Goal: Task Accomplishment & Management: Use online tool/utility

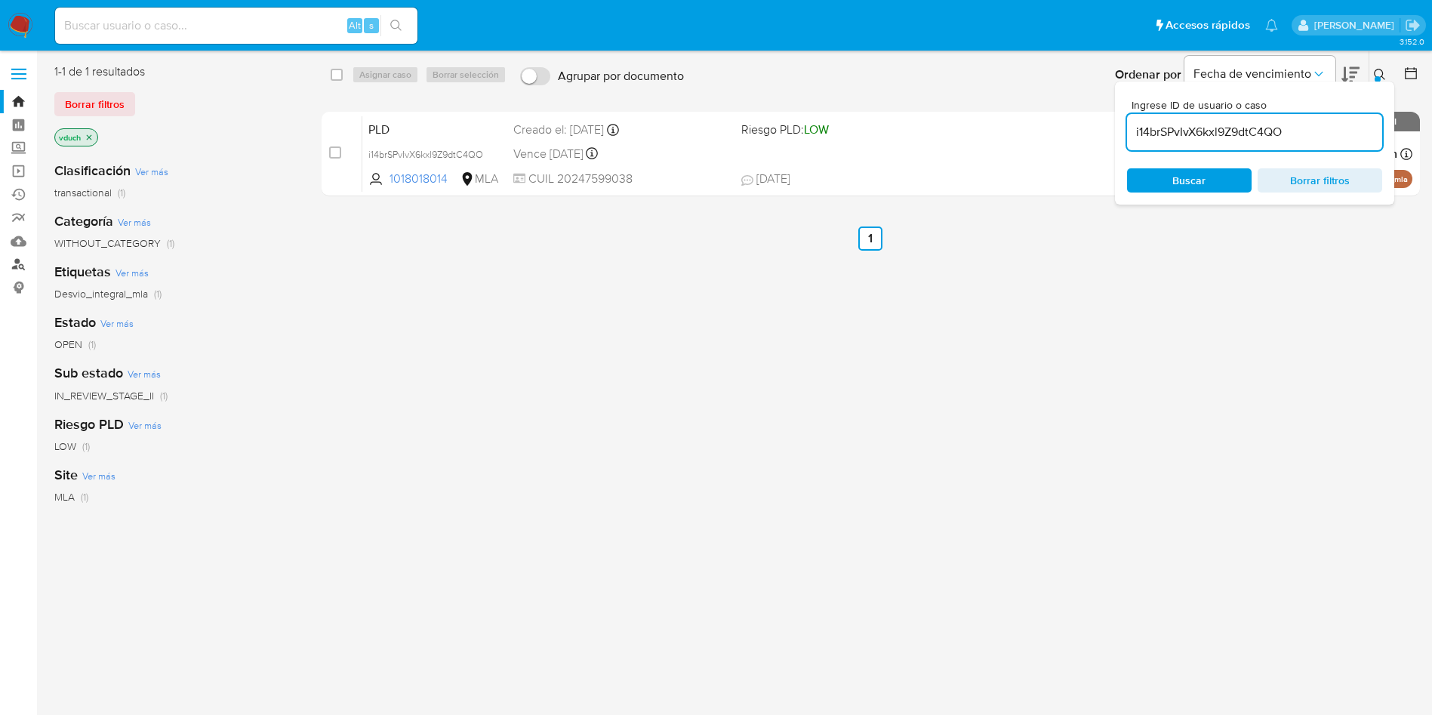
click at [29, 270] on link "Buscador de personas" at bounding box center [90, 264] width 180 height 23
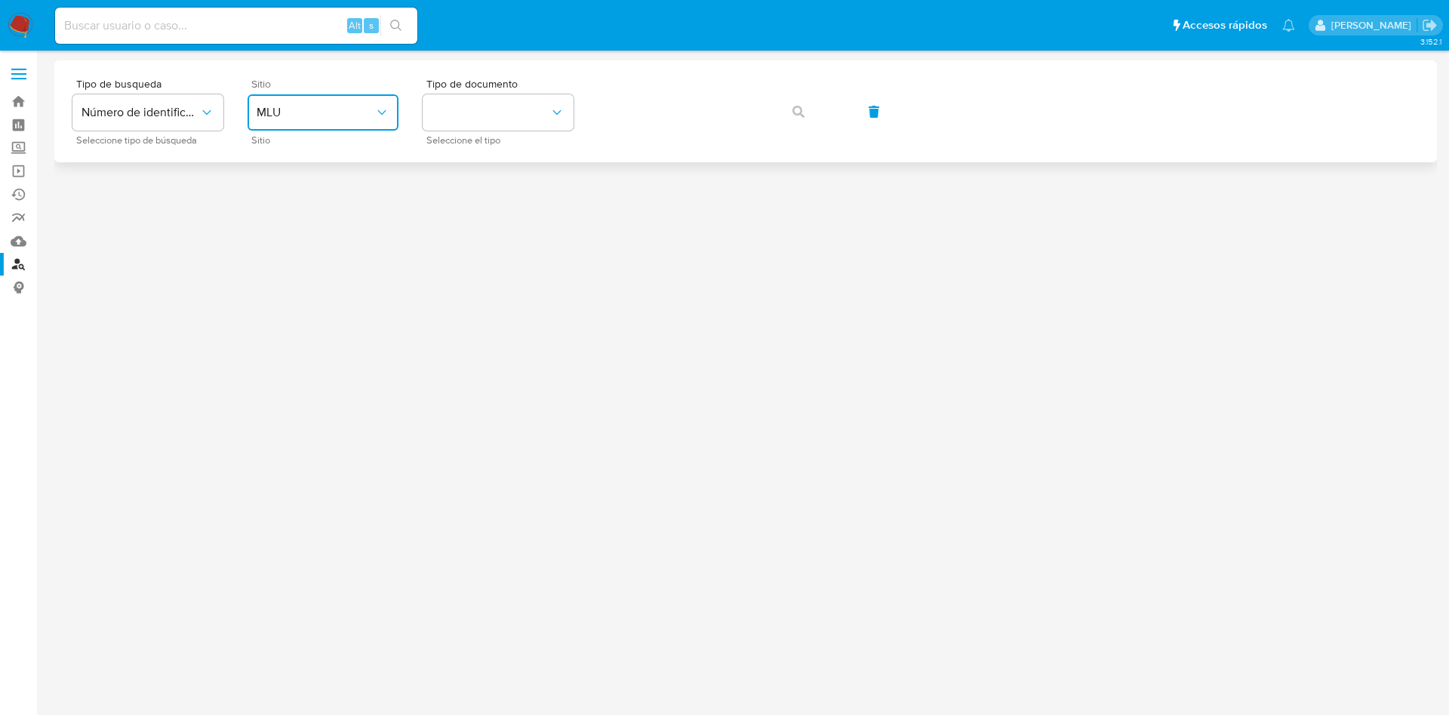
click at [321, 103] on button "MLU" at bounding box center [323, 112] width 151 height 36
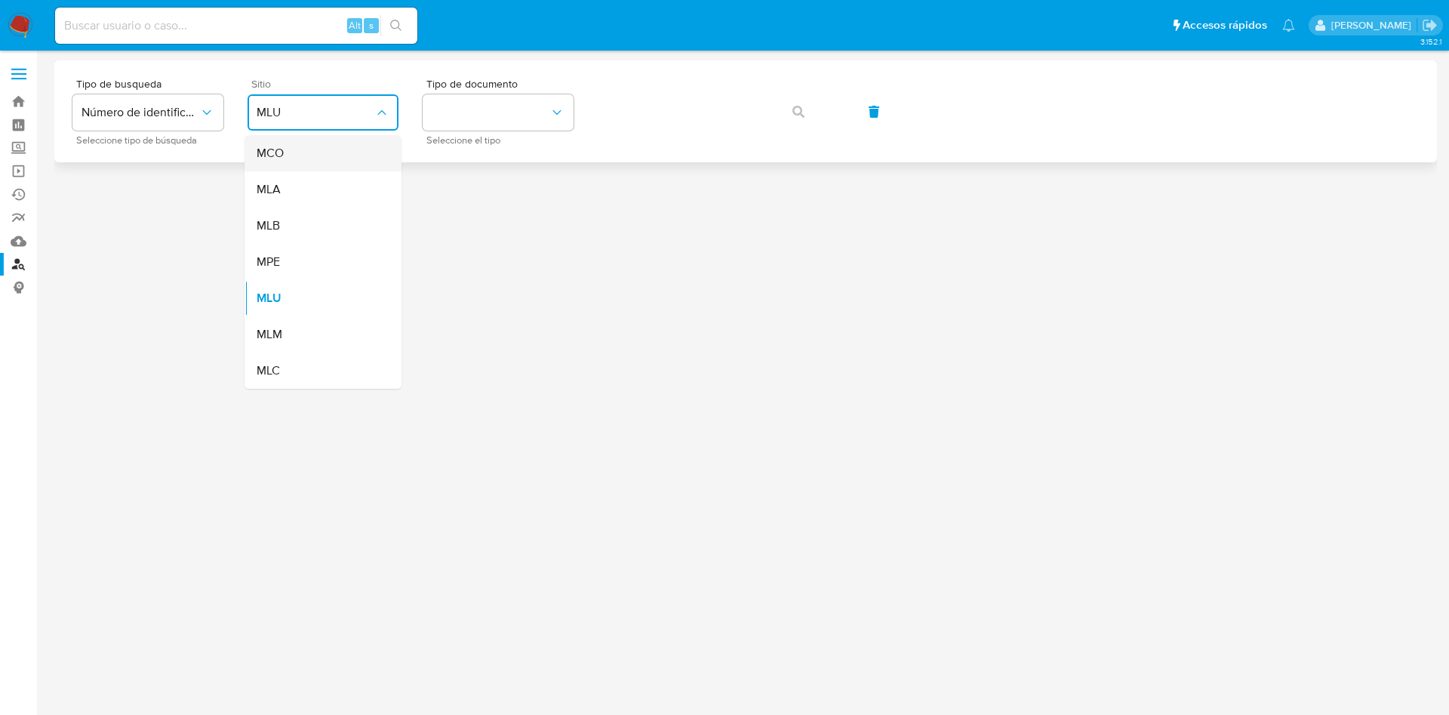
click at [324, 166] on div "MCO" at bounding box center [319, 153] width 124 height 36
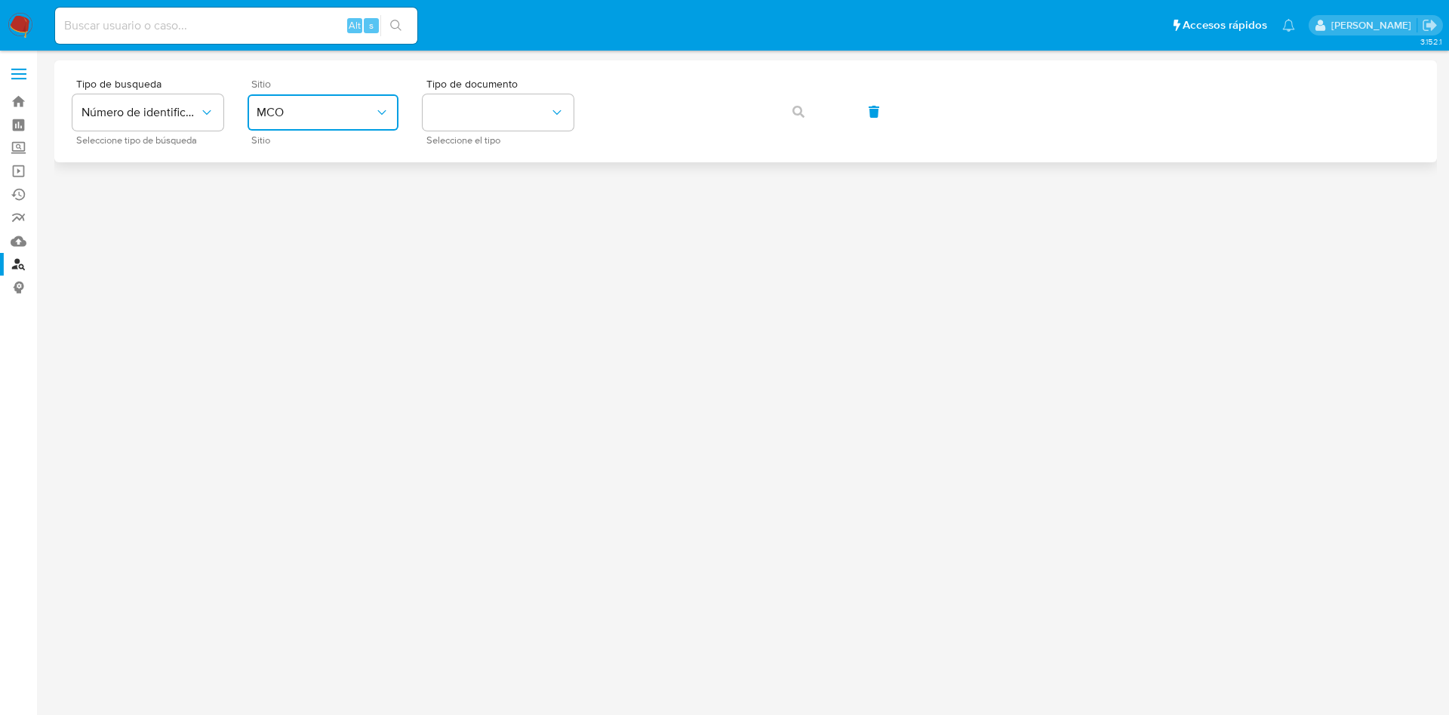
click at [316, 100] on button "MCO" at bounding box center [323, 112] width 151 height 36
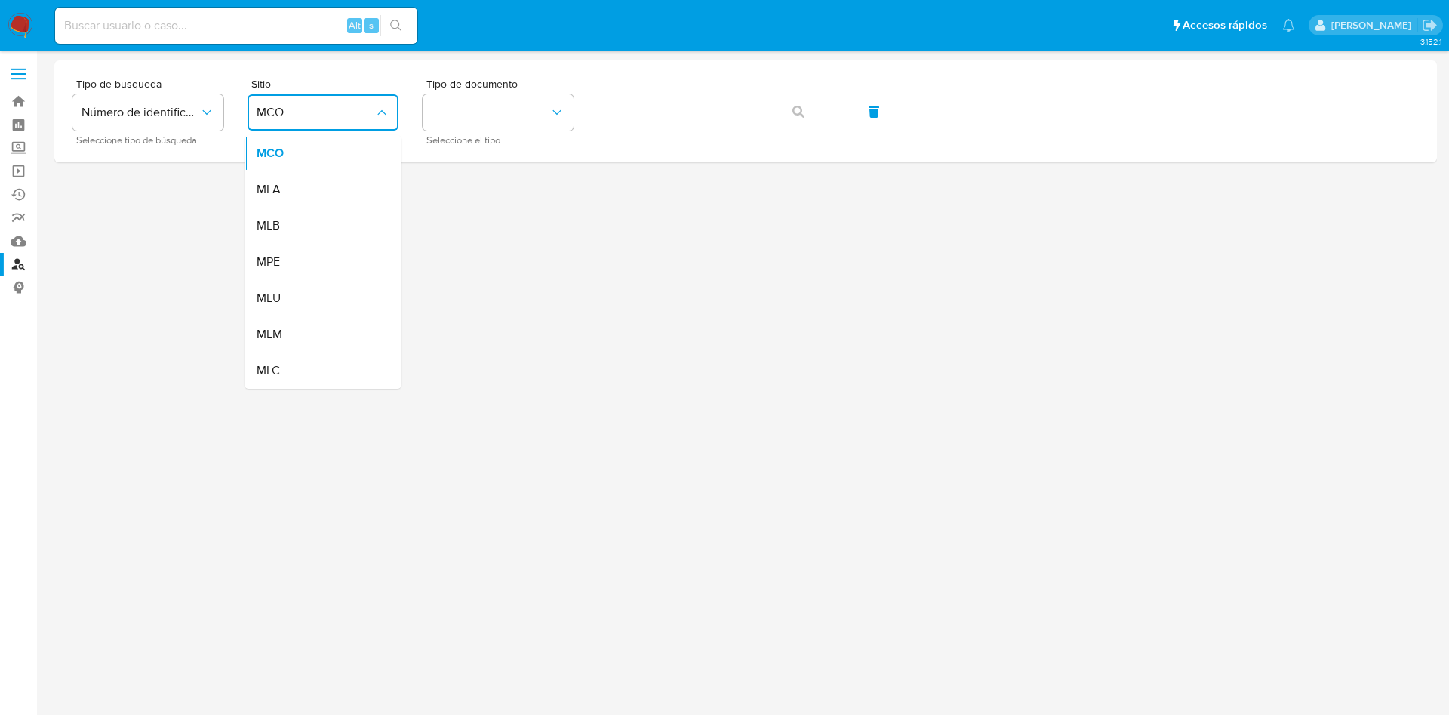
click at [303, 192] on div "MLA" at bounding box center [319, 189] width 124 height 36
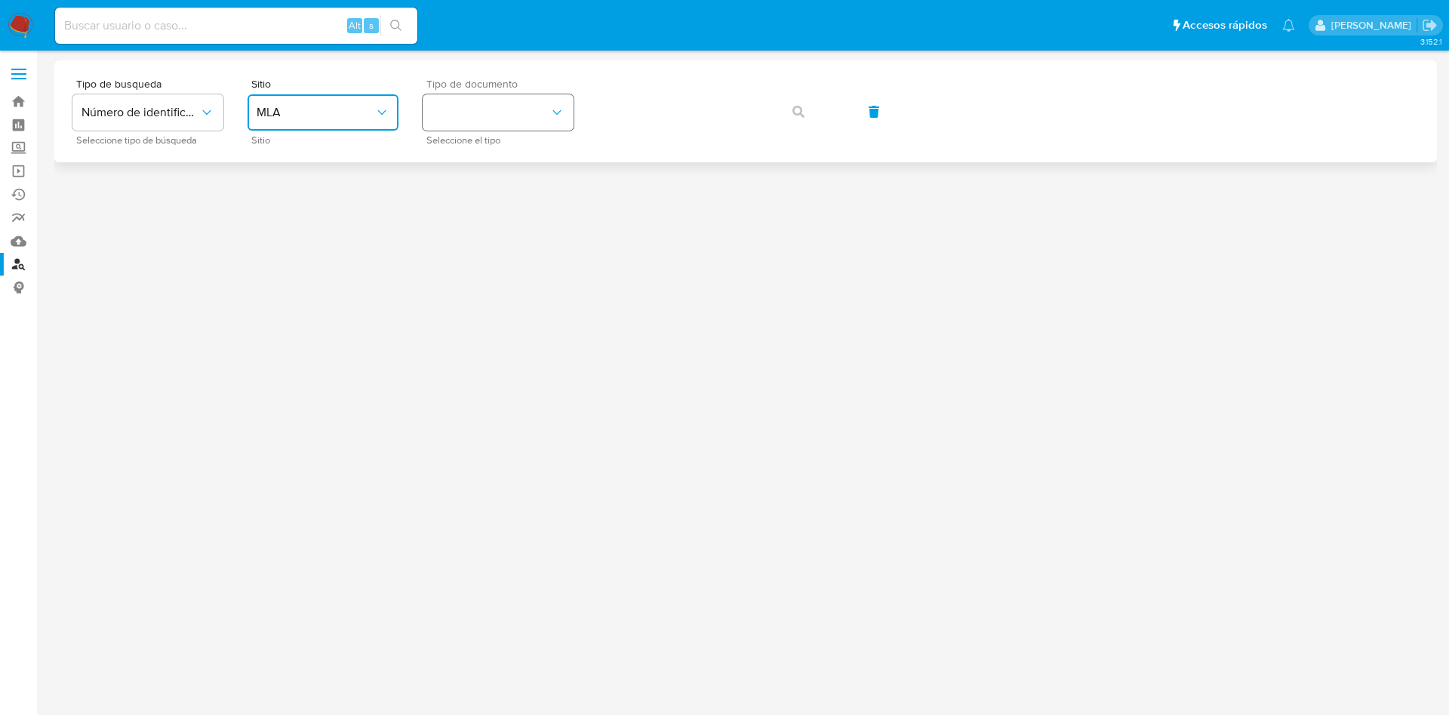
click at [482, 97] on button "identificationType" at bounding box center [498, 112] width 151 height 36
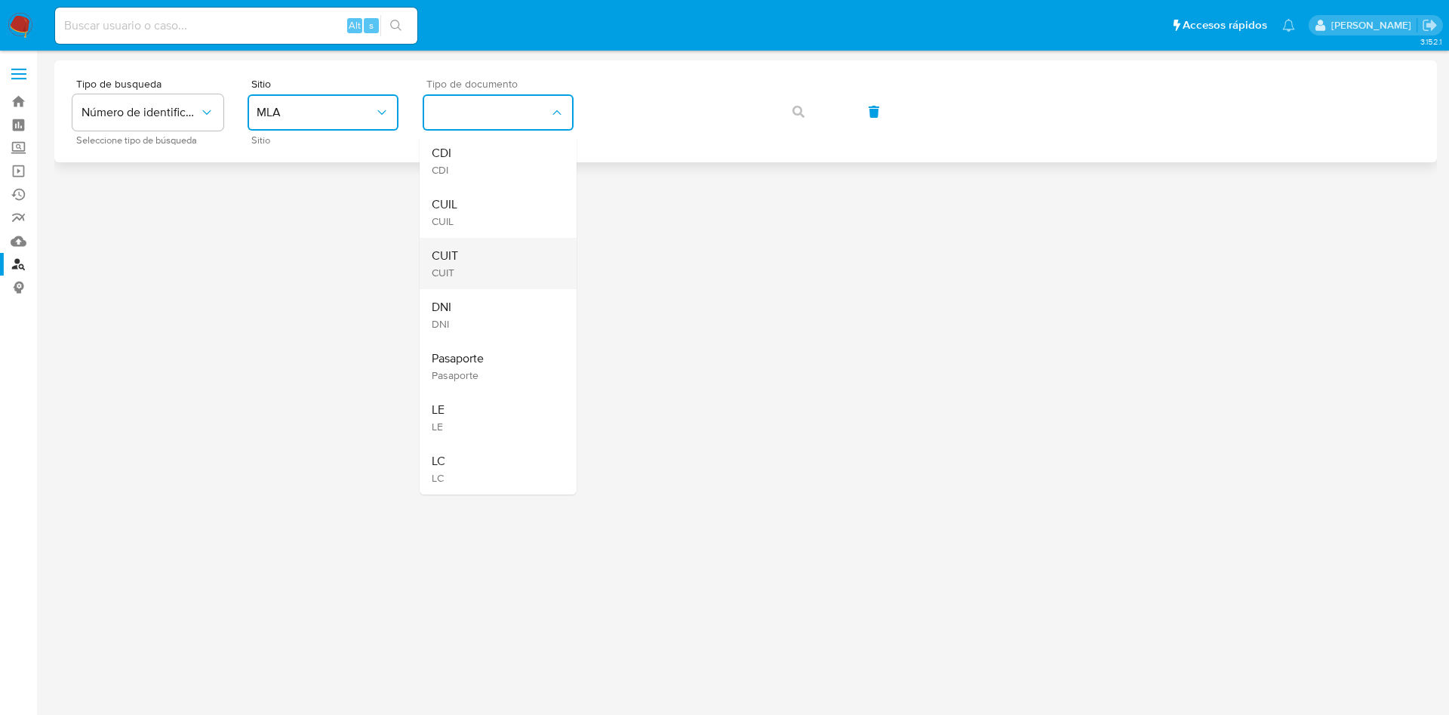
click at [489, 254] on div "CUIT CUIT" at bounding box center [494, 263] width 124 height 51
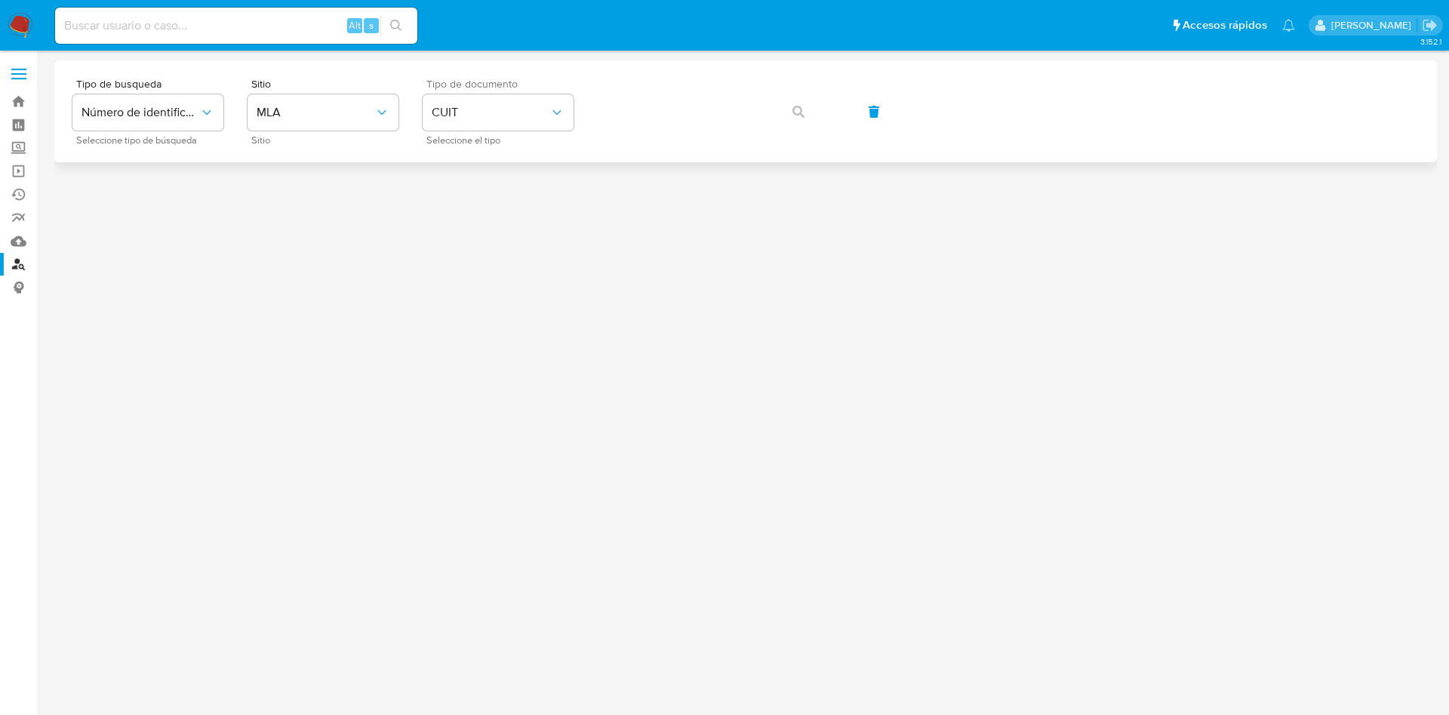
click at [679, 83] on div "Tipo de busqueda Número de identificación Seleccione tipo de búsqueda Sitio MLA…" at bounding box center [745, 112] width 1347 height 66
click at [796, 109] on icon "button" at bounding box center [799, 112] width 12 height 12
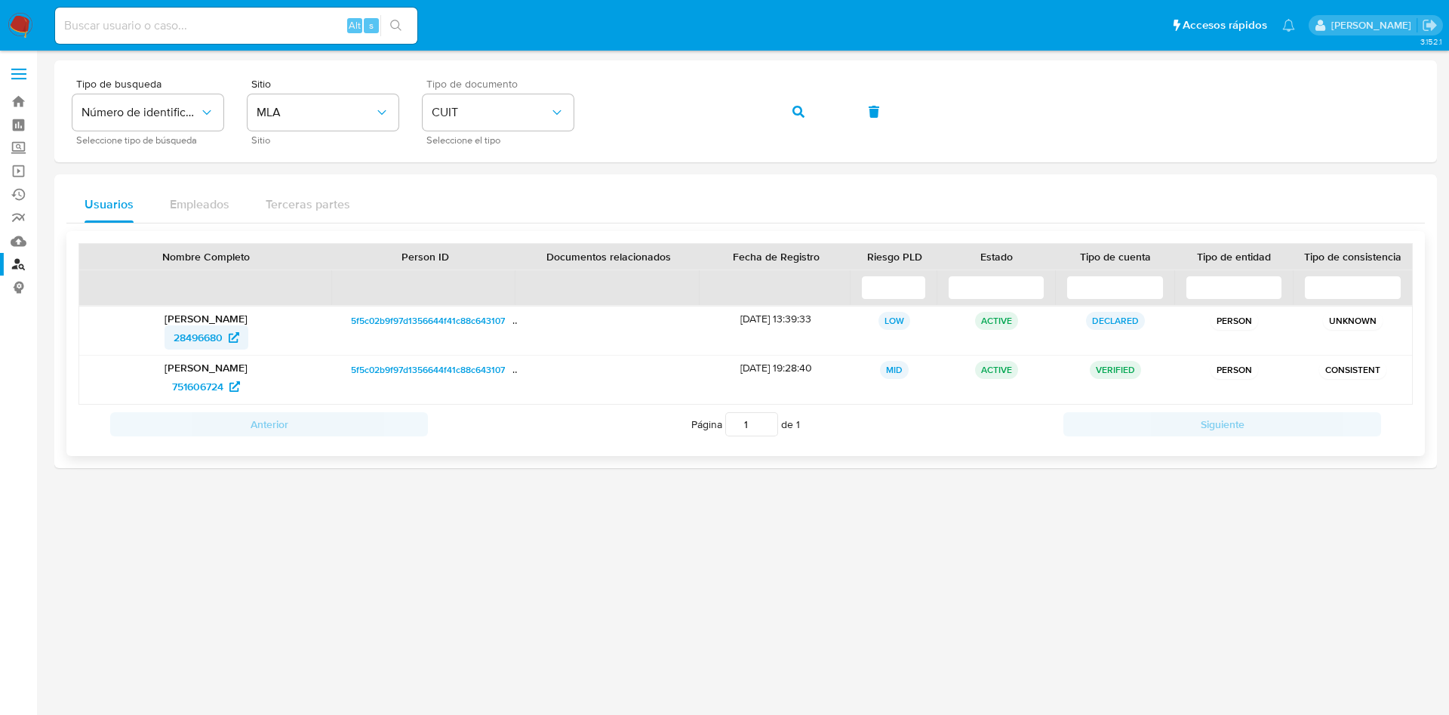
click at [197, 332] on span "28496680" at bounding box center [198, 337] width 49 height 24
click at [790, 110] on button "button" at bounding box center [798, 112] width 51 height 36
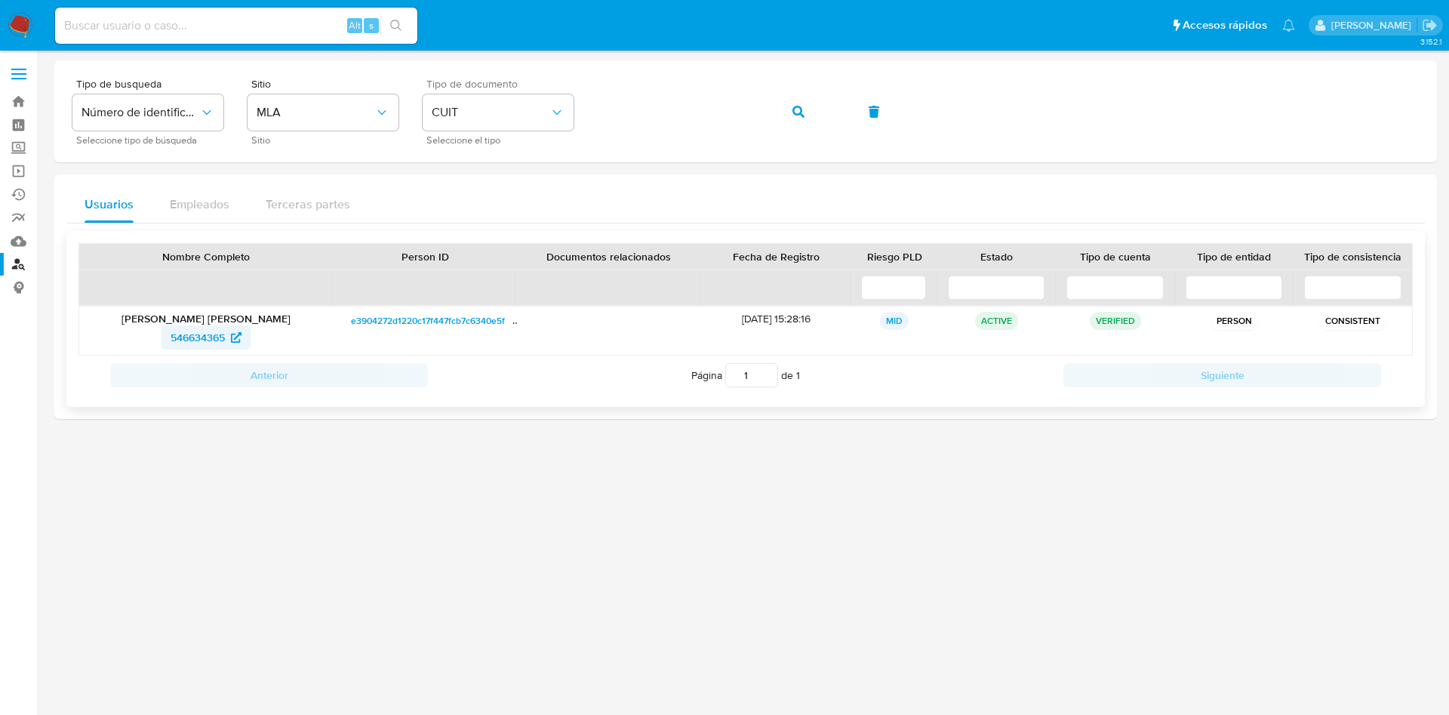
click at [192, 331] on span "546634365" at bounding box center [198, 337] width 54 height 24
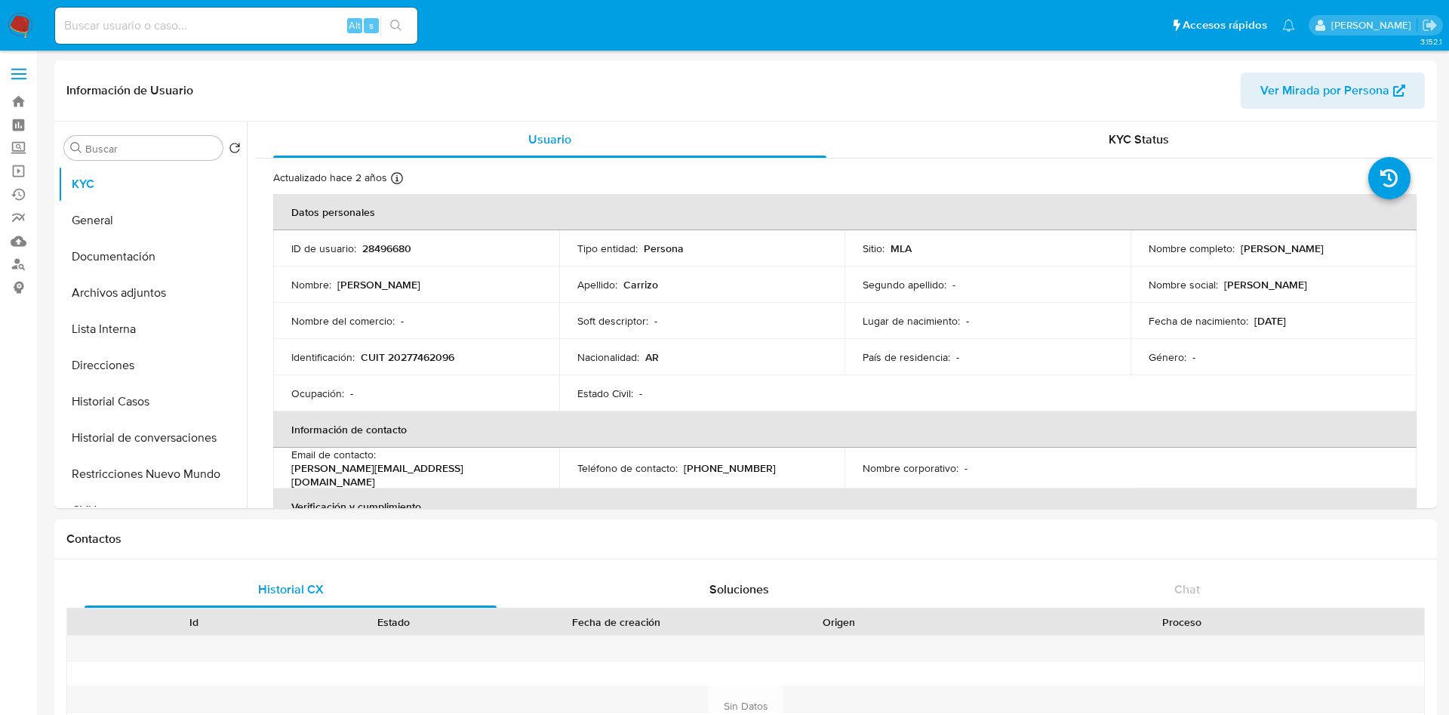
select select "10"
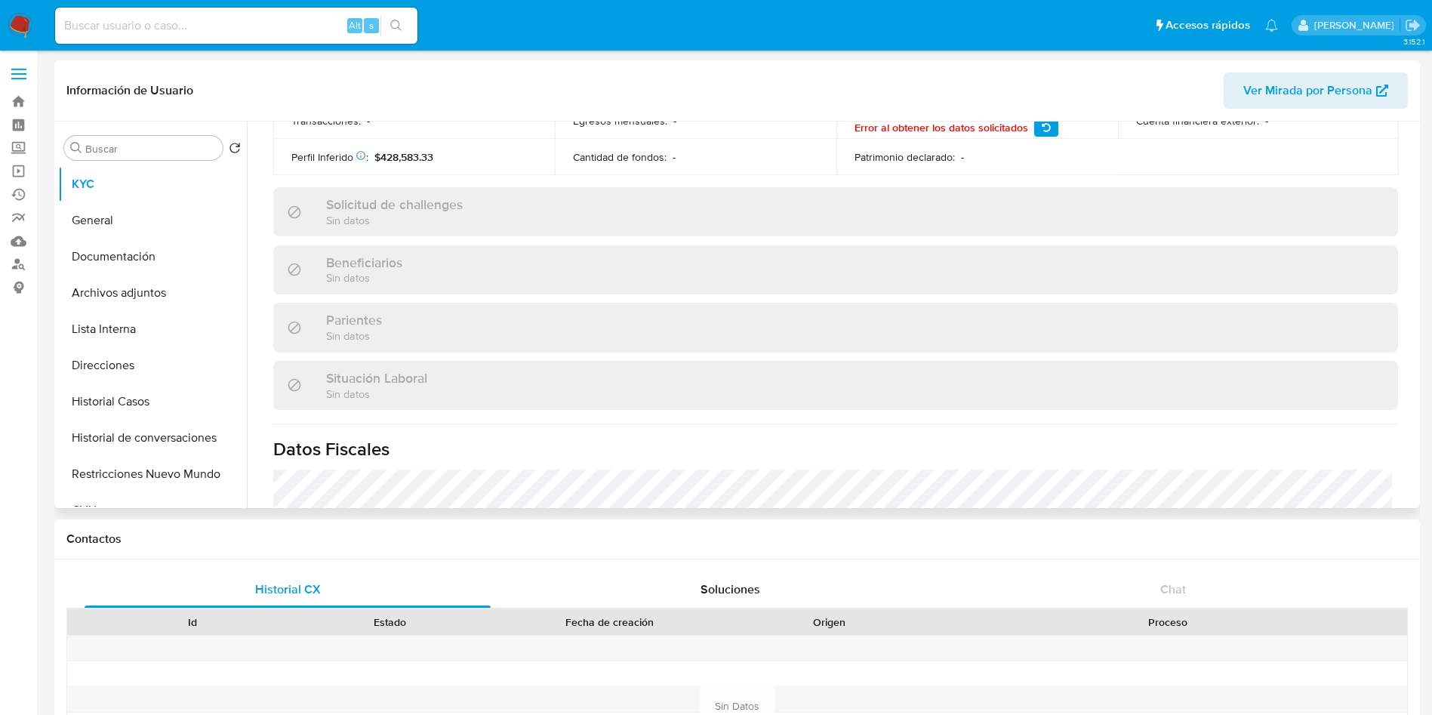
scroll to position [789, 0]
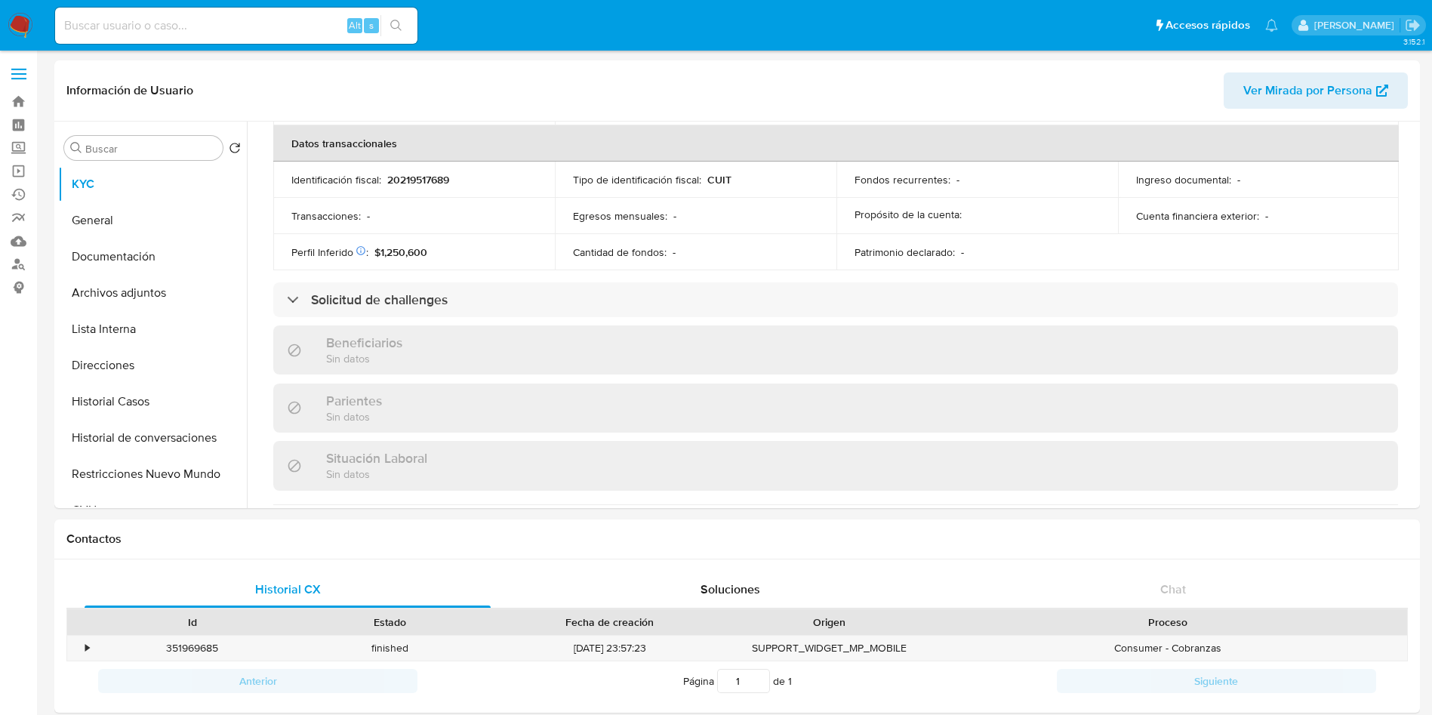
scroll to position [824, 0]
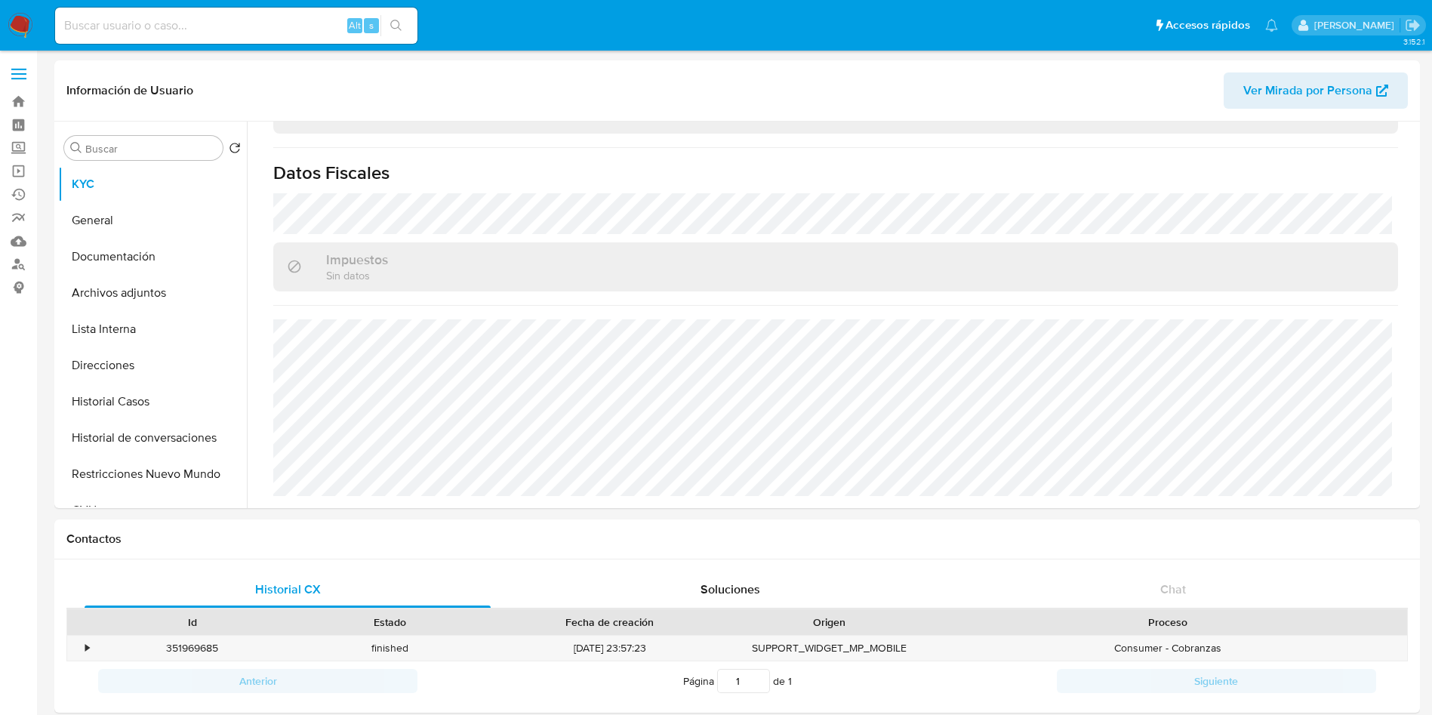
select select "10"
click at [107, 347] on button "Direcciones" at bounding box center [146, 365] width 177 height 36
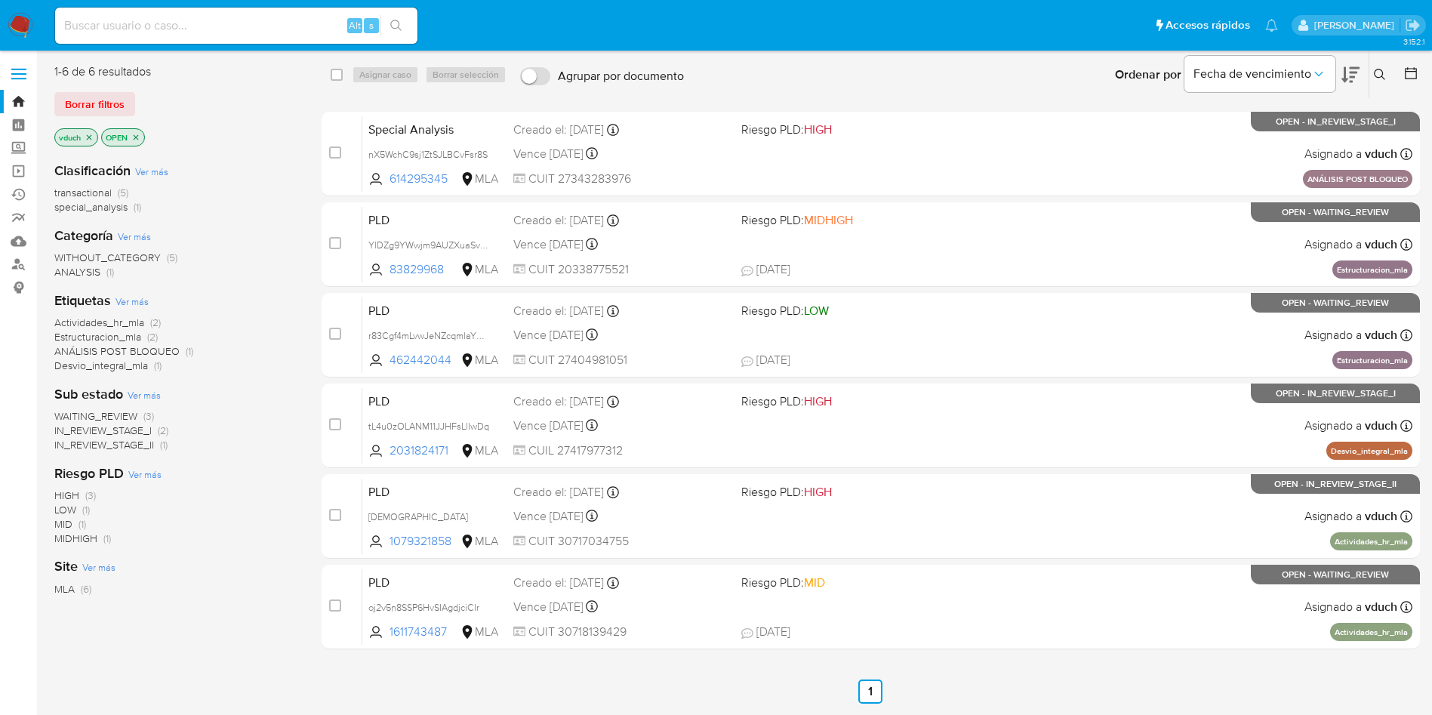
click at [1380, 73] on icon at bounding box center [1380, 75] width 12 height 12
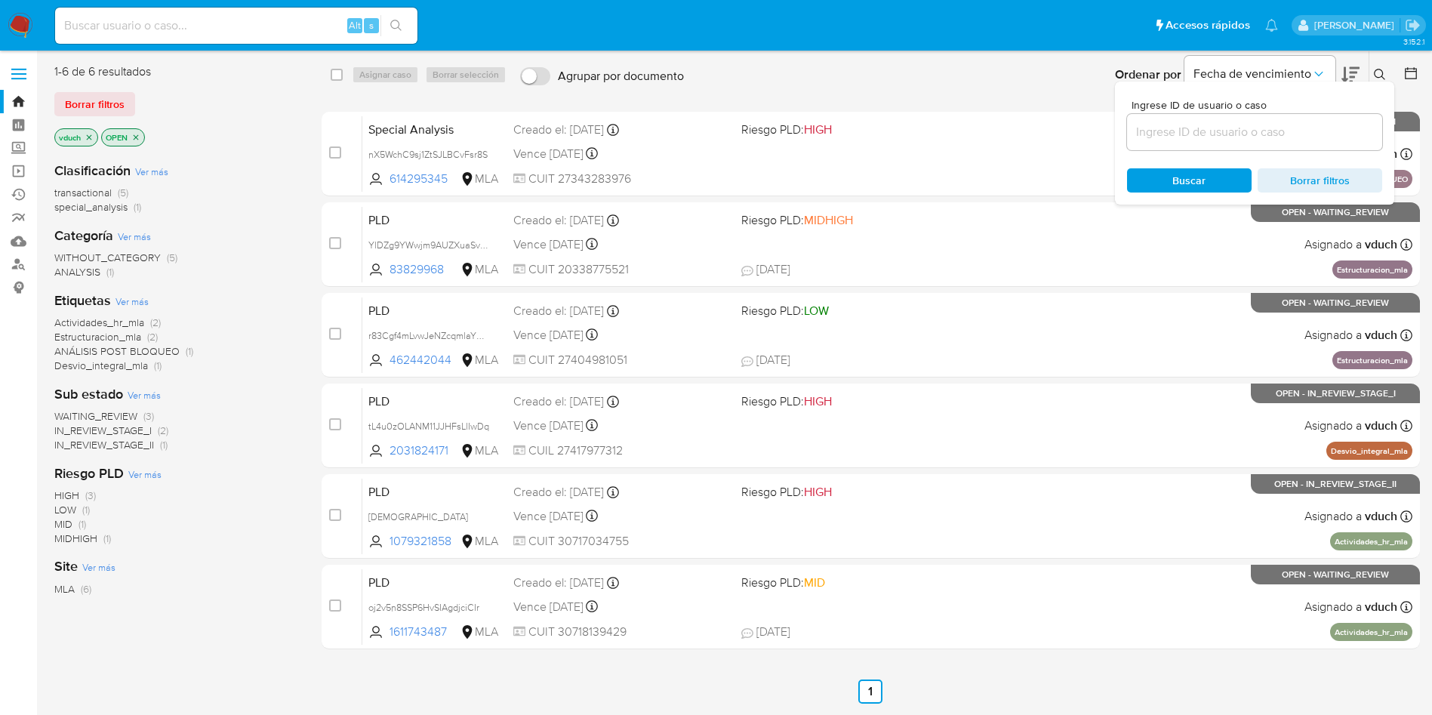
click at [1349, 133] on input at bounding box center [1254, 132] width 255 height 20
type input "xLnoYOQ6UFv52qR2LuLy0MGR"
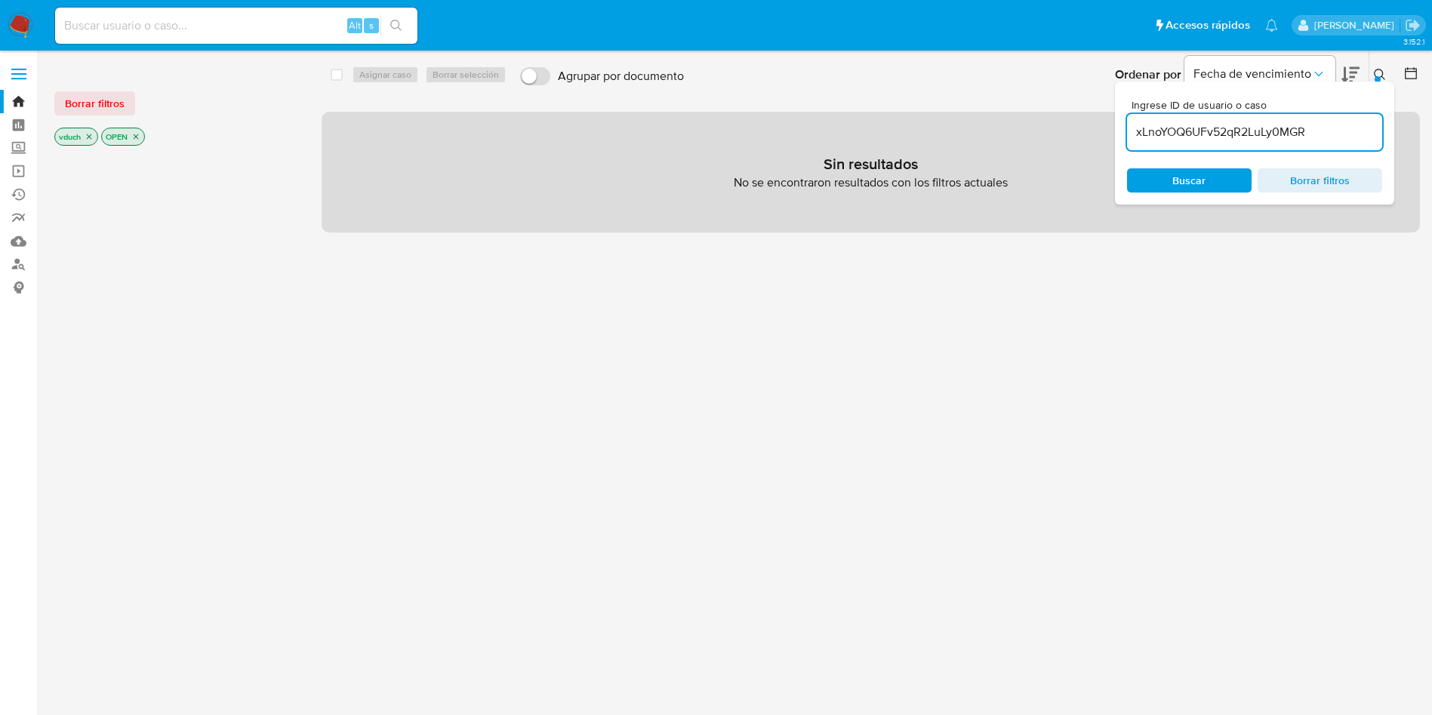
click at [140, 131] on p "OPEN" at bounding box center [123, 136] width 42 height 17
click at [143, 133] on p "OPEN" at bounding box center [123, 136] width 42 height 17
click at [137, 137] on icon "close-filter" at bounding box center [135, 136] width 9 height 9
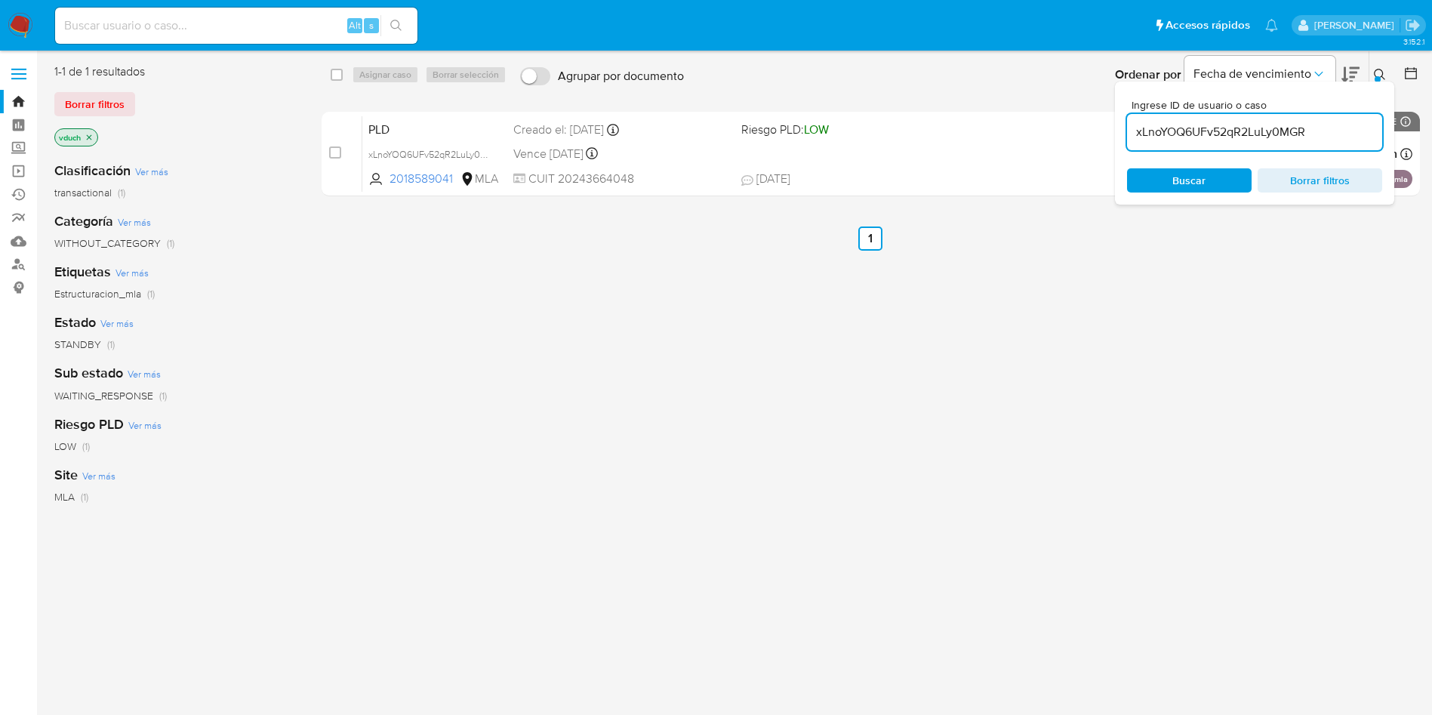
click at [332, 76] on input "checkbox" at bounding box center [337, 75] width 12 height 12
checkbox input "true"
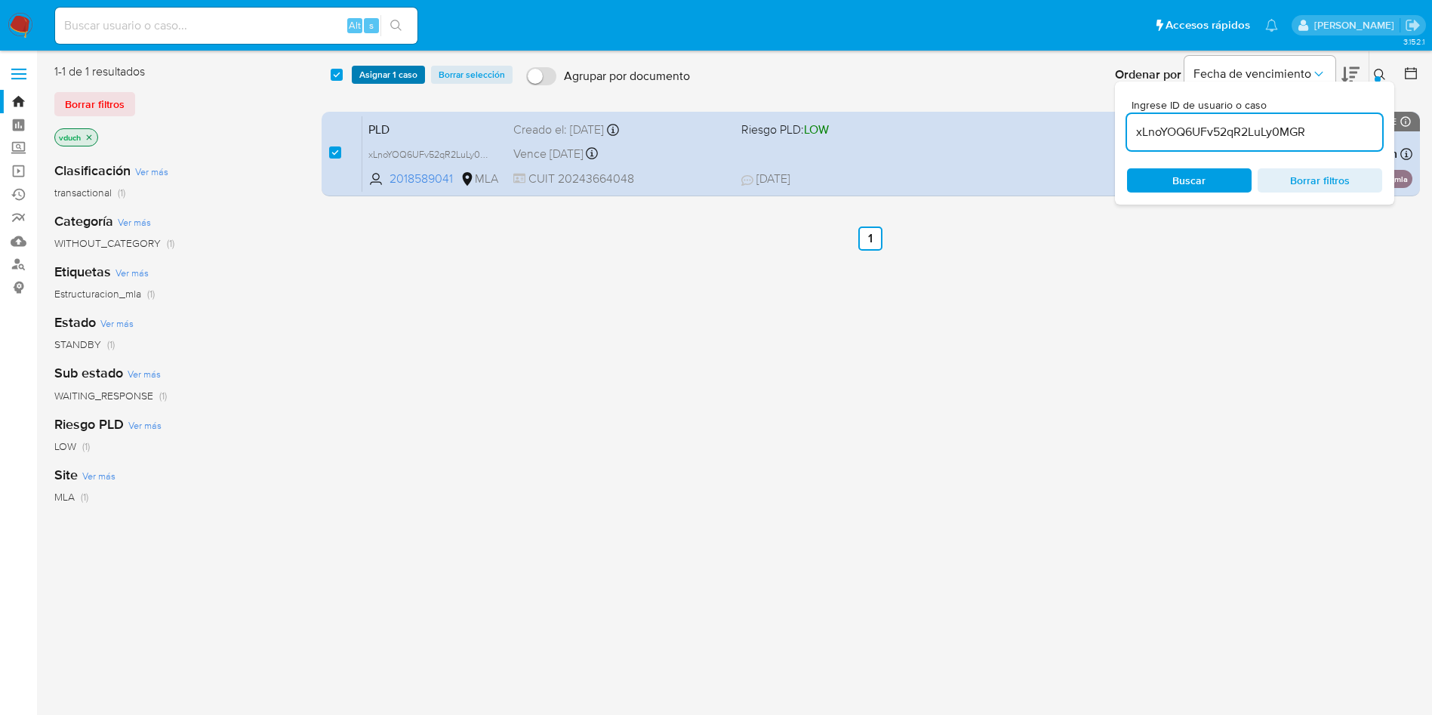
click at [368, 67] on span "Asignar 1 caso" at bounding box center [388, 74] width 58 height 15
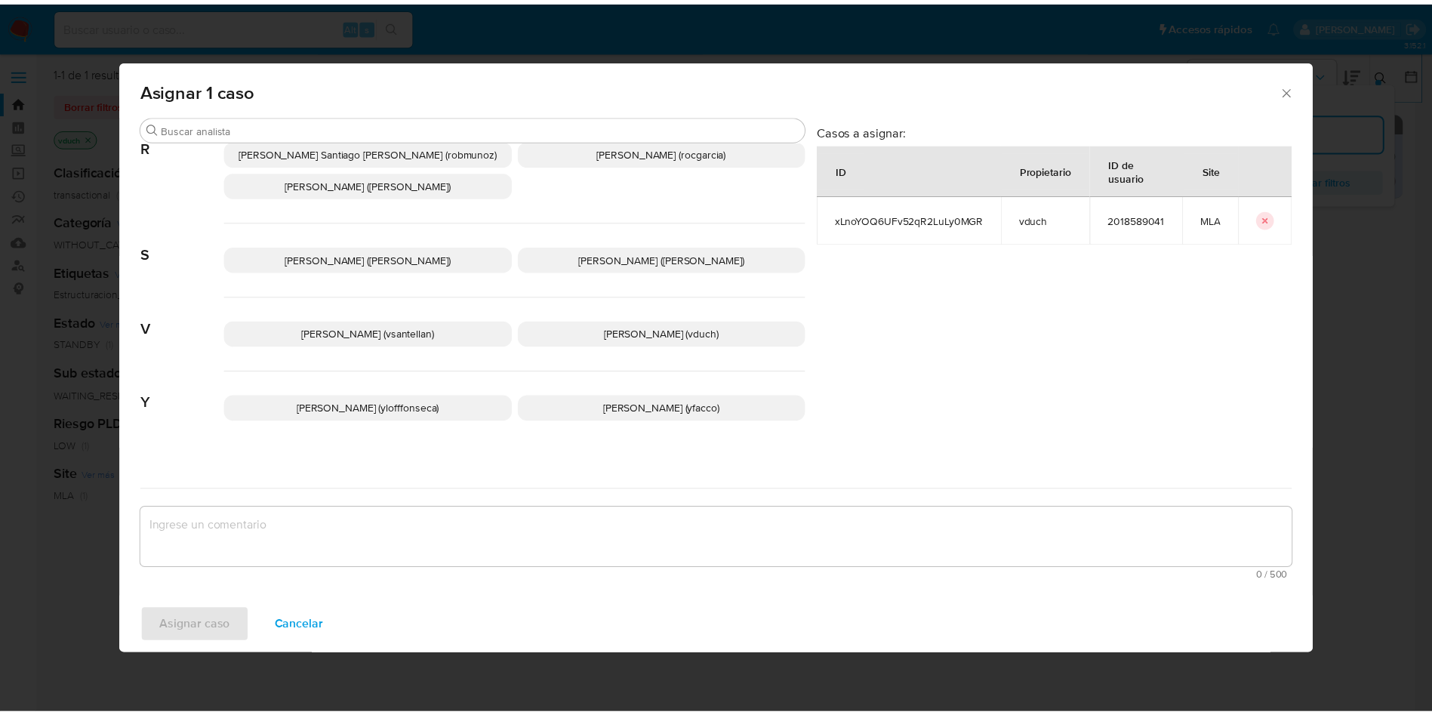
scroll to position [1349, 0]
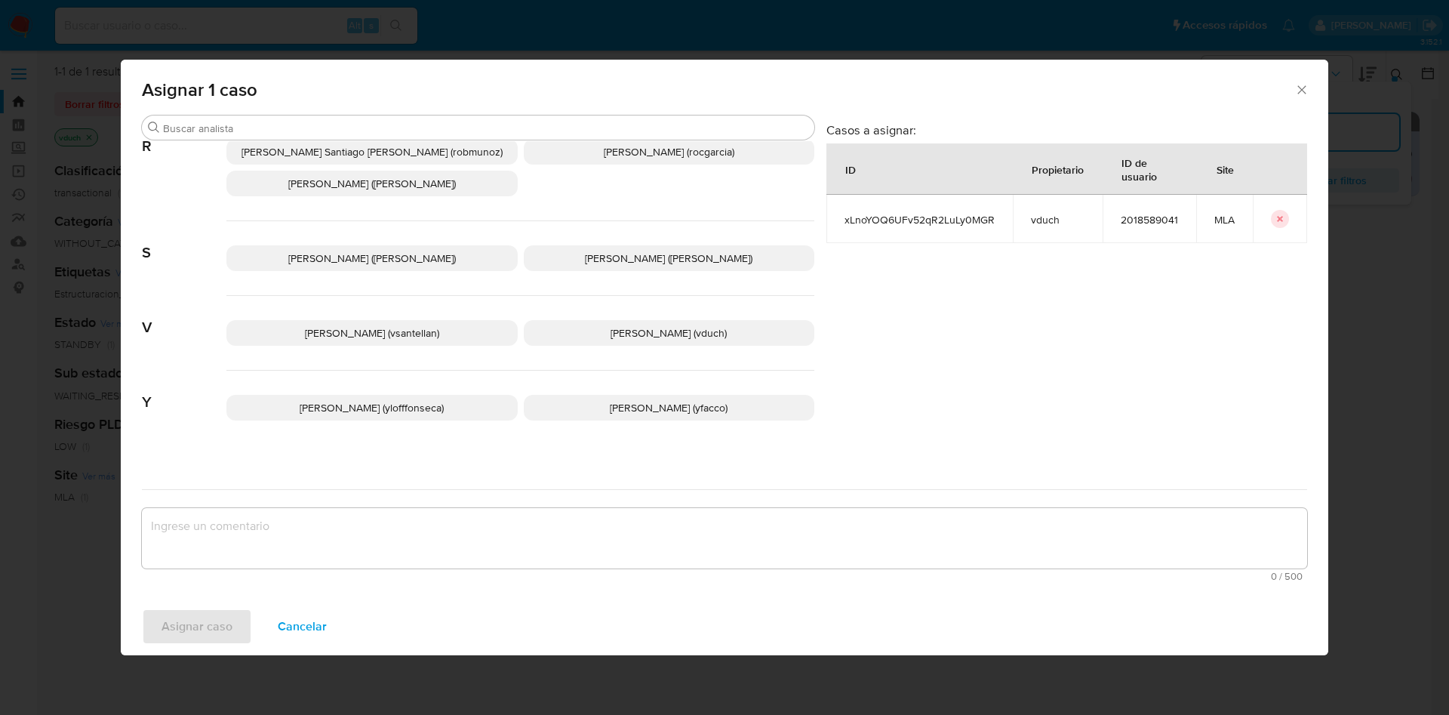
click at [719, 321] on p "Valeria Duch (vduch)" at bounding box center [669, 333] width 291 height 26
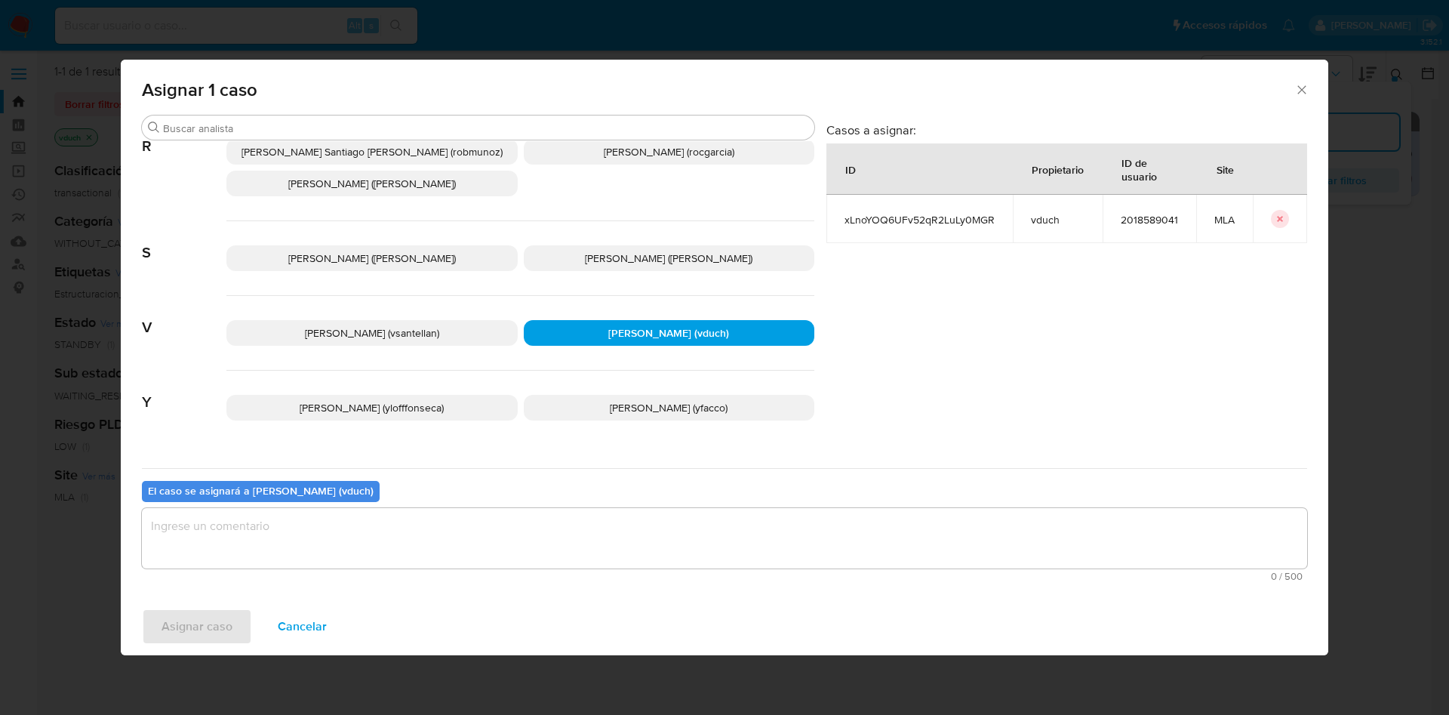
click at [735, 531] on textarea "assign-modal" at bounding box center [725, 538] width 1166 height 60
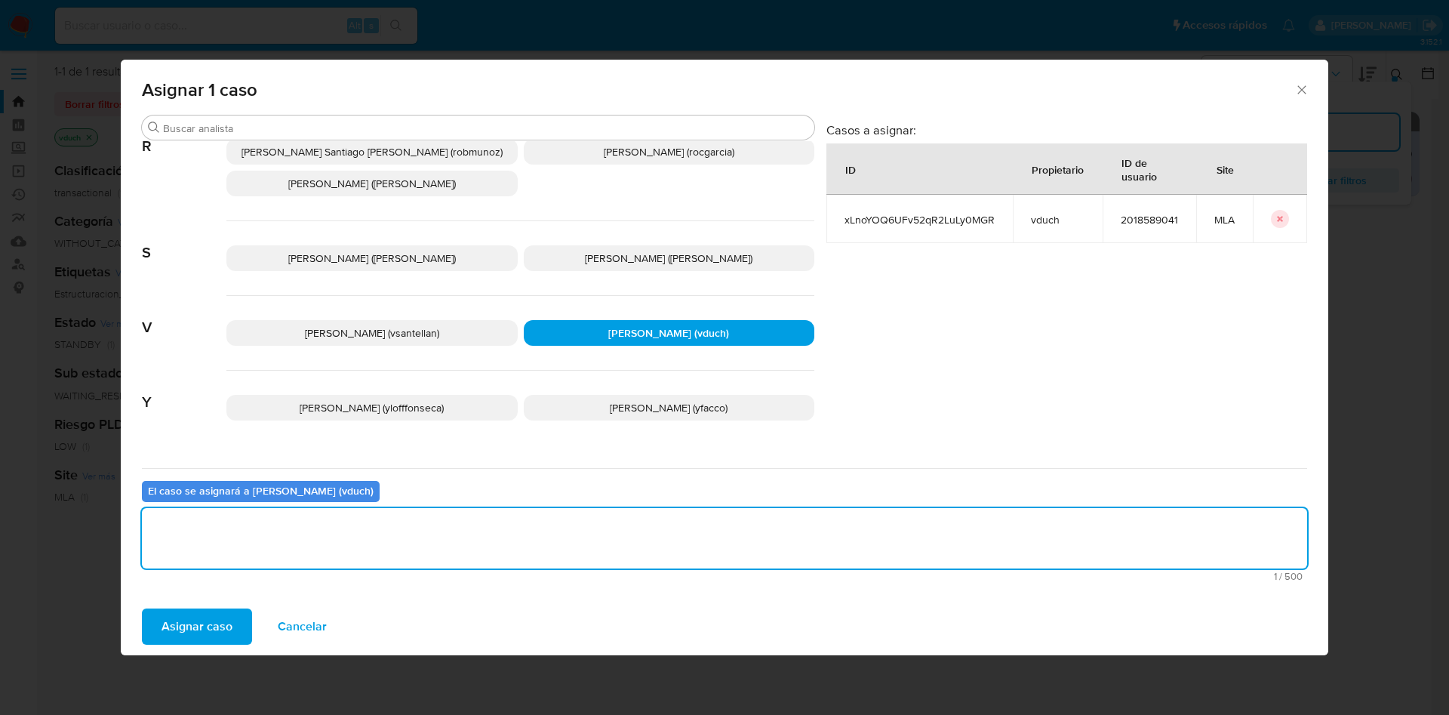
click at [237, 630] on button "Asignar caso" at bounding box center [197, 626] width 110 height 36
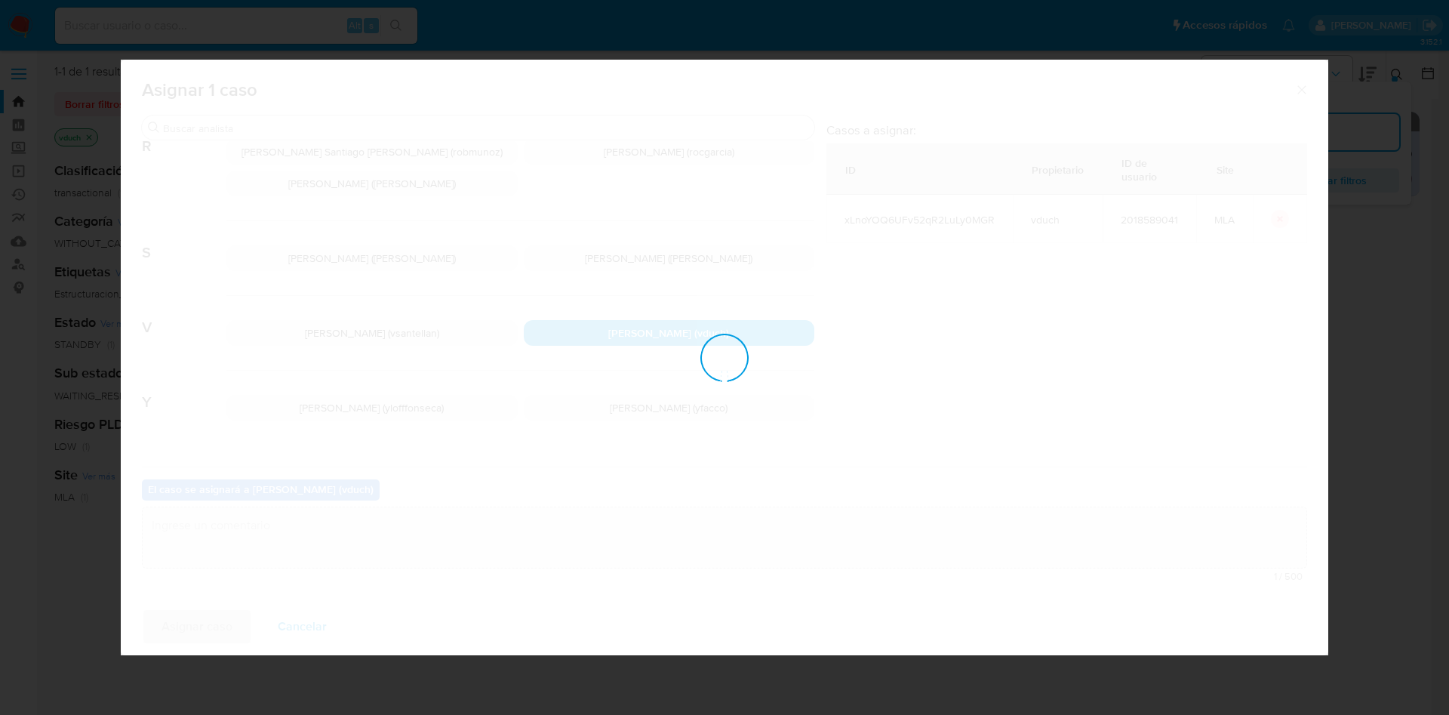
checkbox input "false"
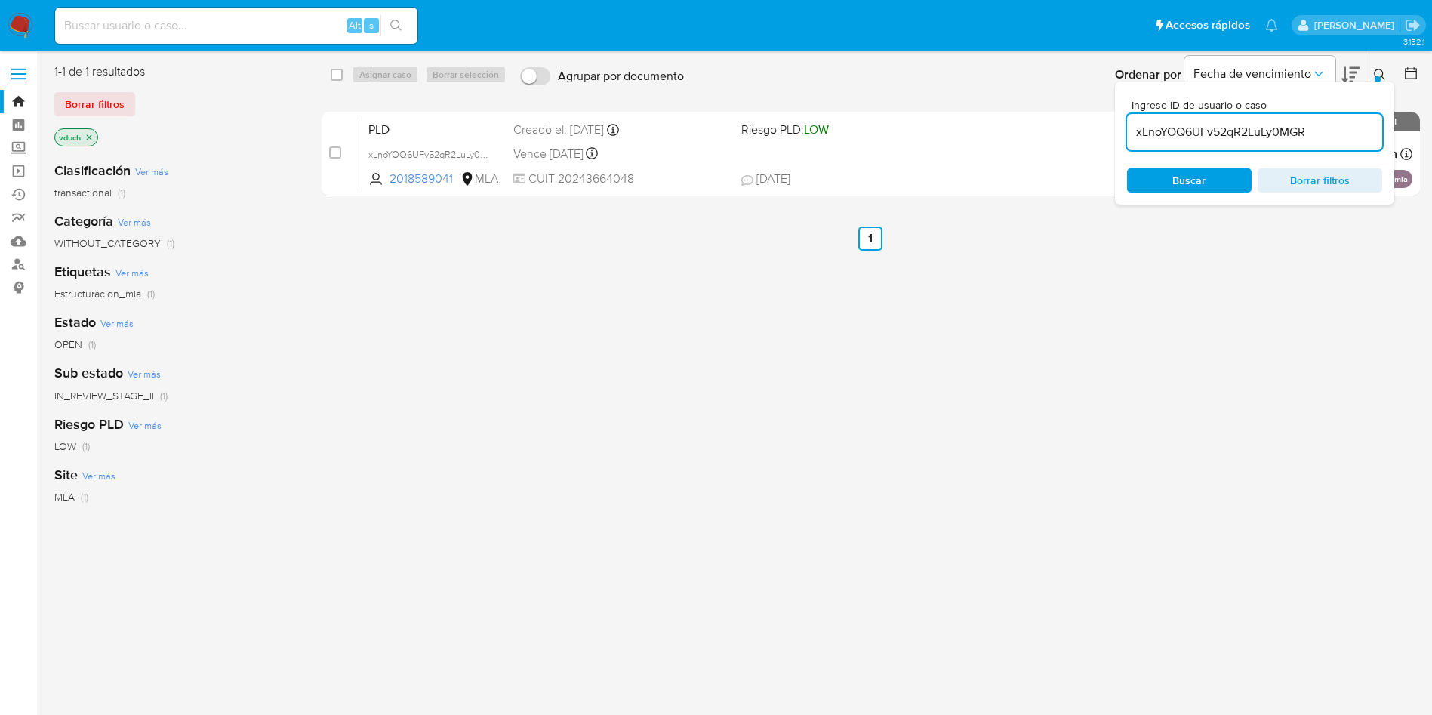
click at [212, 38] on div "Alt s" at bounding box center [236, 26] width 362 height 36
click at [234, 26] on input at bounding box center [236, 26] width 362 height 20
paste input "1767809496"
click at [402, 24] on icon "search-icon" at bounding box center [396, 26] width 12 height 12
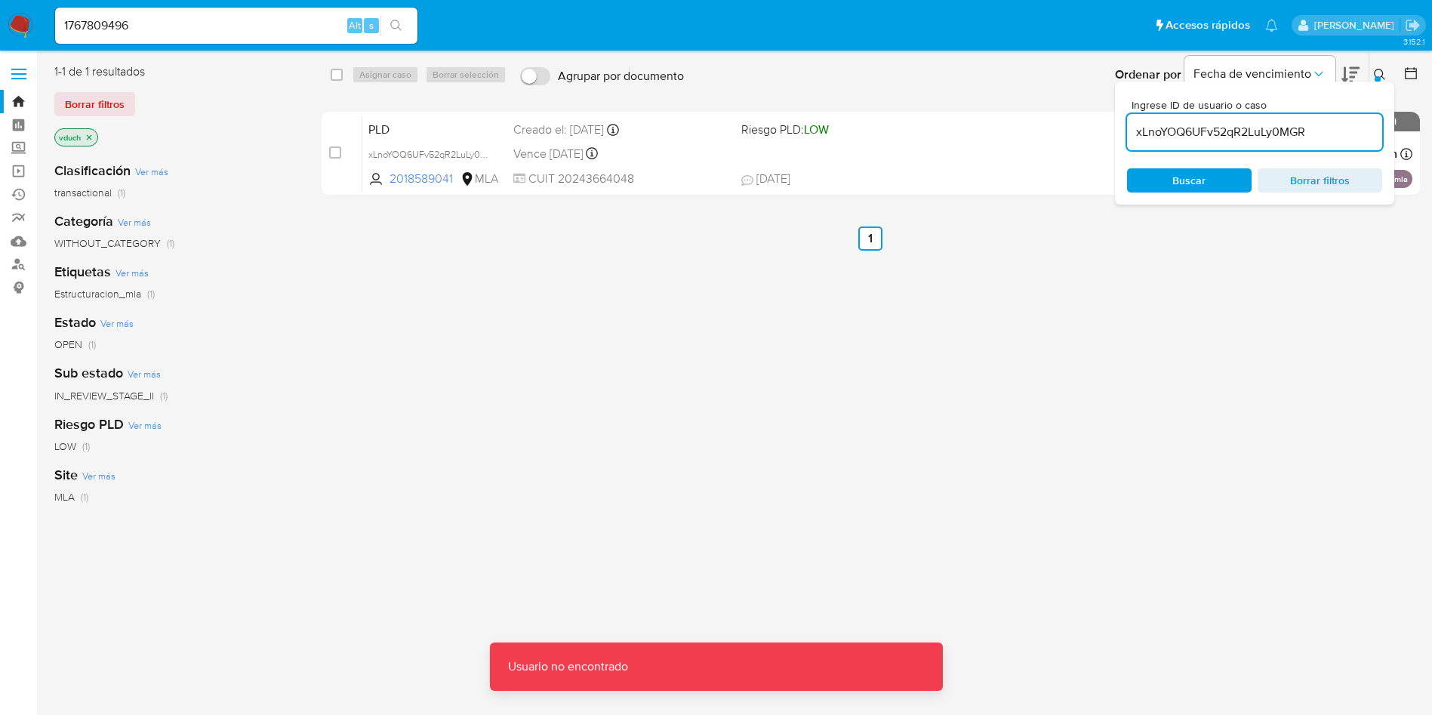
click at [297, 16] on input "1767809496" at bounding box center [236, 26] width 362 height 20
type input "1767809496"
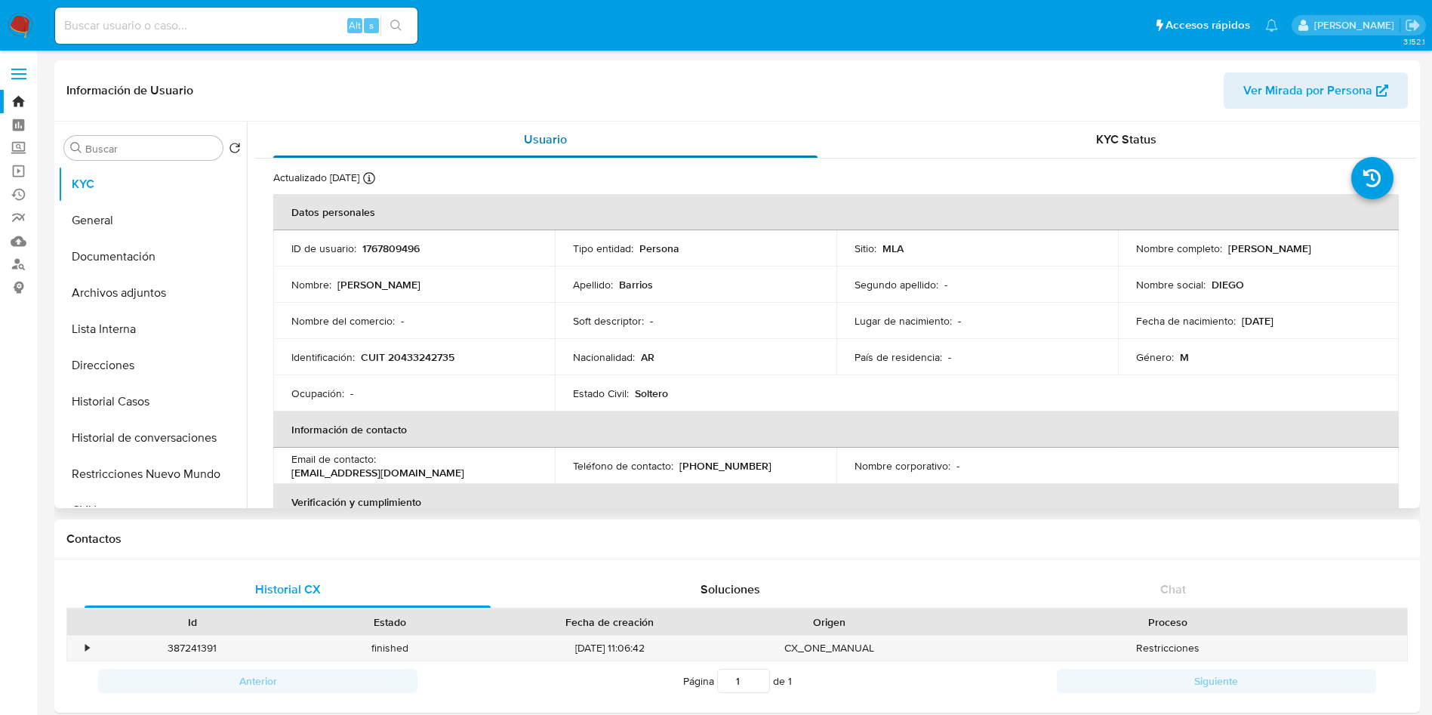
select select "10"
click at [158, 283] on button "Archivos adjuntos" at bounding box center [146, 293] width 177 height 36
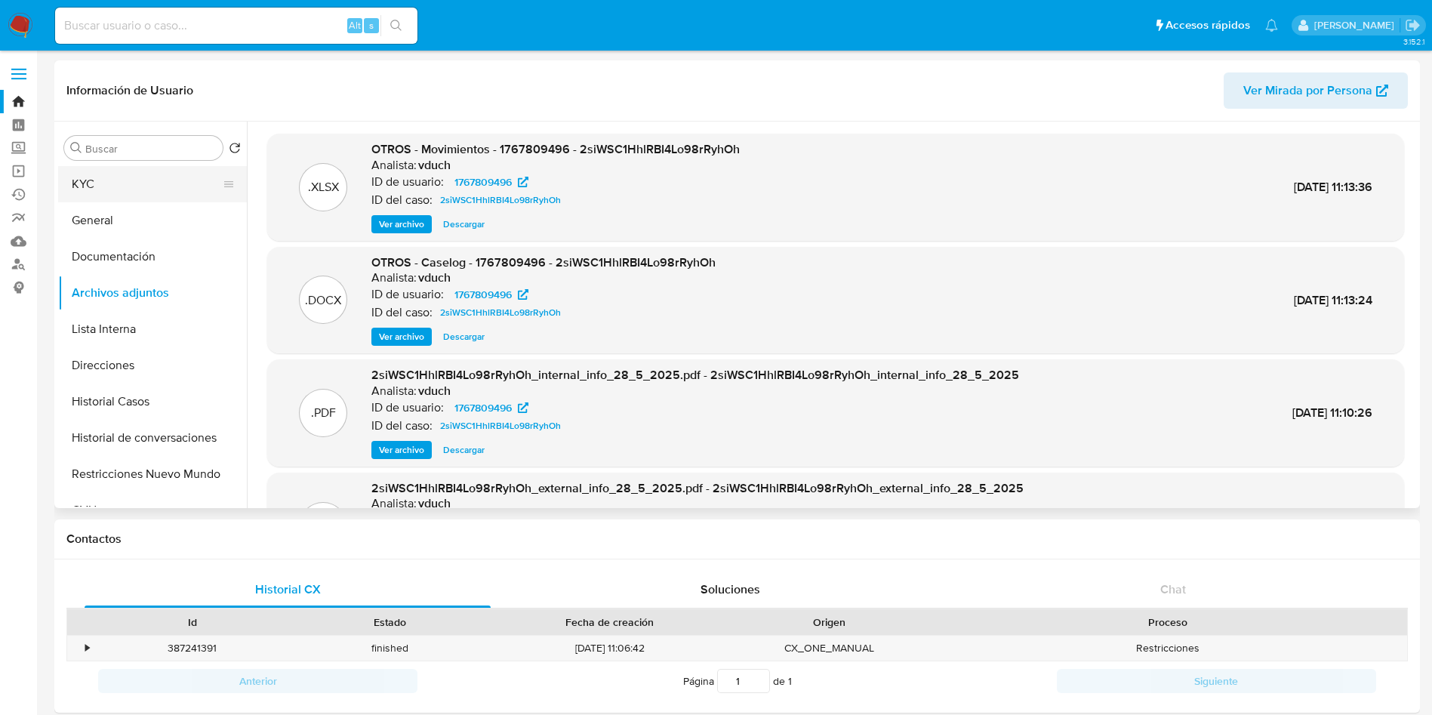
click at [134, 178] on button "KYC" at bounding box center [146, 184] width 177 height 36
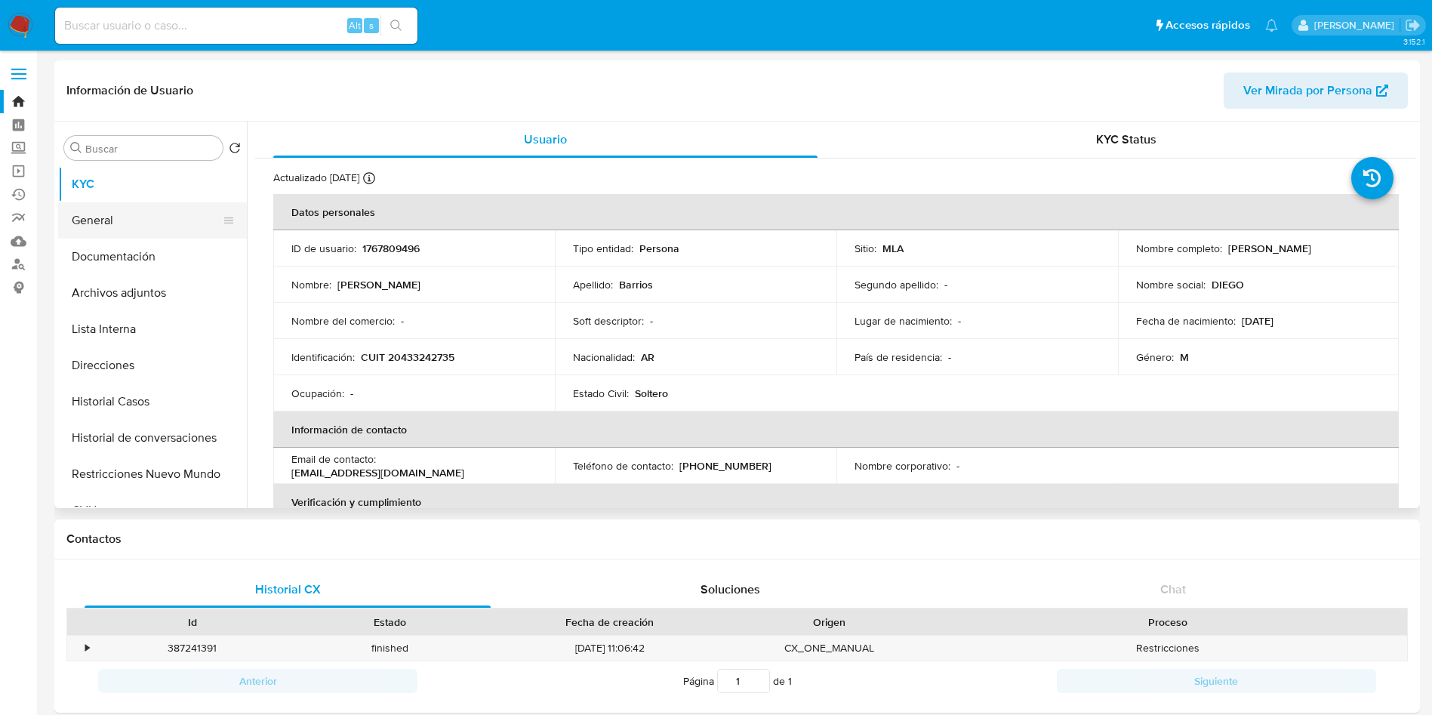
click at [155, 220] on button "General" at bounding box center [146, 220] width 177 height 36
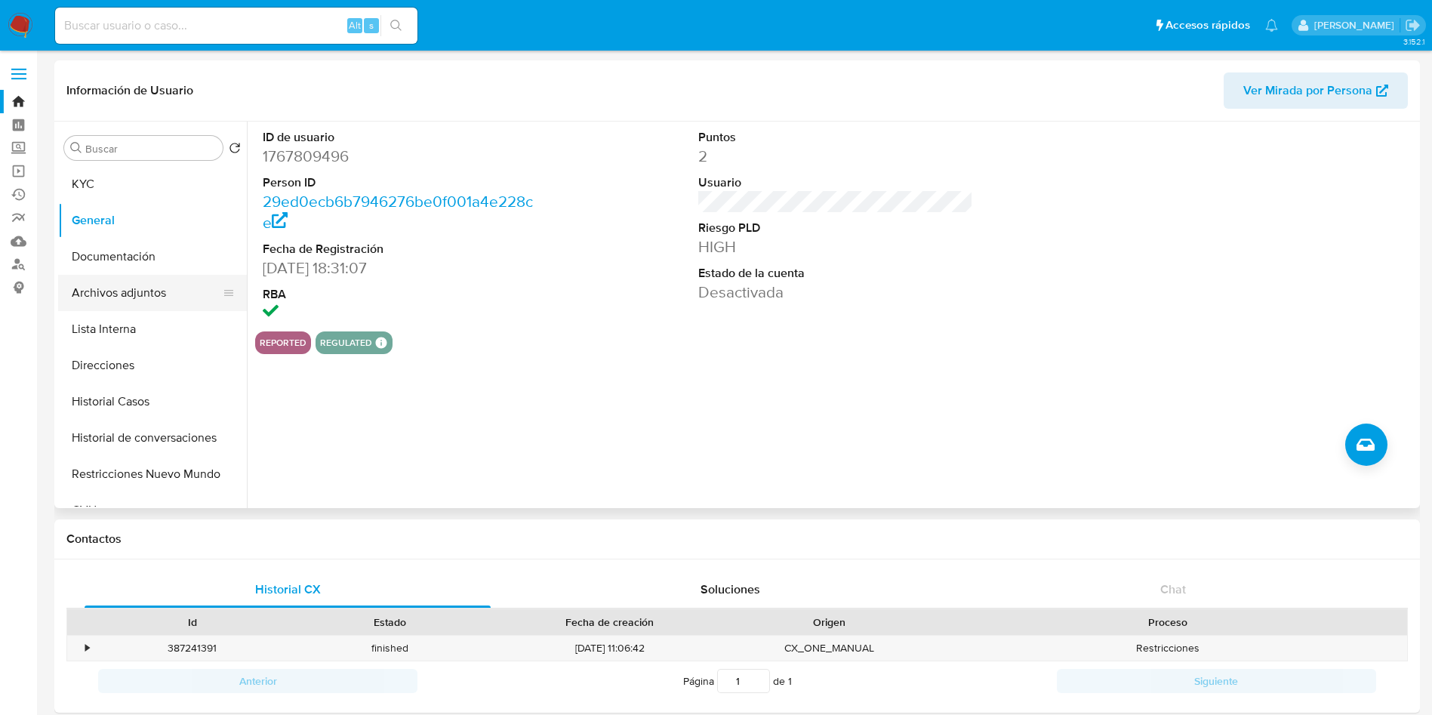
click at [159, 291] on button "Archivos adjuntos" at bounding box center [146, 293] width 177 height 36
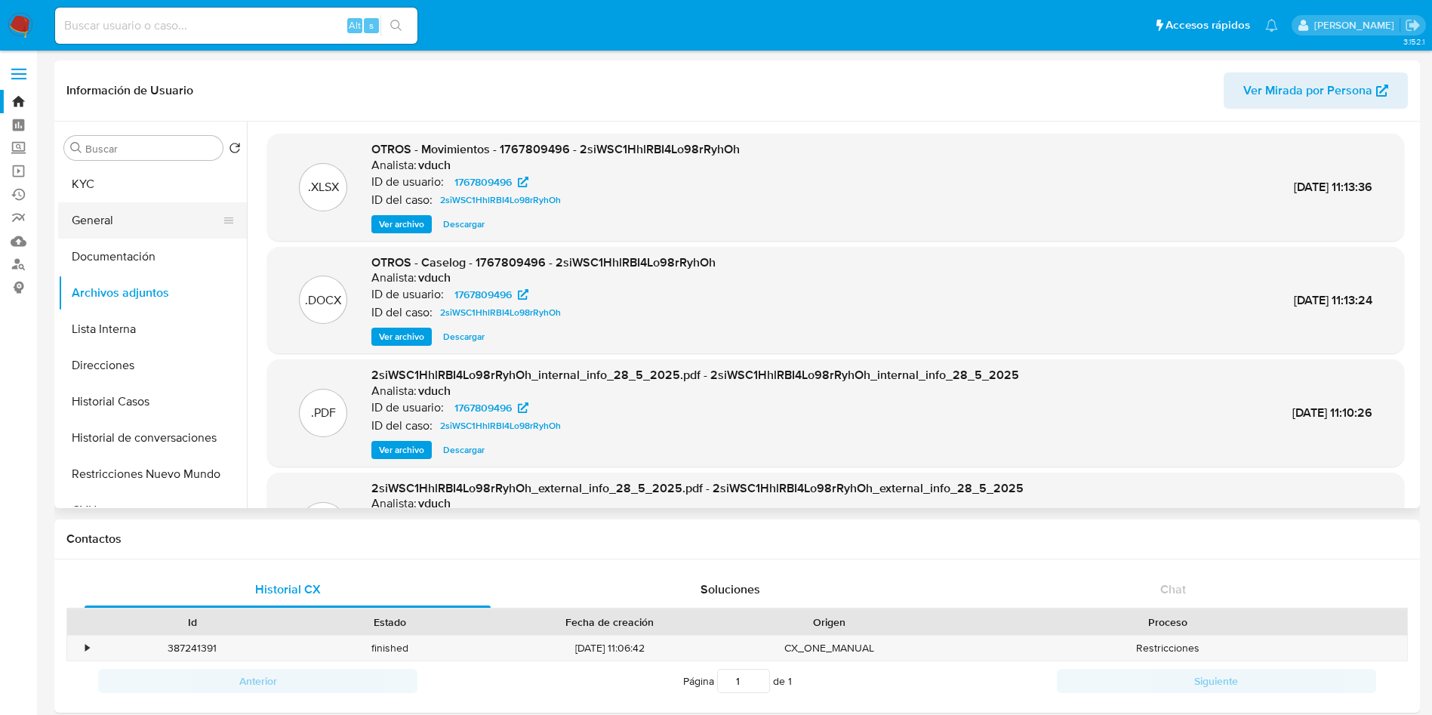
click at [109, 219] on button "General" at bounding box center [146, 220] width 177 height 36
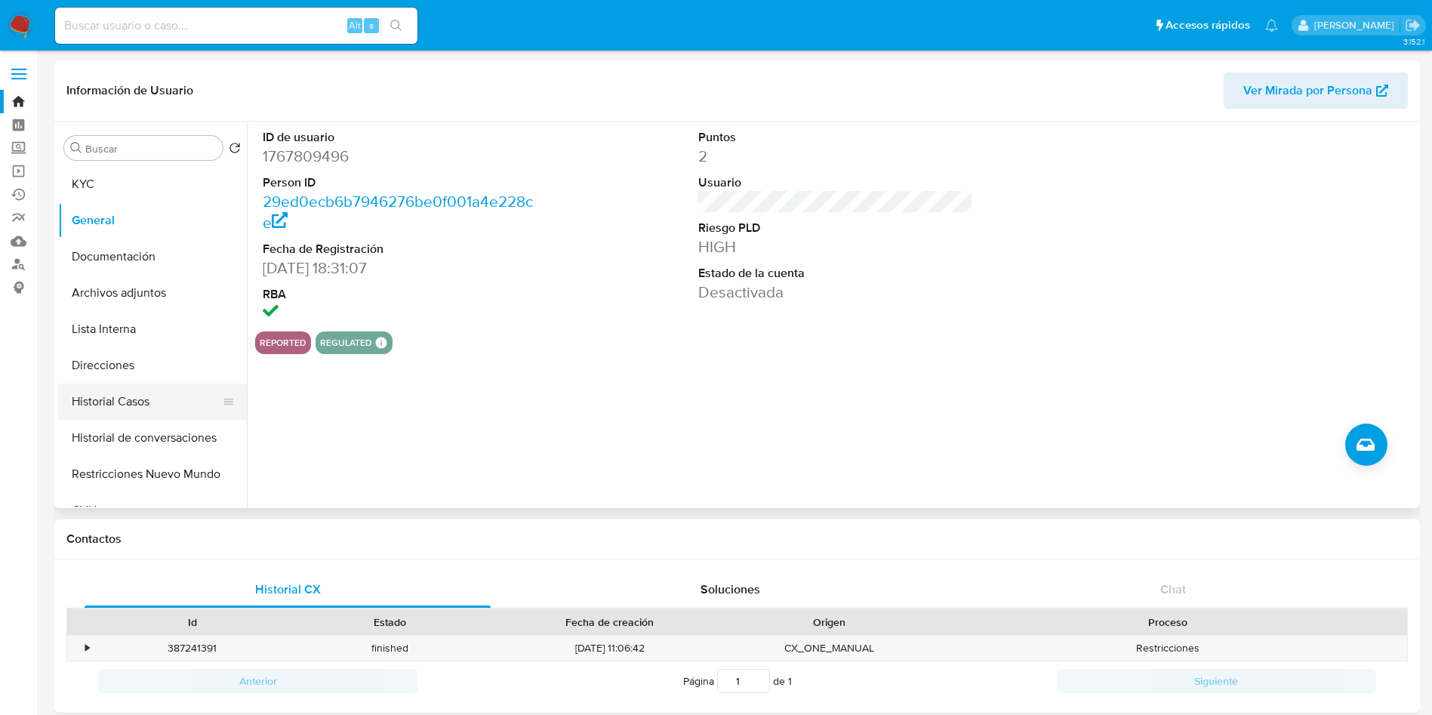
click at [170, 396] on button "Historial Casos" at bounding box center [146, 401] width 177 height 36
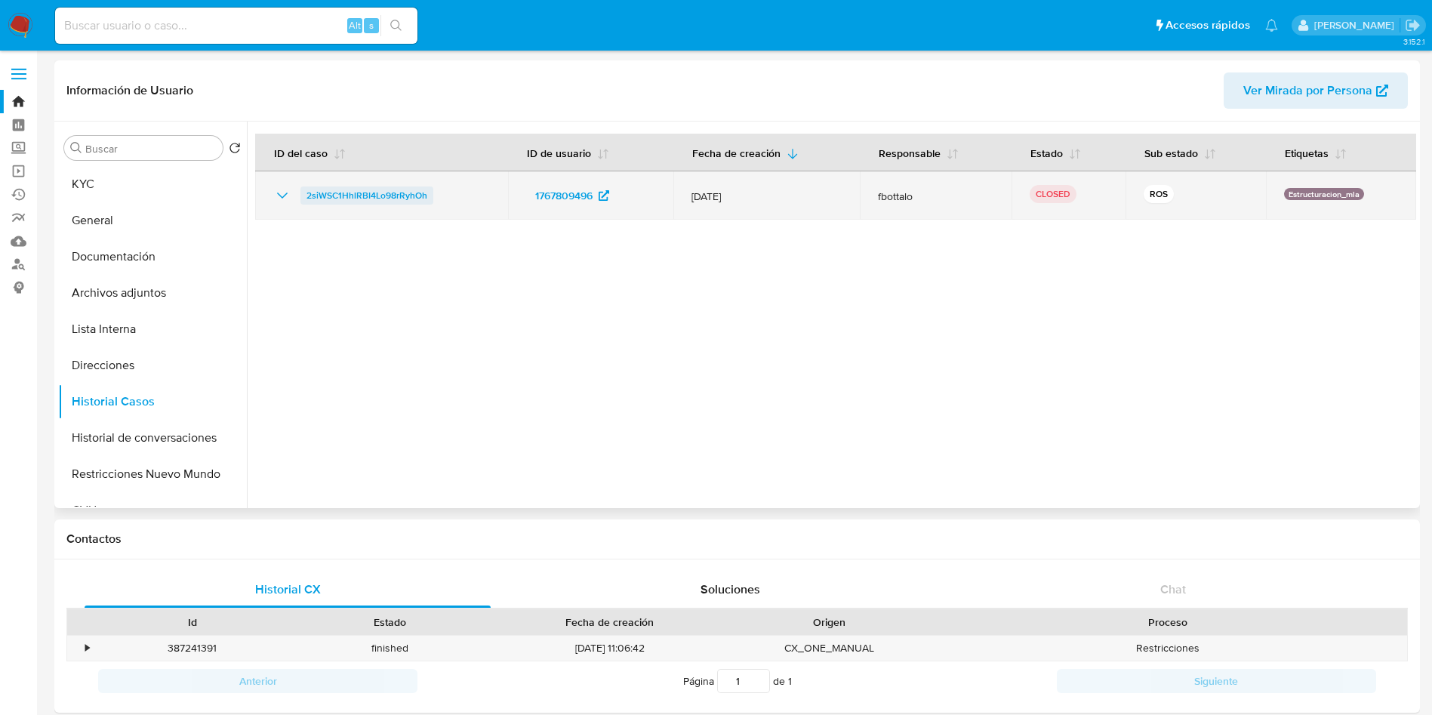
drag, startPoint x: 448, startPoint y: 194, endPoint x: 306, endPoint y: 201, distance: 142.8
click at [306, 201] on div "2siWSC1HhlRBI4Lo98rRyhOh" at bounding box center [381, 195] width 217 height 18
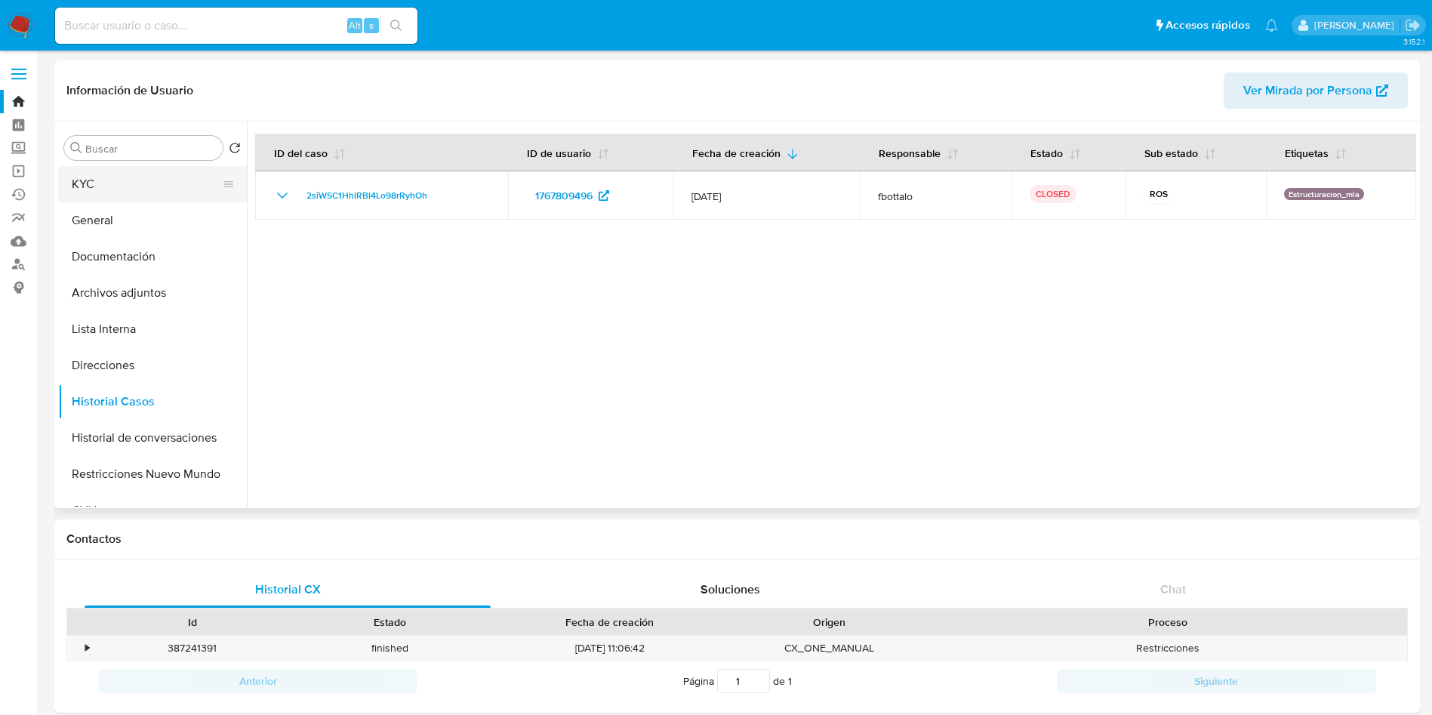
click at [133, 196] on button "KYC" at bounding box center [146, 184] width 177 height 36
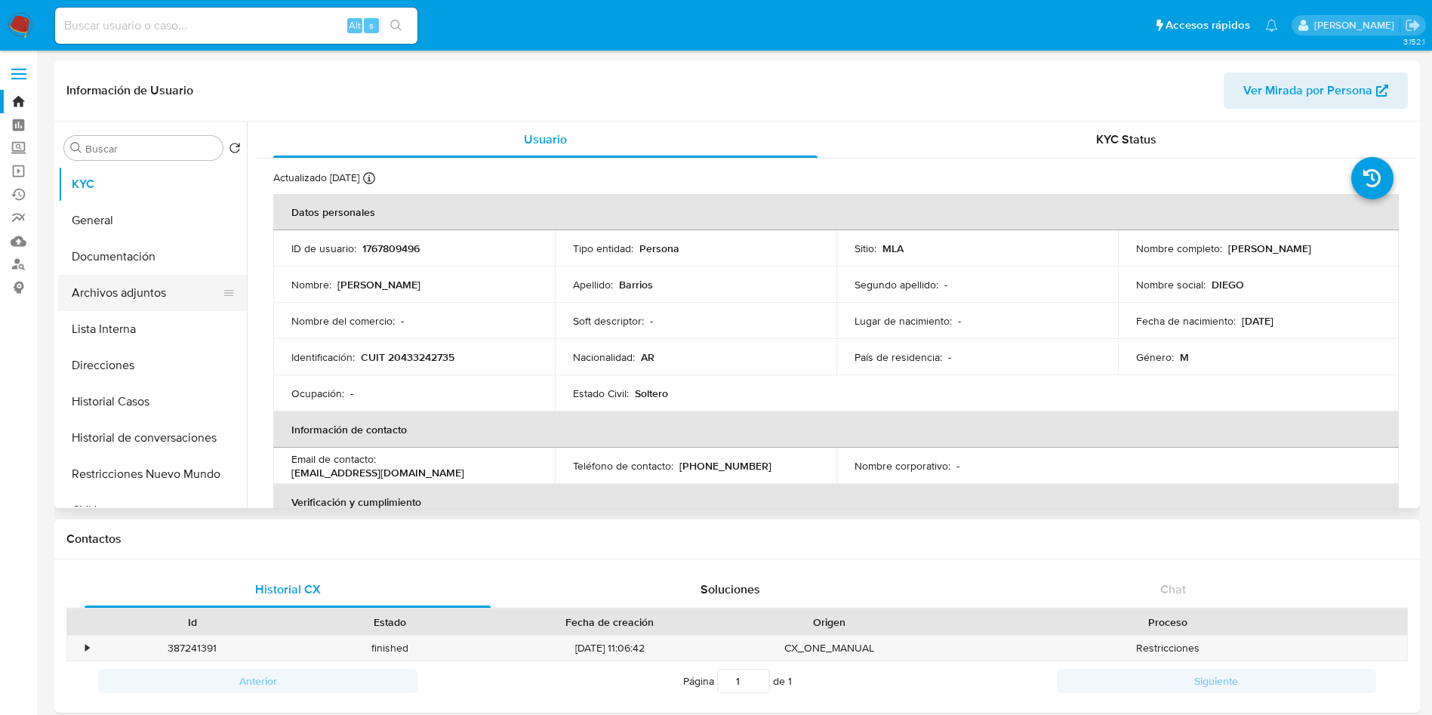
click at [175, 300] on button "Archivos adjuntos" at bounding box center [146, 293] width 177 height 36
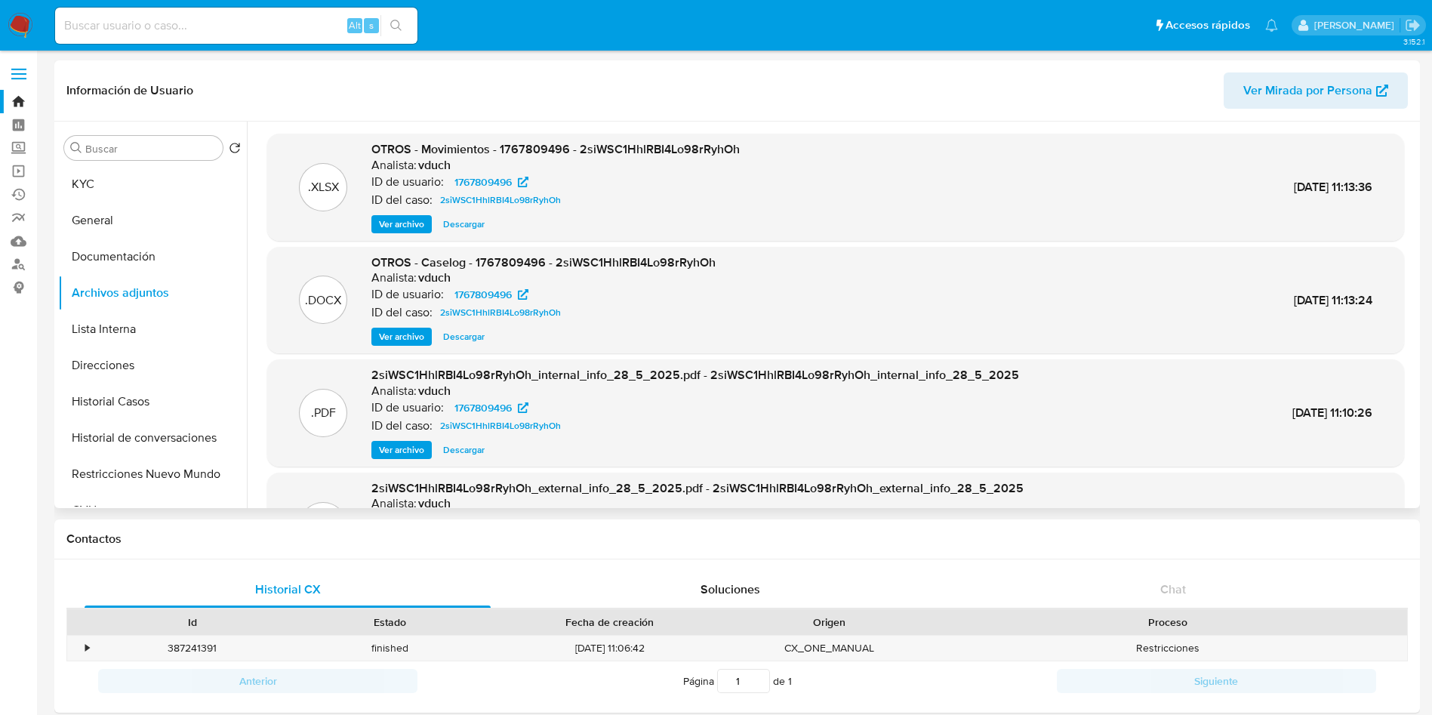
click at [405, 337] on span "Ver archivo" at bounding box center [401, 336] width 45 height 15
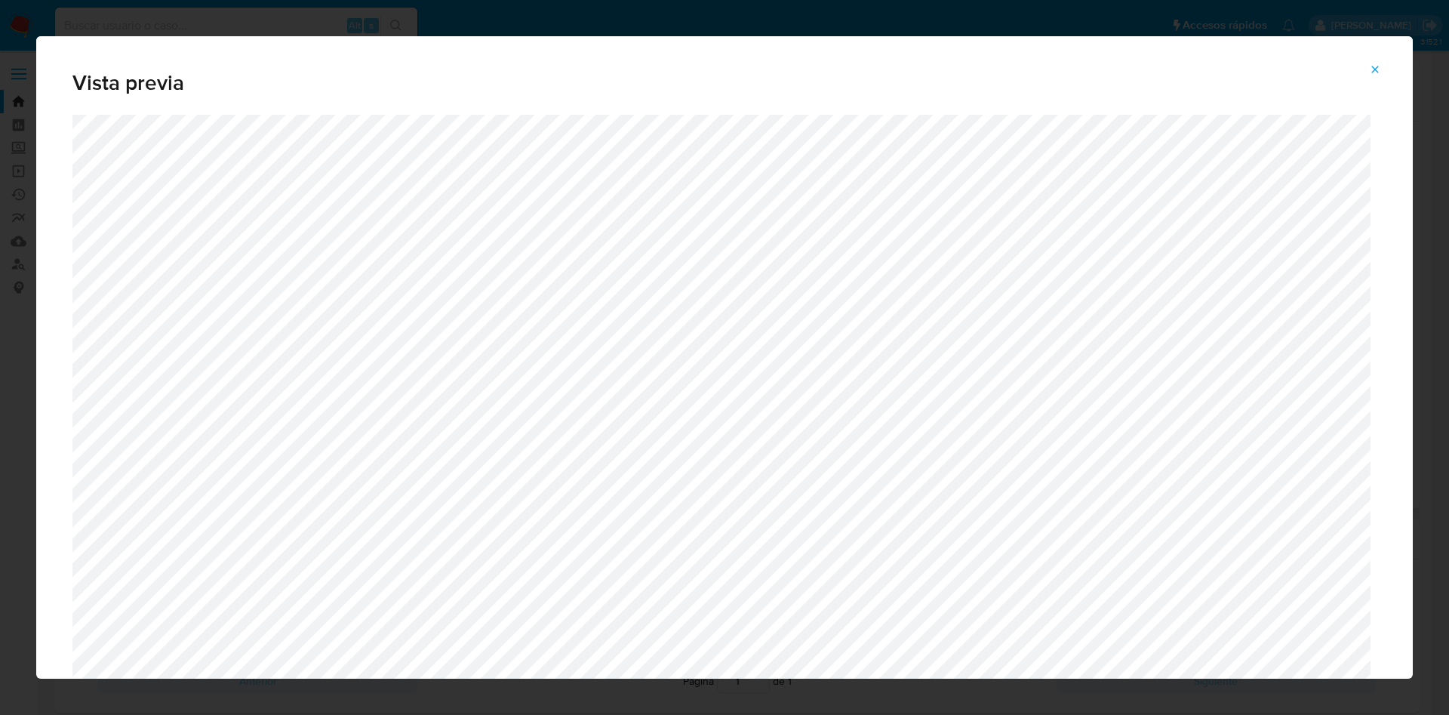
click at [1376, 69] on icon "Attachment preview" at bounding box center [1375, 69] width 7 height 7
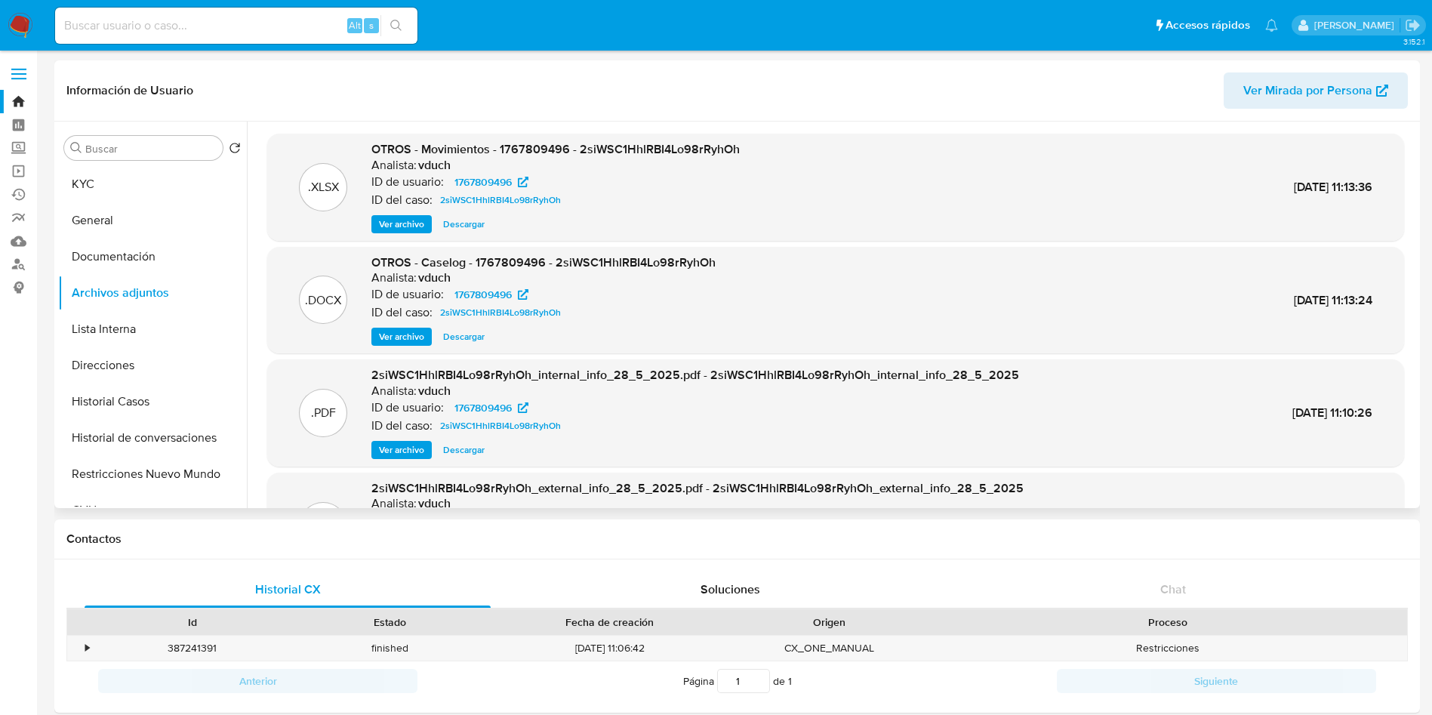
click at [201, 402] on button "Historial Casos" at bounding box center [146, 401] width 177 height 36
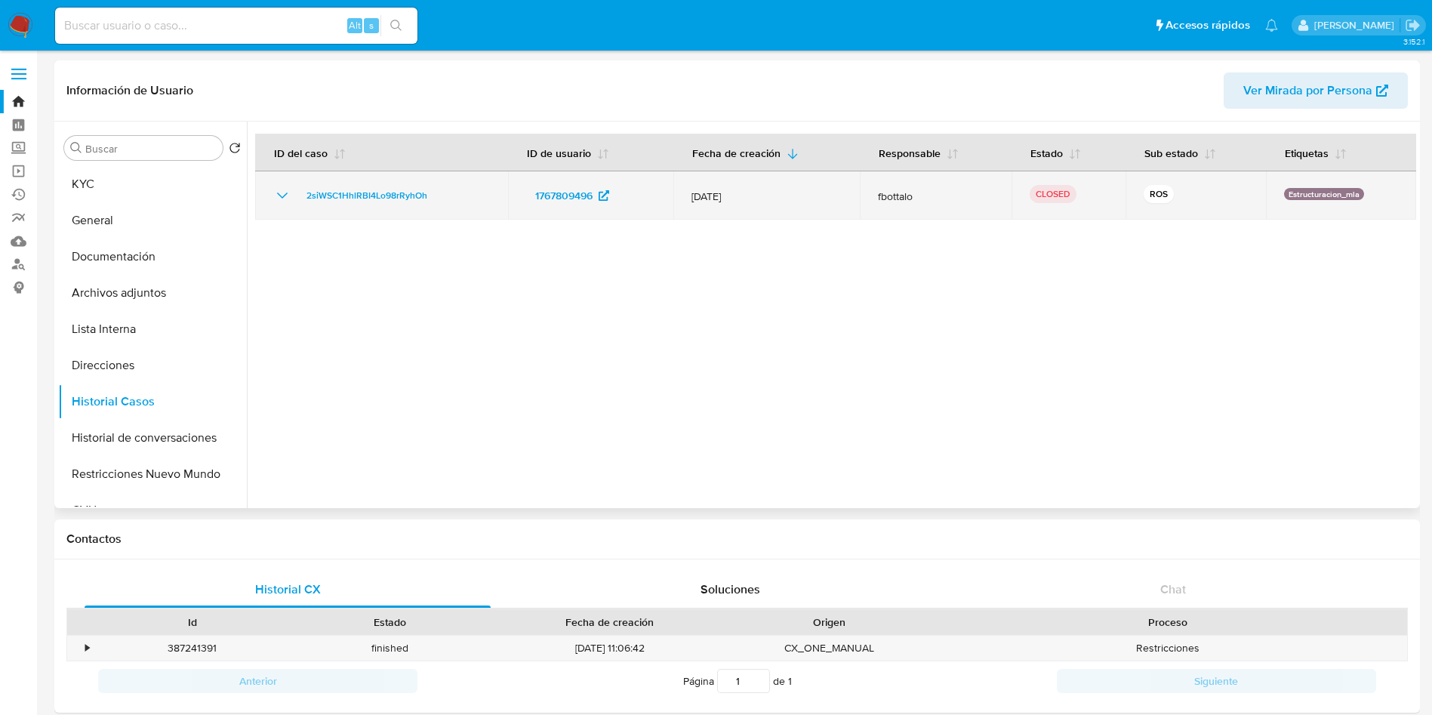
click at [276, 191] on icon "Mostrar/Ocultar" at bounding box center [282, 195] width 18 height 18
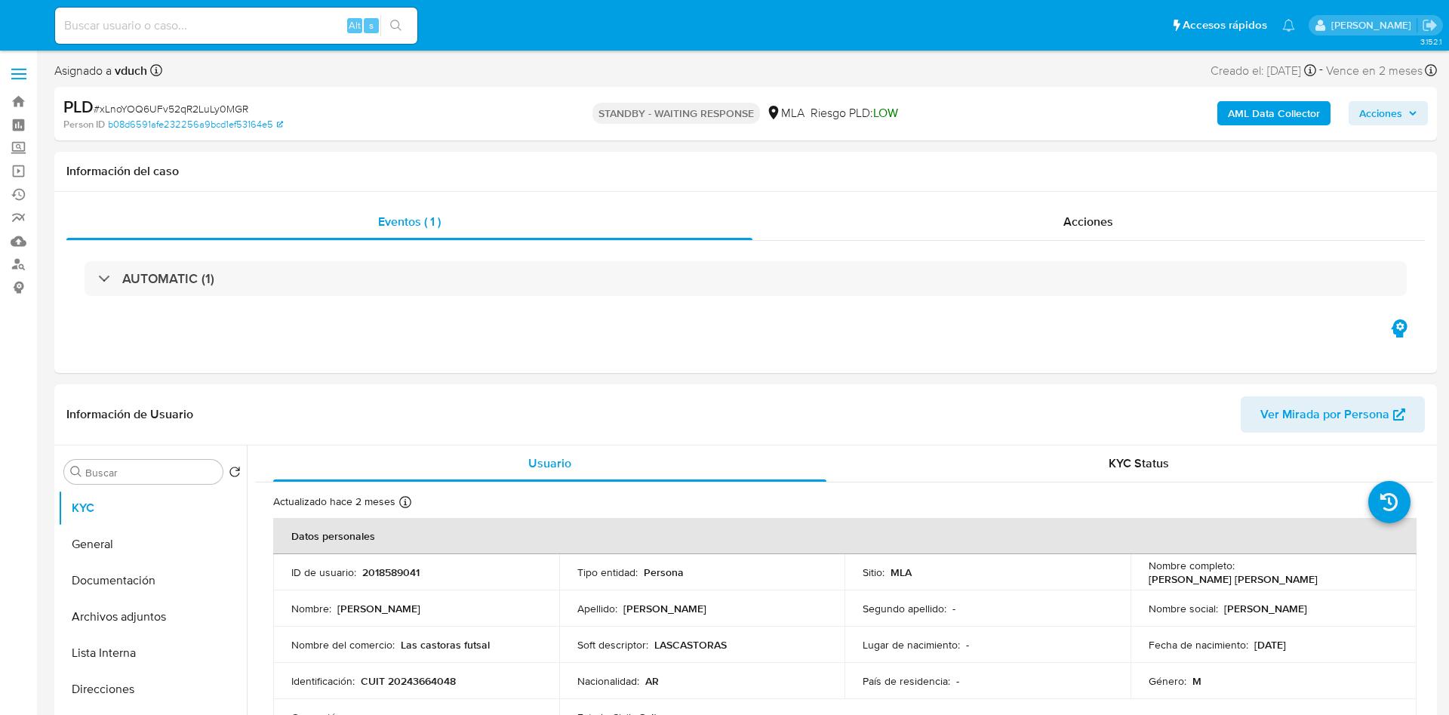
select select "10"
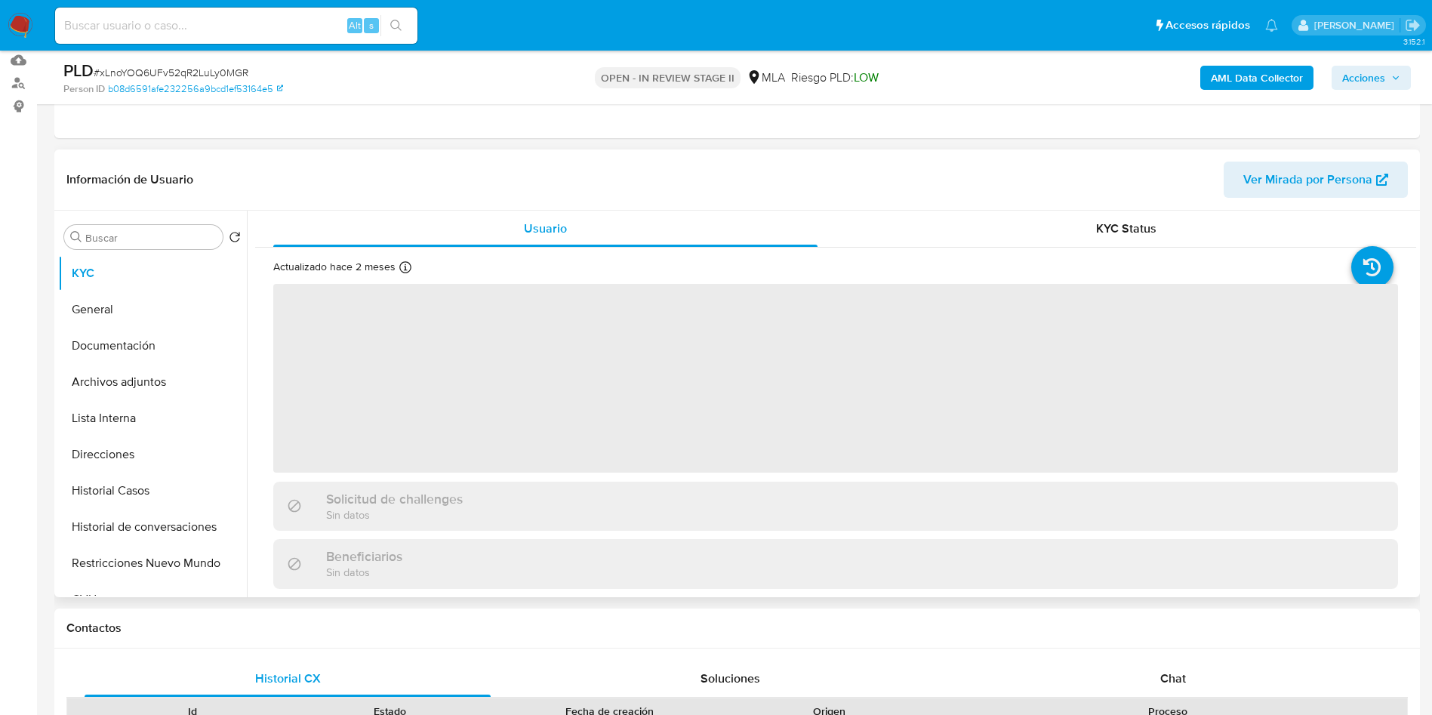
scroll to position [340, 0]
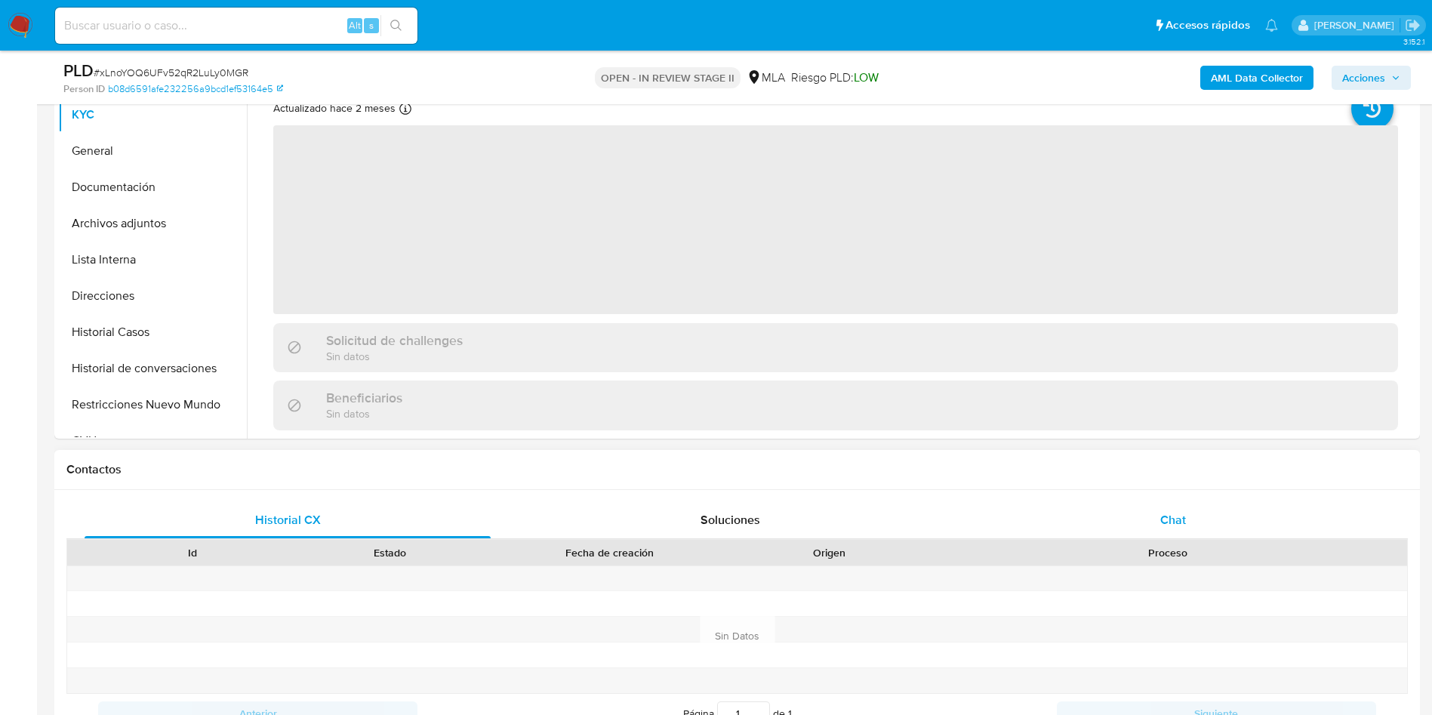
click at [1224, 531] on div "Chat" at bounding box center [1173, 520] width 406 height 36
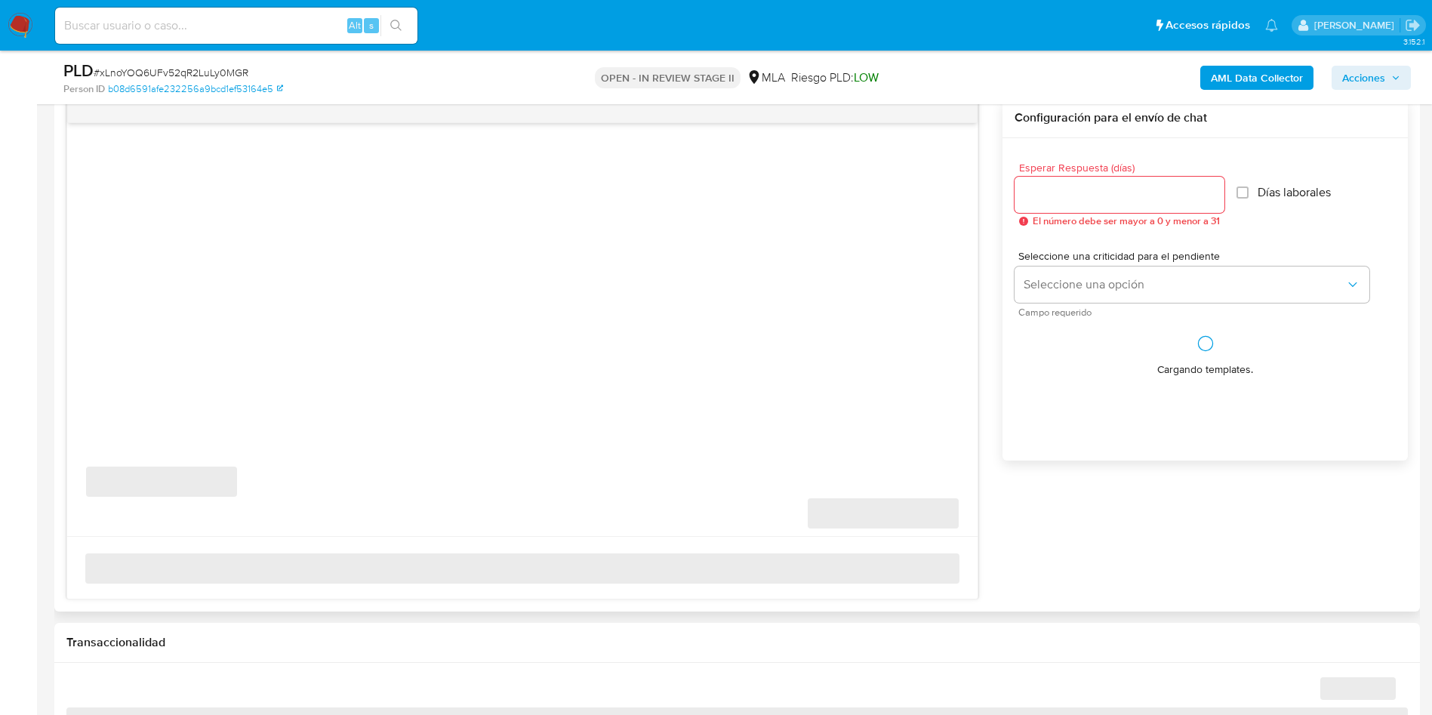
select select "10"
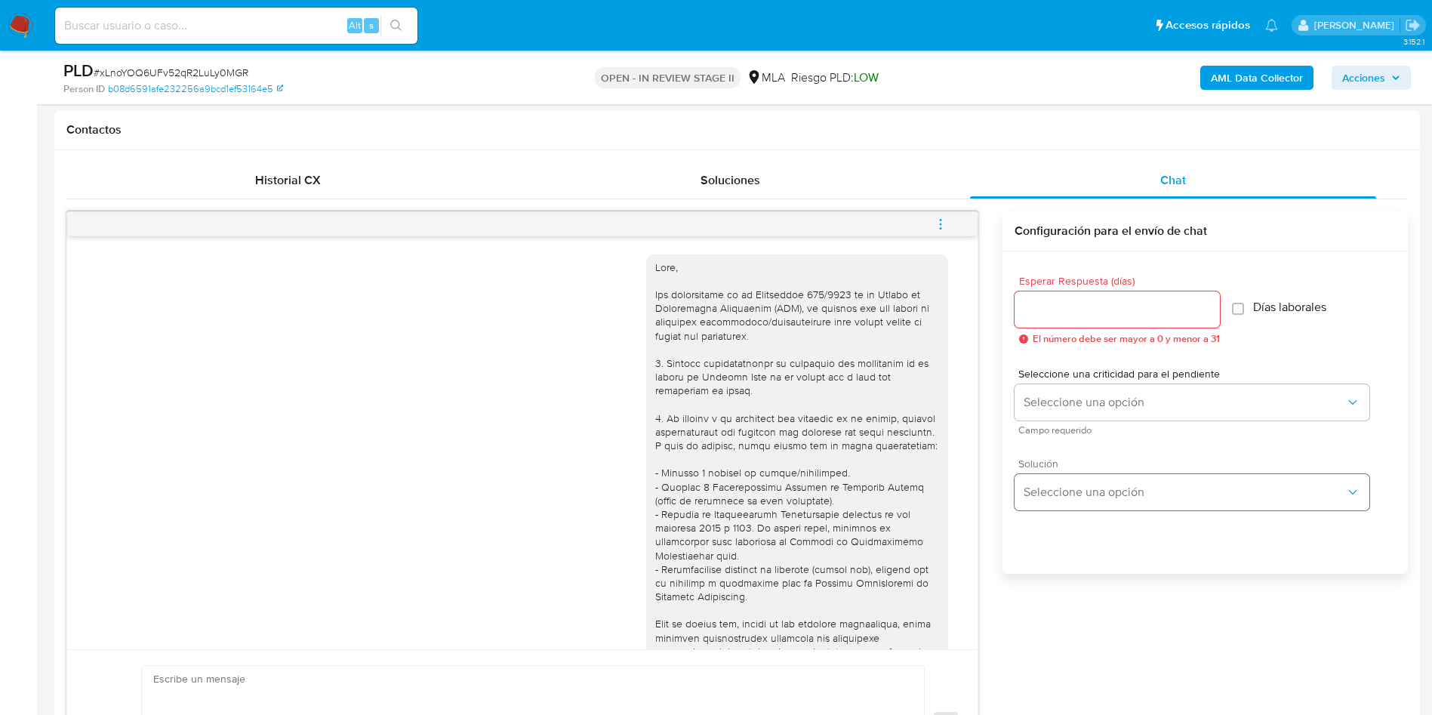
scroll to position [793, 0]
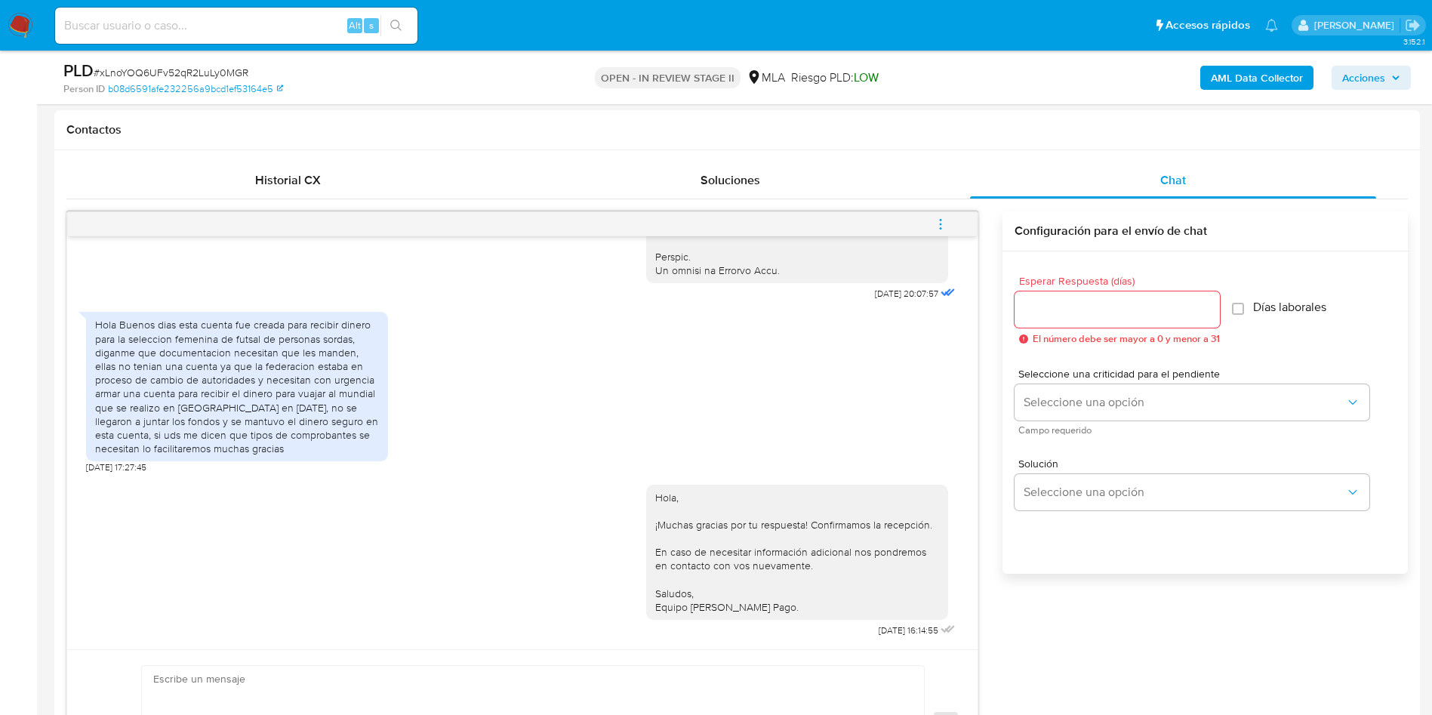
click at [947, 218] on icon "menu-action" at bounding box center [941, 224] width 14 height 14
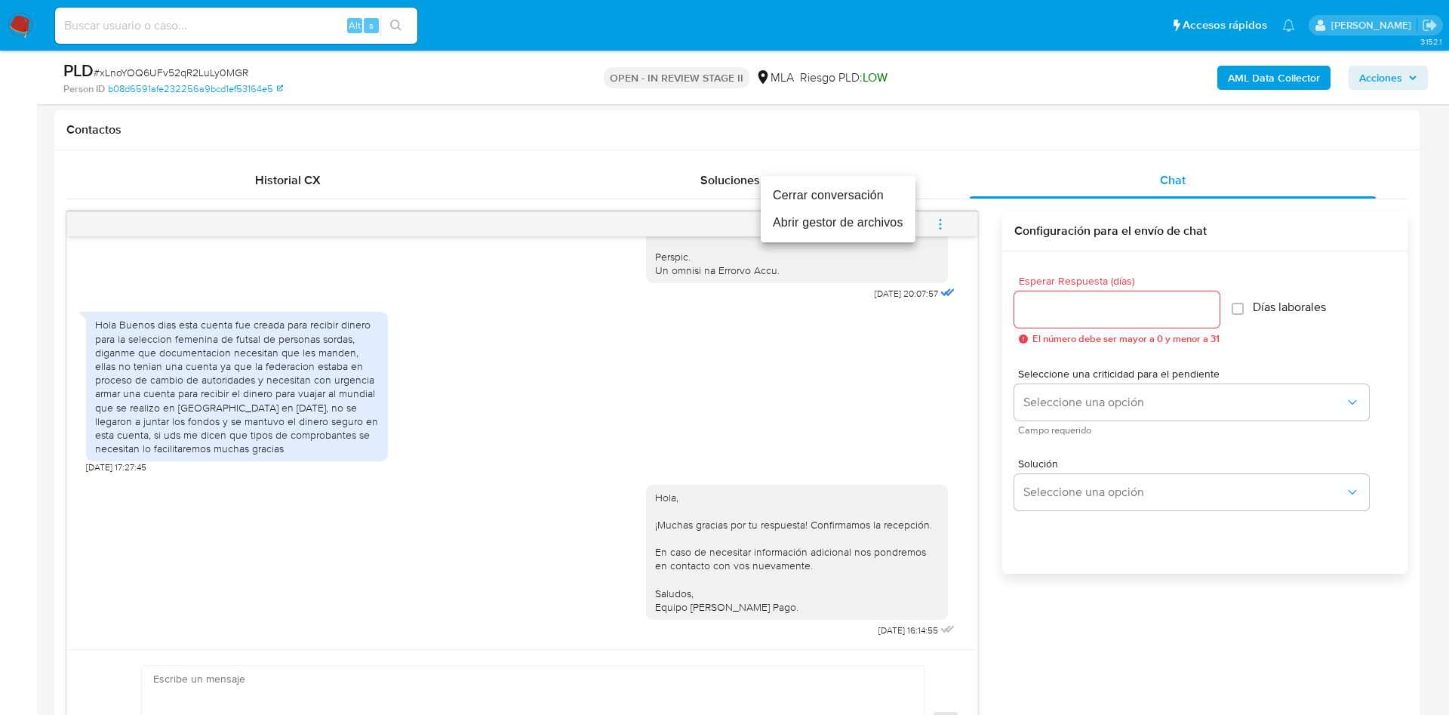
click at [873, 203] on li "Cerrar conversación" at bounding box center [838, 195] width 155 height 27
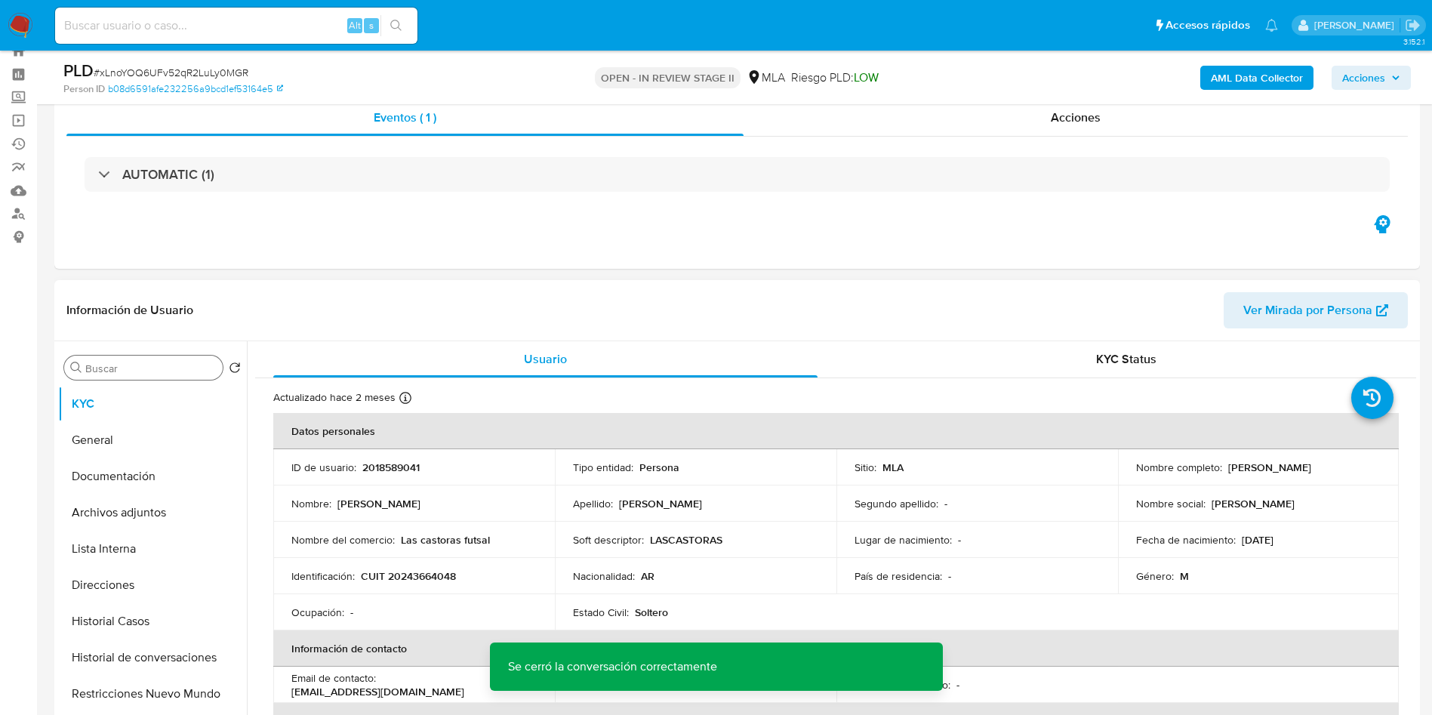
scroll to position [0, 0]
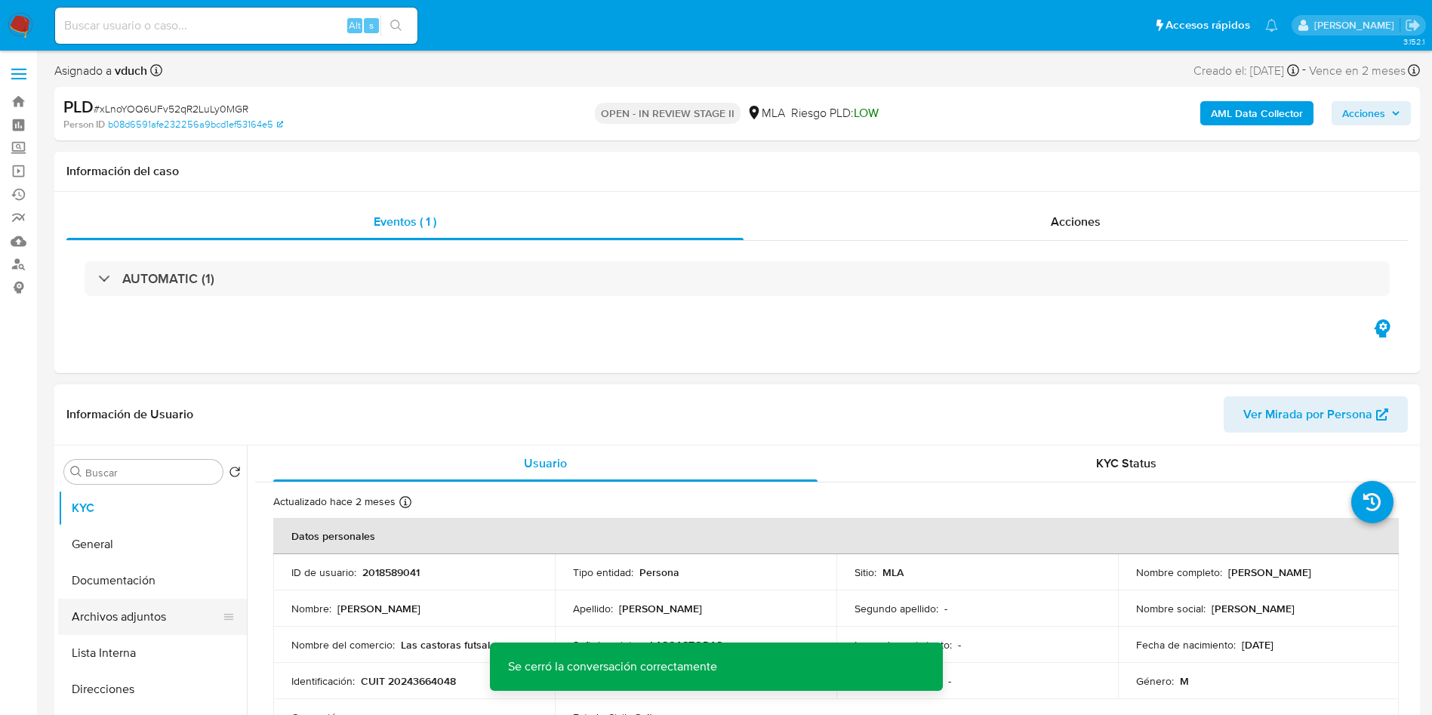
click at [140, 599] on button "Archivos adjuntos" at bounding box center [146, 617] width 177 height 36
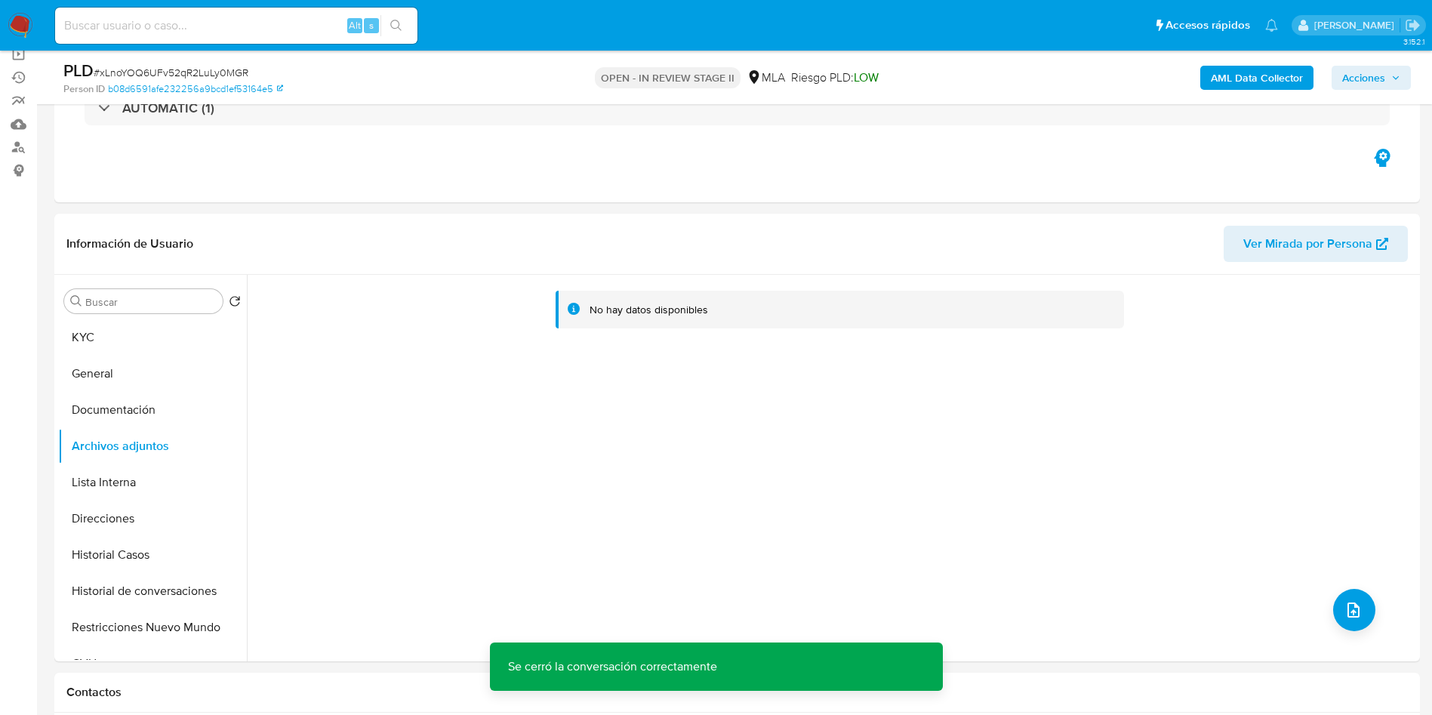
scroll to position [113, 0]
click at [1259, 74] on b "AML Data Collector" at bounding box center [1257, 78] width 92 height 24
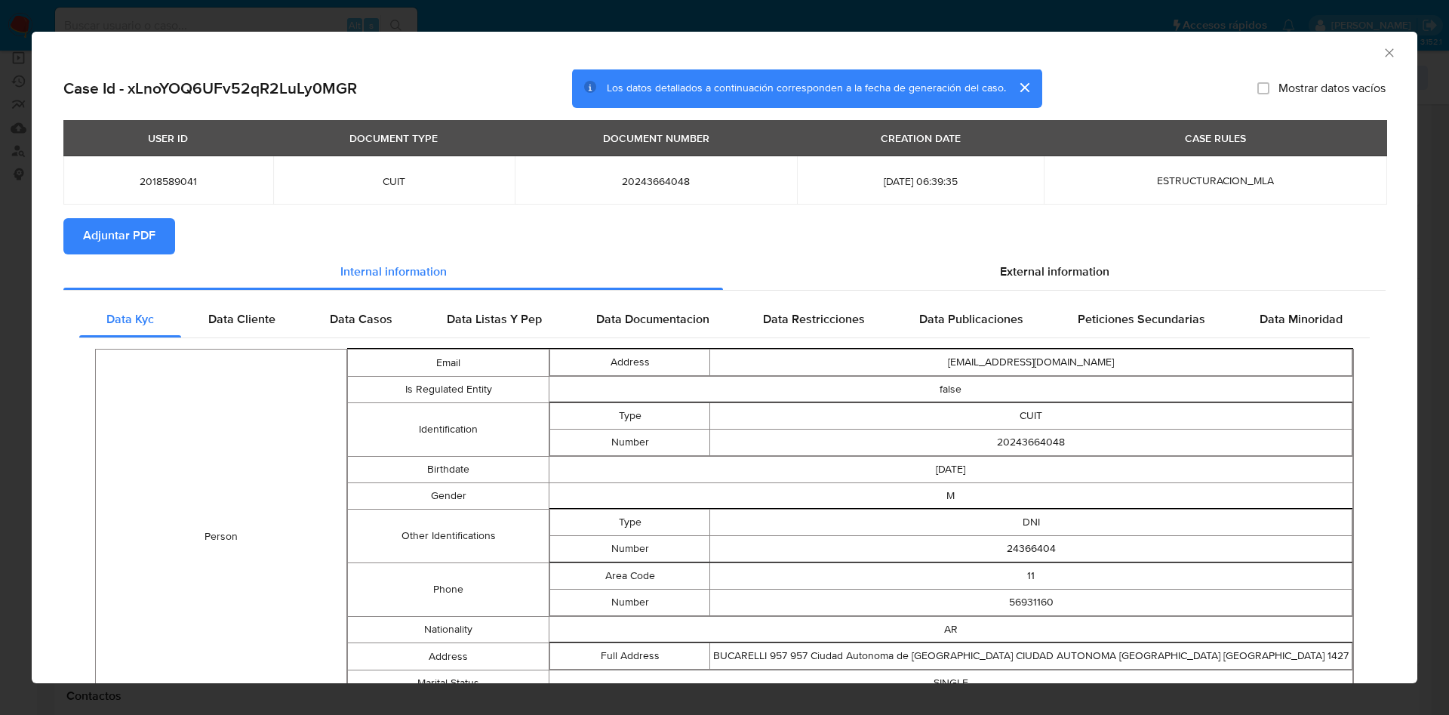
click at [140, 220] on span "Adjuntar PDF" at bounding box center [119, 236] width 72 height 33
click at [1382, 51] on icon "Cerrar ventana" at bounding box center [1389, 52] width 15 height 15
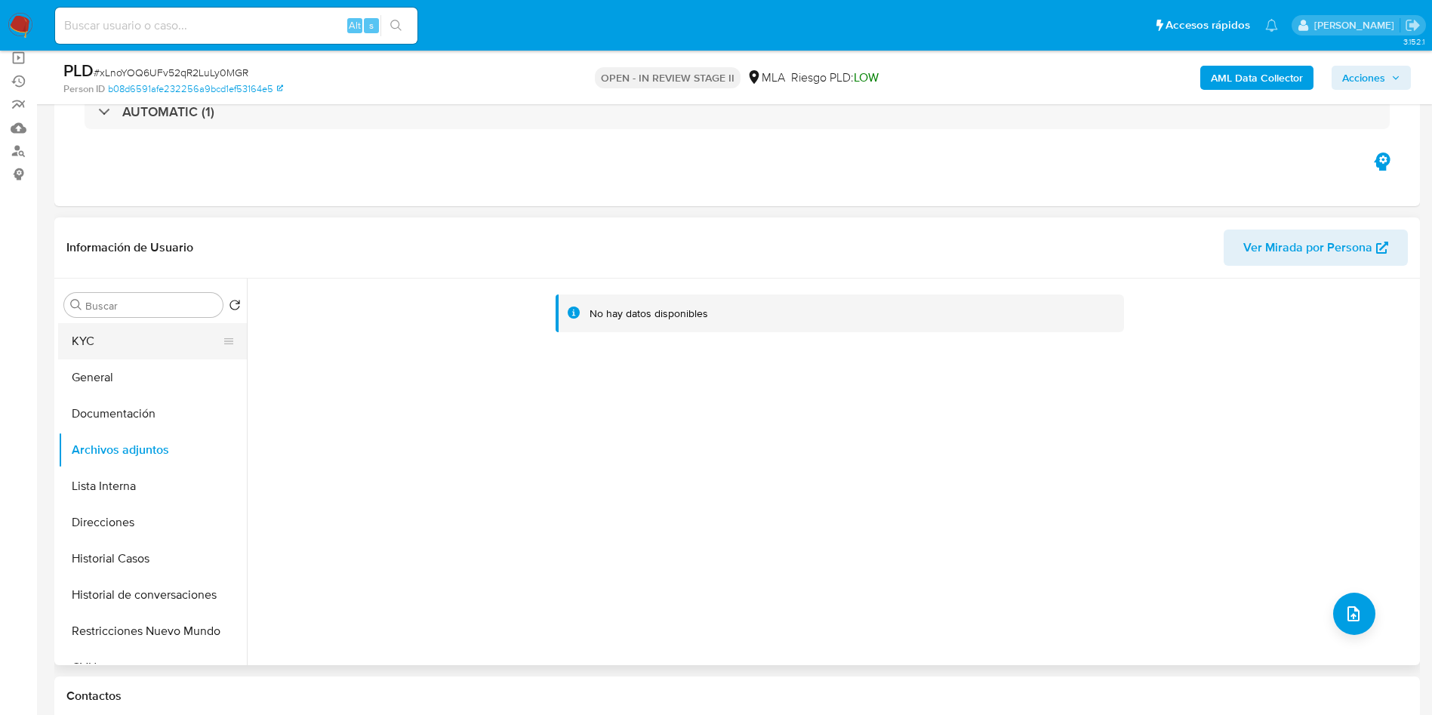
click at [138, 346] on button "KYC" at bounding box center [146, 341] width 177 height 36
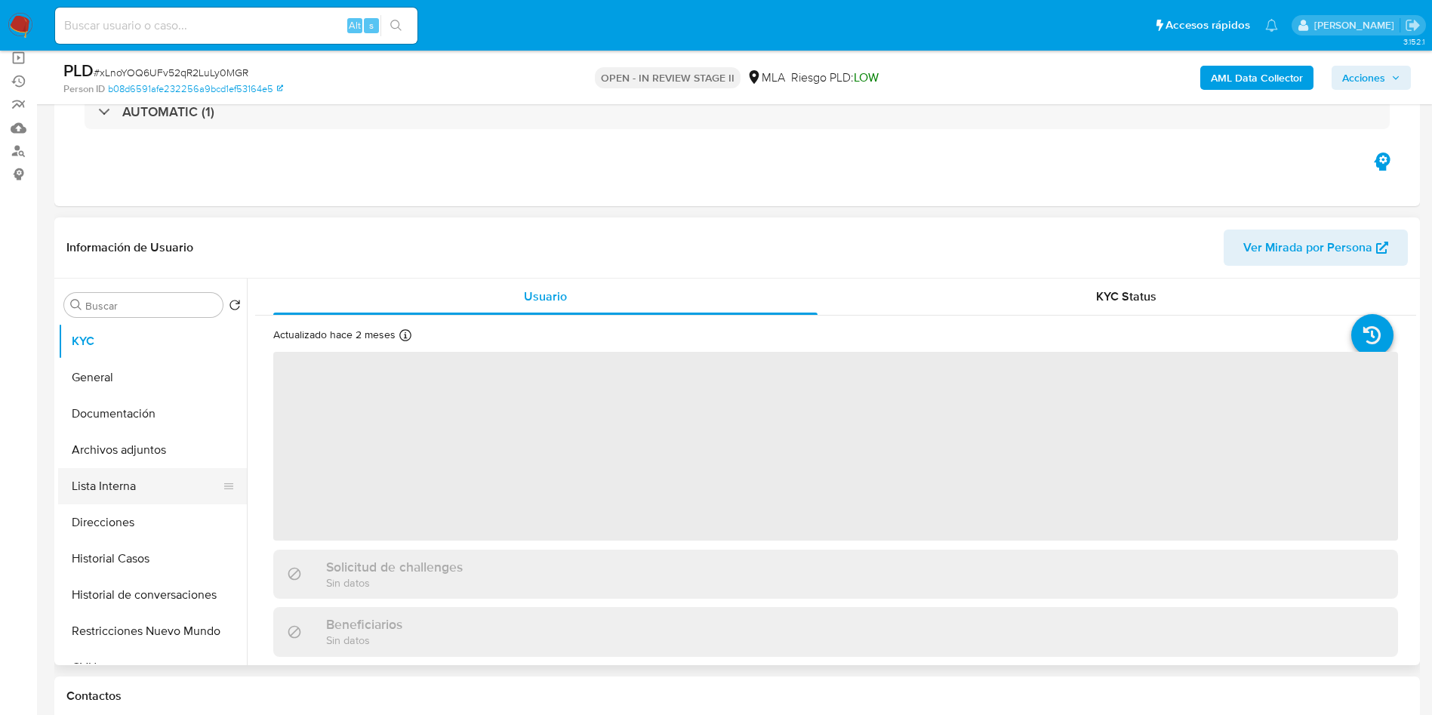
click at [178, 467] on ul "KYC General Documentación Archivos adjuntos Lista Interna Direcciones Historial…" at bounding box center [152, 493] width 189 height 340
click at [185, 451] on button "Archivos adjuntos" at bounding box center [146, 450] width 177 height 36
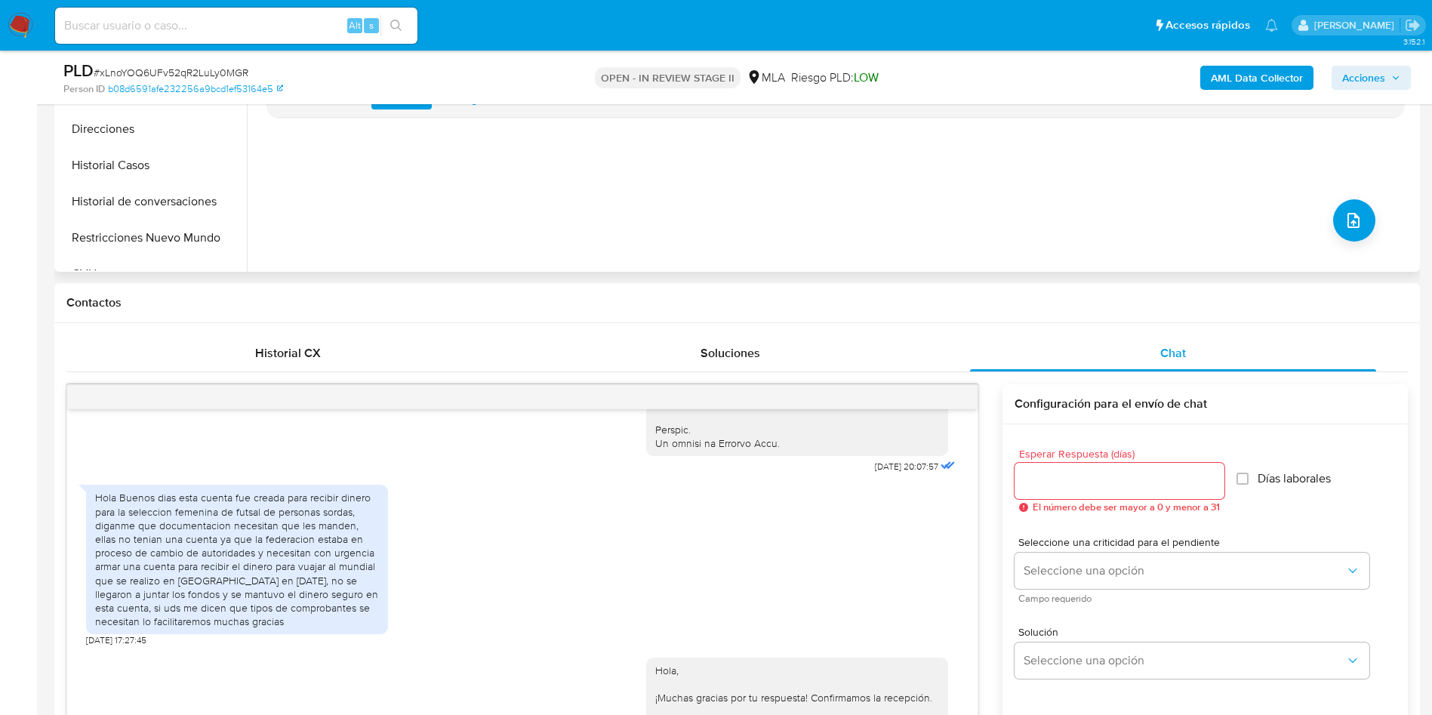
scroll to position [226, 0]
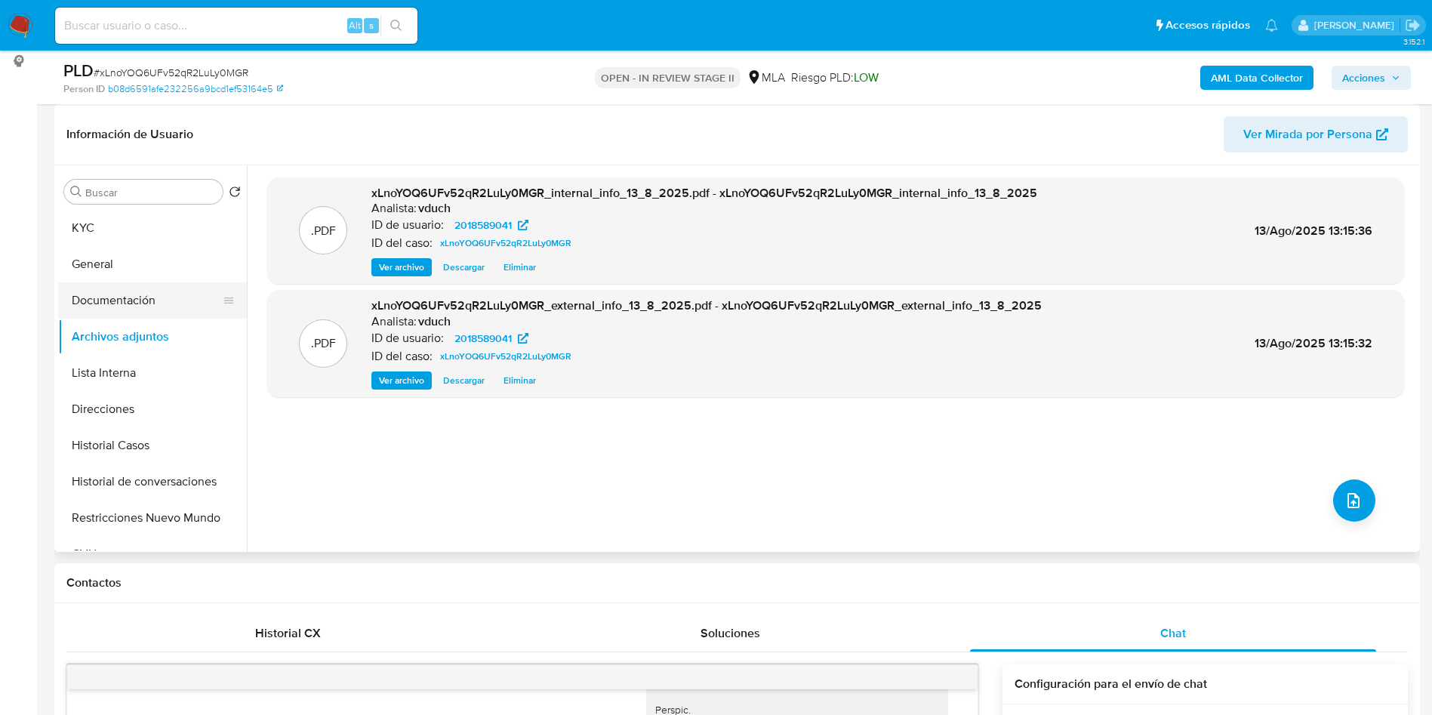
click at [183, 315] on button "Documentación" at bounding box center [146, 300] width 177 height 36
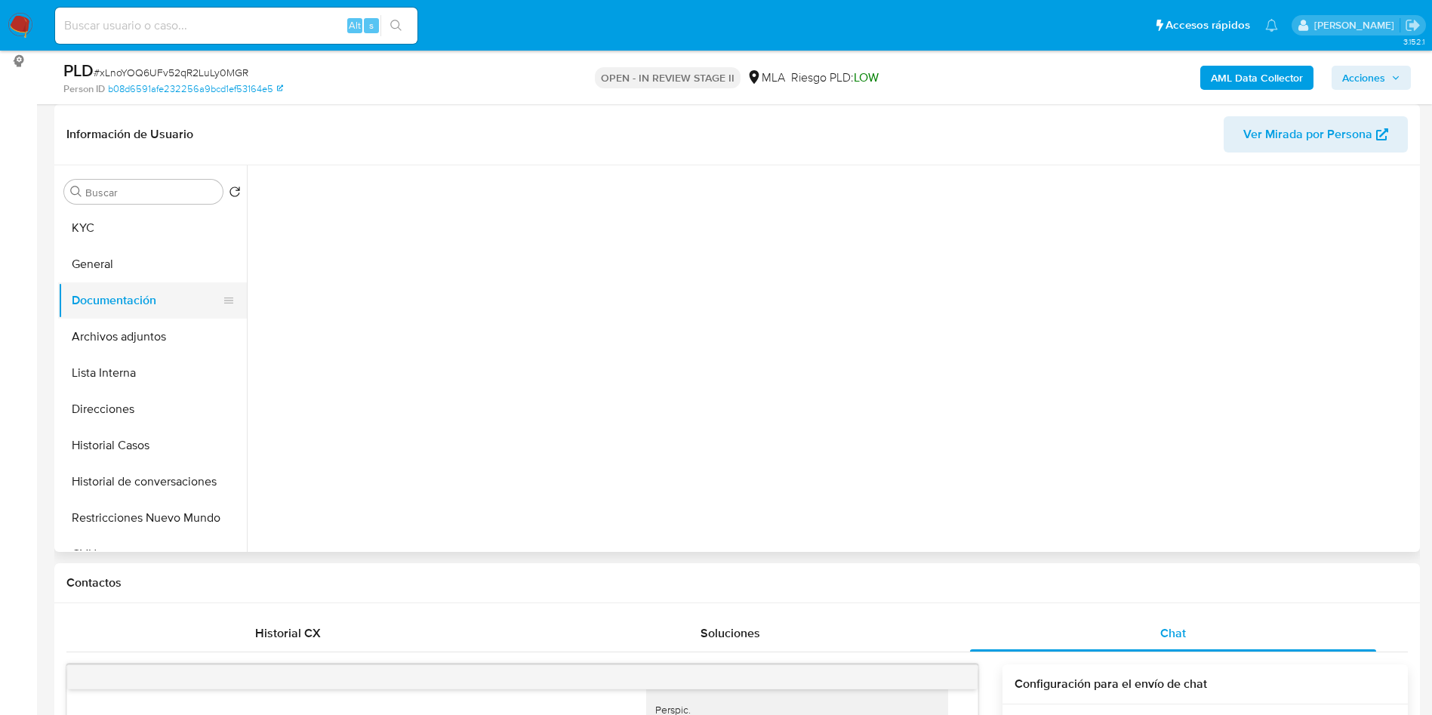
click at [176, 302] on button "Documentación" at bounding box center [146, 300] width 177 height 36
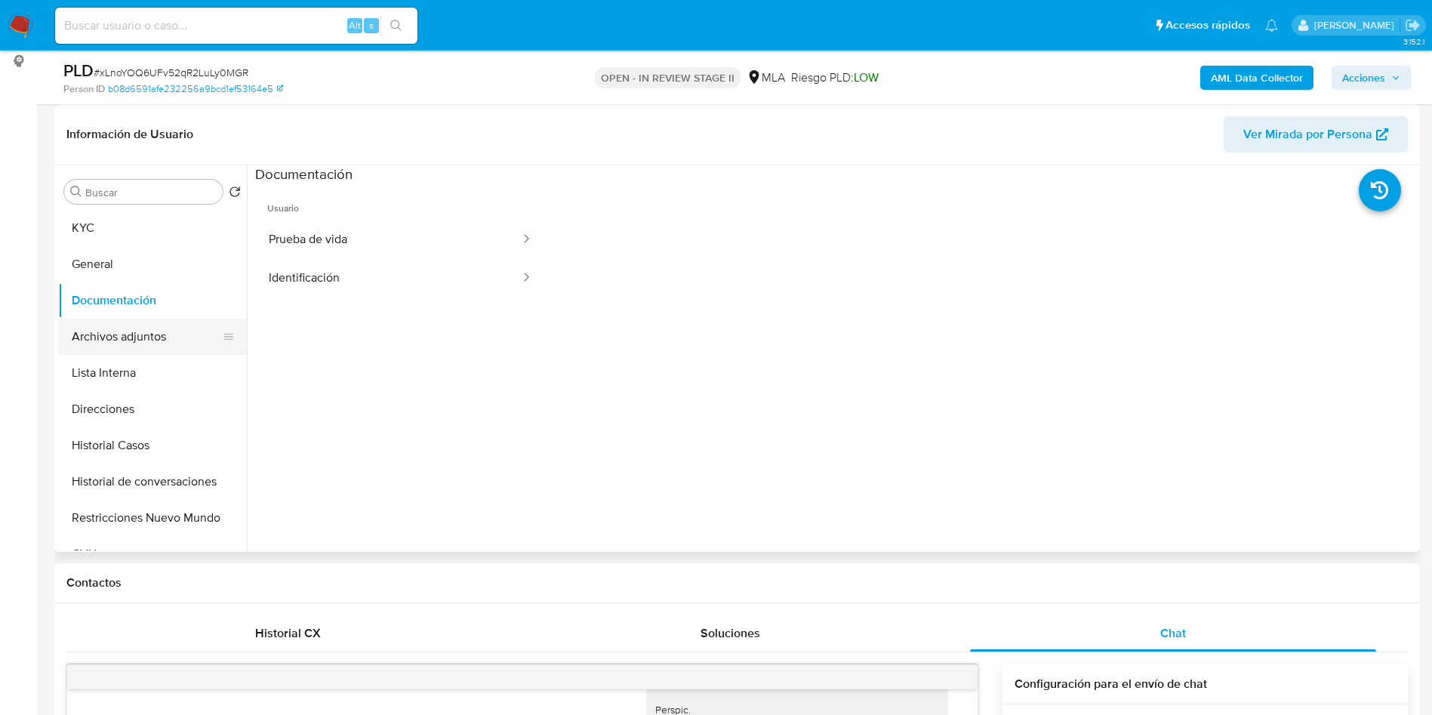
click at [176, 346] on button "Archivos adjuntos" at bounding box center [146, 337] width 177 height 36
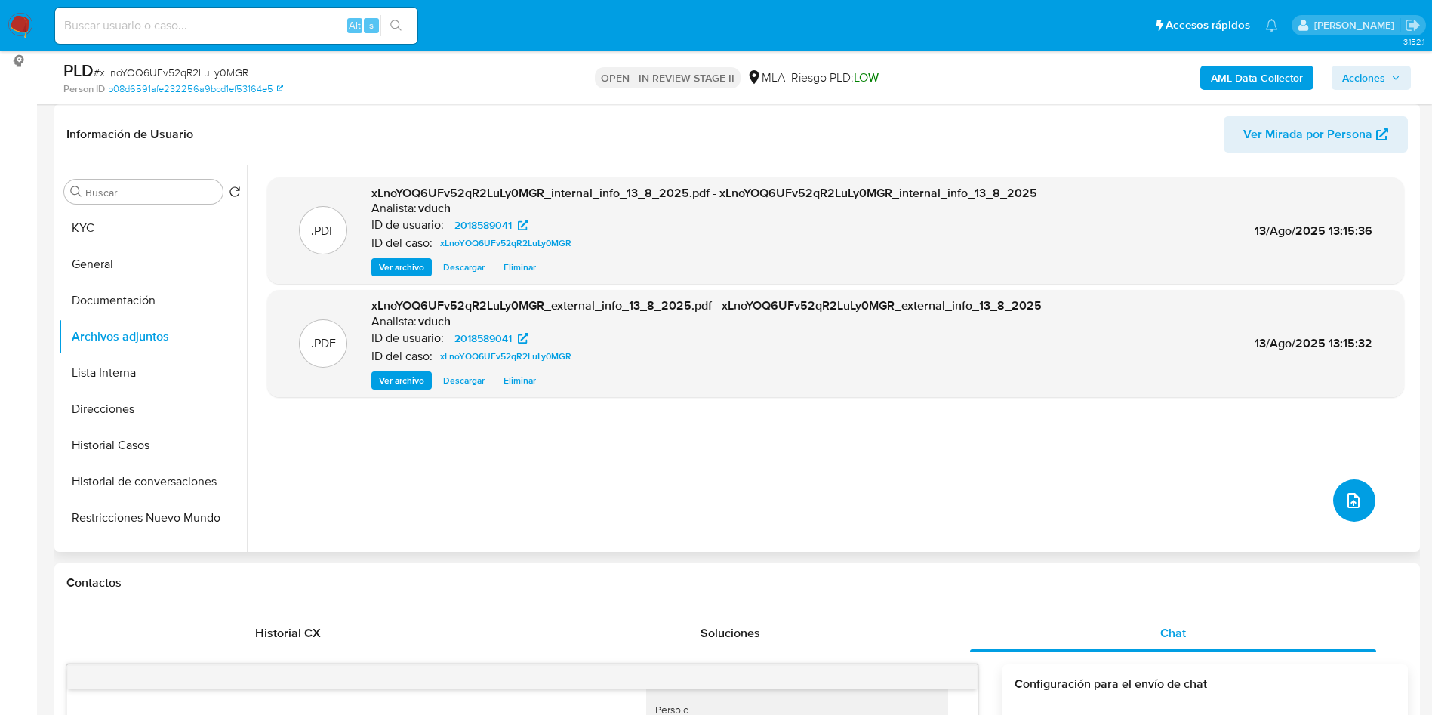
click at [1337, 500] on button "upload-file" at bounding box center [1354, 500] width 42 height 42
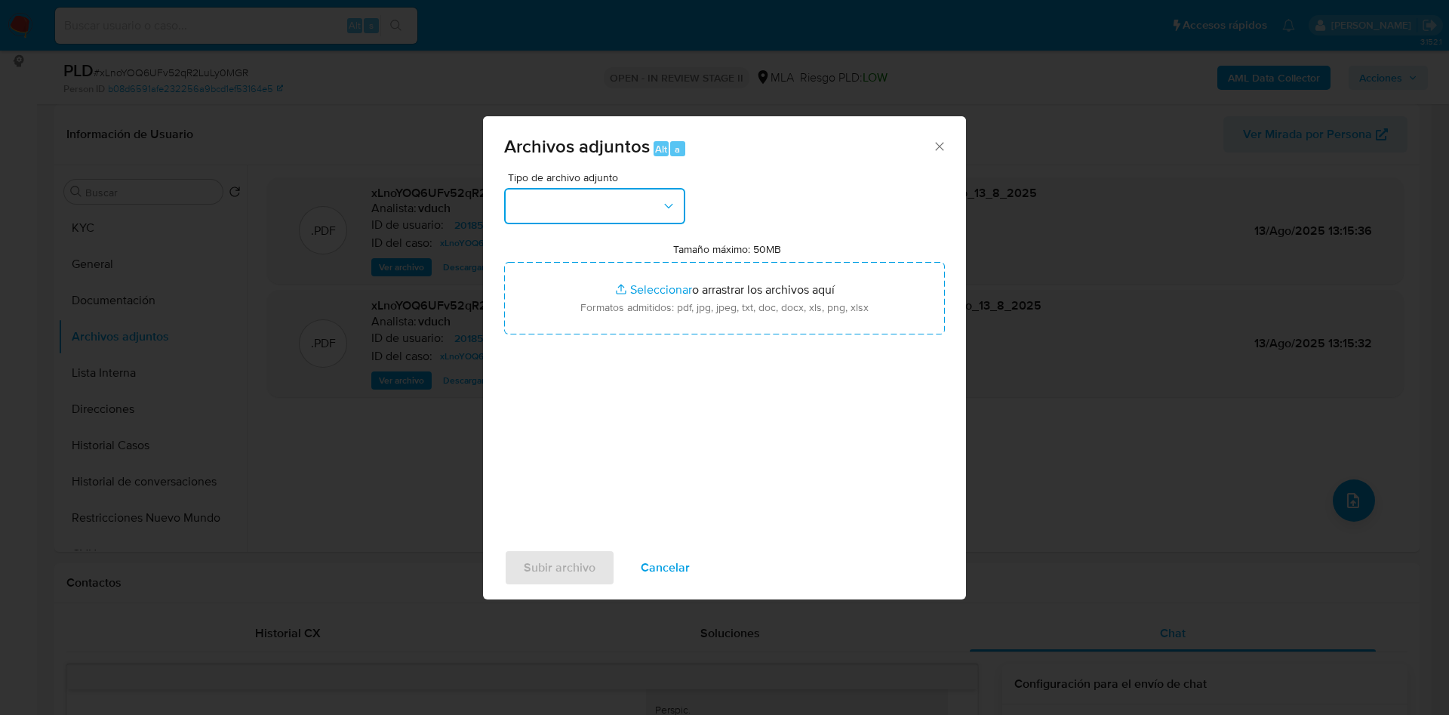
click at [593, 201] on button "button" at bounding box center [594, 206] width 181 height 36
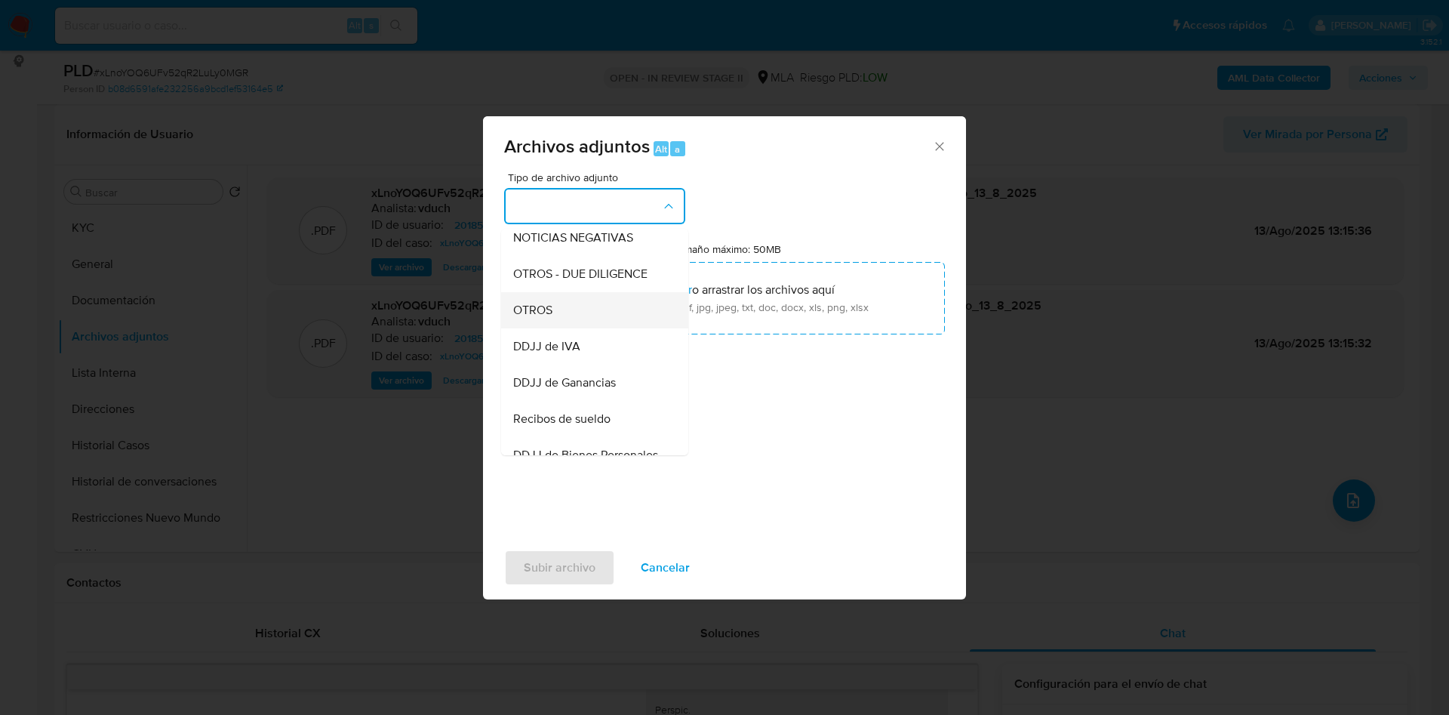
click at [568, 317] on div "OTROS" at bounding box center [590, 310] width 154 height 36
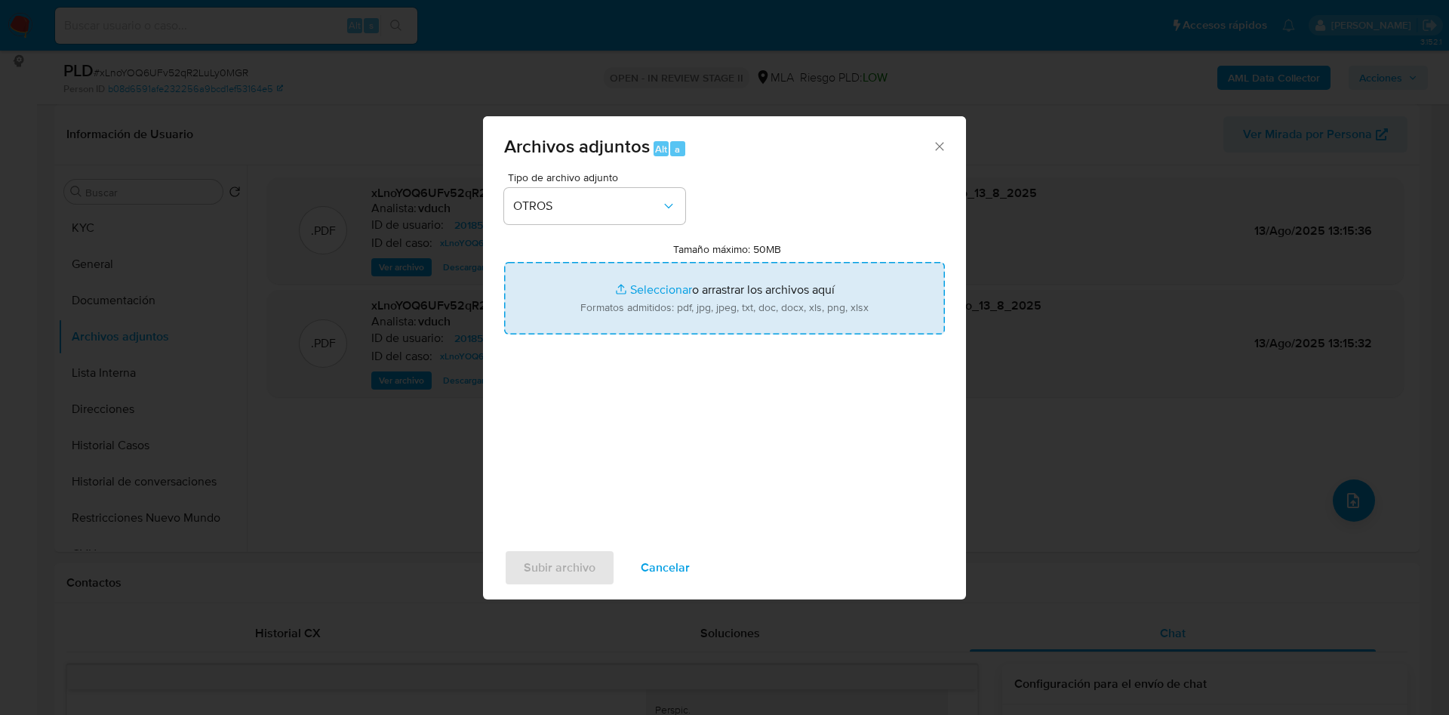
type input "C:\fakepath\Movimientos - 2018589041 - xLnoYOQ6UFv52qR2LuLy0MGR.xlsx"
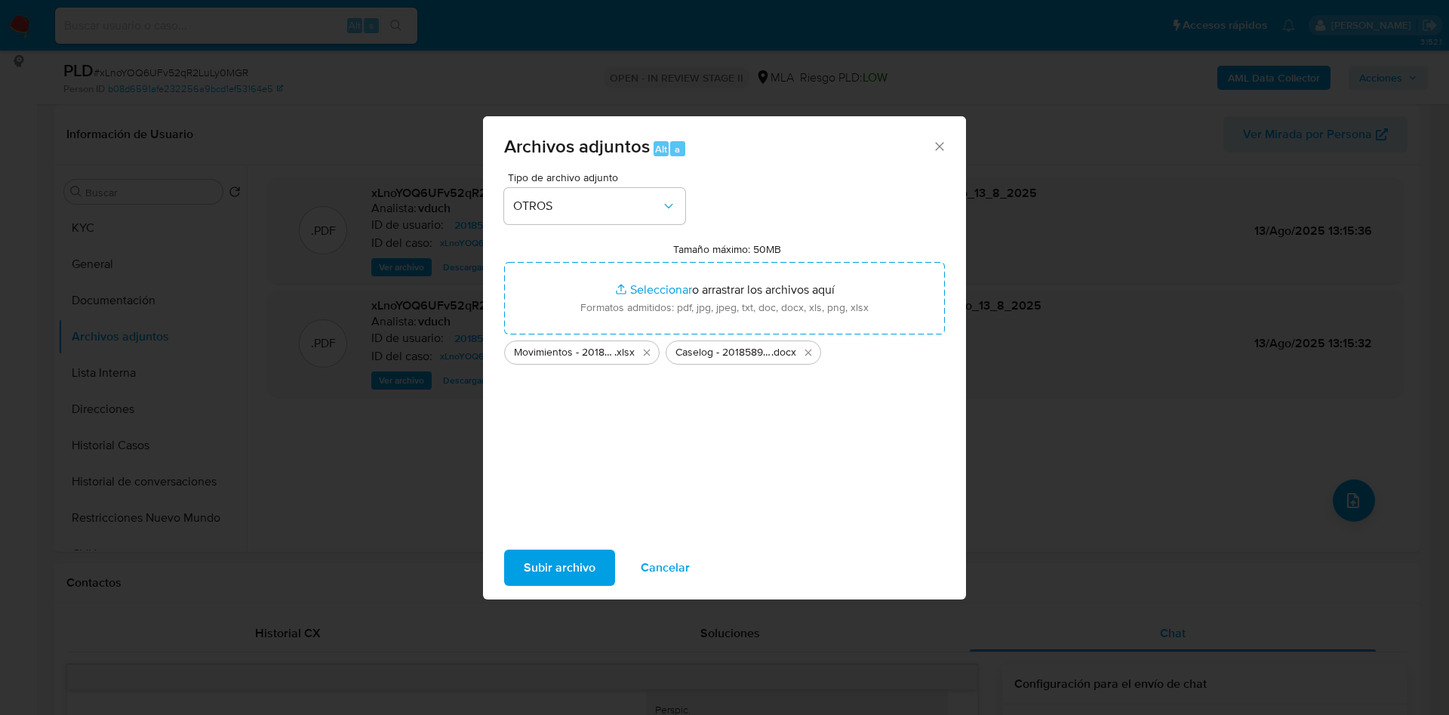
click at [559, 571] on span "Subir archivo" at bounding box center [560, 567] width 72 height 33
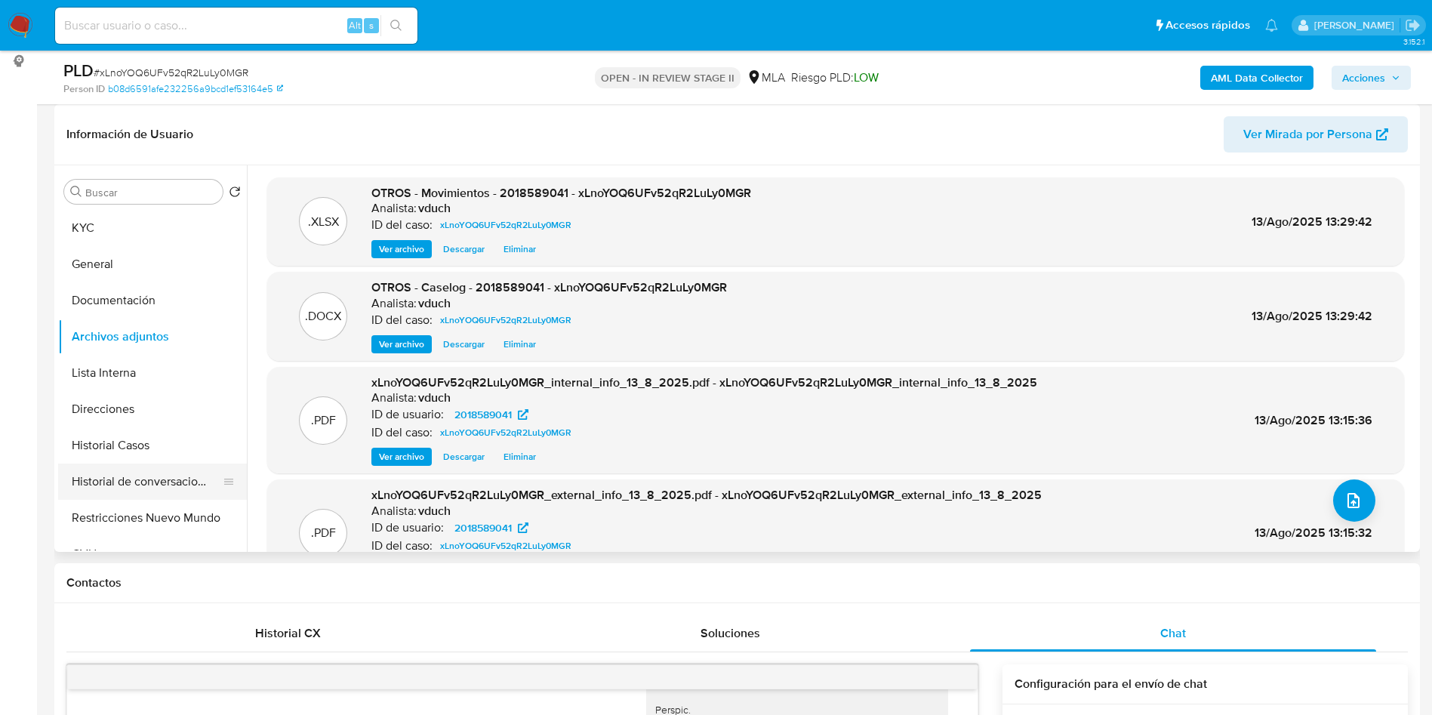
click at [101, 491] on button "Historial de conversaciones" at bounding box center [146, 482] width 177 height 36
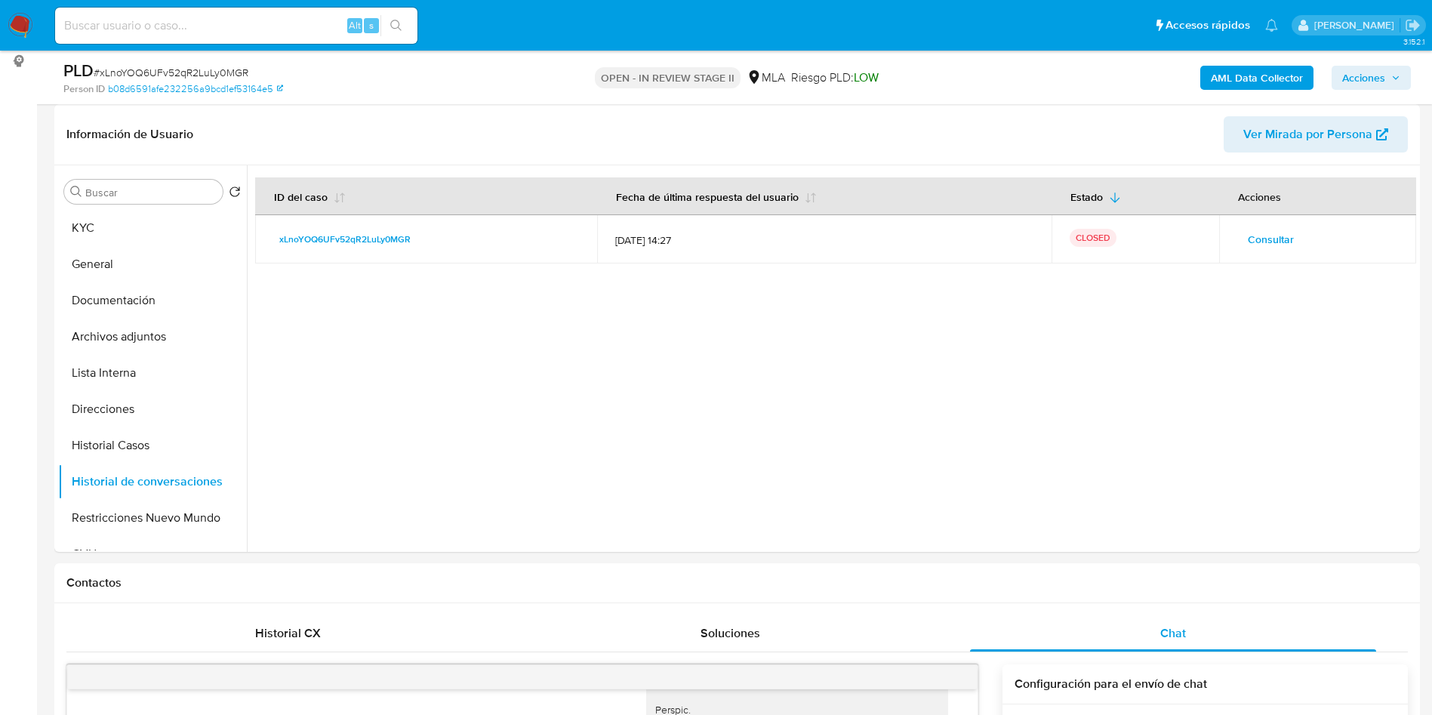
click at [1346, 75] on span "Acciones" at bounding box center [1363, 78] width 43 height 24
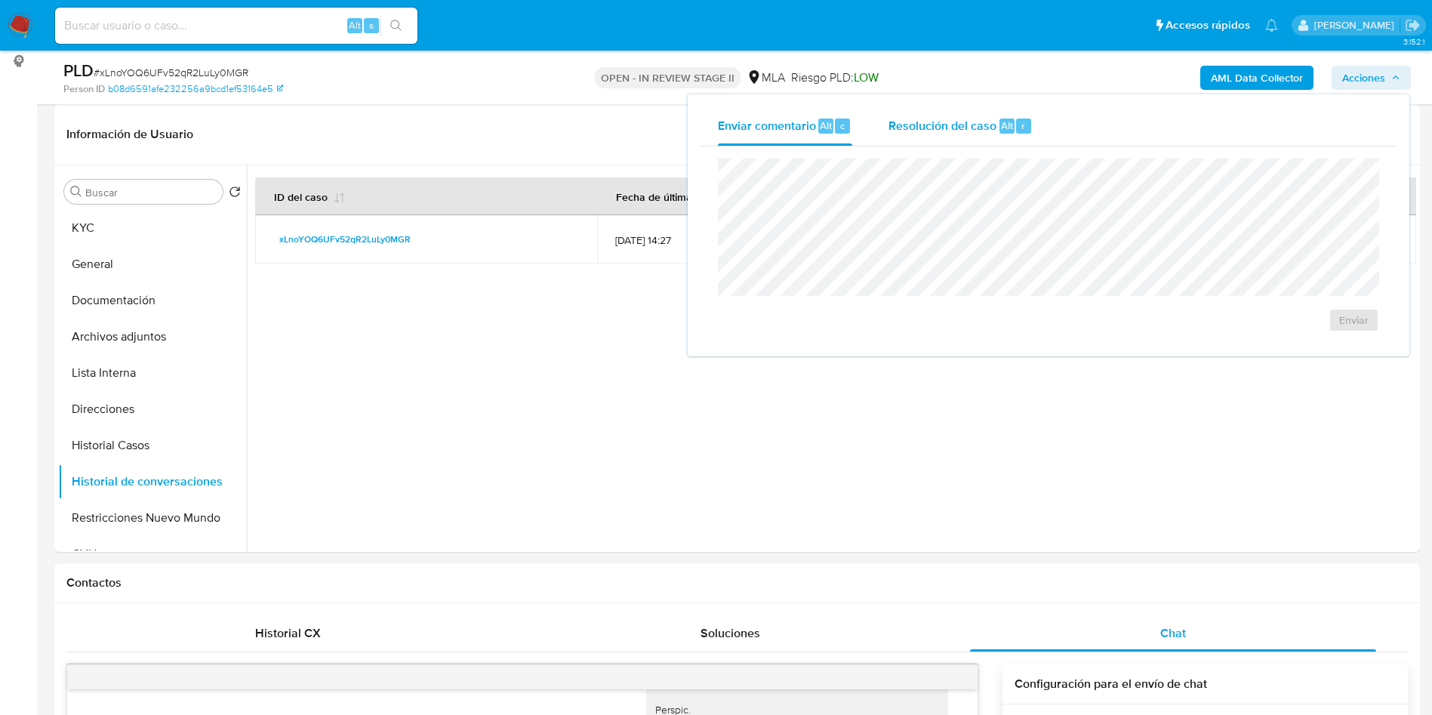
drag, startPoint x: 1009, startPoint y: 122, endPoint x: 1000, endPoint y: 140, distance: 19.6
click at [1009, 122] on span "Alt" at bounding box center [1007, 126] width 12 height 14
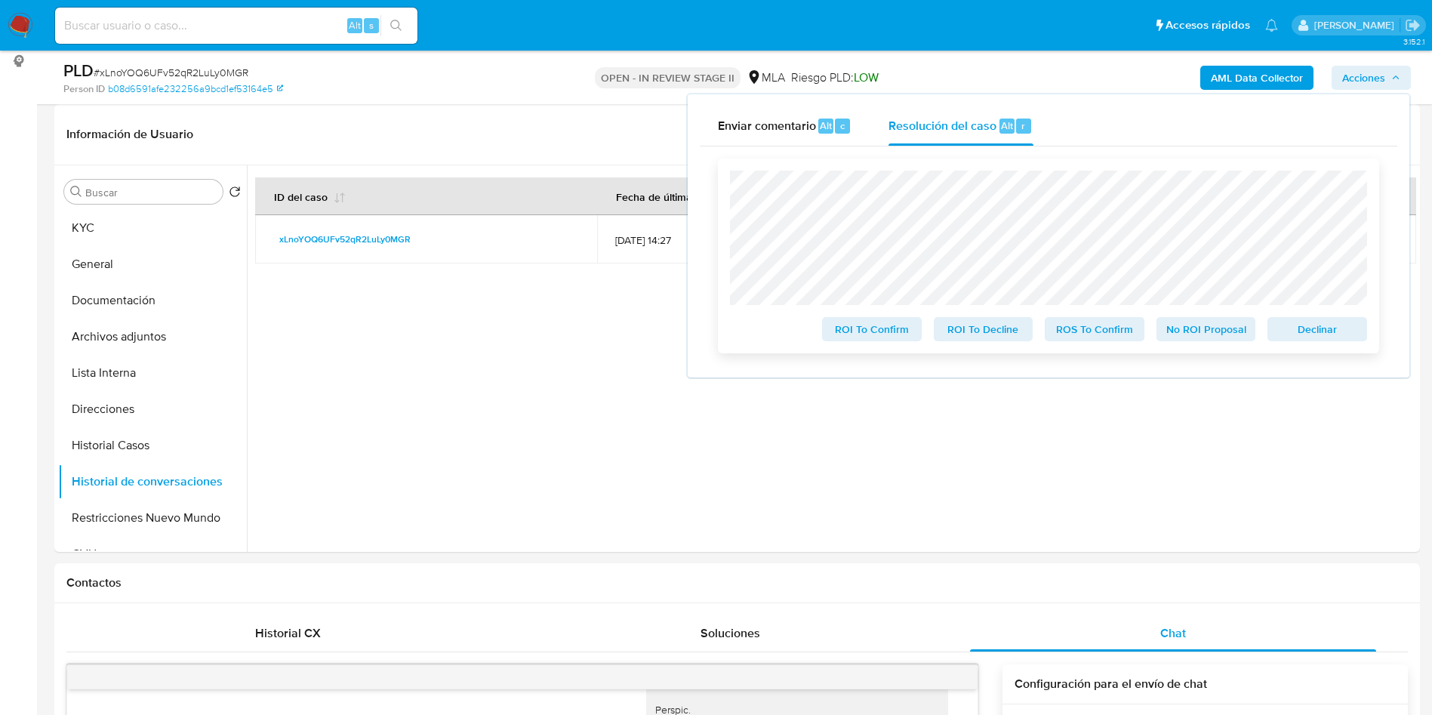
drag, startPoint x: 1169, startPoint y: 331, endPoint x: 1149, endPoint y: 343, distance: 23.0
click at [1170, 331] on span "No ROI Proposal" at bounding box center [1206, 329] width 79 height 21
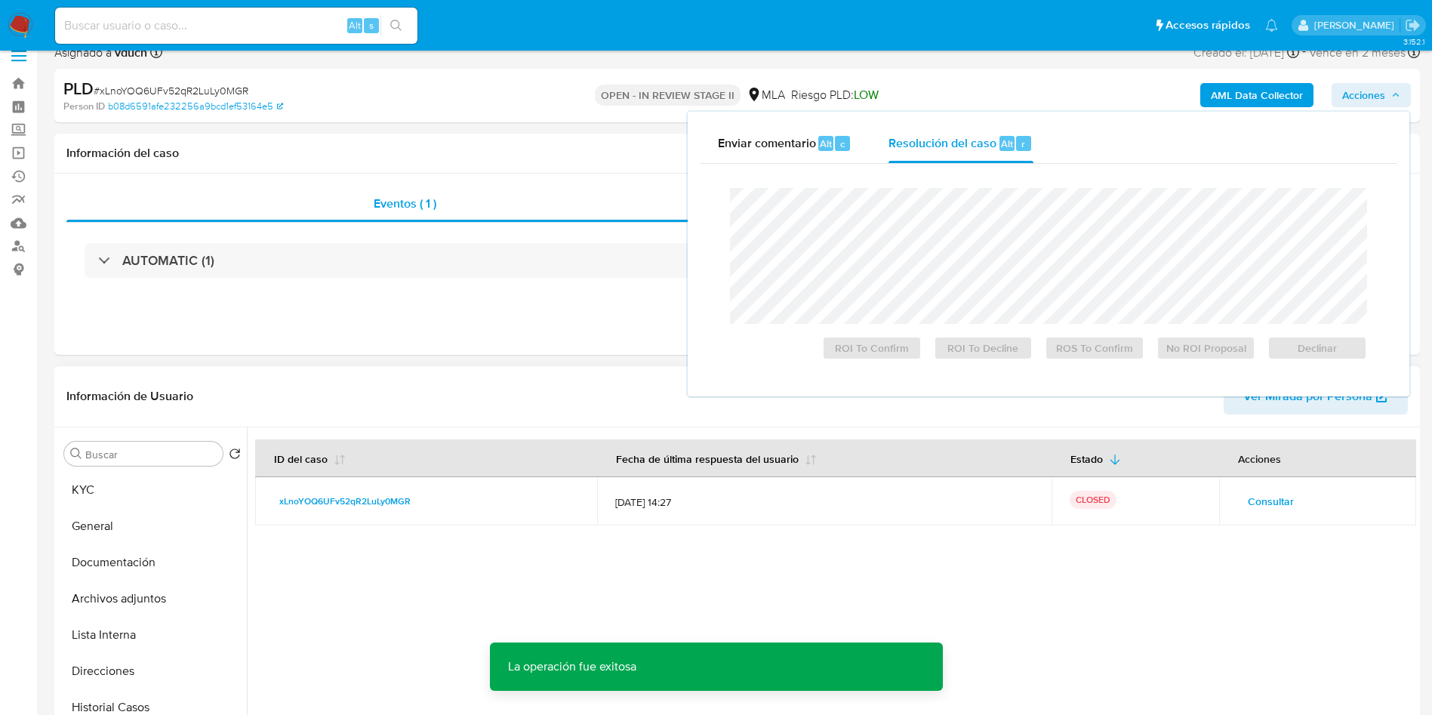
scroll to position [0, 0]
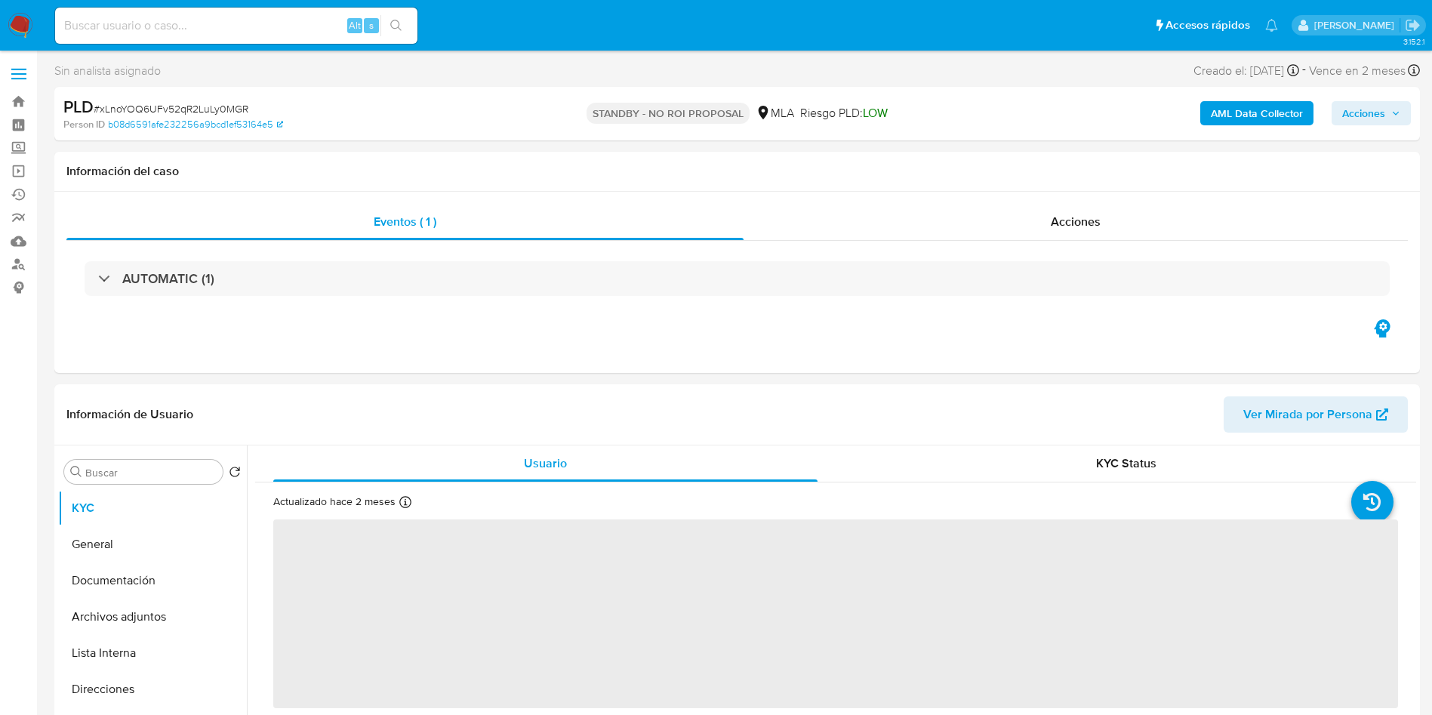
select select "10"
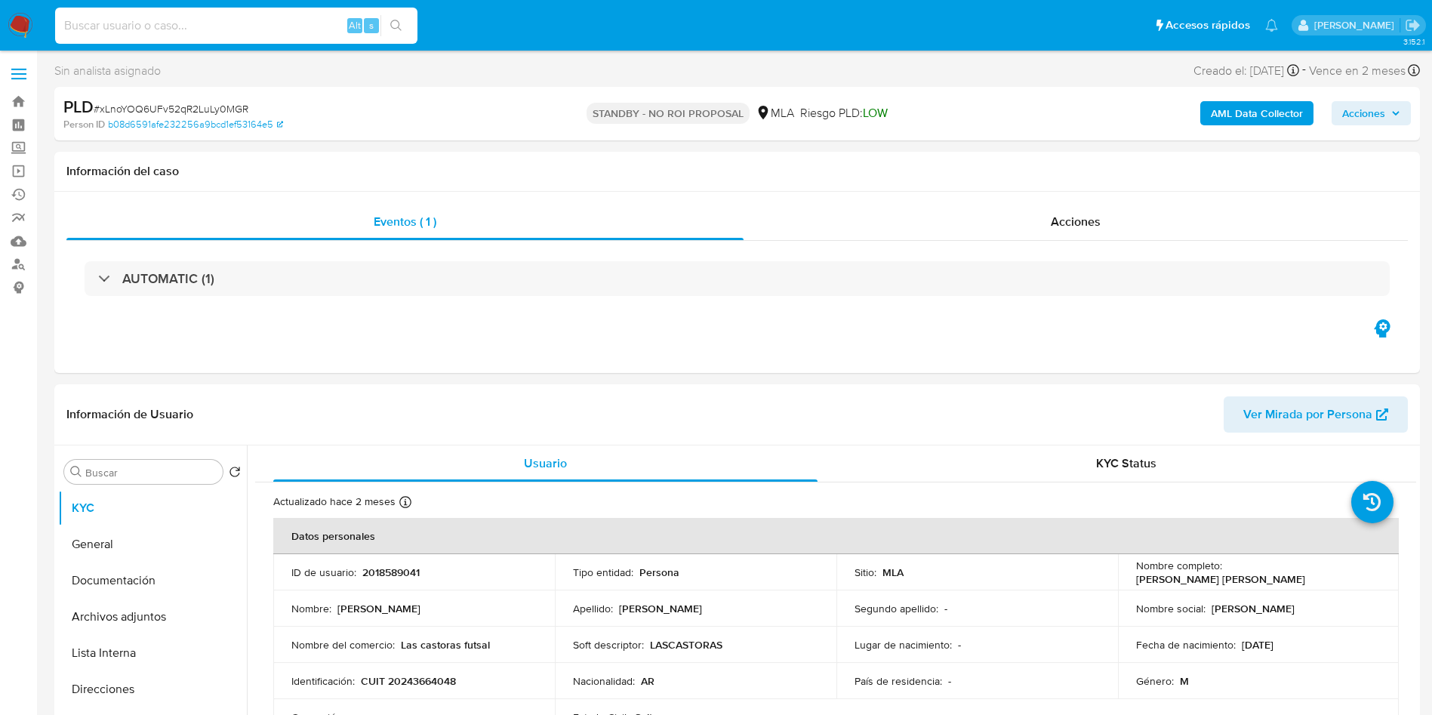
click at [254, 29] on input at bounding box center [236, 26] width 362 height 20
paste input "N41E2jwW8vFIjZQ4jx4ZzwRS"
type input "N41E2jwW8vFIjZQ4jx4ZzwRS"
click at [399, 29] on icon "search-icon" at bounding box center [396, 26] width 12 height 12
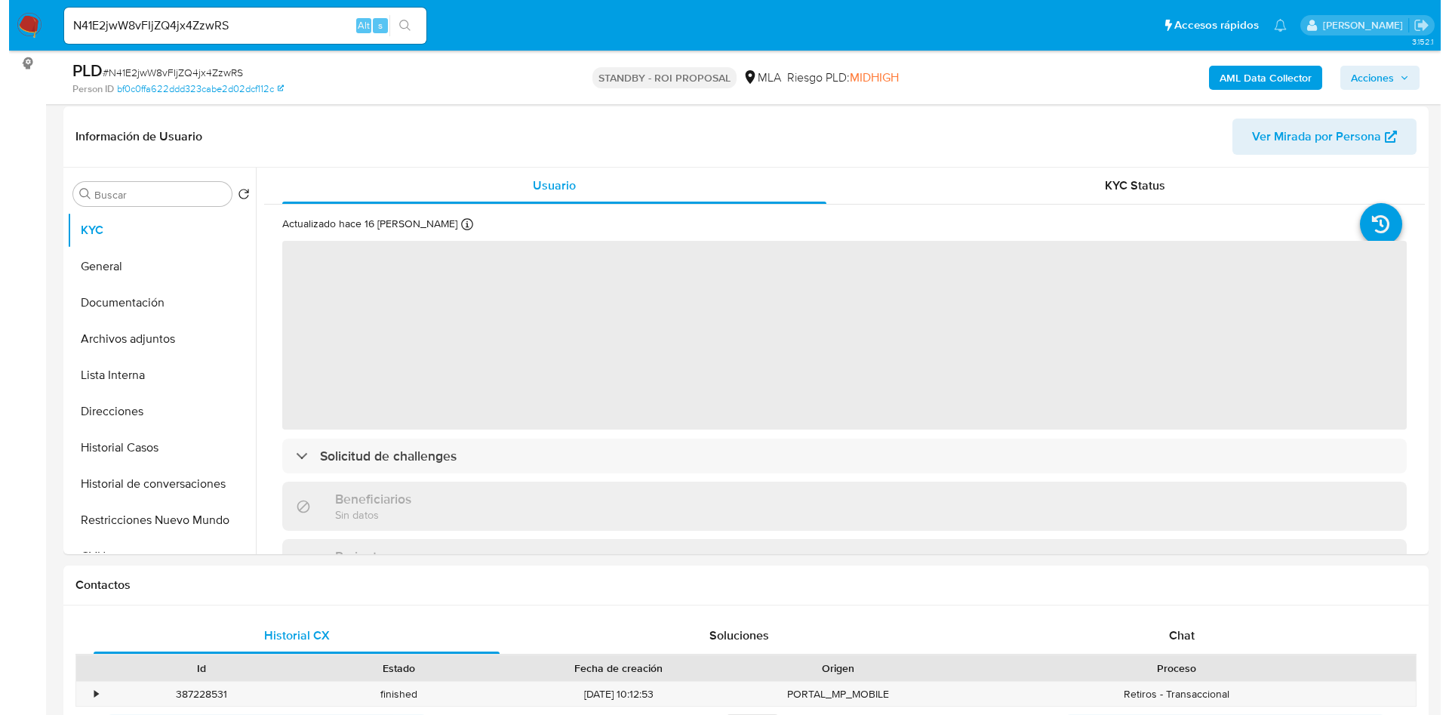
scroll to position [226, 0]
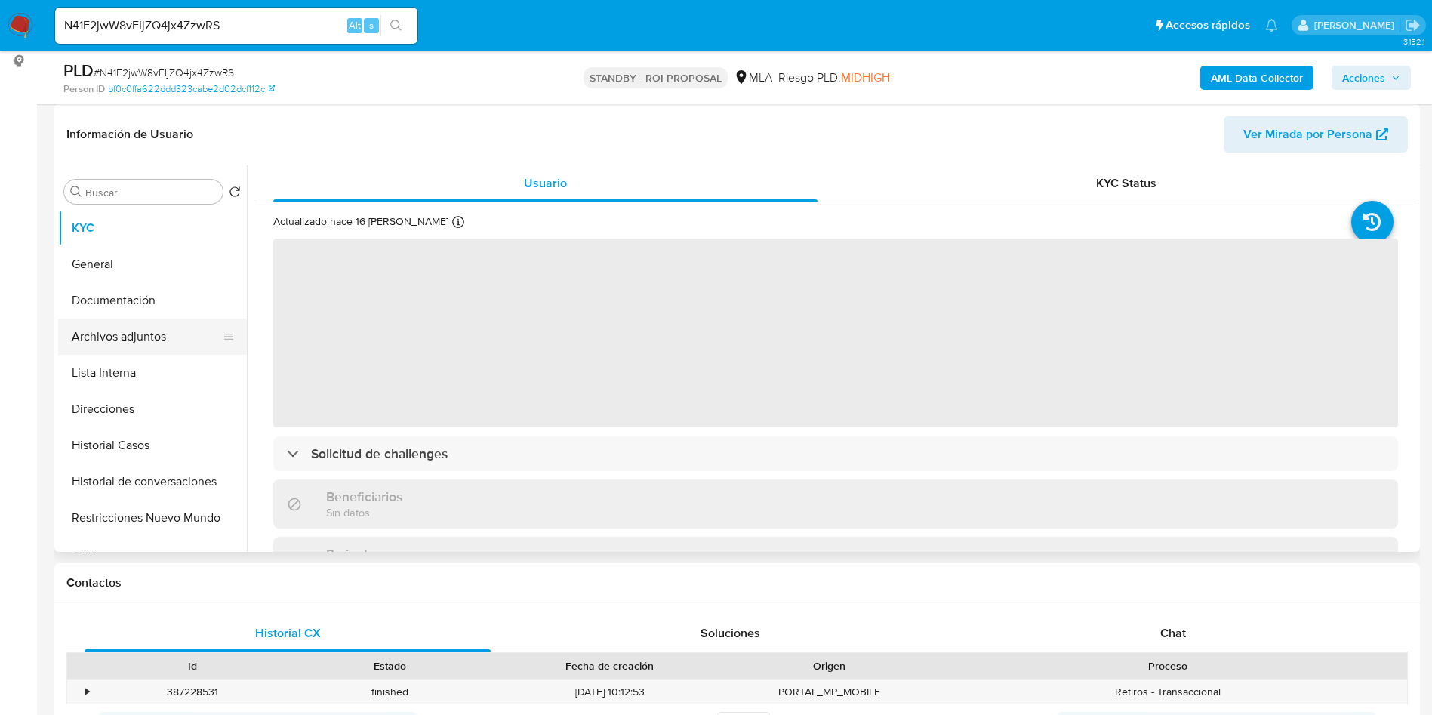
click at [109, 336] on button "Archivos adjuntos" at bounding box center [146, 337] width 177 height 36
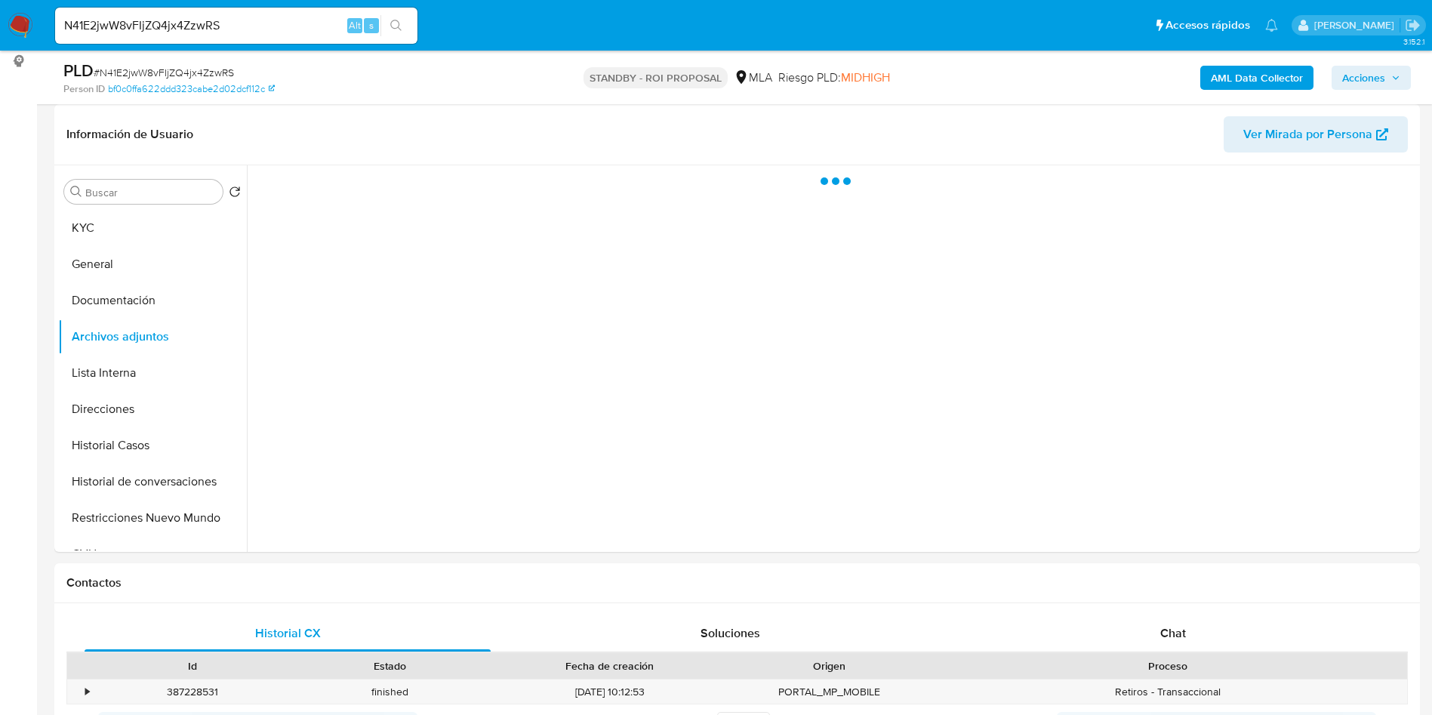
select select "10"
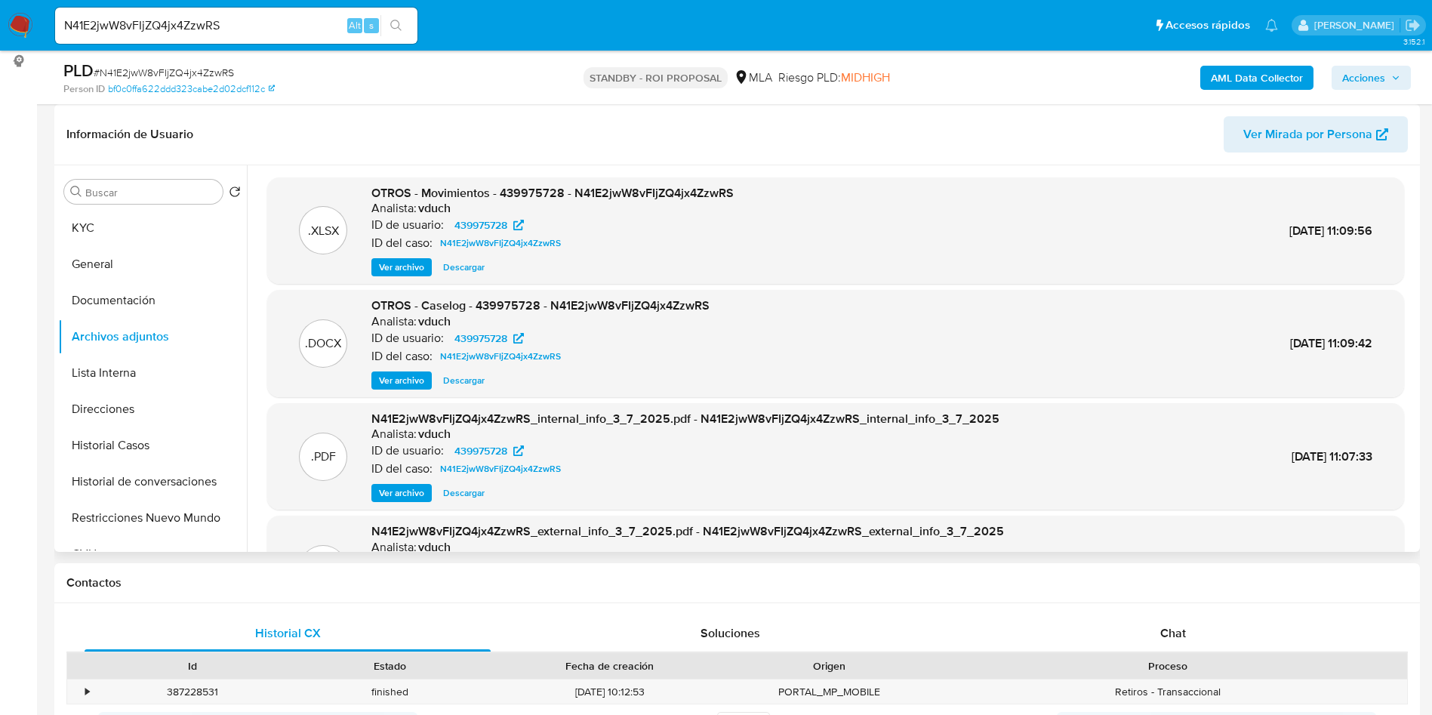
click at [414, 386] on span "Ver archivo" at bounding box center [401, 380] width 45 height 15
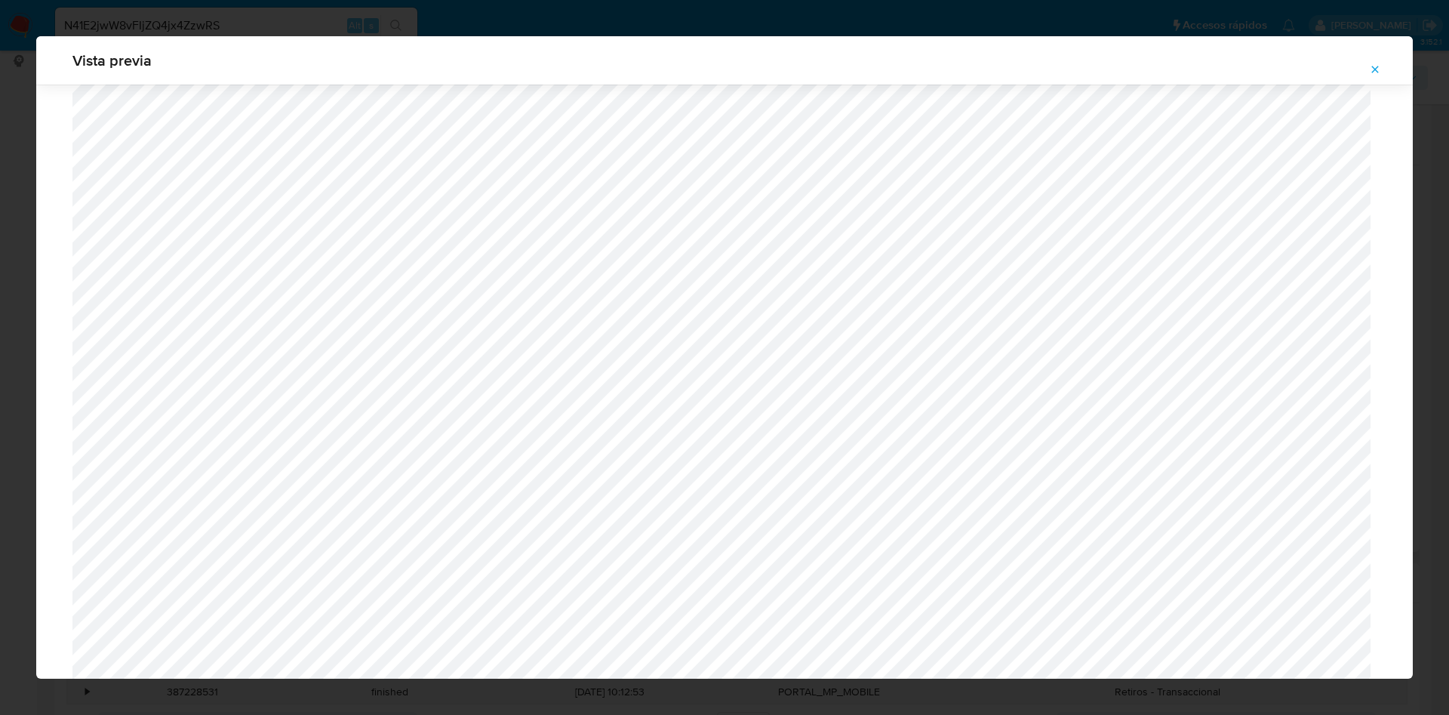
scroll to position [1045, 0]
click at [1380, 66] on icon "Attachment preview" at bounding box center [1375, 69] width 12 height 12
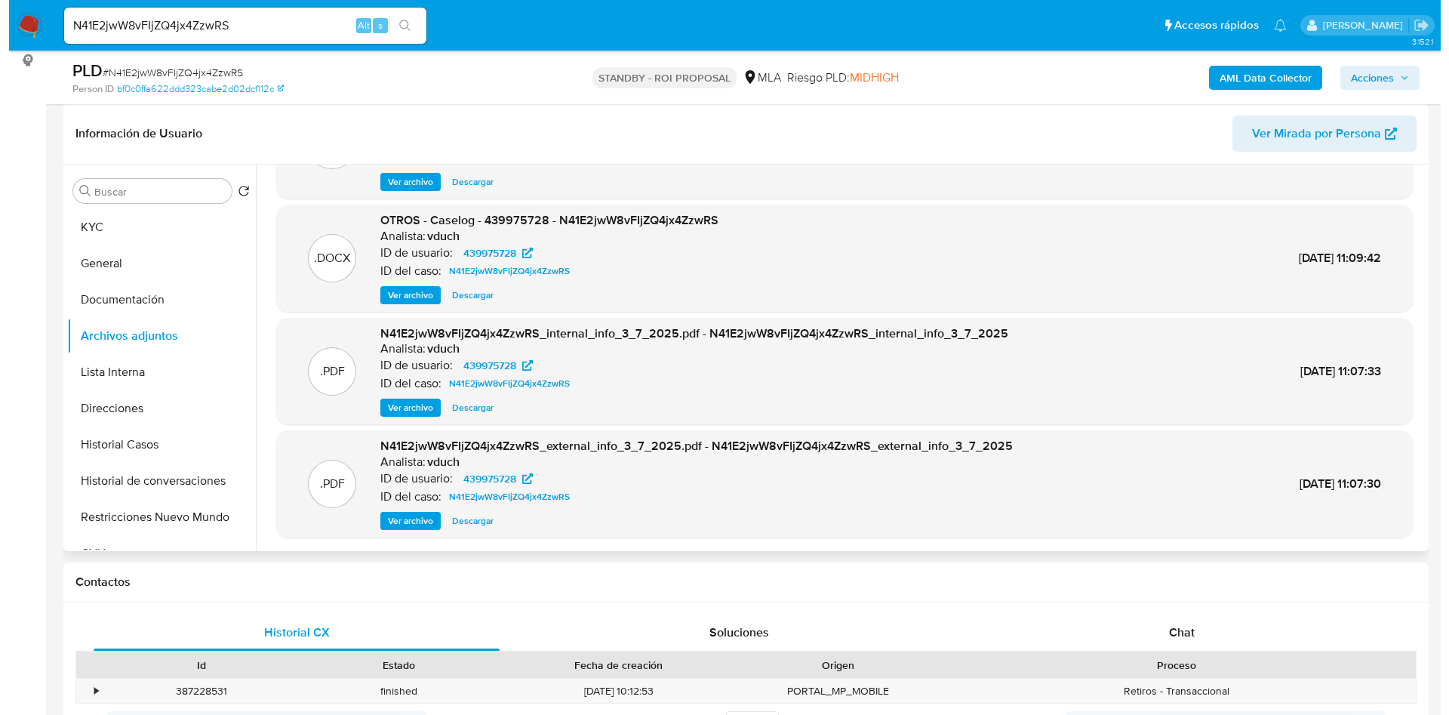
scroll to position [226, 0]
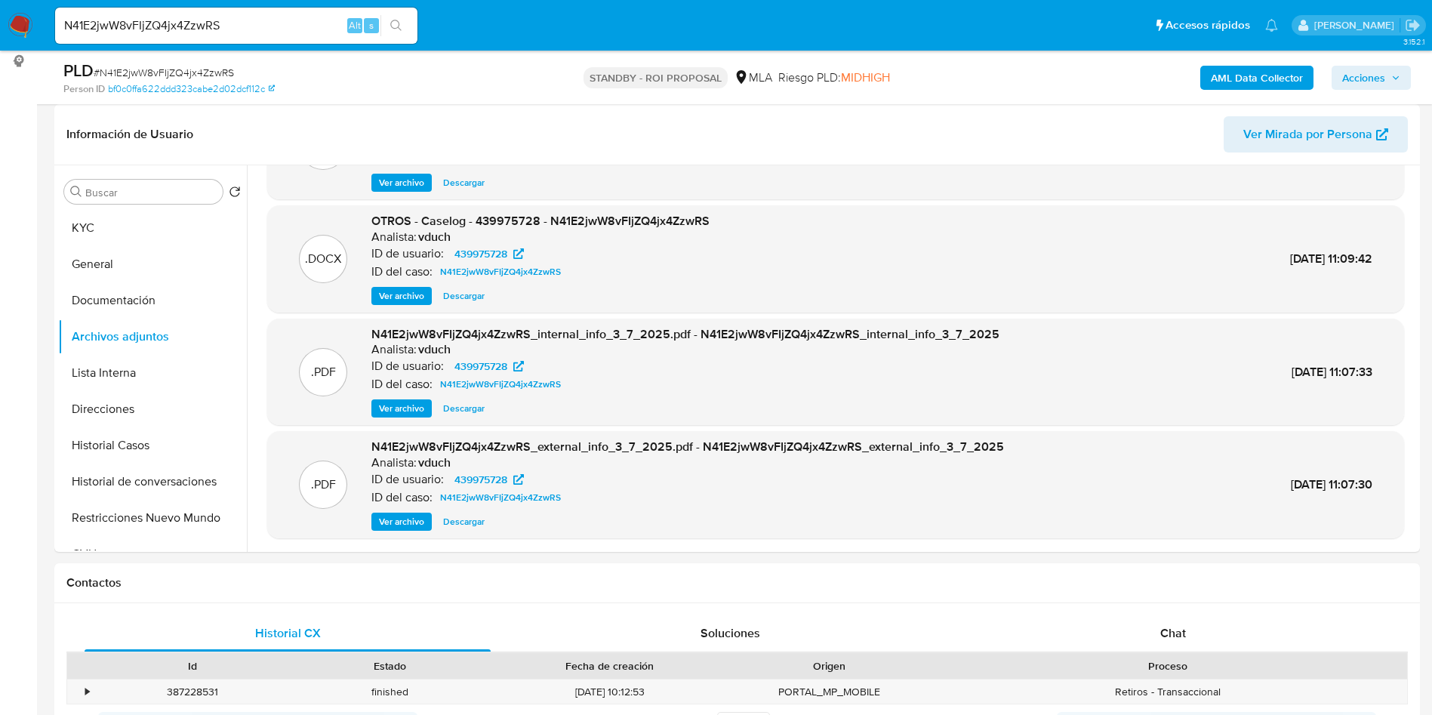
click at [411, 288] on span "Ver archivo" at bounding box center [401, 295] width 45 height 15
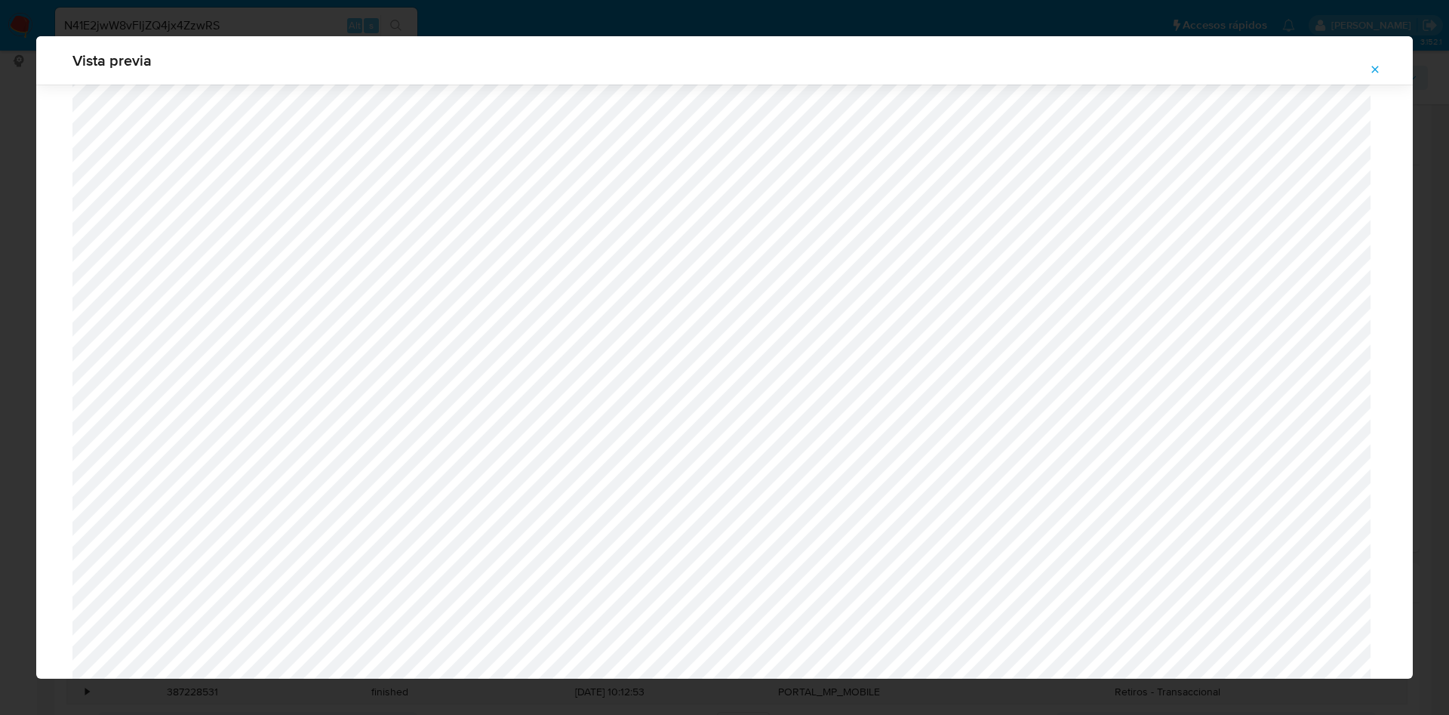
scroll to position [1045, 0]
click at [1373, 69] on icon "Attachment preview" at bounding box center [1375, 69] width 12 height 12
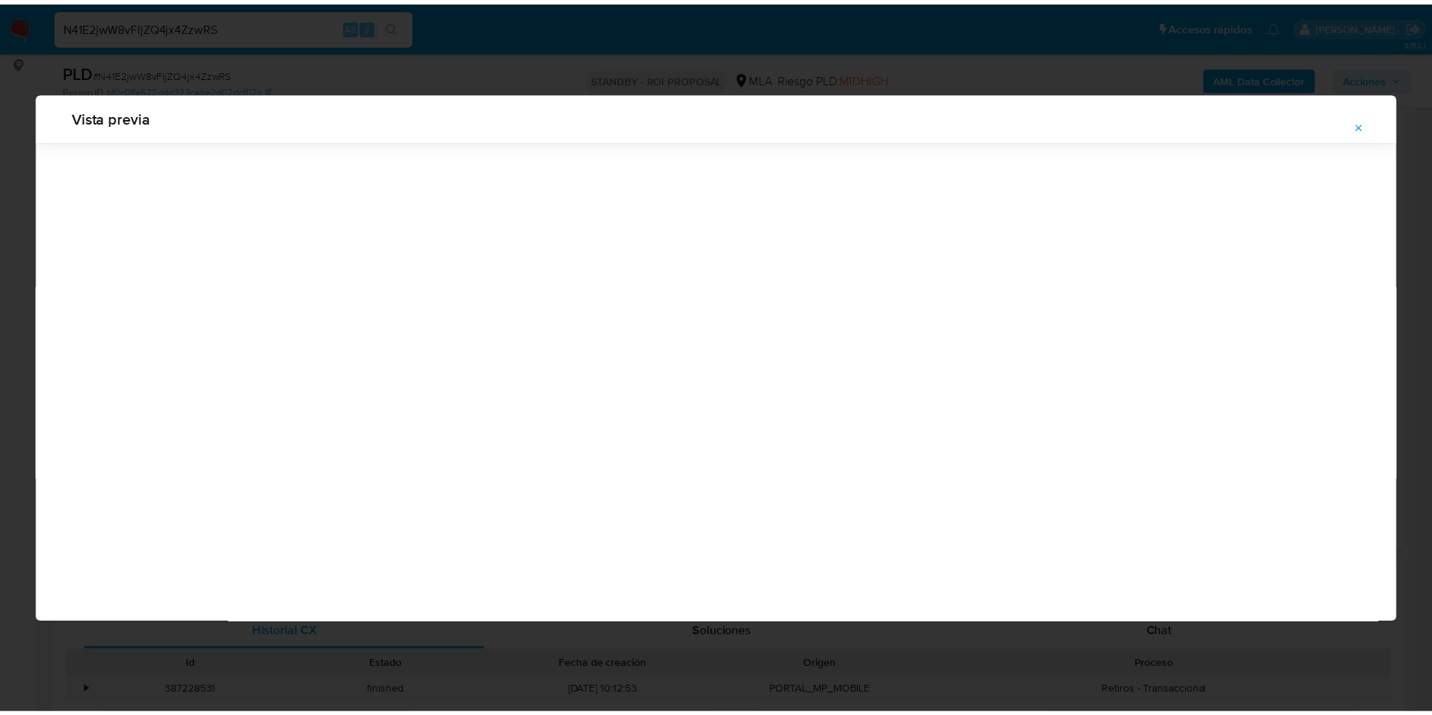
scroll to position [0, 0]
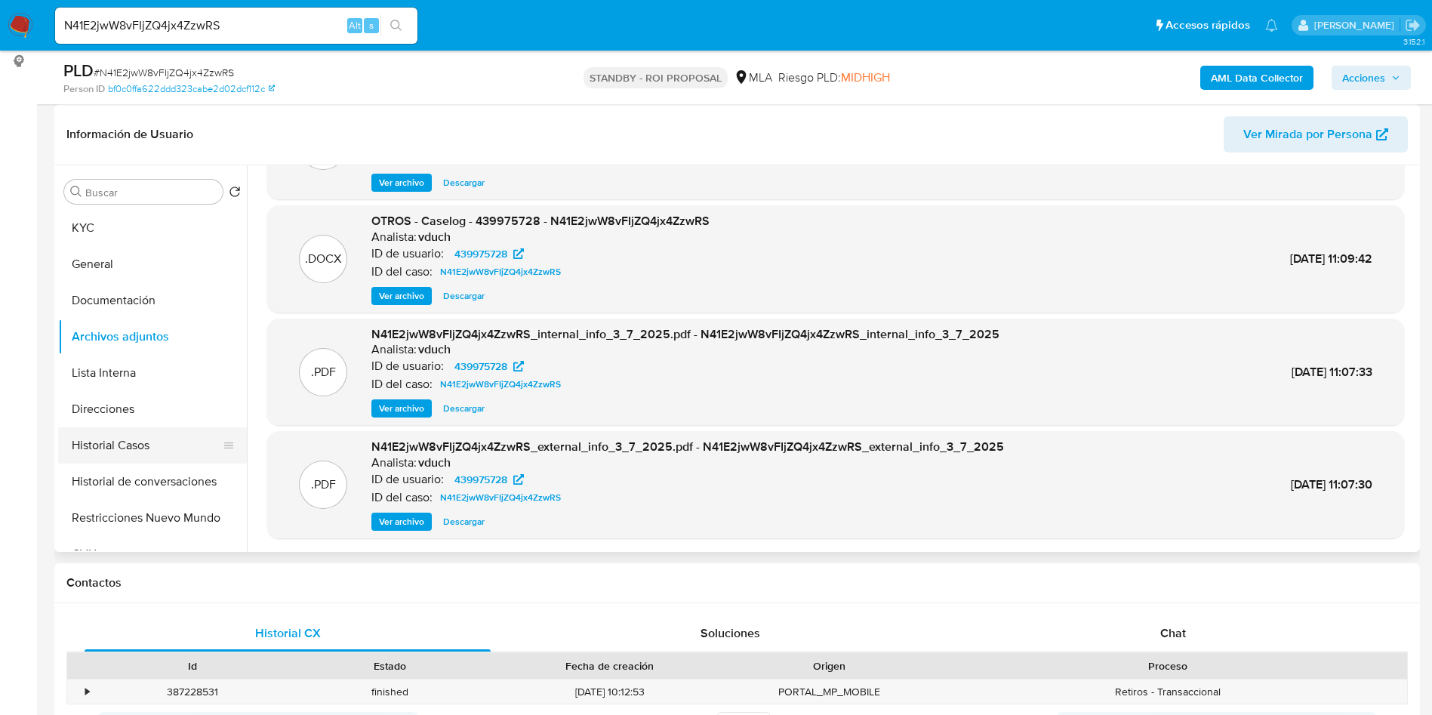
click at [192, 431] on button "Historial Casos" at bounding box center [146, 445] width 177 height 36
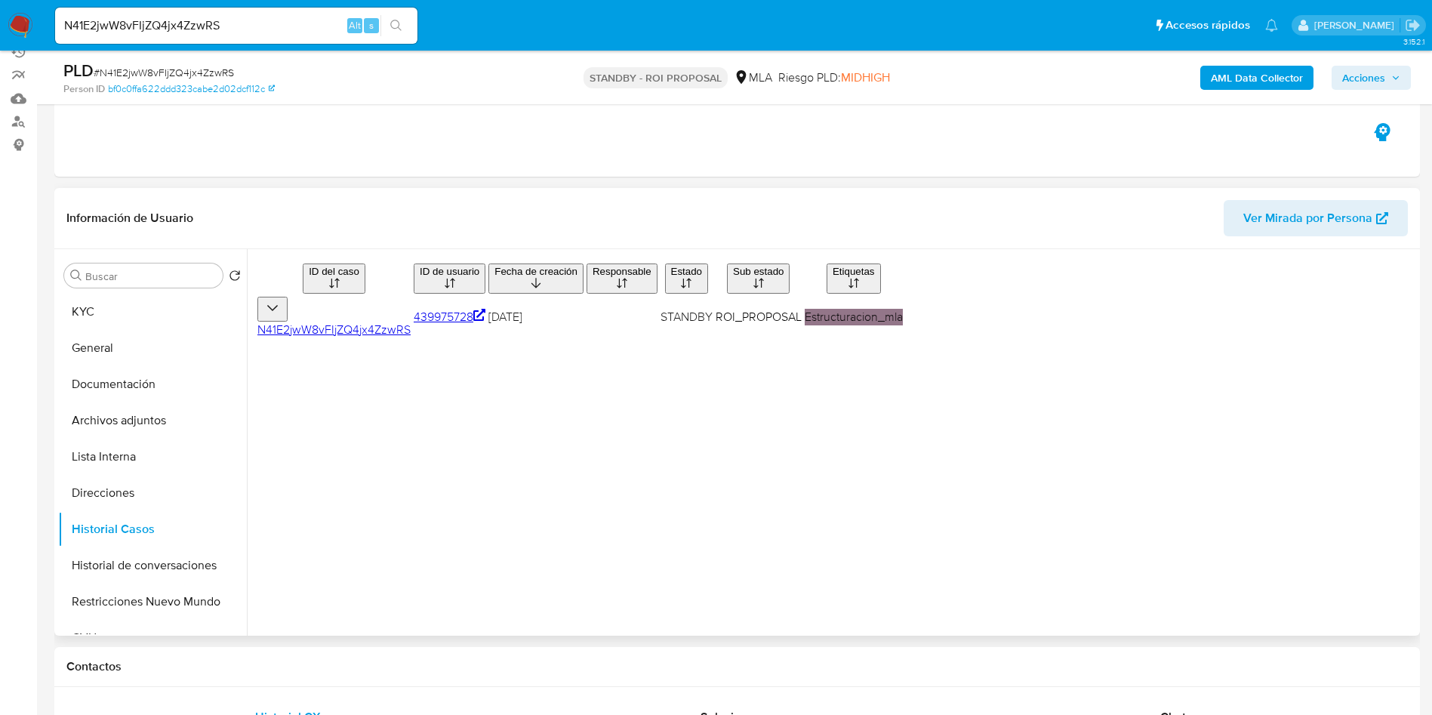
scroll to position [113, 0]
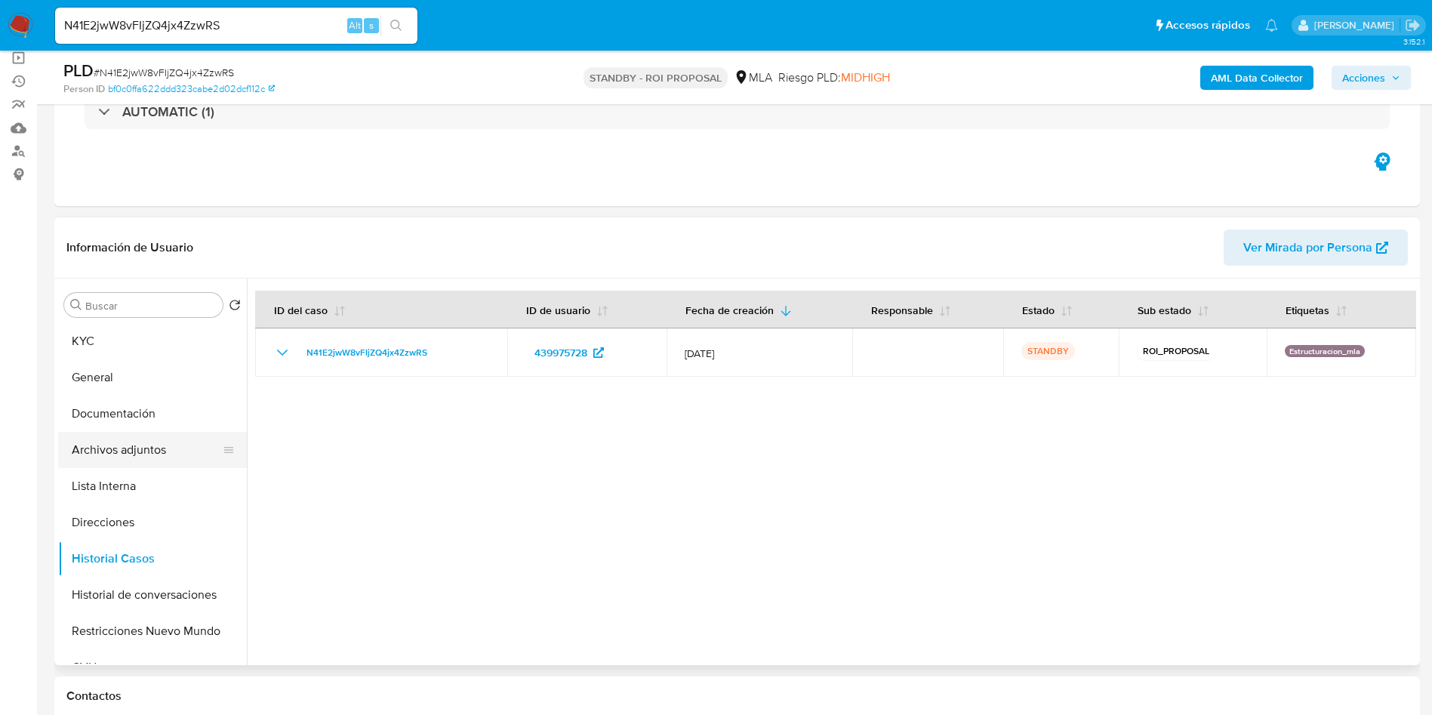
click at [177, 441] on button "Archivos adjuntos" at bounding box center [146, 450] width 177 height 36
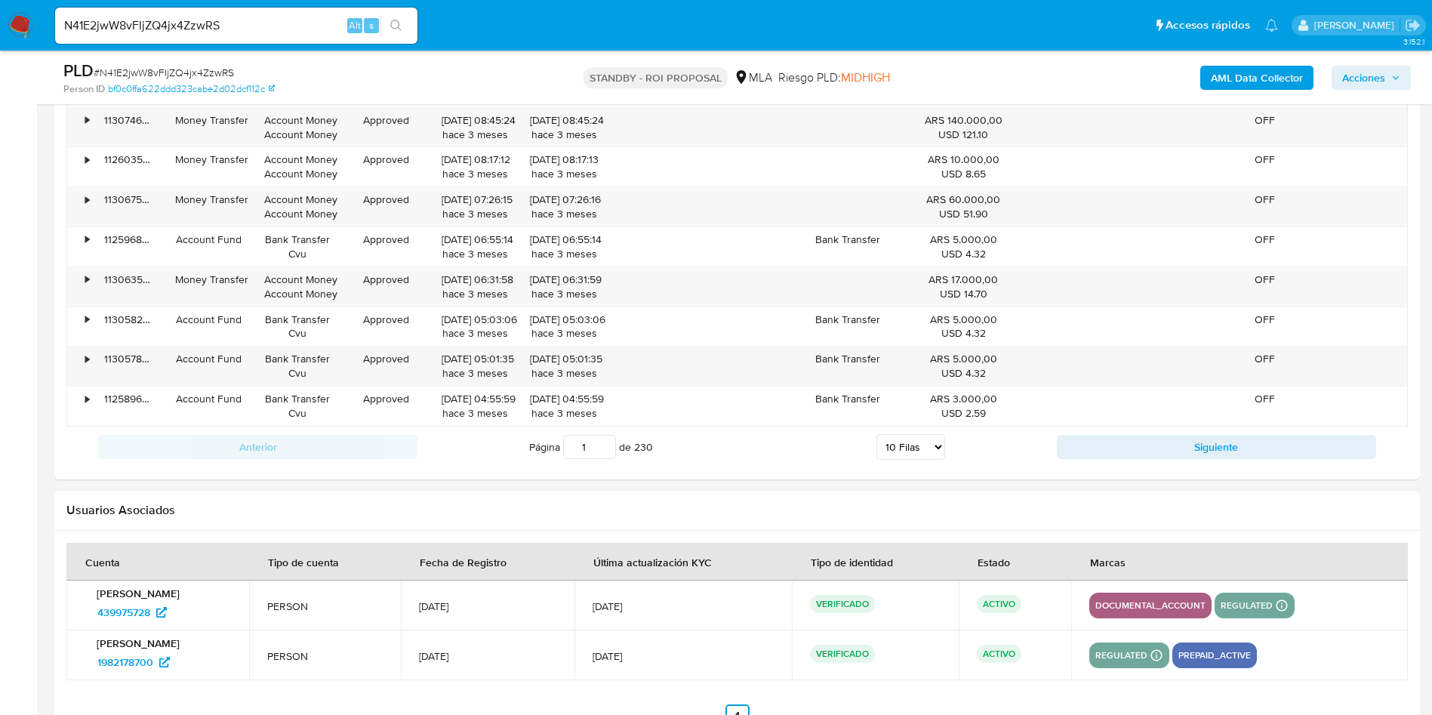
scroll to position [1813, 0]
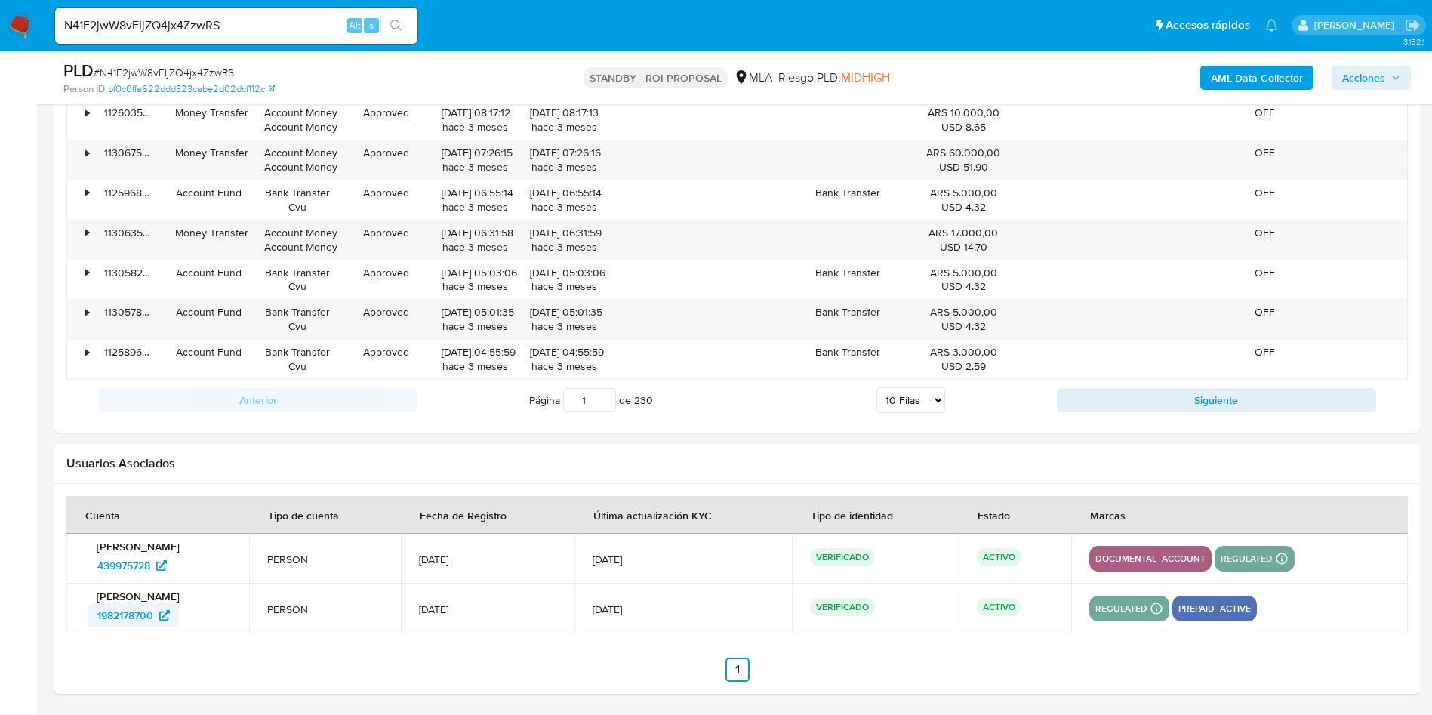
click at [126, 616] on span "1982178700" at bounding box center [125, 615] width 56 height 24
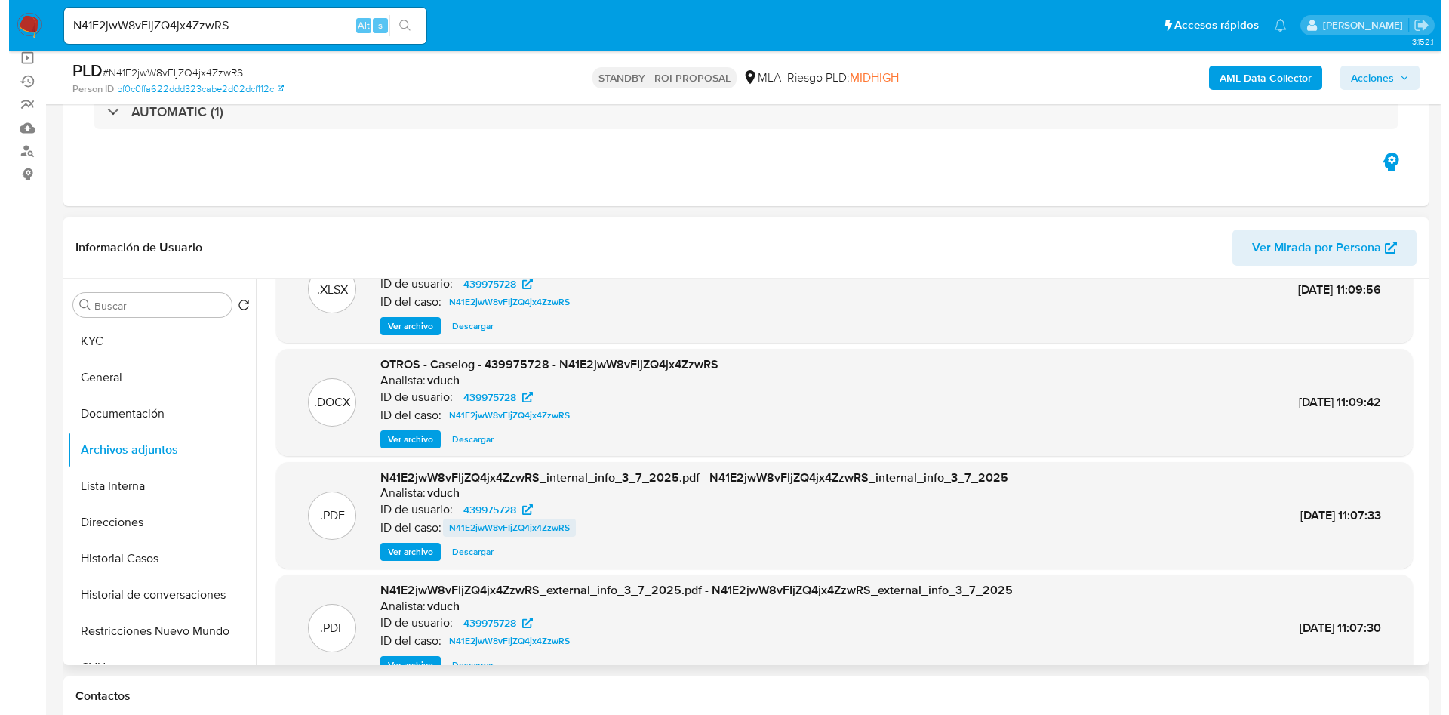
scroll to position [85, 0]
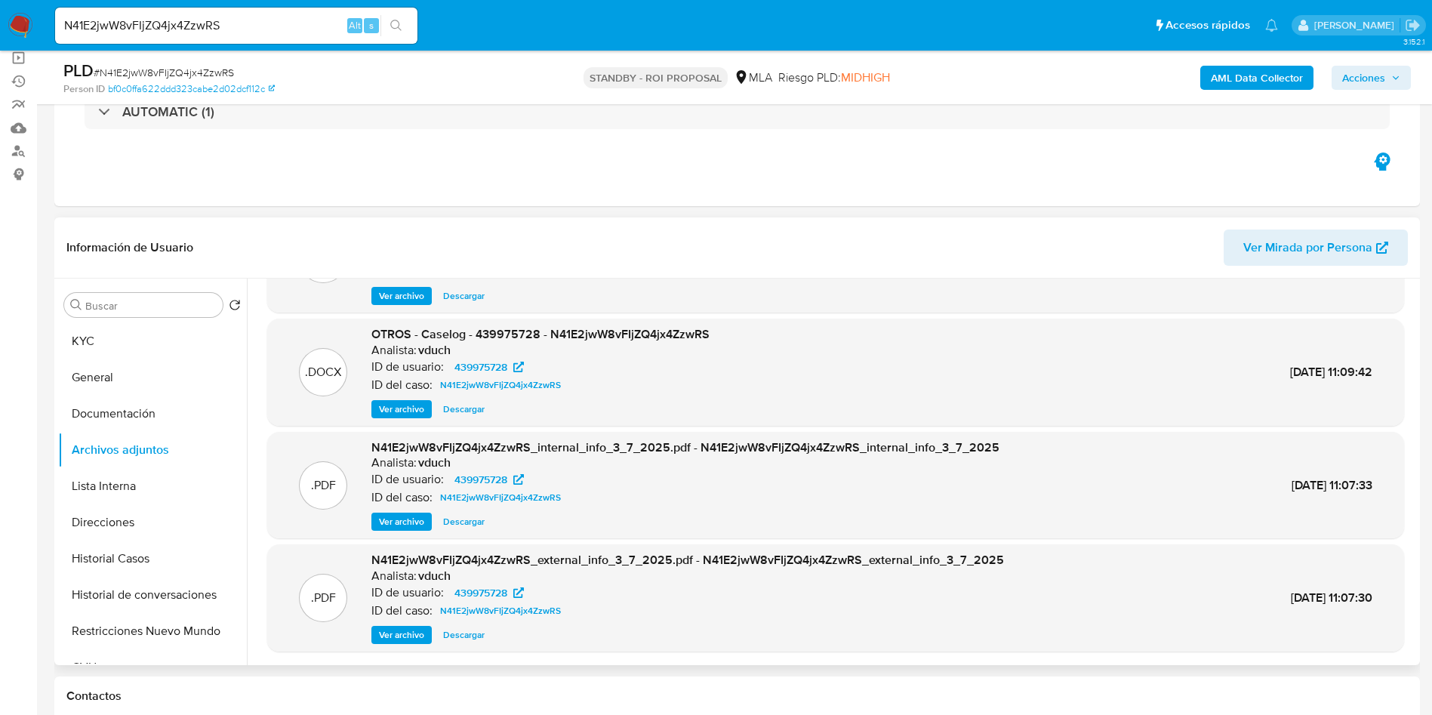
click at [401, 405] on span "Ver archivo" at bounding box center [401, 409] width 45 height 15
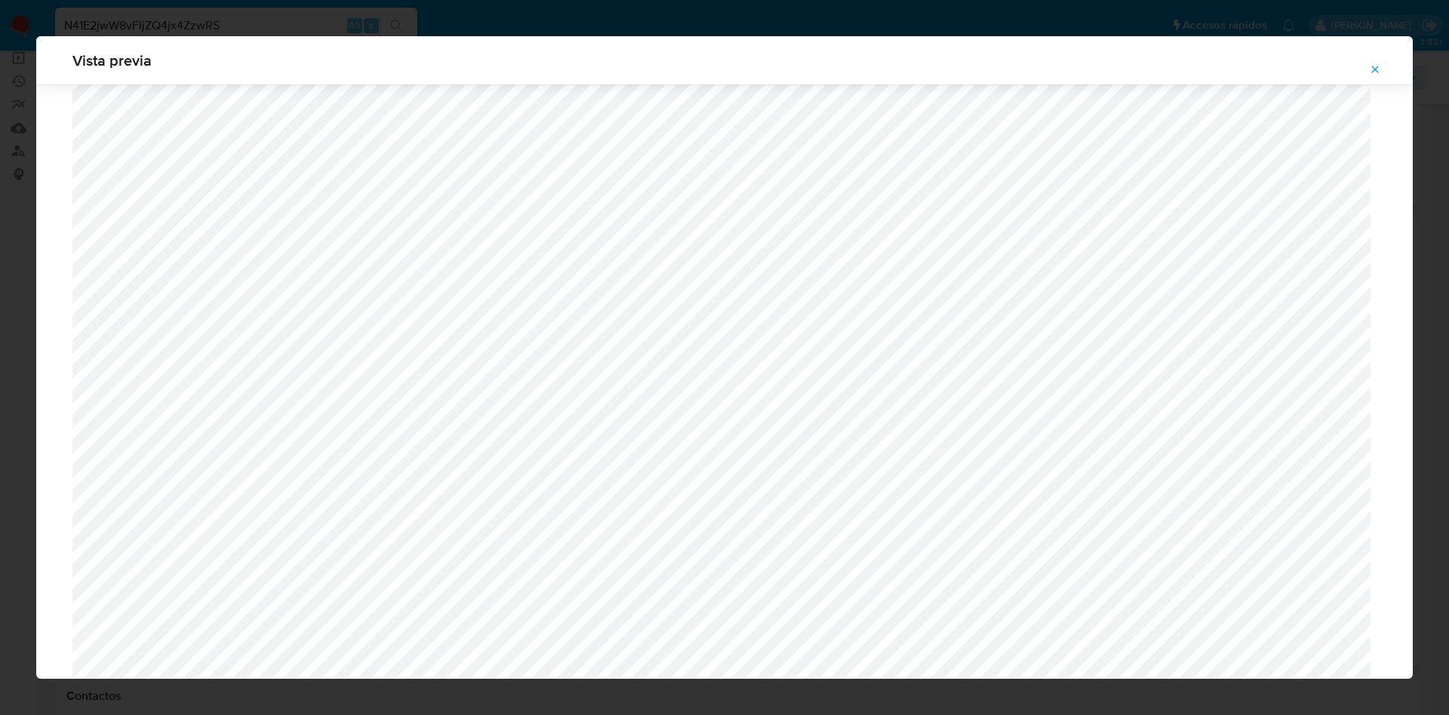
scroll to position [1045, 0]
click at [363, 18] on div "Vista previa" at bounding box center [724, 357] width 1449 height 715
click at [1374, 64] on icon "Attachment preview" at bounding box center [1375, 69] width 12 height 12
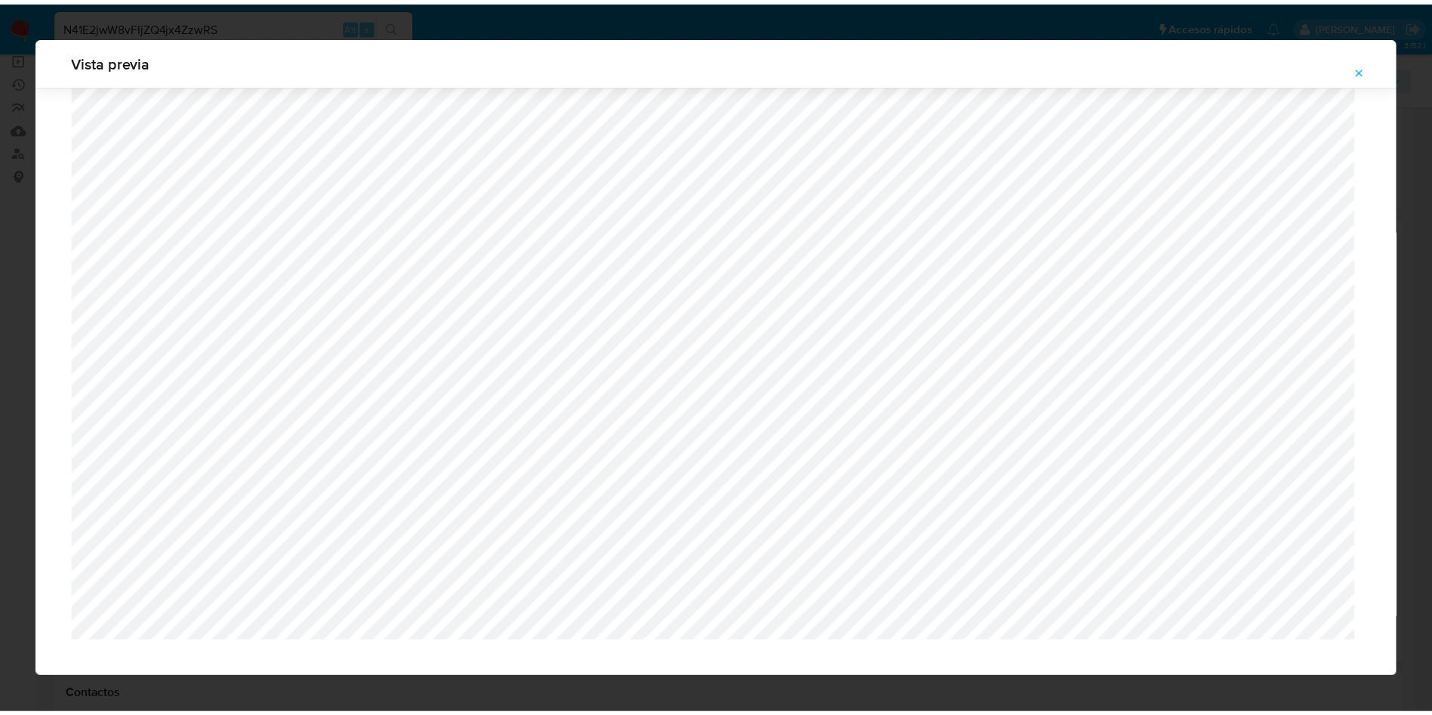
scroll to position [0, 0]
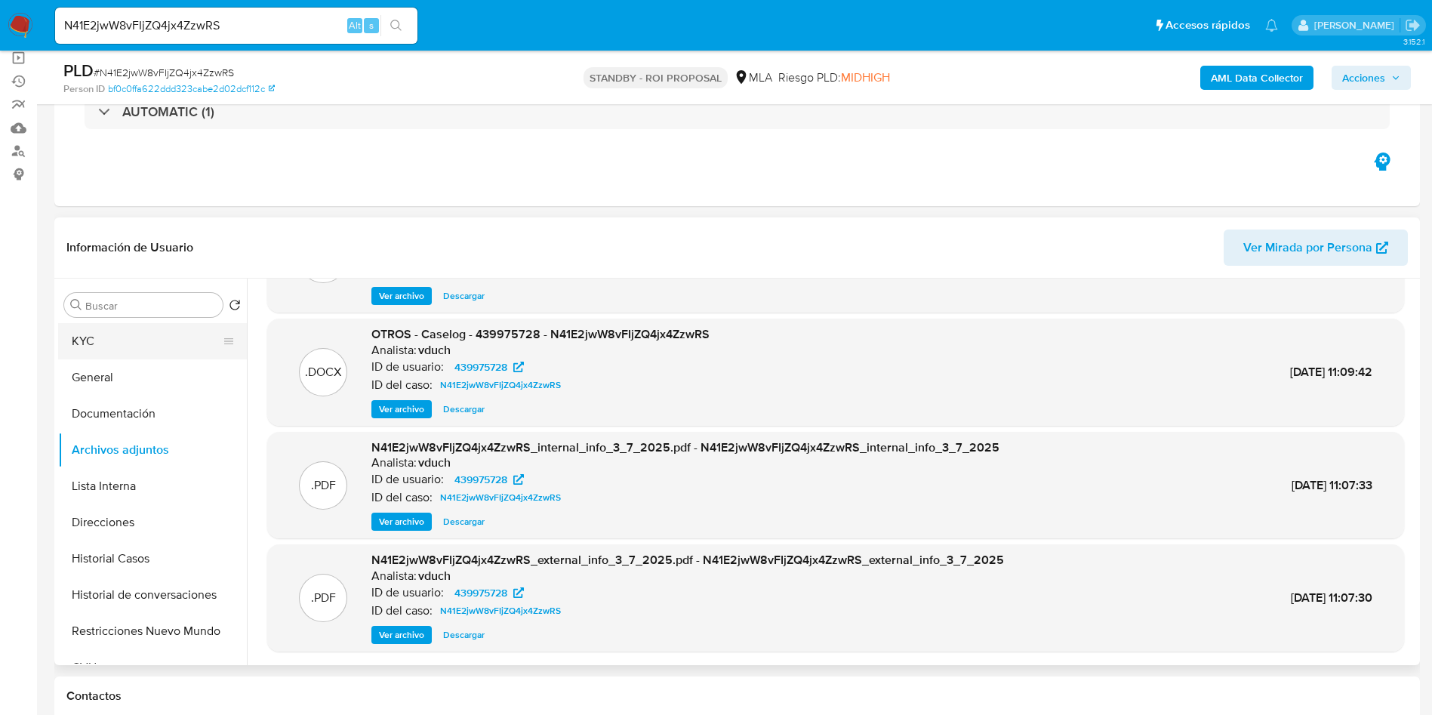
click at [168, 336] on button "KYC" at bounding box center [146, 341] width 177 height 36
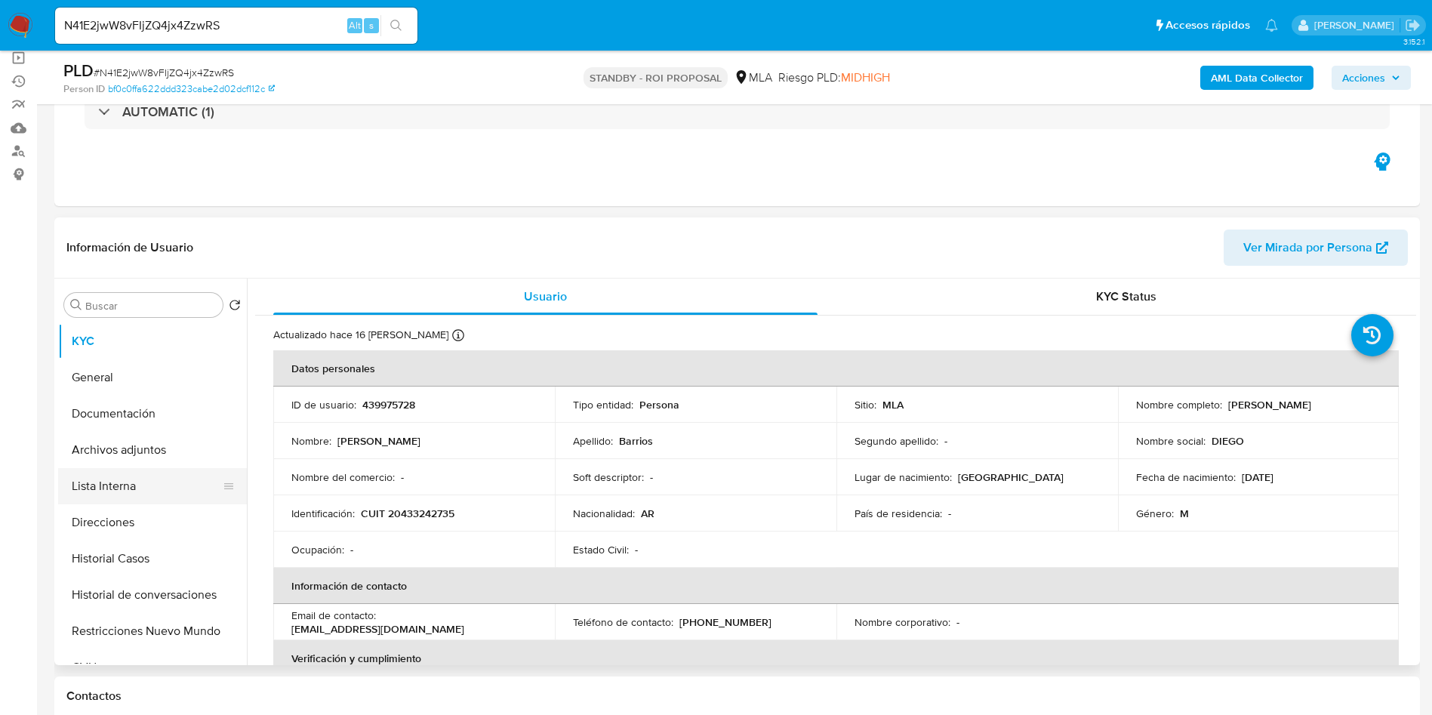
click at [138, 489] on button "Lista Interna" at bounding box center [146, 486] width 177 height 36
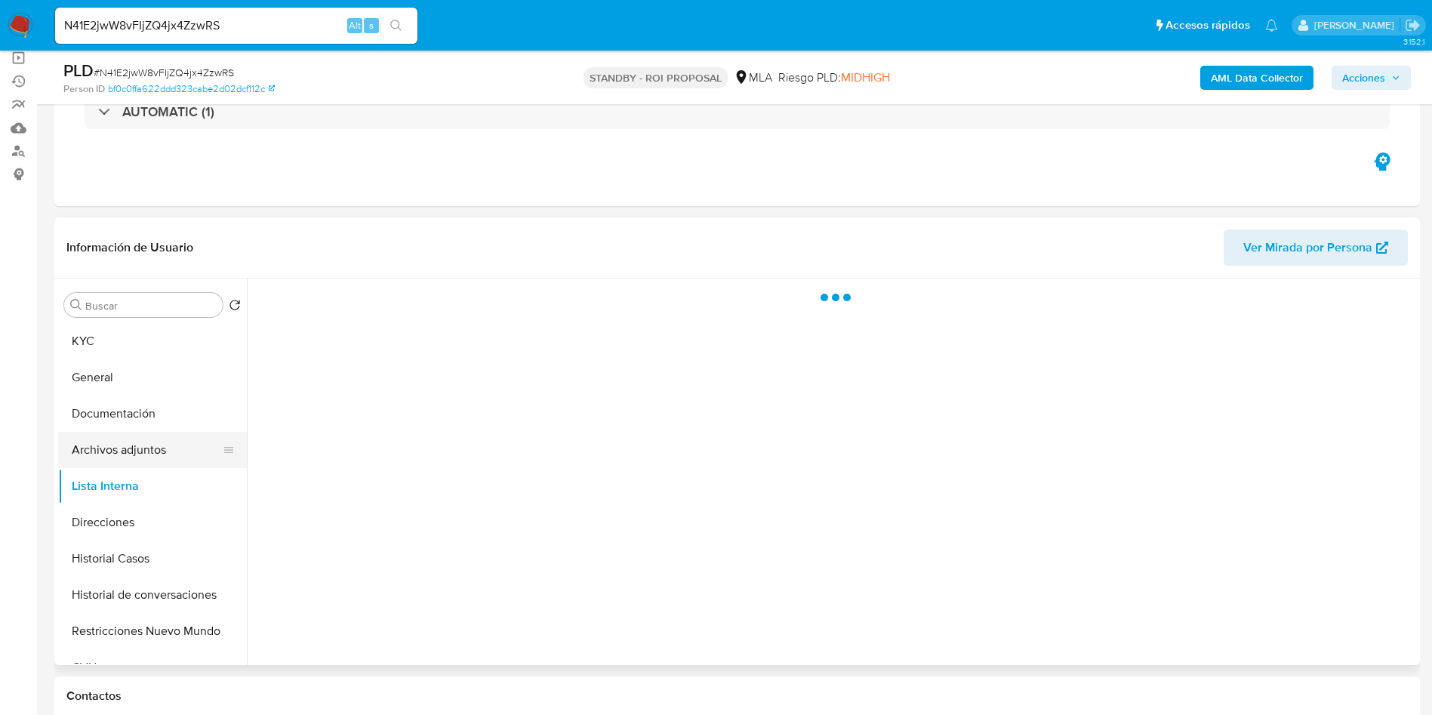
click at [167, 442] on button "Archivos adjuntos" at bounding box center [146, 450] width 177 height 36
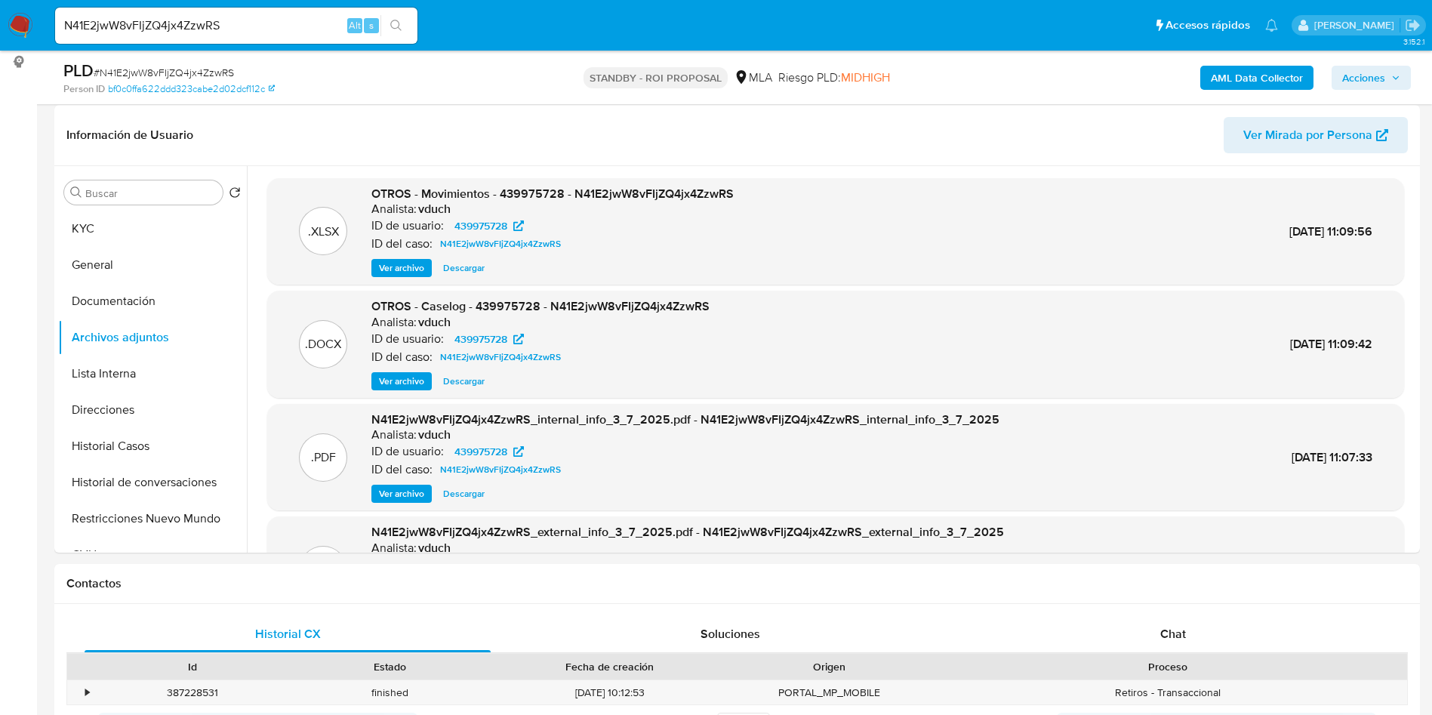
scroll to position [226, 0]
click at [549, 192] on span "OTROS - Movimientos - 439975728 - N41E2jwW8vFIjZQ4jx4ZzwRS" at bounding box center [552, 192] width 362 height 17
copy span "439975728"
click at [115, 222] on button "KYC" at bounding box center [146, 228] width 177 height 36
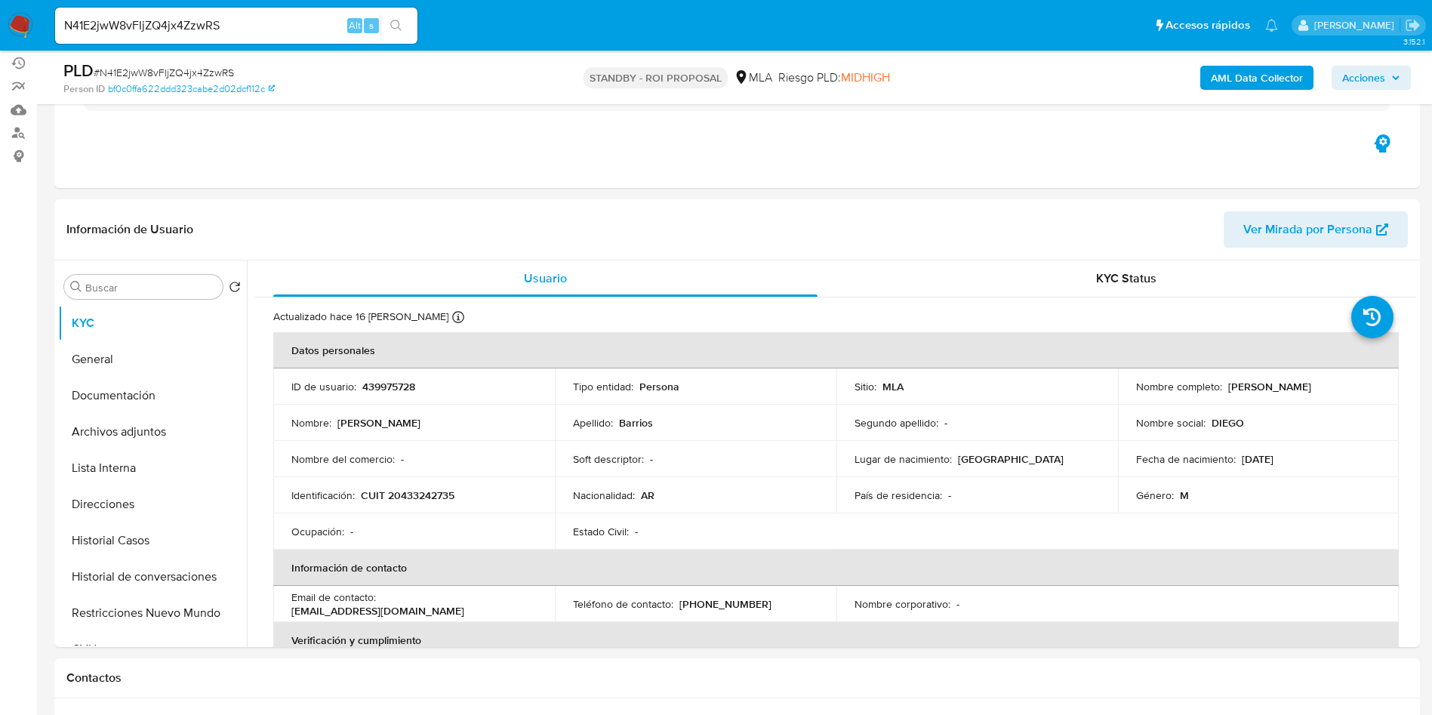
scroll to position [0, 0]
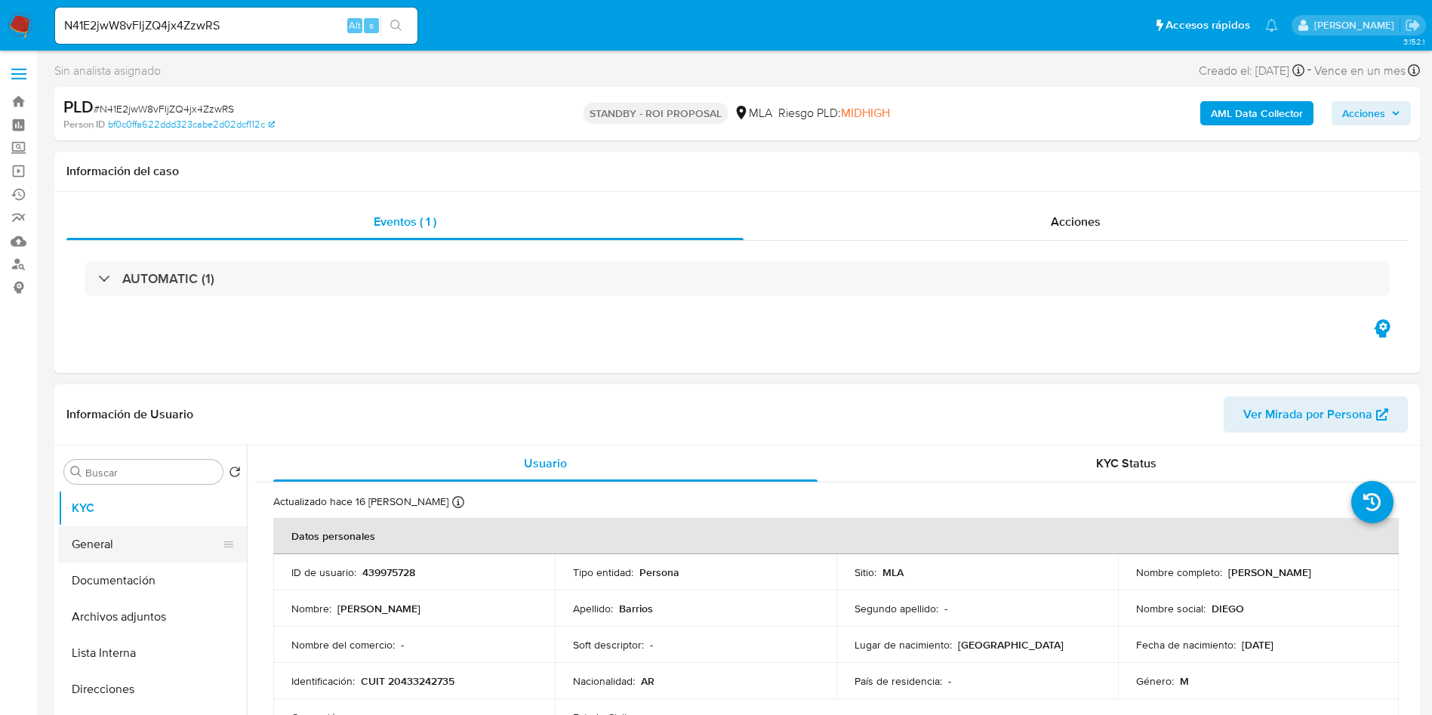
click at [164, 547] on button "General" at bounding box center [146, 544] width 177 height 36
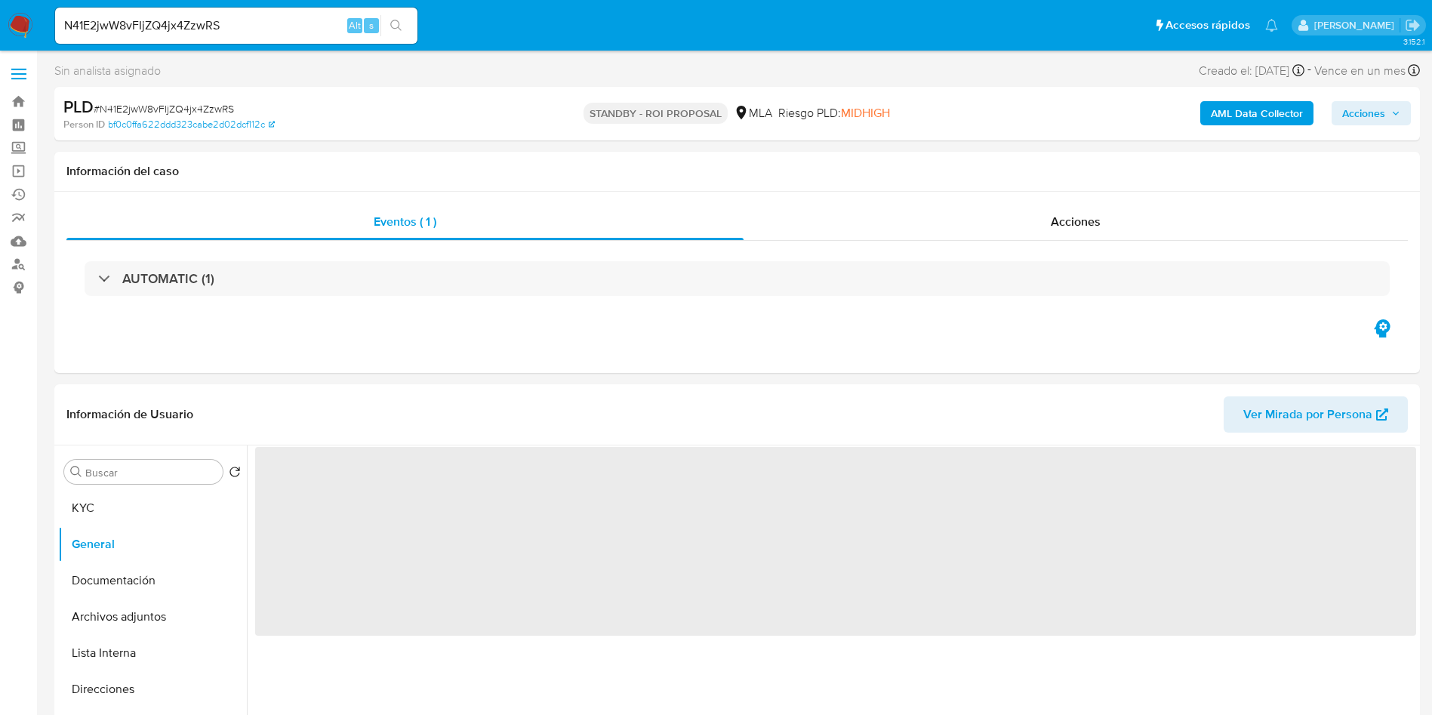
scroll to position [226, 0]
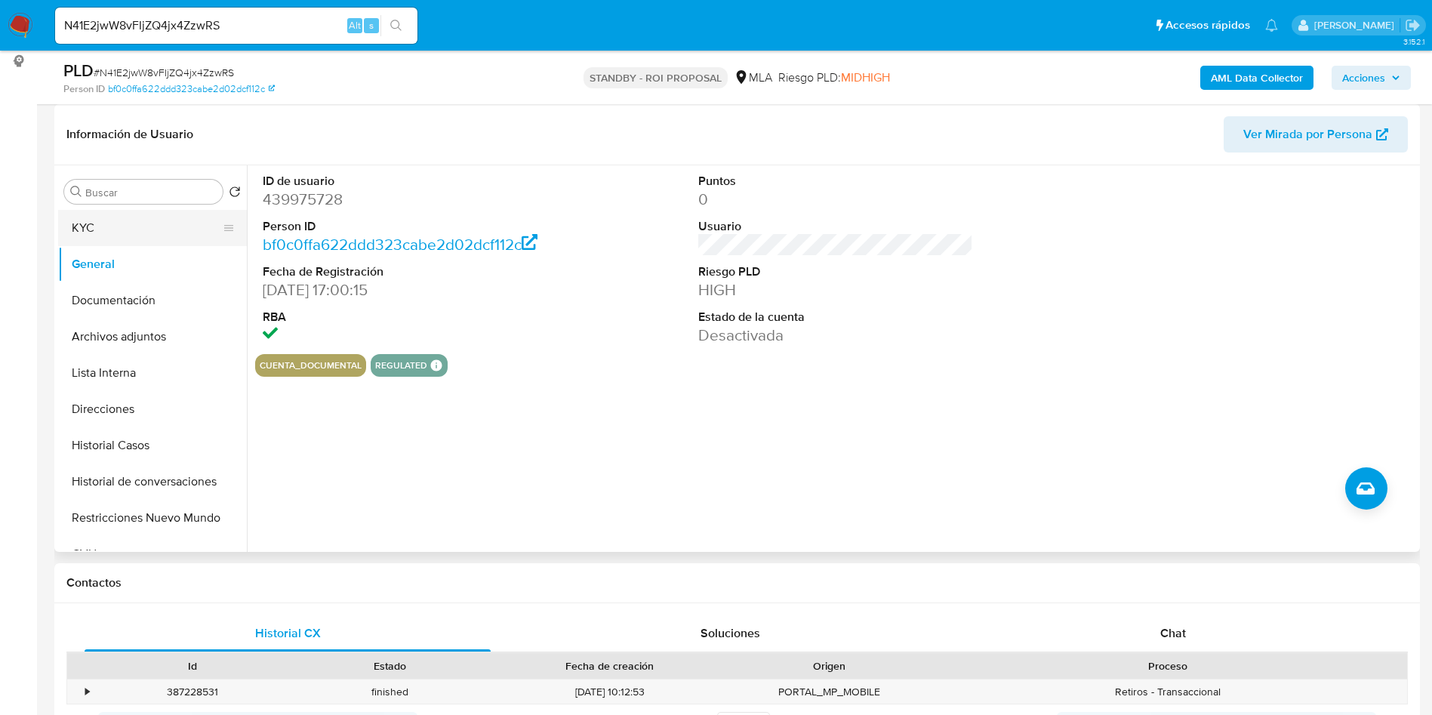
click at [140, 229] on button "KYC" at bounding box center [146, 228] width 177 height 36
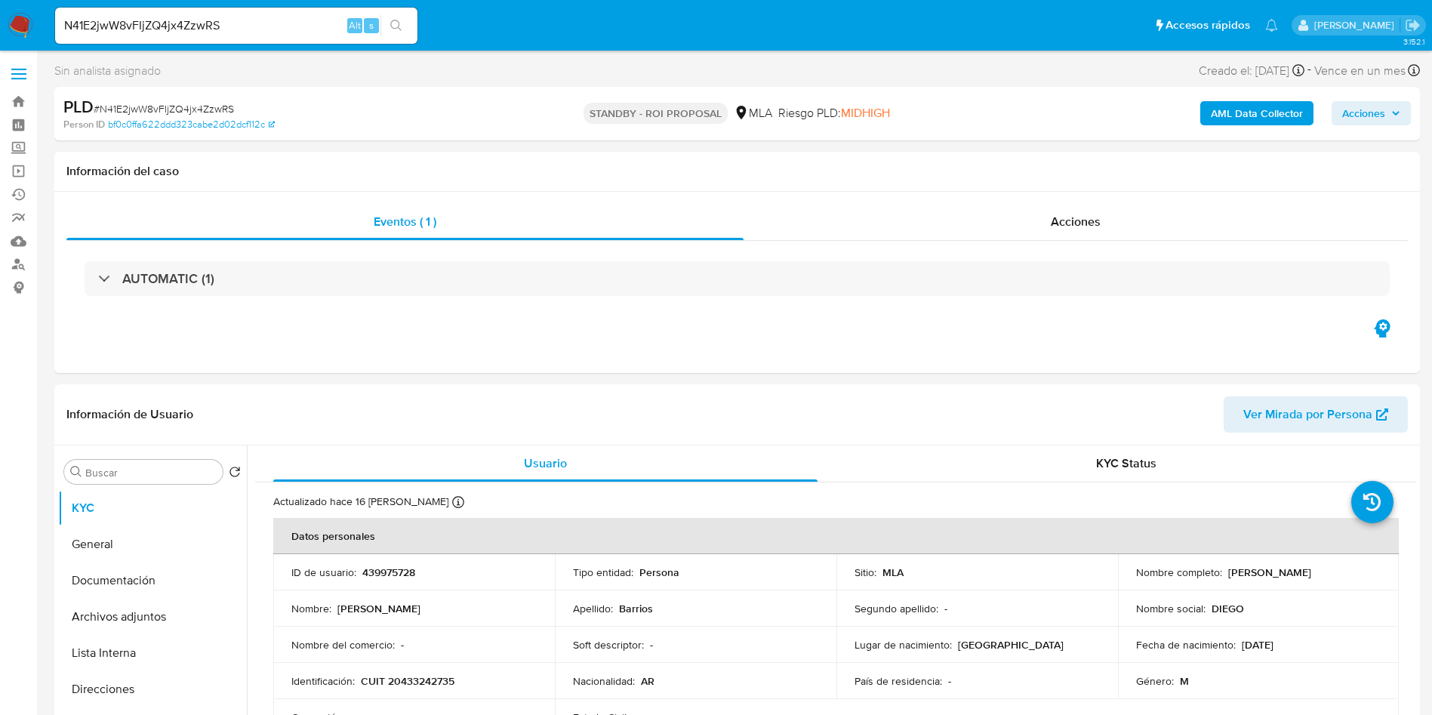
scroll to position [113, 0]
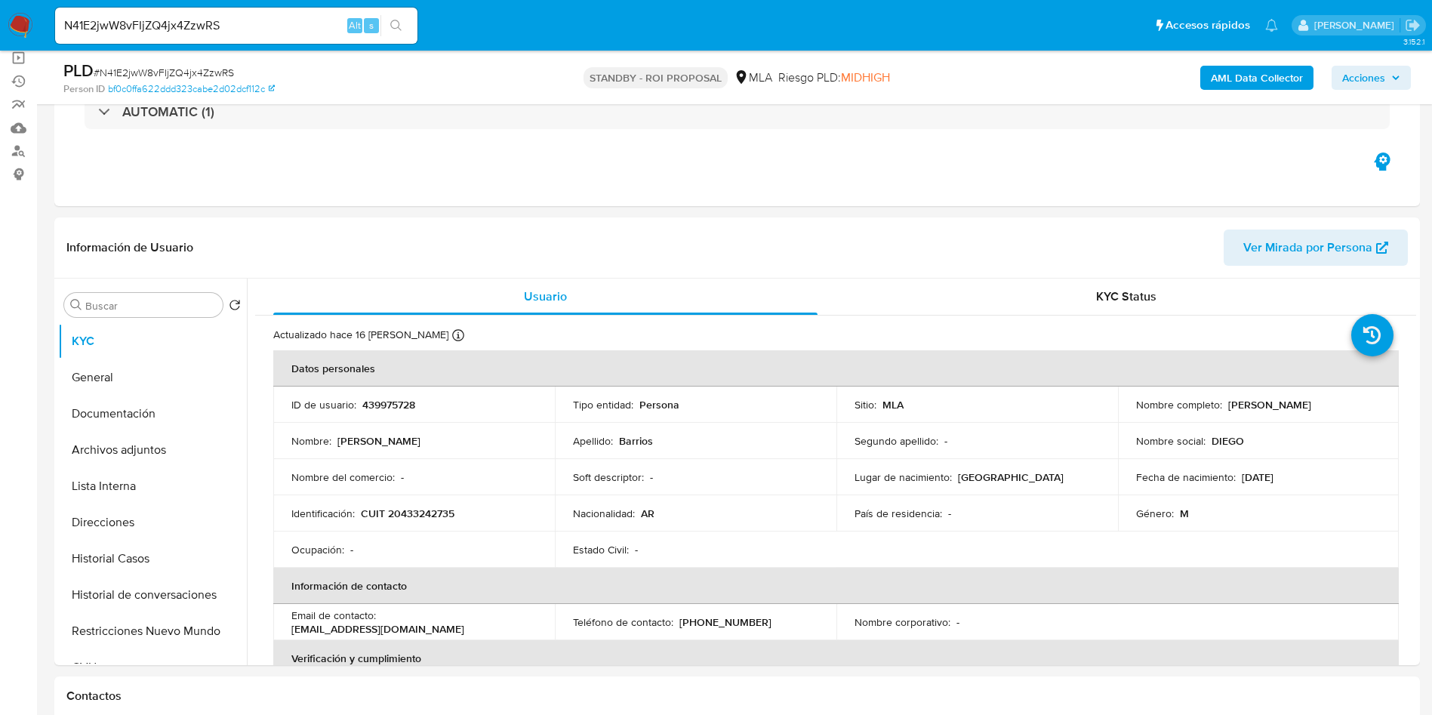
click at [179, 66] on span "# N41E2jwW8vFIjZQ4jx4ZzwRS" at bounding box center [164, 72] width 140 height 15
drag, startPoint x: 179, startPoint y: 67, endPoint x: 195, endPoint y: 73, distance: 17.0
click at [178, 66] on span "# N41E2jwW8vFIjZQ4jx4ZzwRS" at bounding box center [164, 72] width 140 height 15
copy span "N41E2jwW8vFIjZQ4jx4ZzwRS"
click at [168, 446] on button "Archivos adjuntos" at bounding box center [146, 450] width 177 height 36
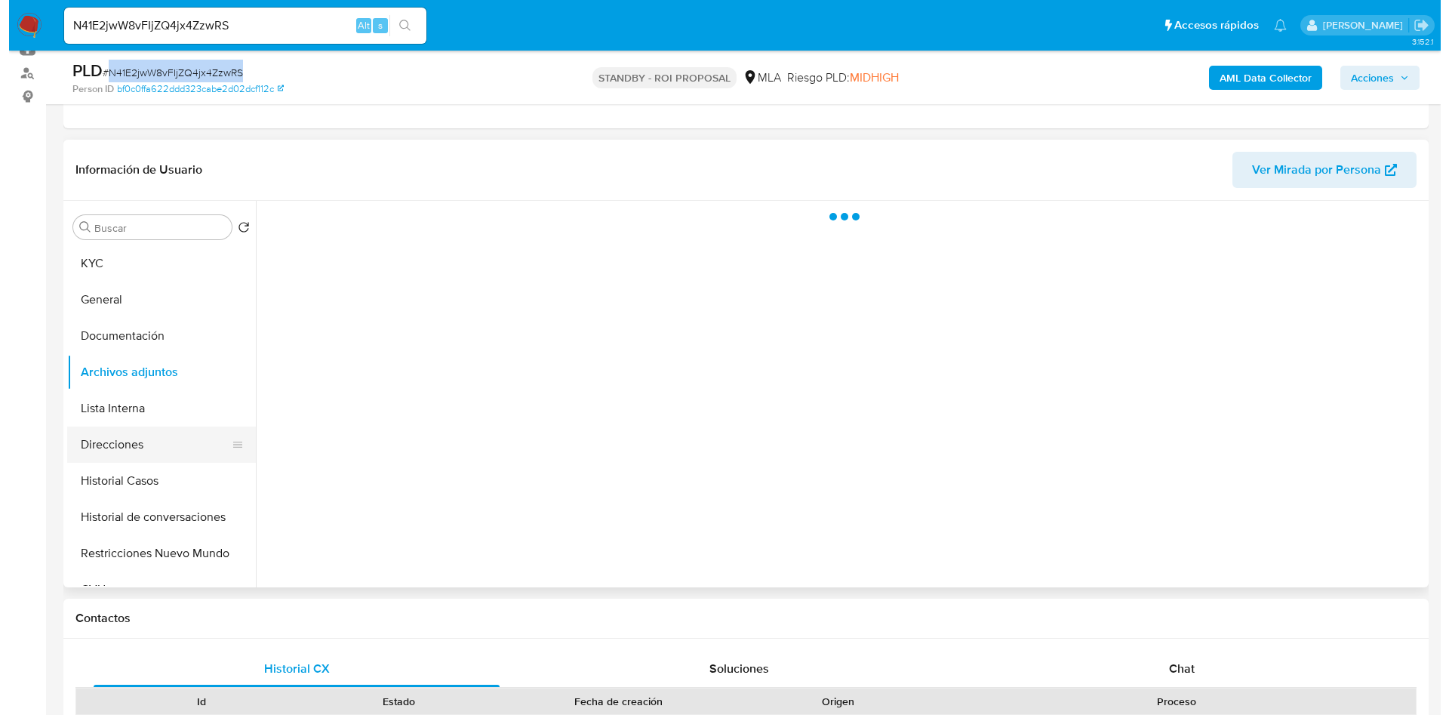
scroll to position [226, 0]
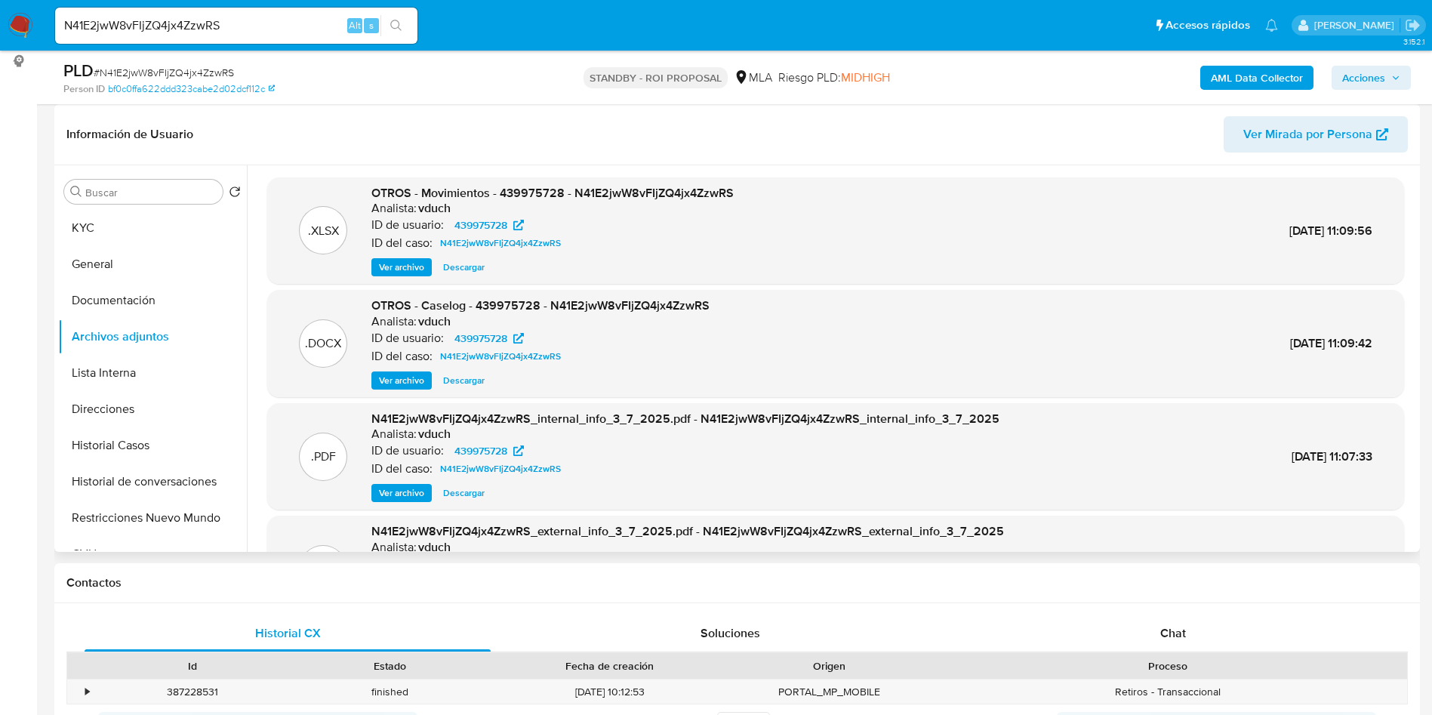
click at [392, 388] on span "Ver archivo" at bounding box center [401, 380] width 45 height 15
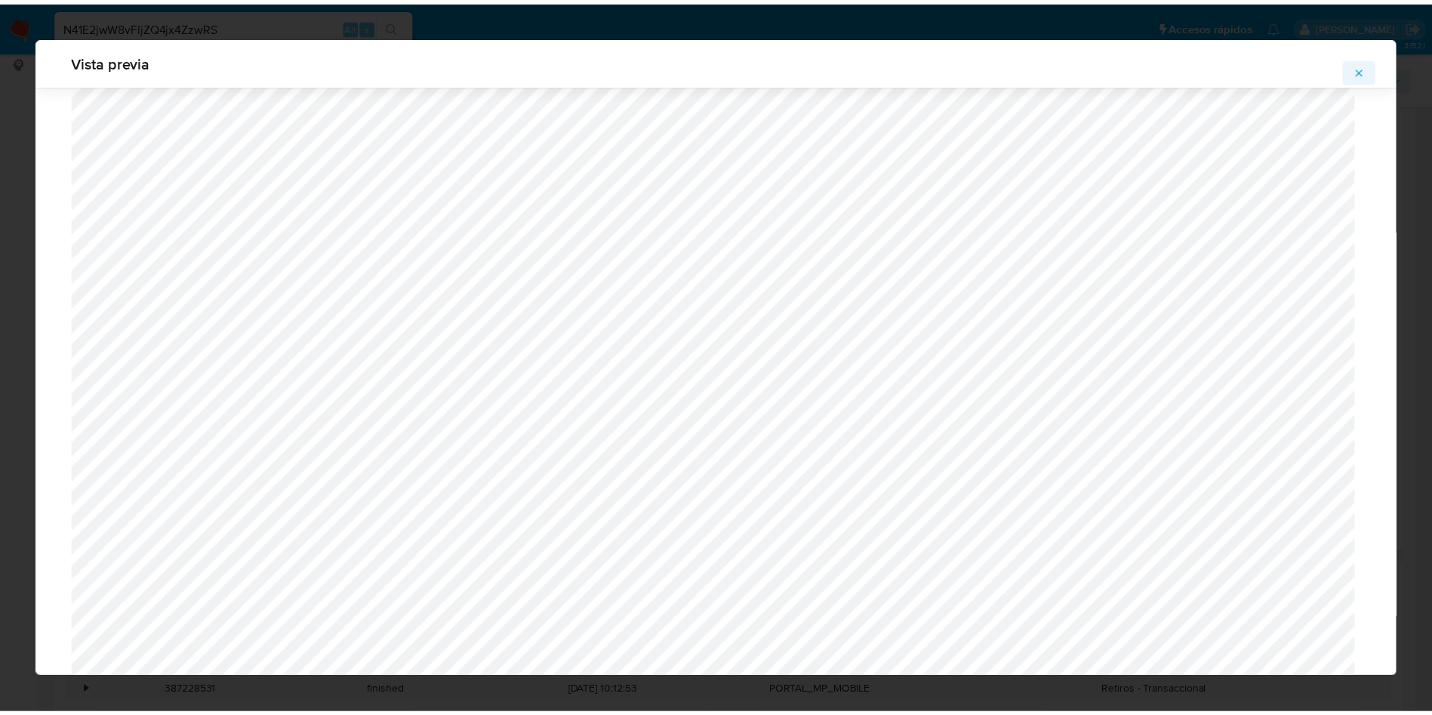
scroll to position [0, 0]
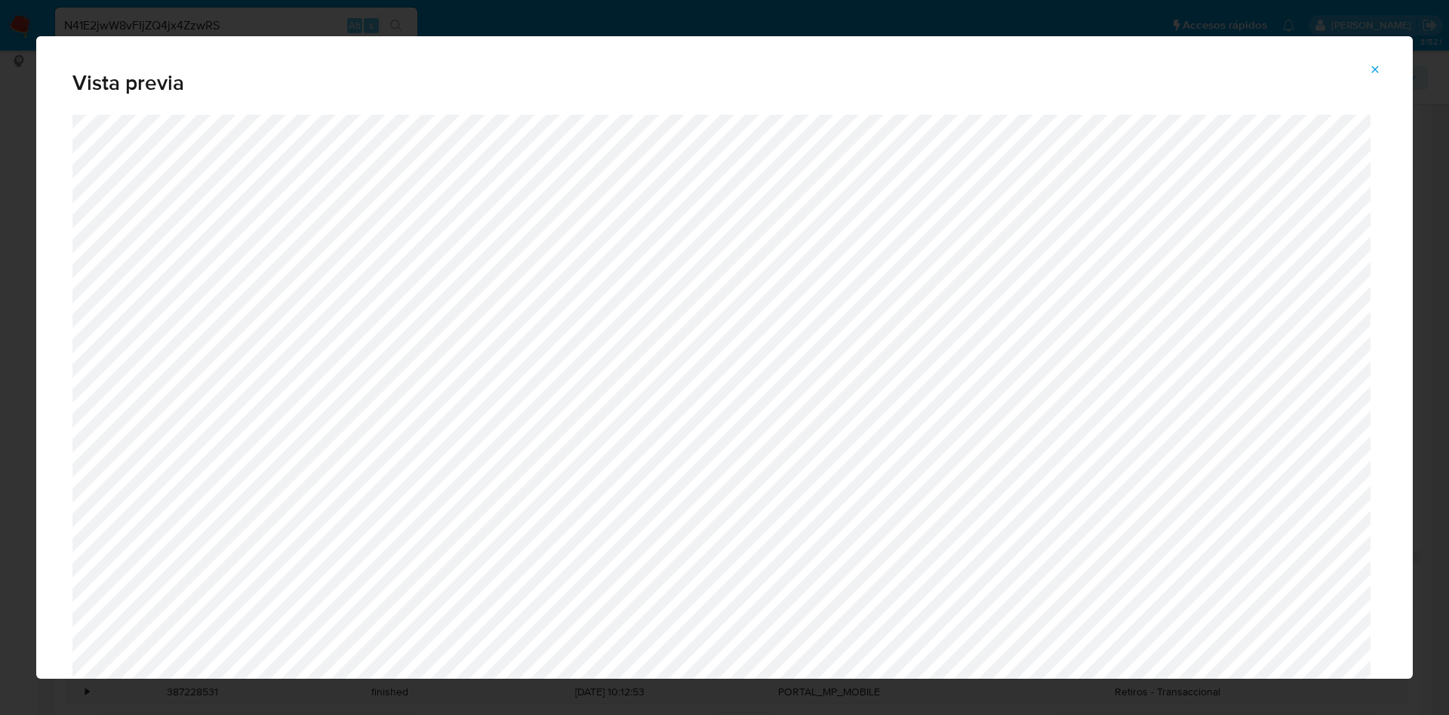
click at [1388, 63] on button "Attachment preview" at bounding box center [1375, 69] width 33 height 24
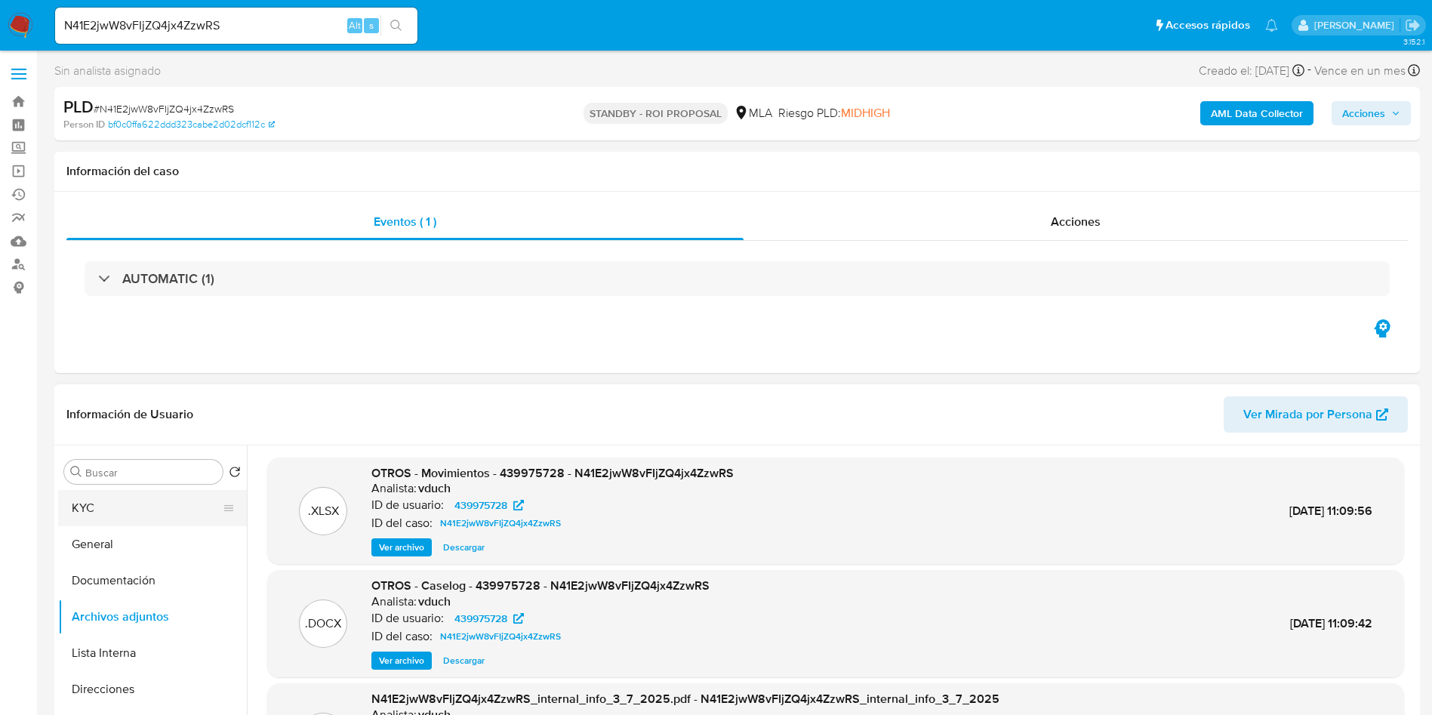
click at [90, 524] on button "KYC" at bounding box center [146, 508] width 177 height 36
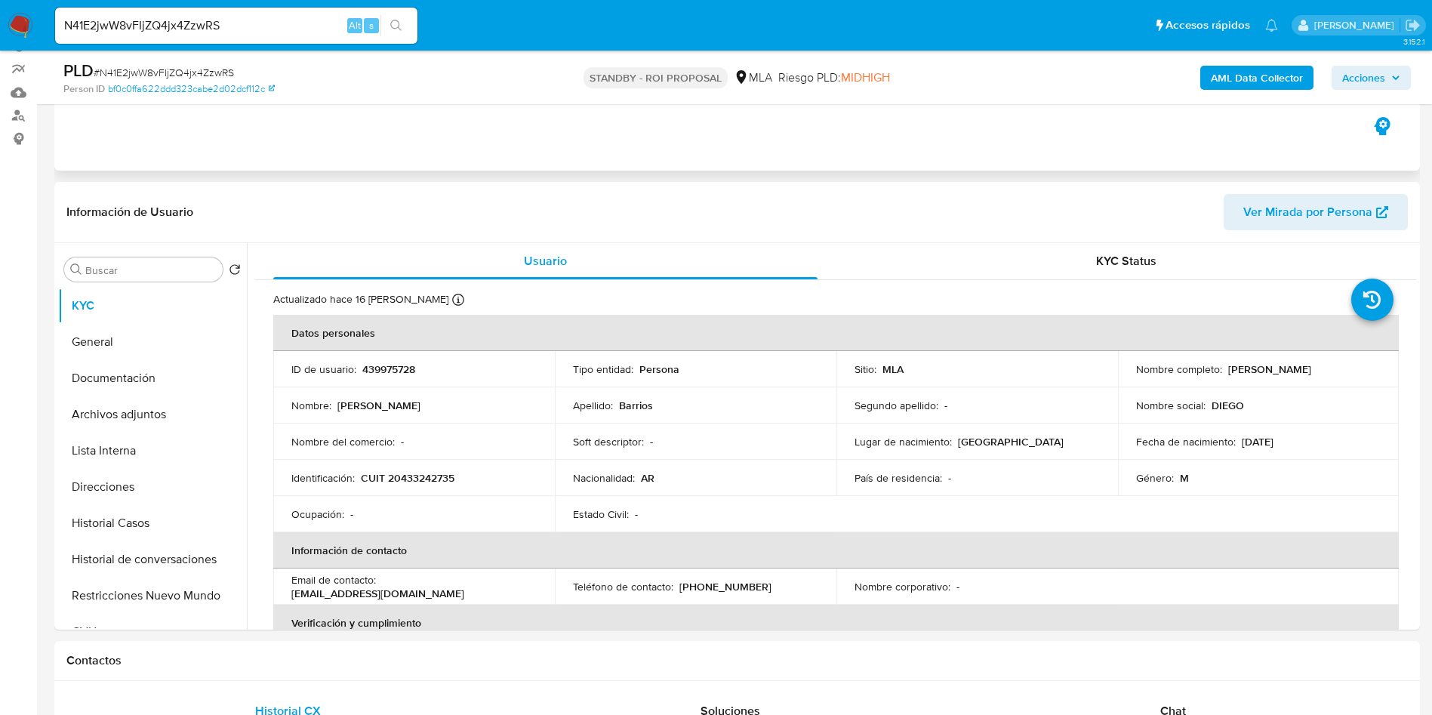
scroll to position [113, 0]
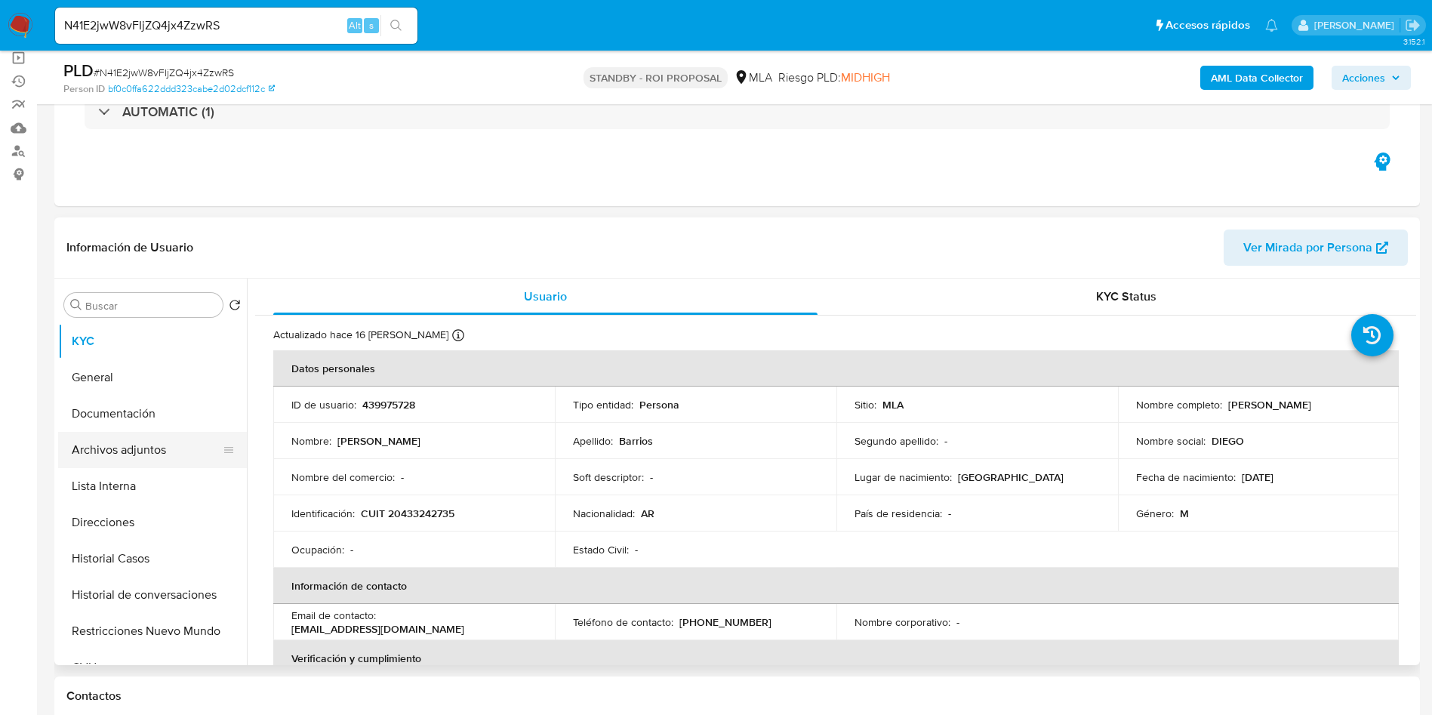
click at [173, 454] on button "Archivos adjuntos" at bounding box center [146, 450] width 177 height 36
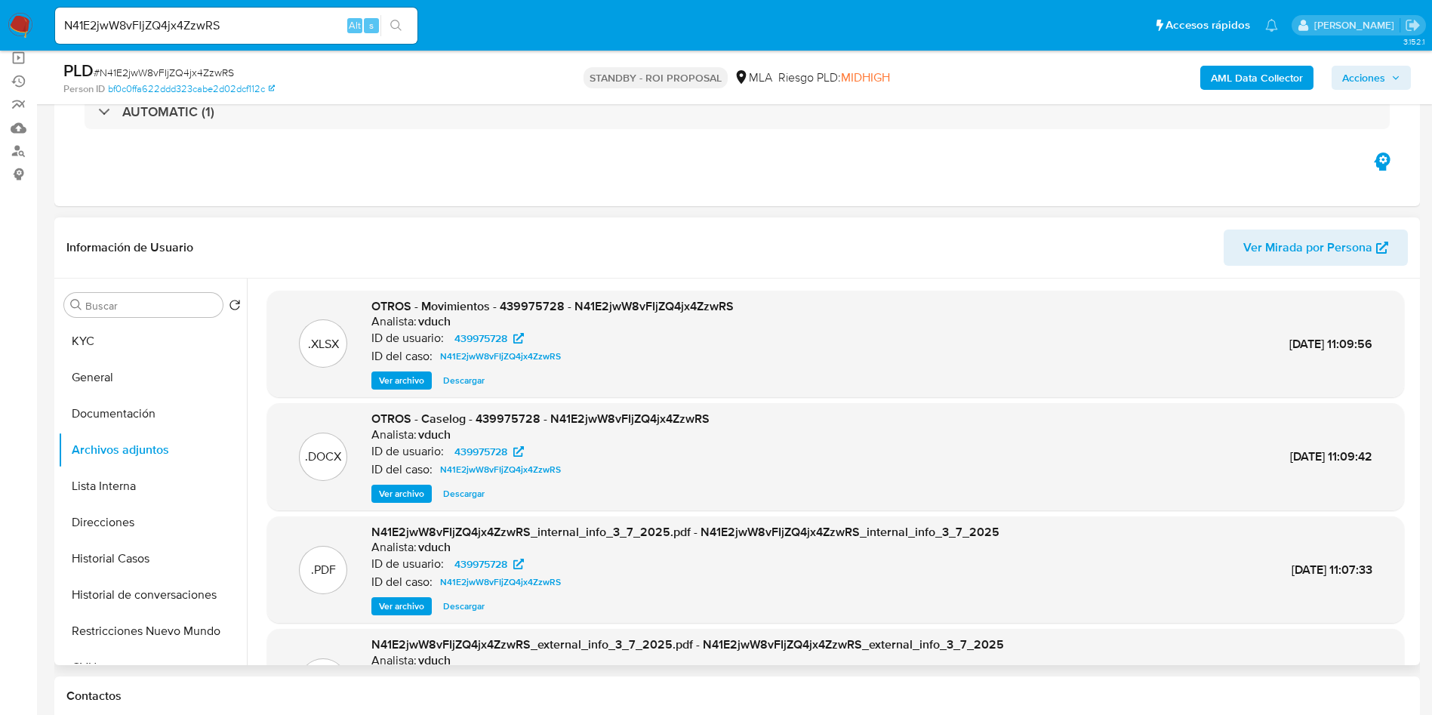
click at [394, 497] on span "Ver archivo" at bounding box center [401, 493] width 45 height 15
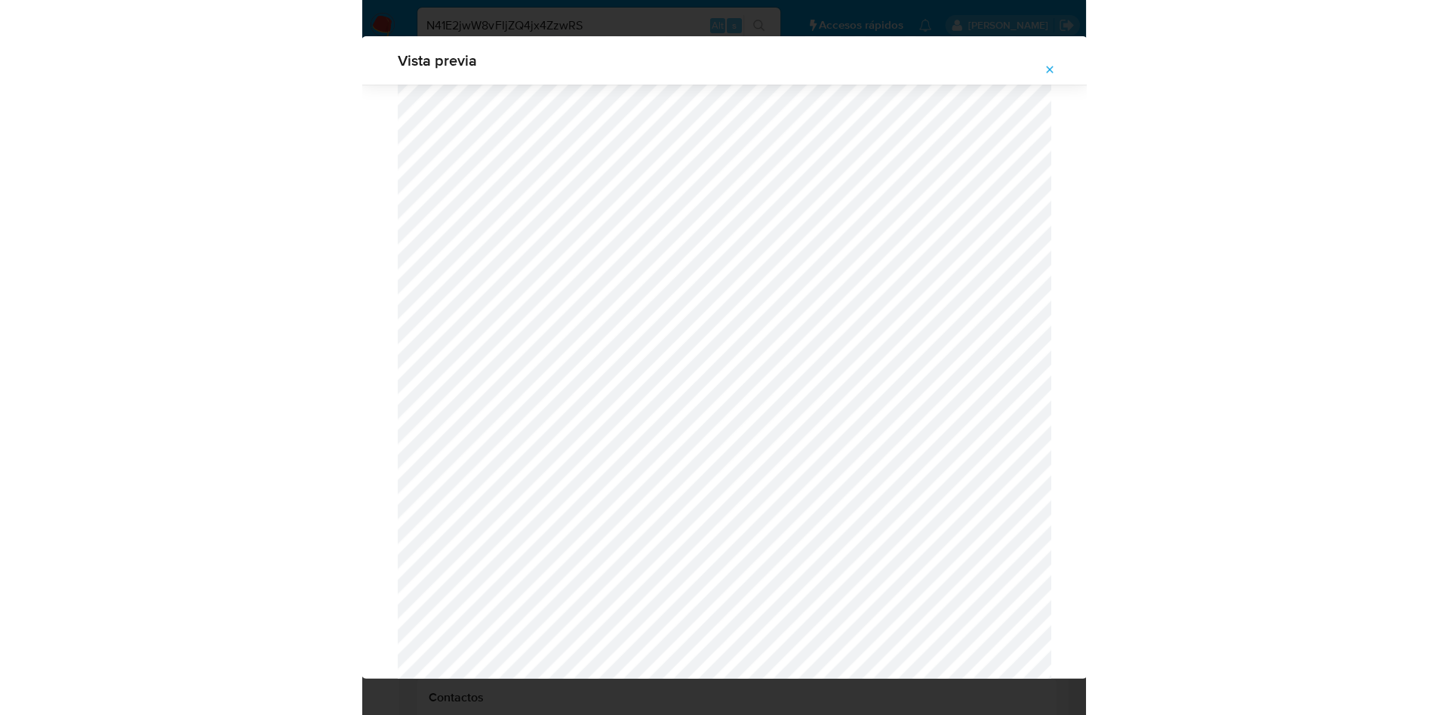
scroll to position [516, 0]
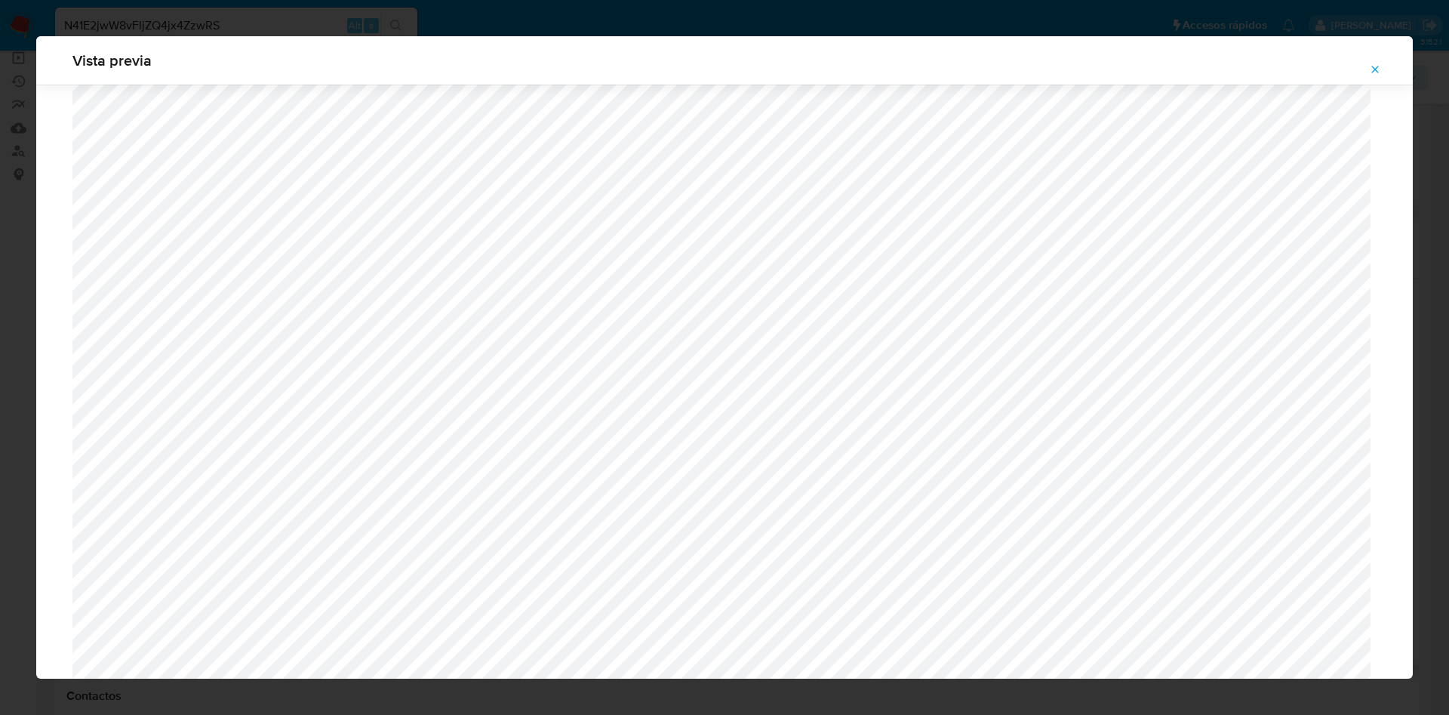
click at [290, 7] on div "Vista previa" at bounding box center [724, 357] width 1449 height 715
click at [1369, 65] on icon "Attachment preview" at bounding box center [1375, 69] width 12 height 12
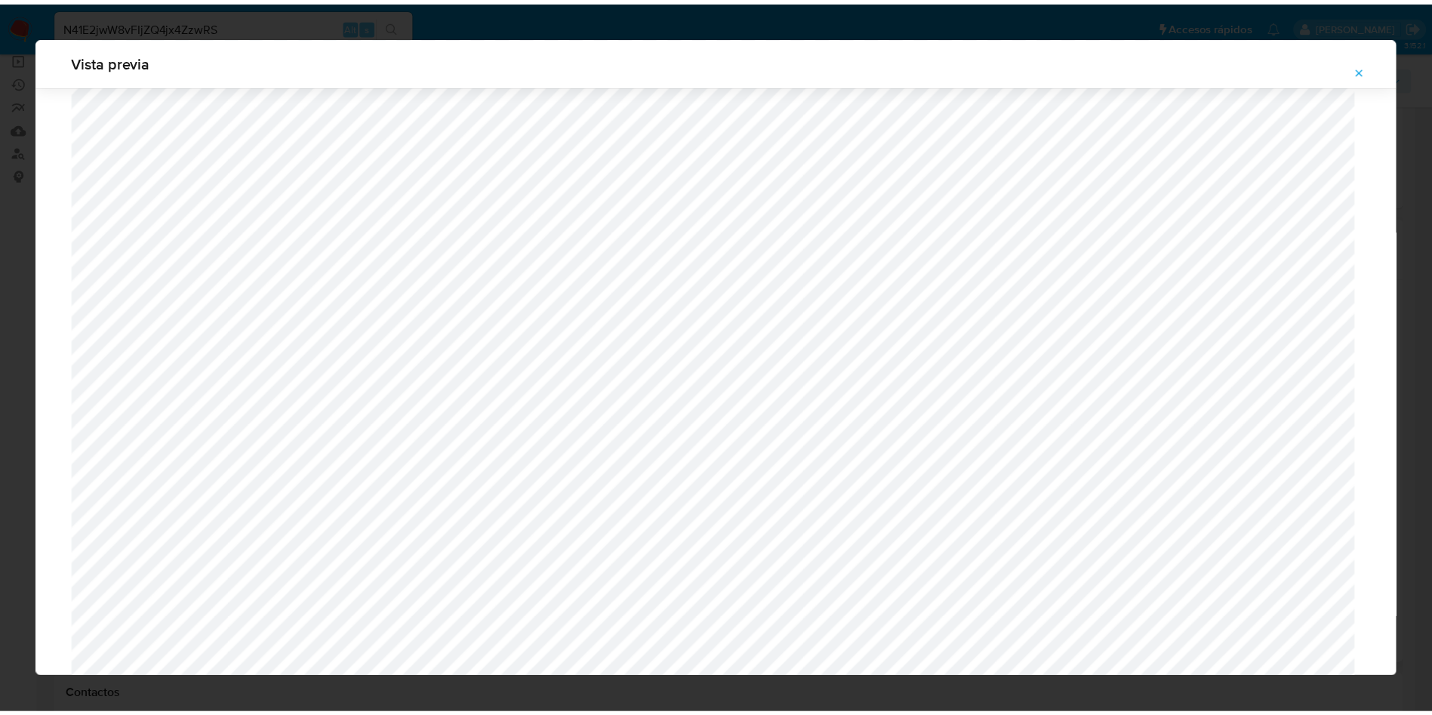
scroll to position [0, 0]
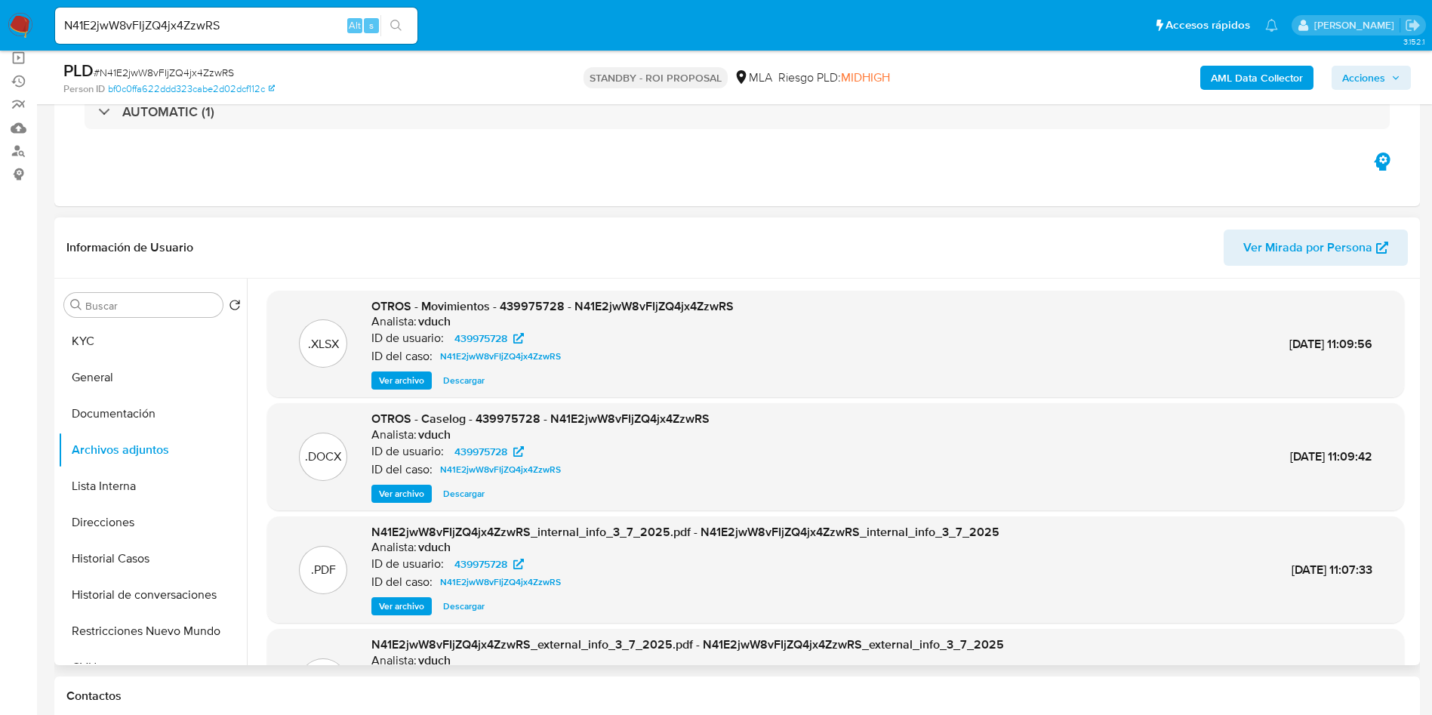
click at [258, 22] on input "N41E2jwW8vFIjZQ4jx4ZzwRS" at bounding box center [236, 26] width 362 height 20
paste input "PEV1bXHQk2jSjiWOjGe9fcFj"
type input "PEV1bXHQk2jSjiWOjGe9fcFj"
click at [398, 18] on button "search-icon" at bounding box center [395, 25] width 31 height 21
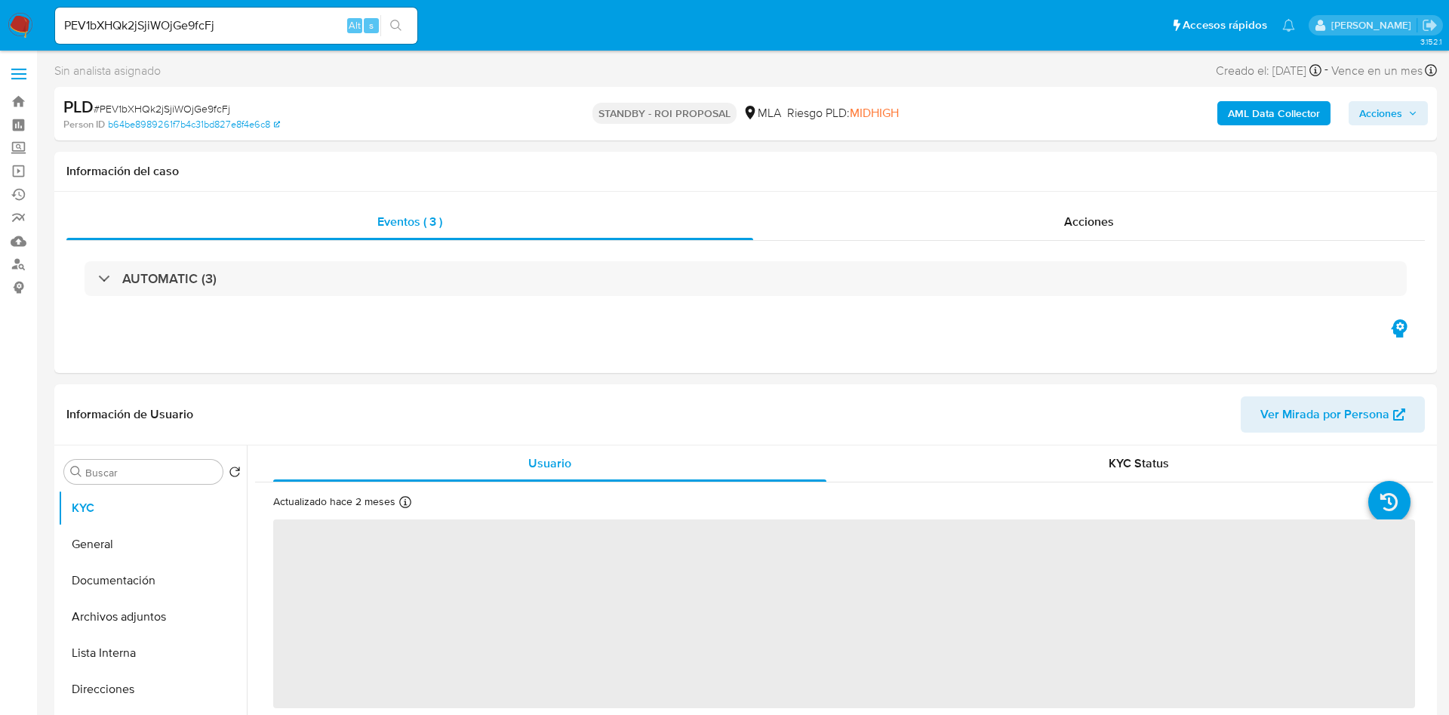
select select "10"
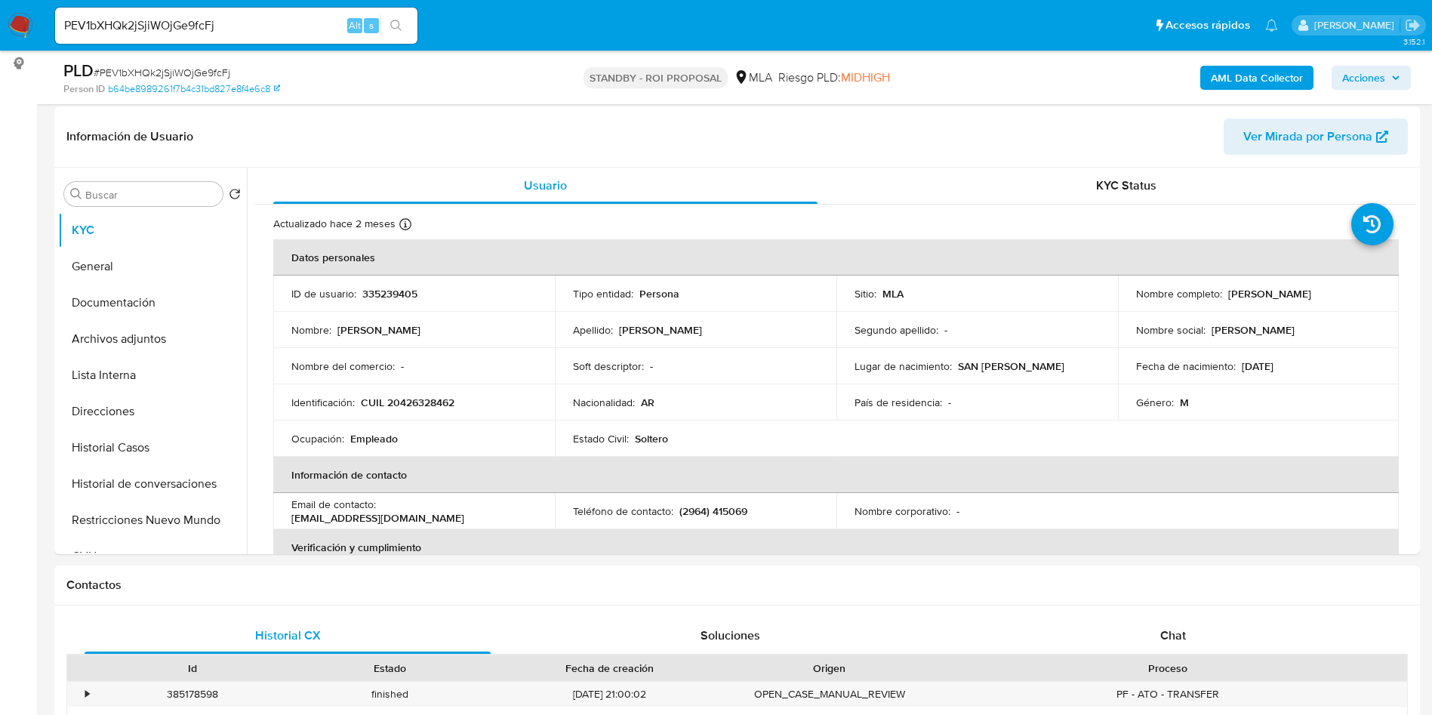
scroll to position [226, 0]
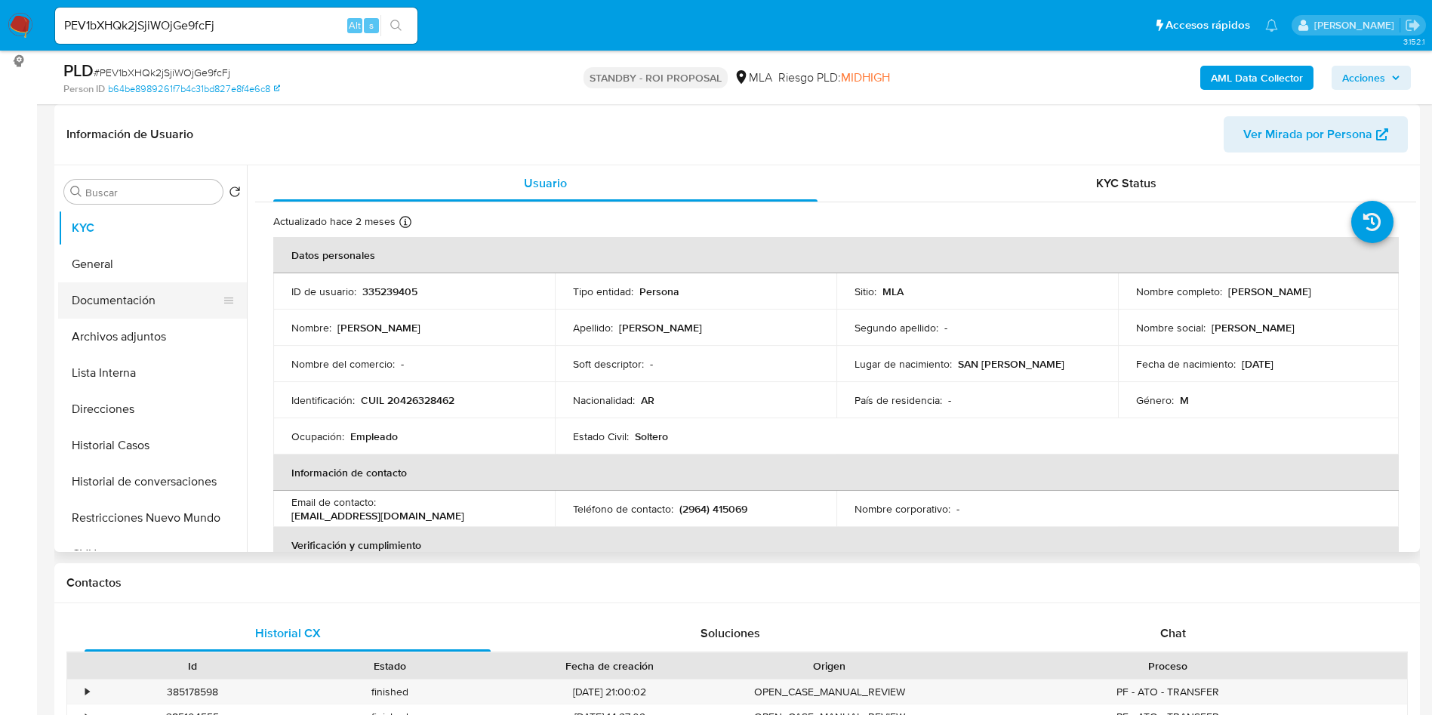
click at [103, 316] on button "Documentación" at bounding box center [146, 300] width 177 height 36
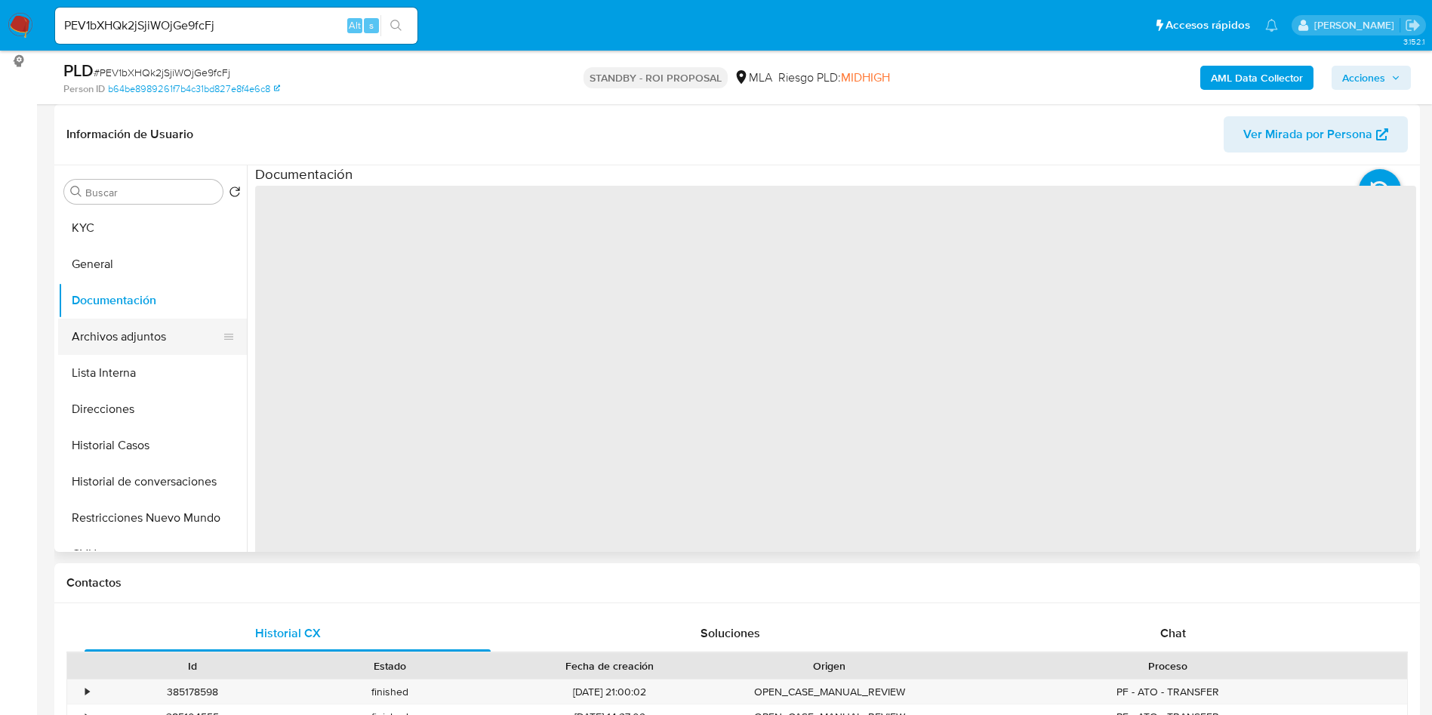
click at [106, 325] on button "Archivos adjuntos" at bounding box center [146, 337] width 177 height 36
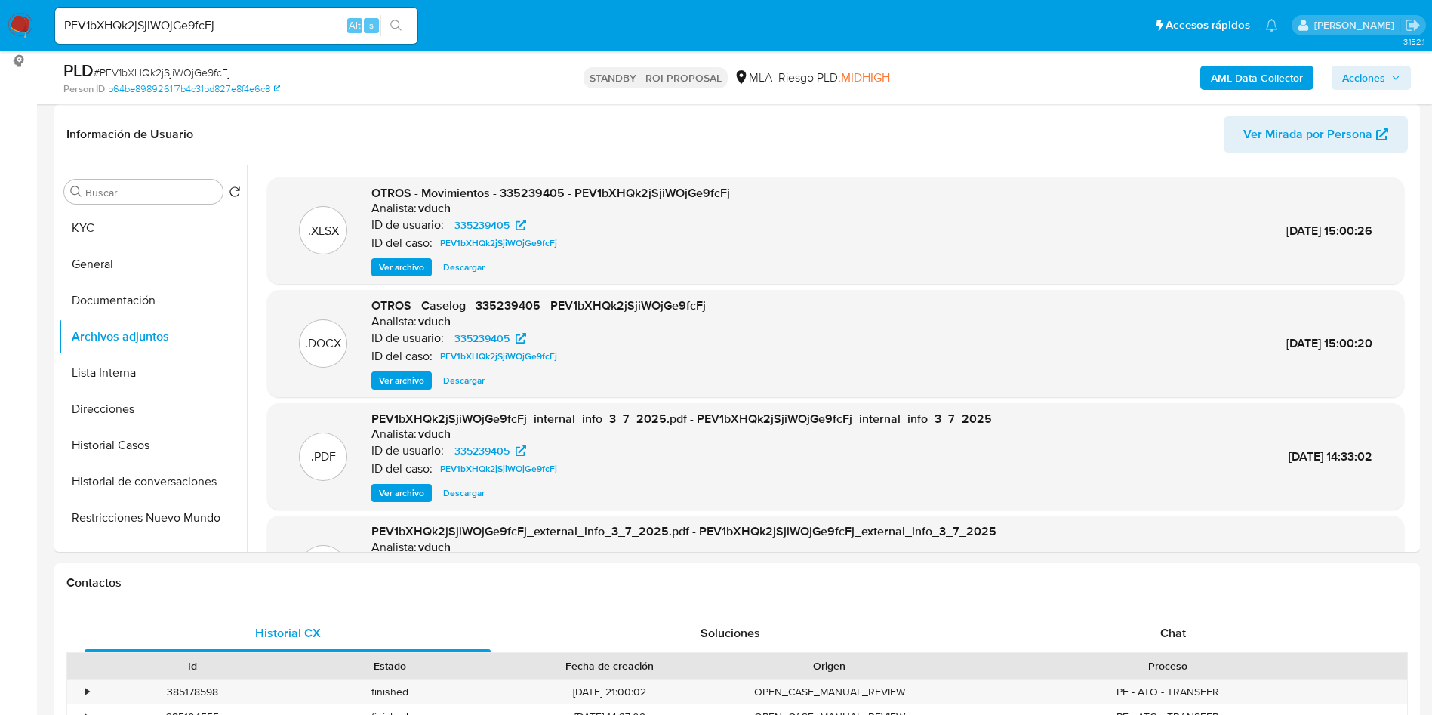
scroll to position [127, 0]
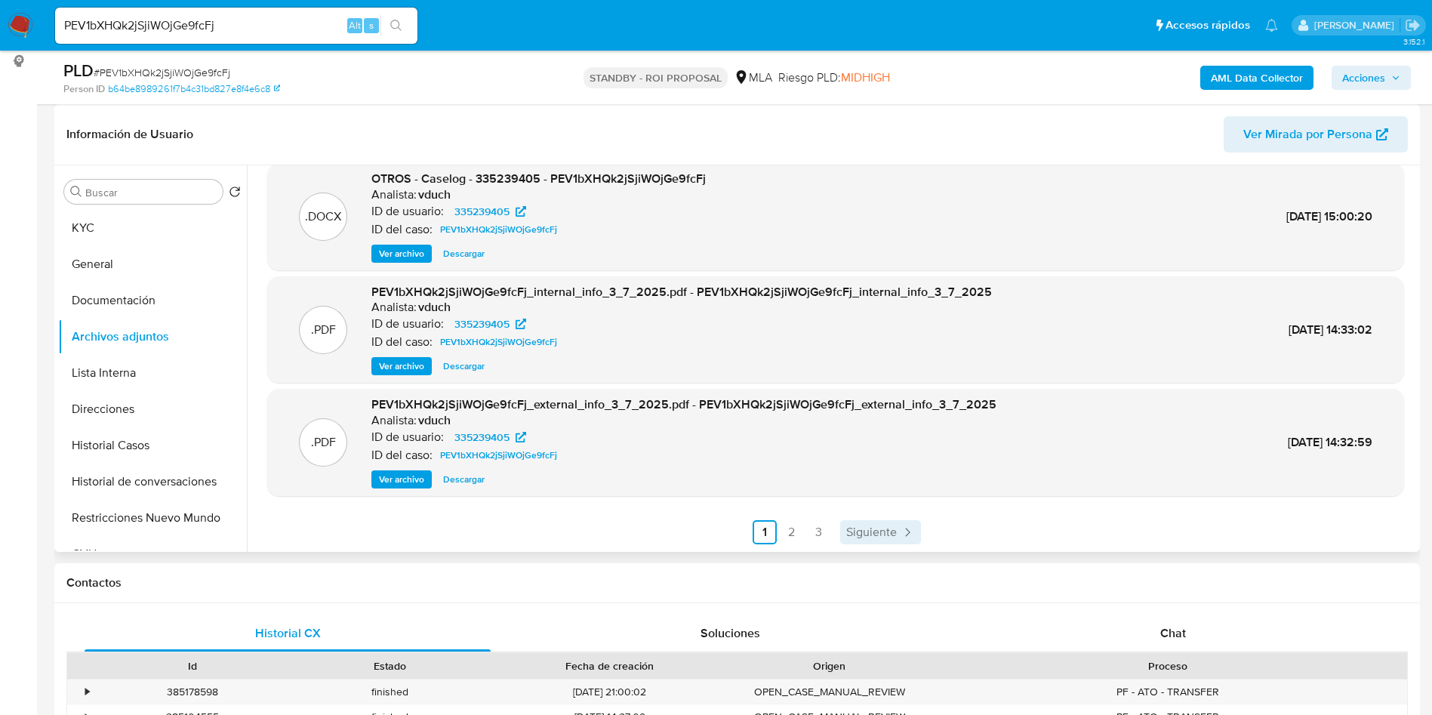
click at [849, 526] on span "Siguiente" at bounding box center [871, 532] width 51 height 12
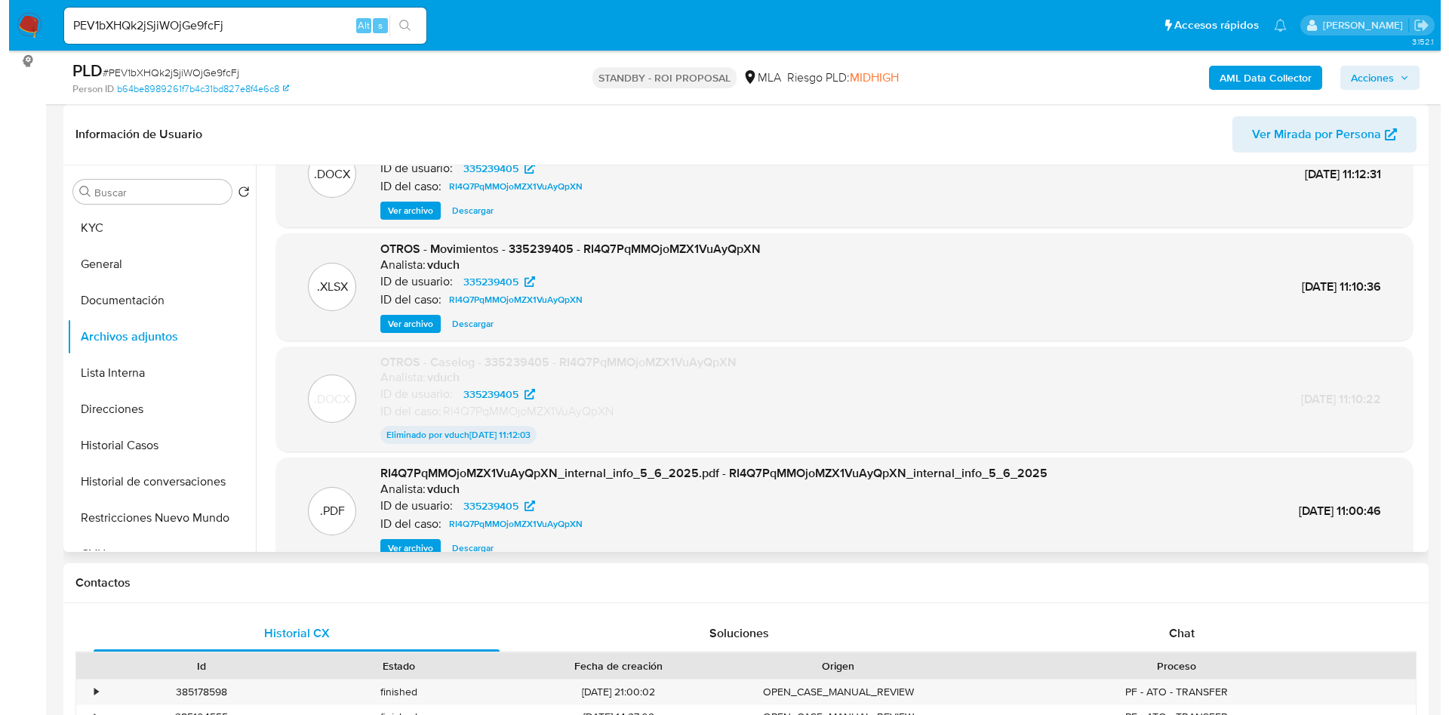
scroll to position [0, 0]
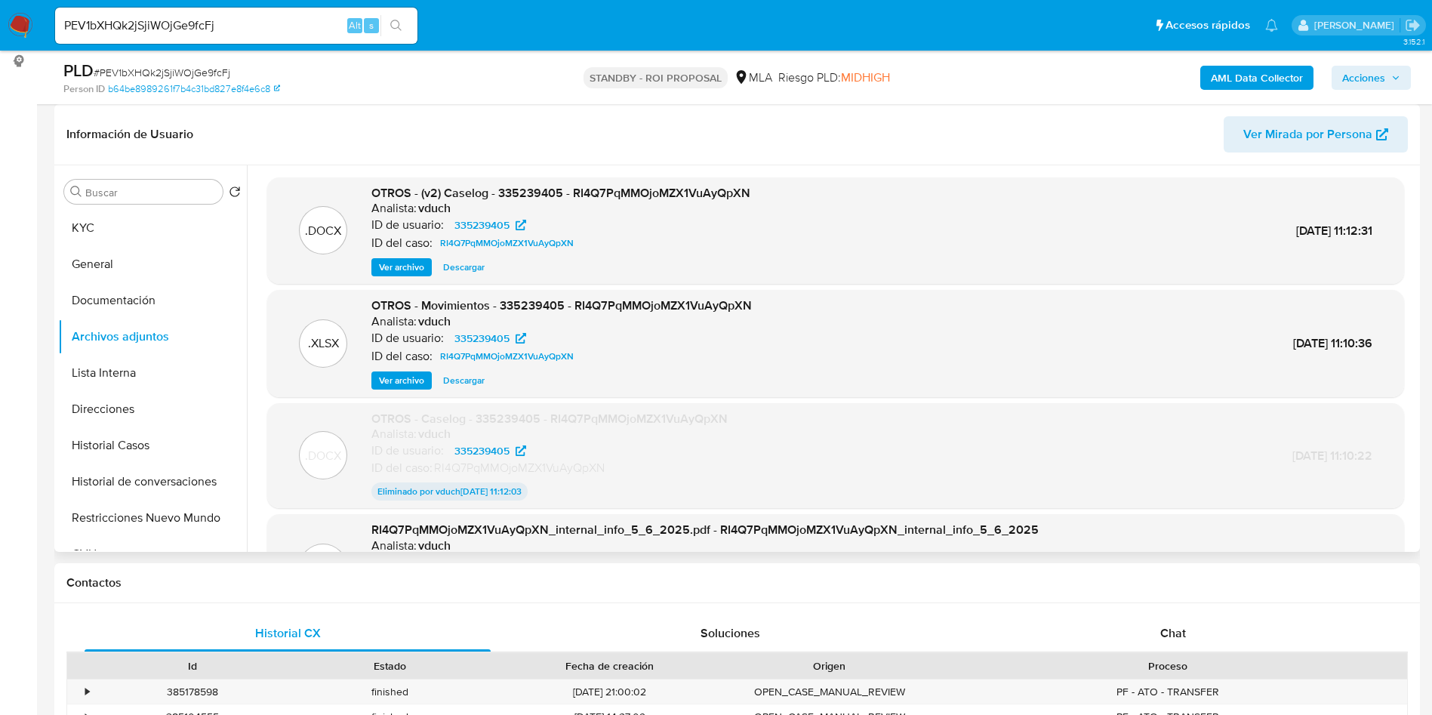
click at [396, 269] on span "Ver archivo" at bounding box center [401, 267] width 45 height 15
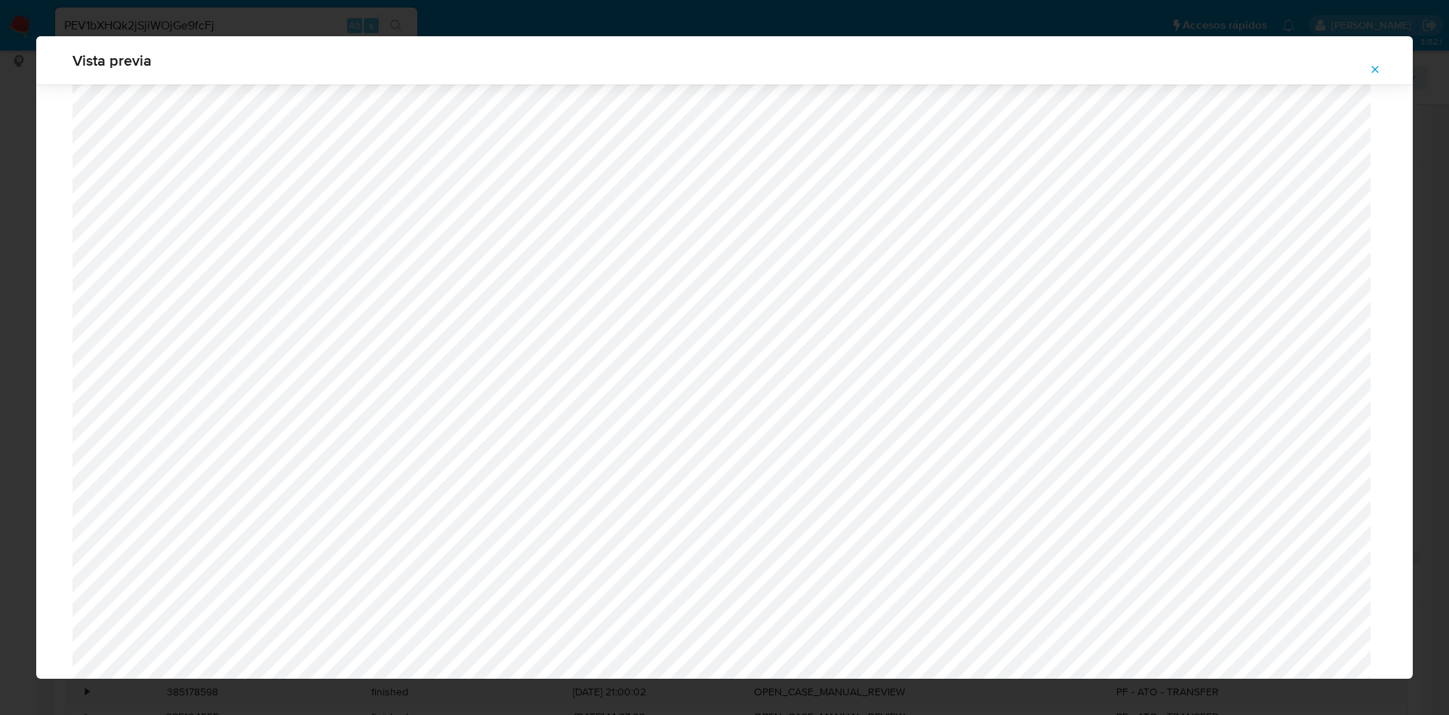
scroll to position [1267, 0]
click at [1425, 202] on div "Vista previa" at bounding box center [724, 357] width 1449 height 715
click at [1370, 67] on icon "Attachment preview" at bounding box center [1375, 69] width 12 height 12
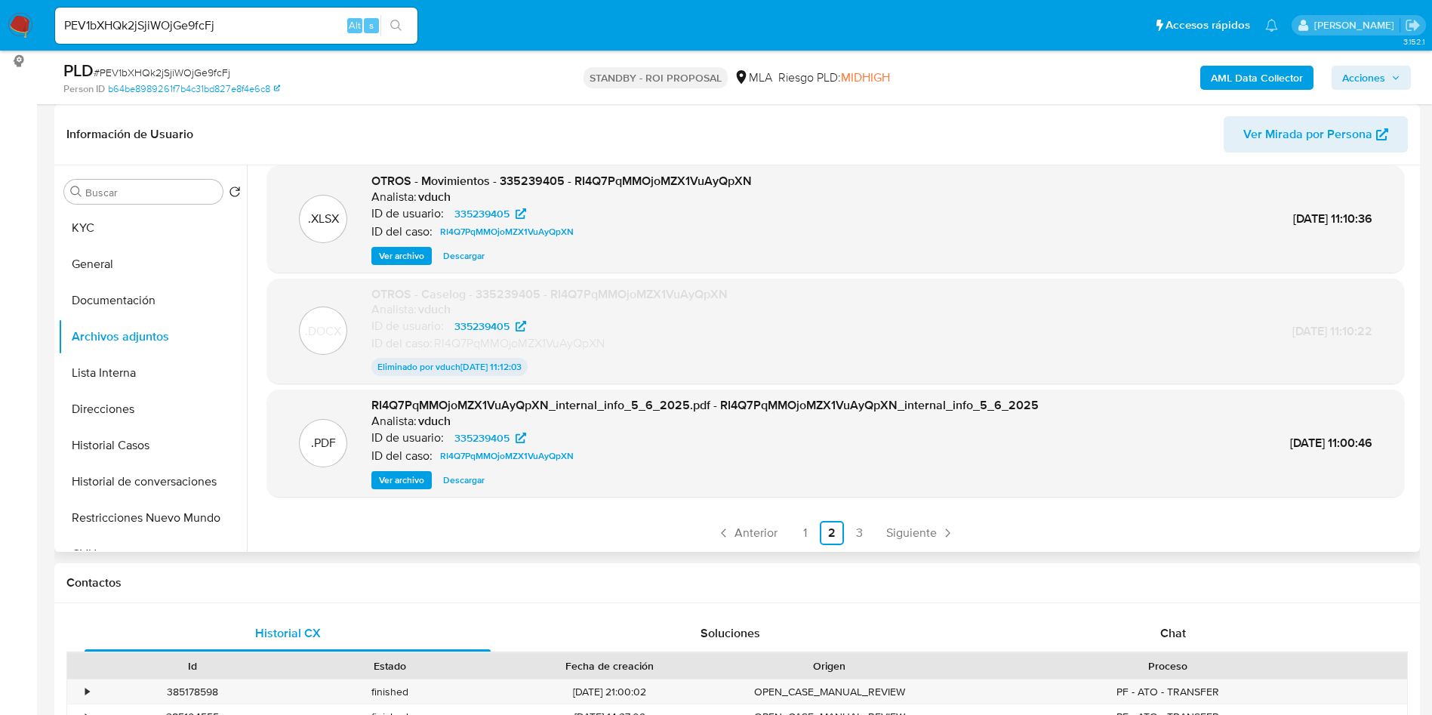
scroll to position [125, 0]
click at [710, 537] on link "Anterior" at bounding box center [746, 532] width 73 height 24
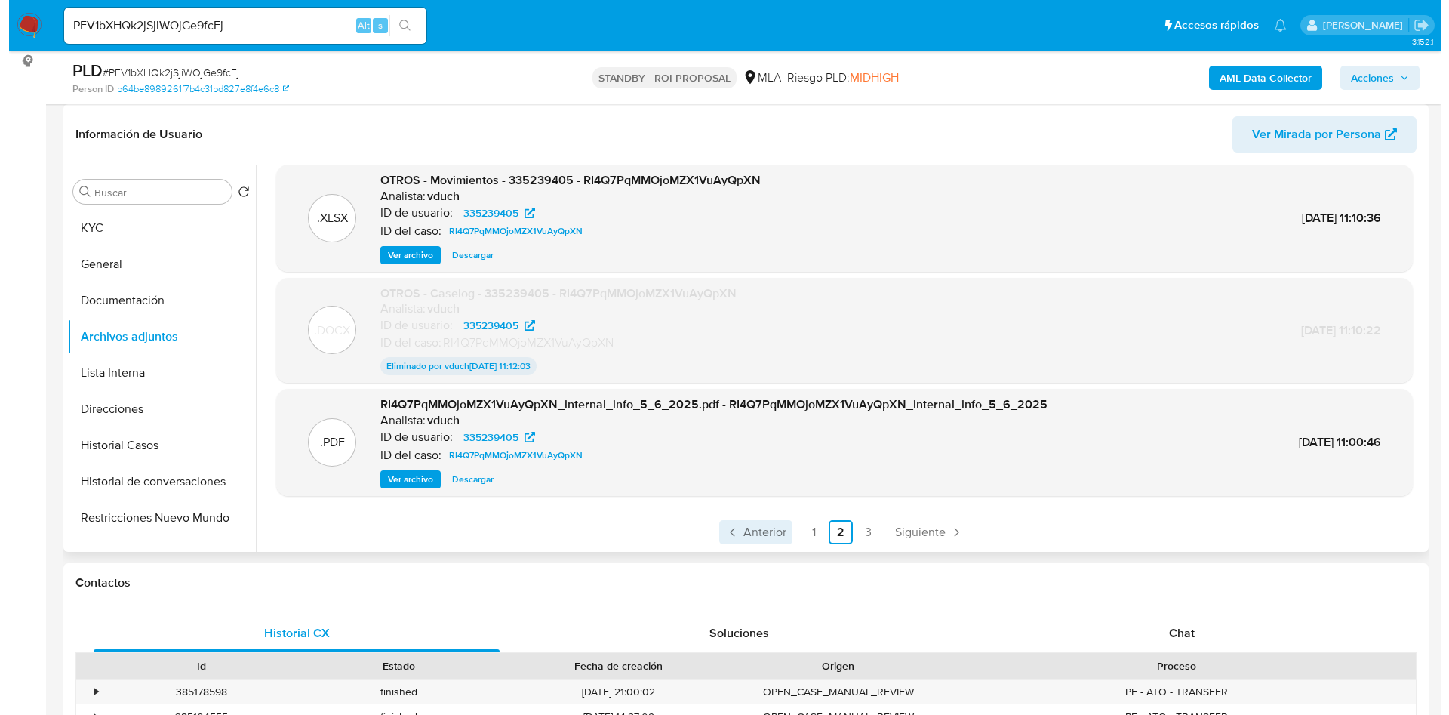
scroll to position [0, 0]
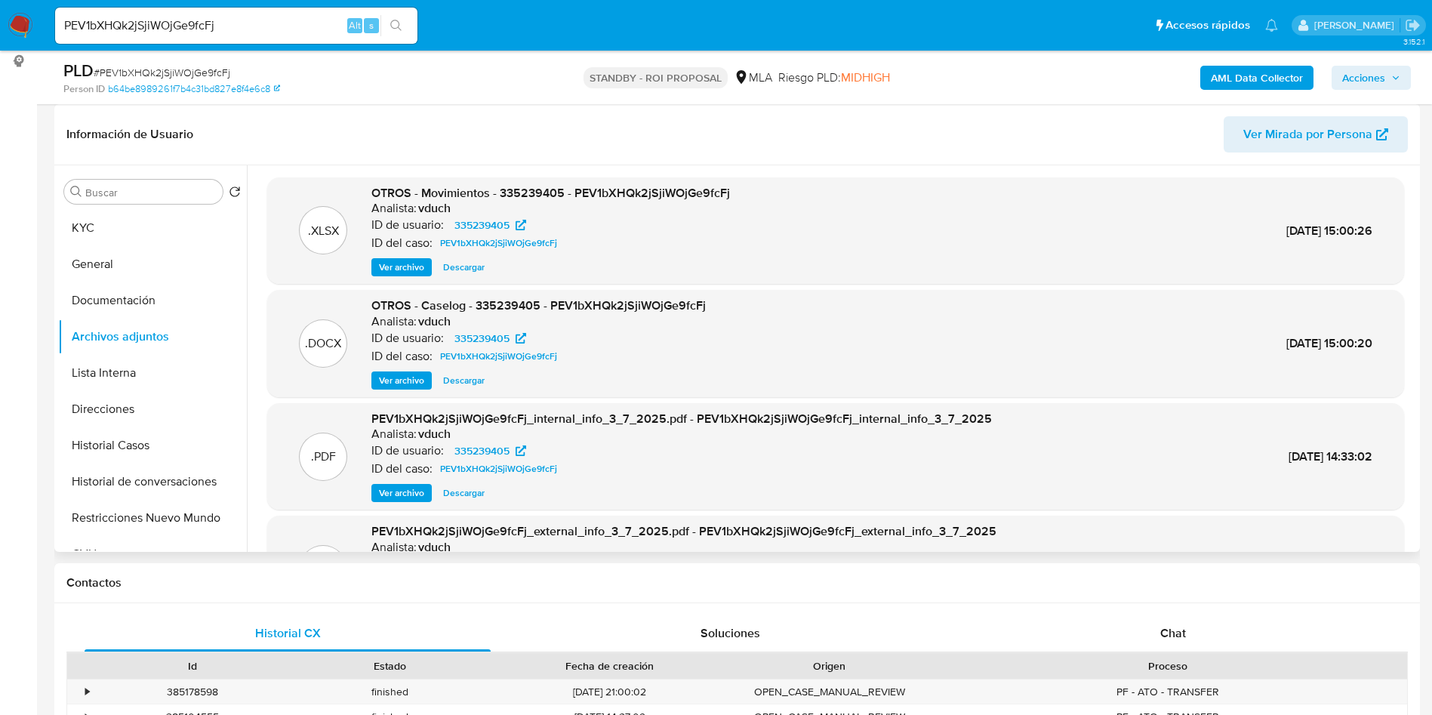
click at [394, 387] on span "Ver archivo" at bounding box center [401, 380] width 45 height 15
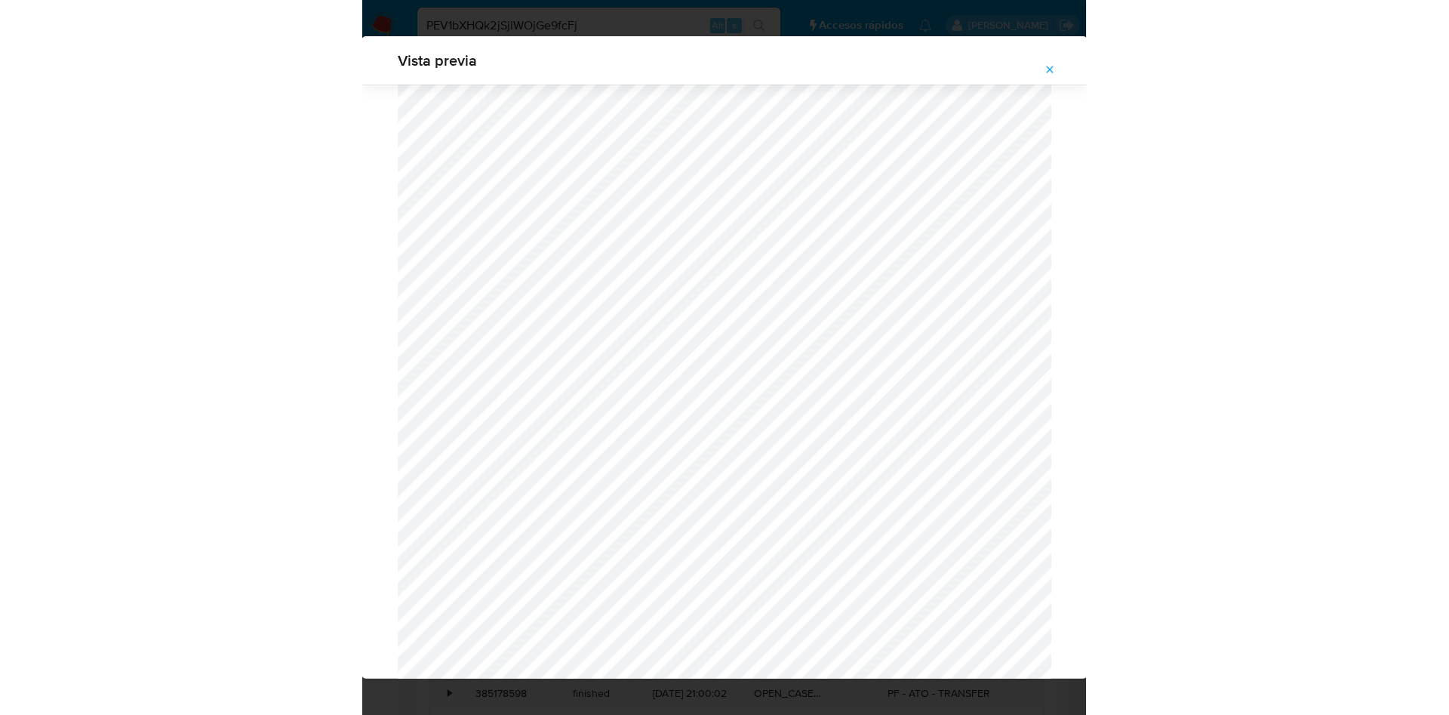
scroll to position [536, 0]
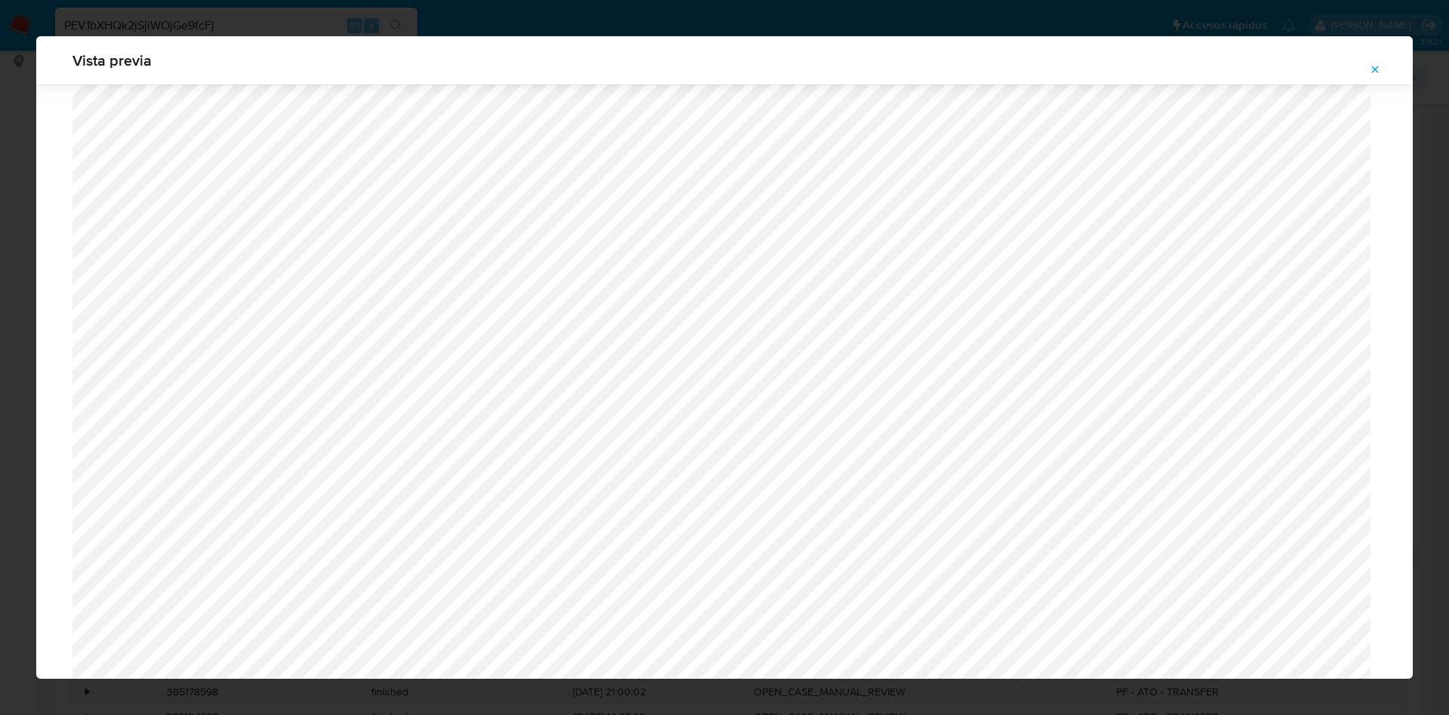
click at [259, 34] on div "Vista previa" at bounding box center [724, 357] width 1449 height 715
click at [265, 21] on div "Vista previa" at bounding box center [724, 357] width 1449 height 715
click at [1365, 69] on button "Attachment preview" at bounding box center [1375, 69] width 33 height 24
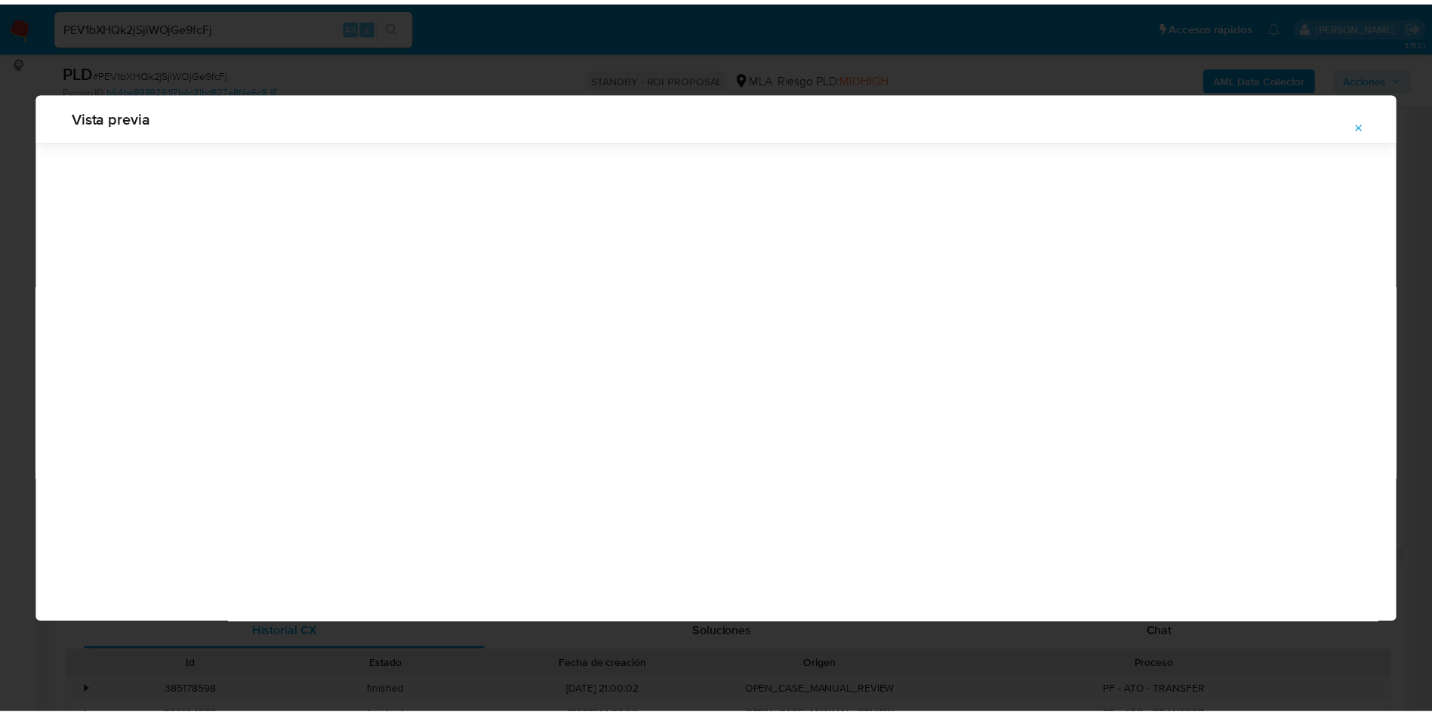
scroll to position [0, 0]
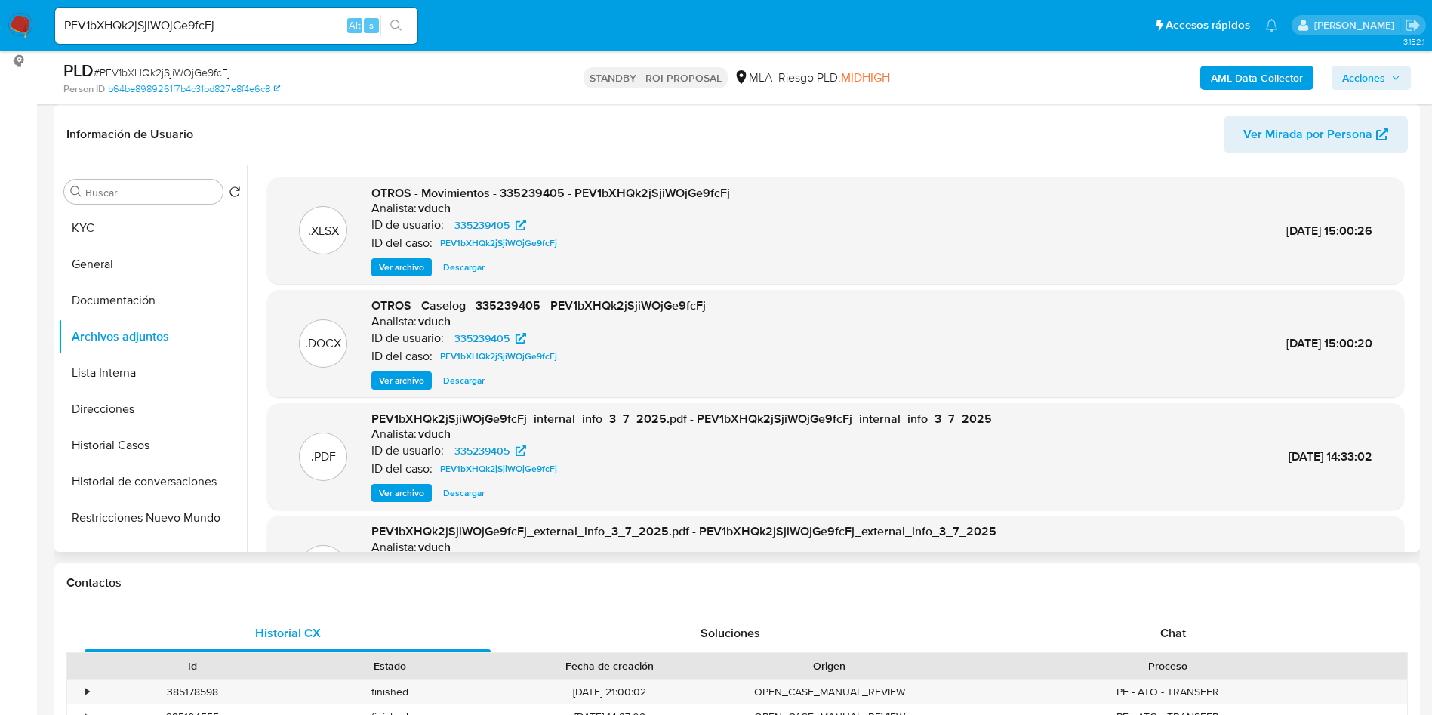
click at [316, 34] on input "PEV1bXHQk2jSjiWOjGe9fcFj" at bounding box center [236, 26] width 362 height 20
paste input "QemH6lDXeGI2TFyXnor98dWZ"
type input "QemH6lDXeGI2TFyXnor98dWZ"
click at [371, 22] on span "s" at bounding box center [371, 25] width 5 height 14
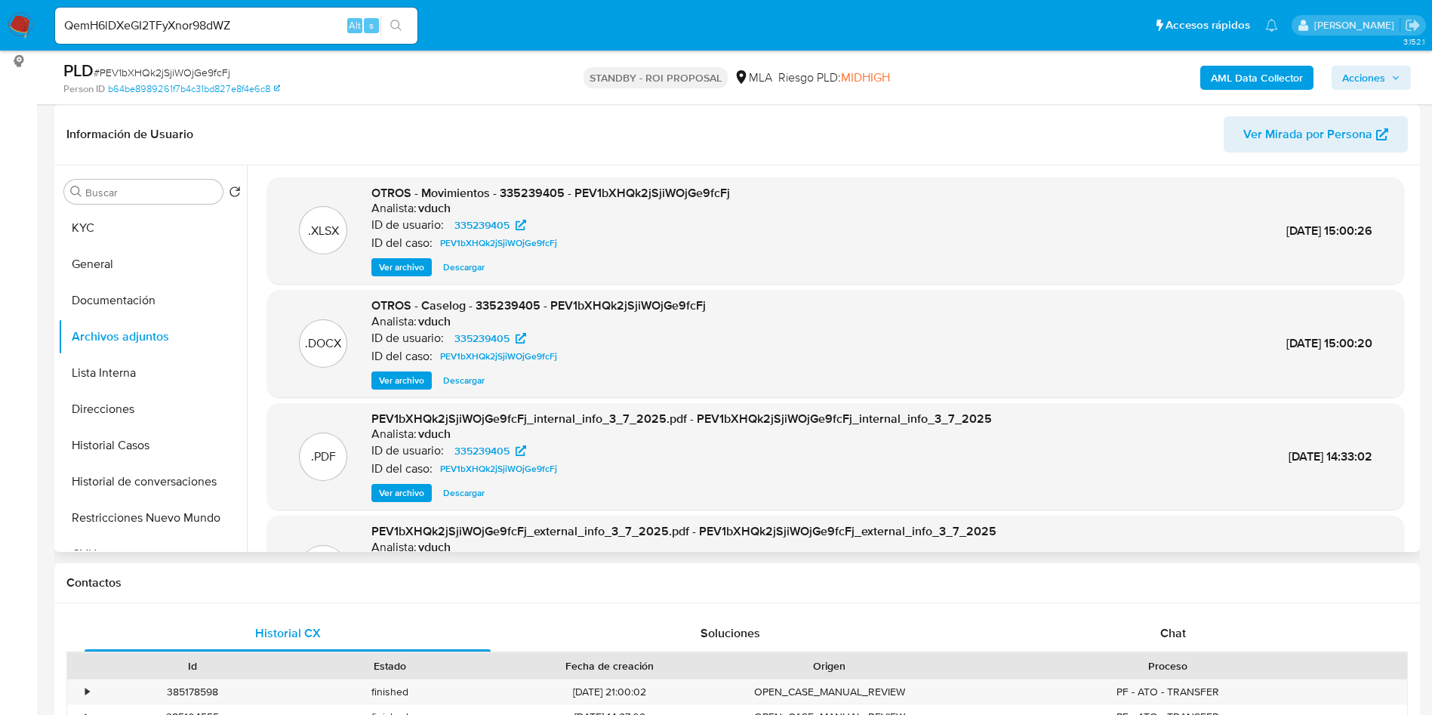
click at [395, 16] on button "search-icon" at bounding box center [395, 25] width 31 height 21
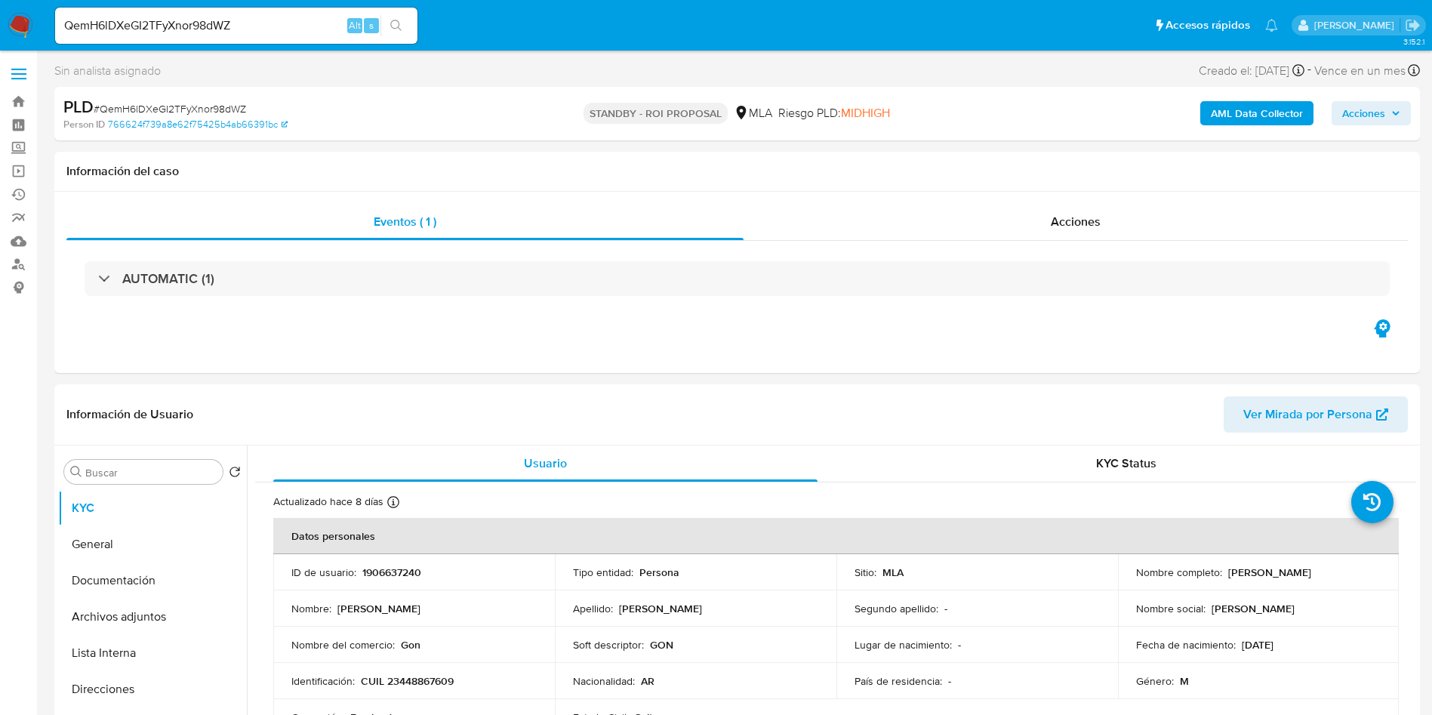
select select "10"
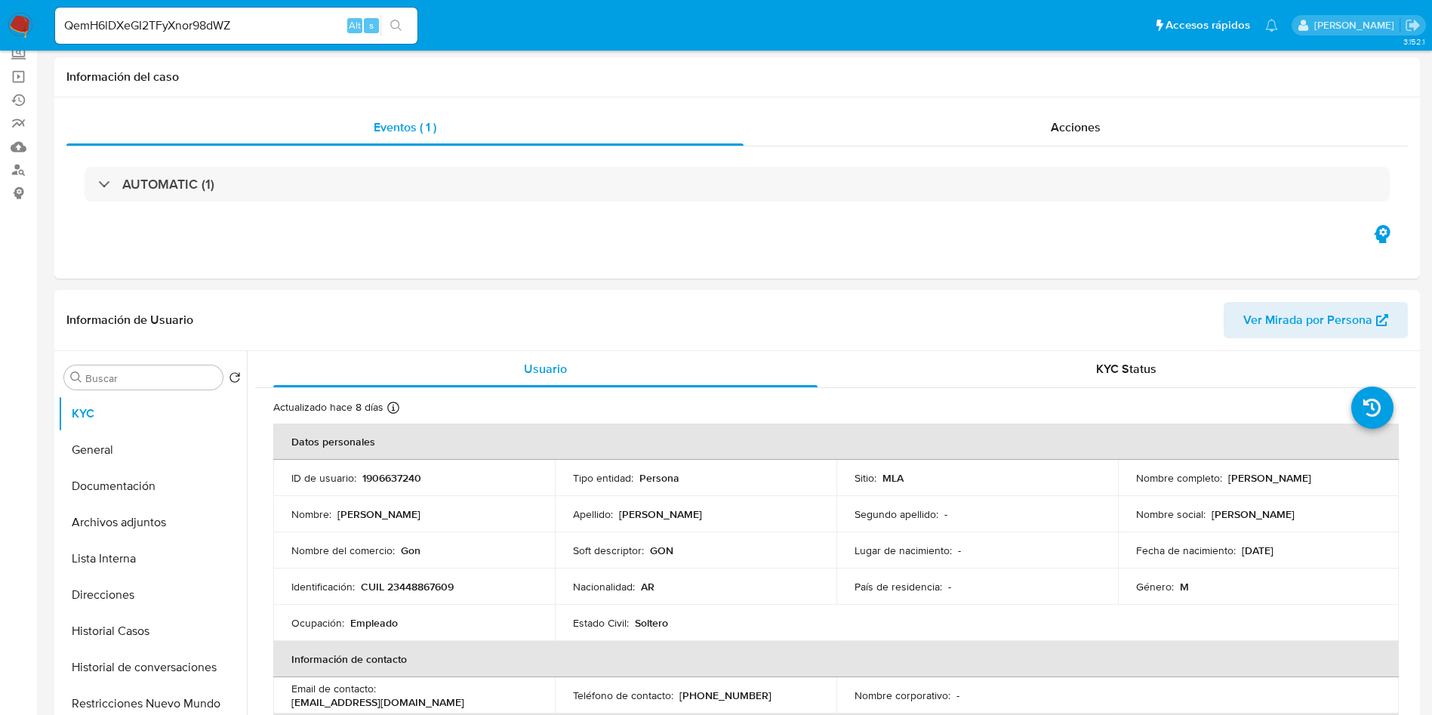
scroll to position [226, 0]
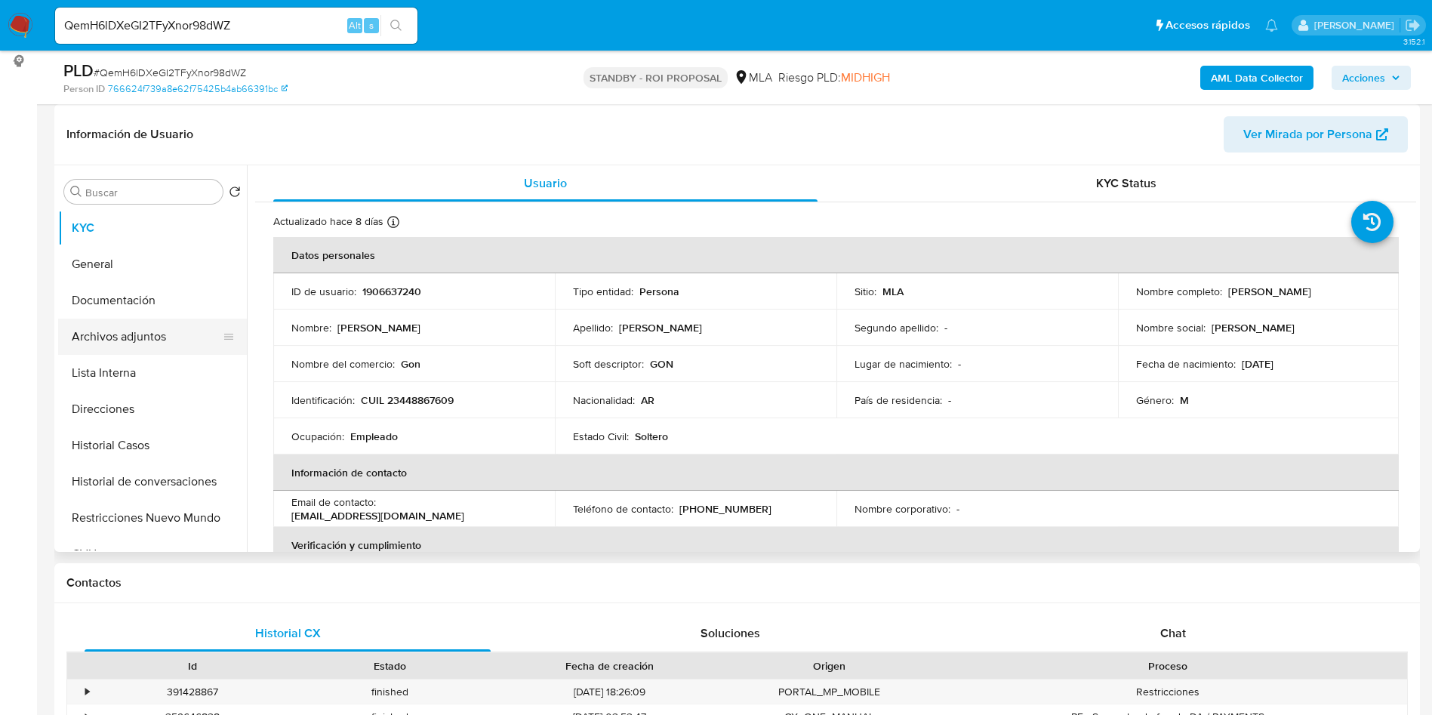
click at [147, 347] on button "Archivos adjuntos" at bounding box center [146, 337] width 177 height 36
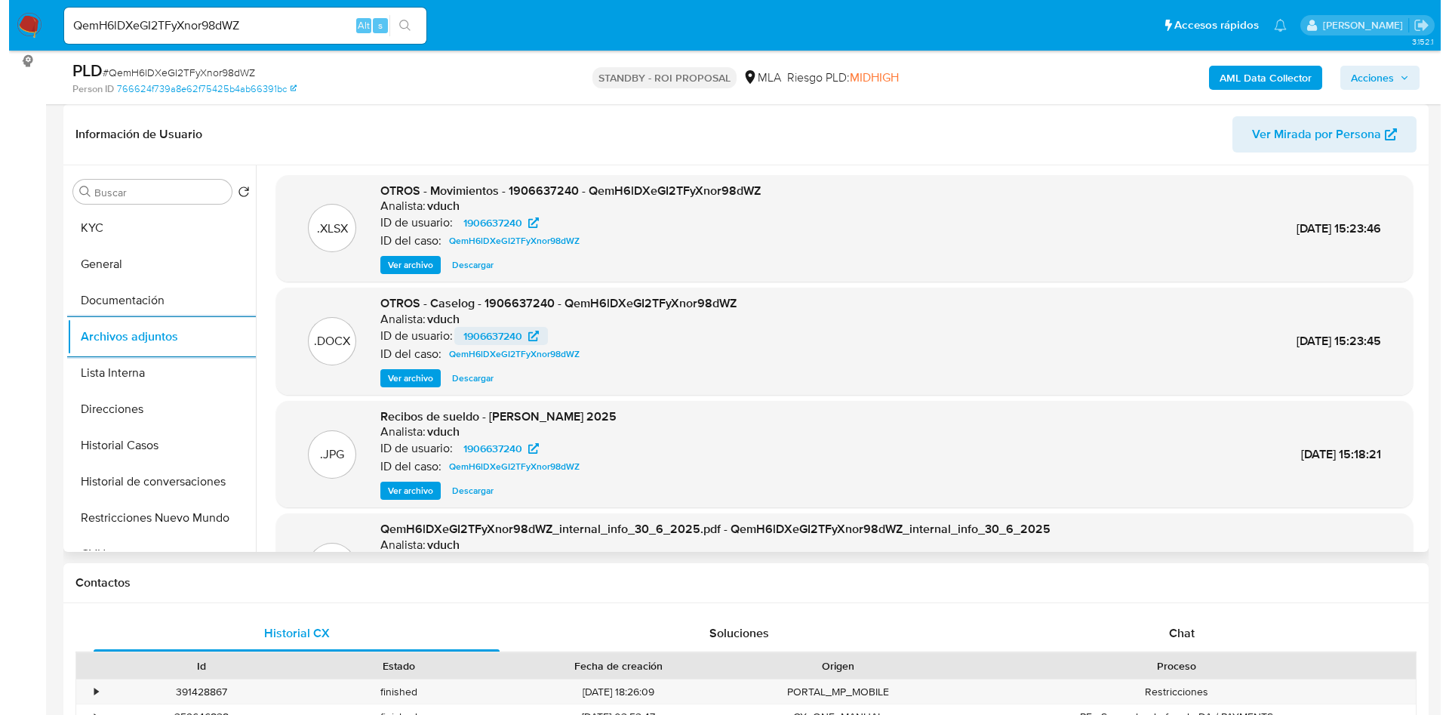
scroll to position [0, 0]
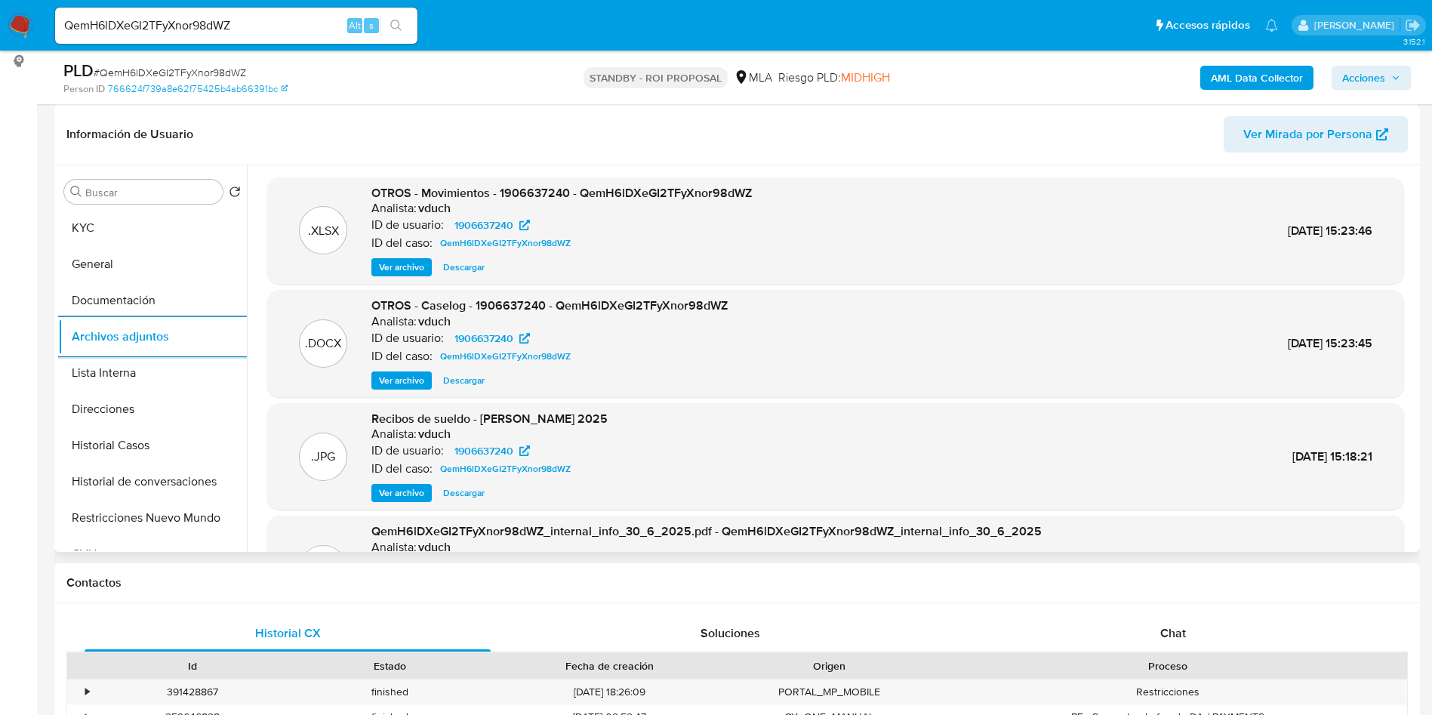
click at [406, 383] on span "Ver archivo" at bounding box center [401, 380] width 45 height 15
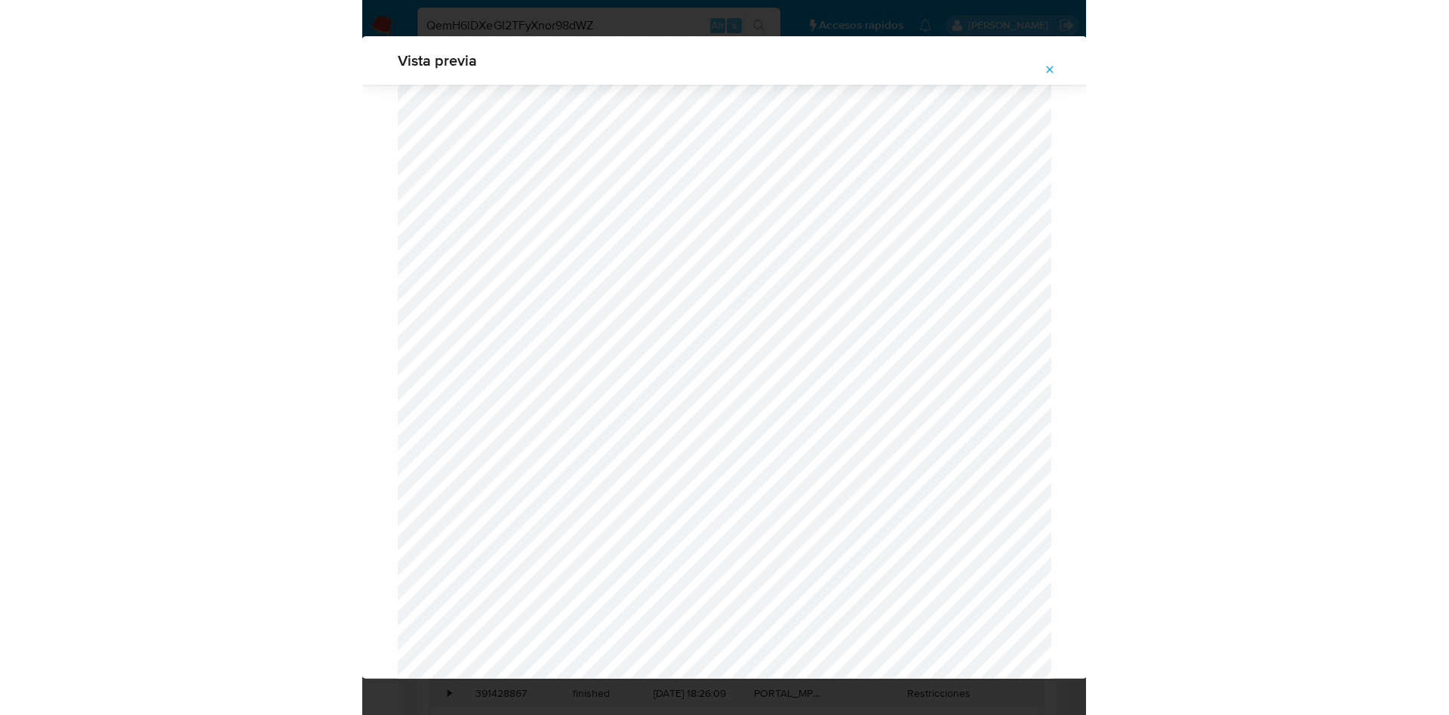
scroll to position [423, 0]
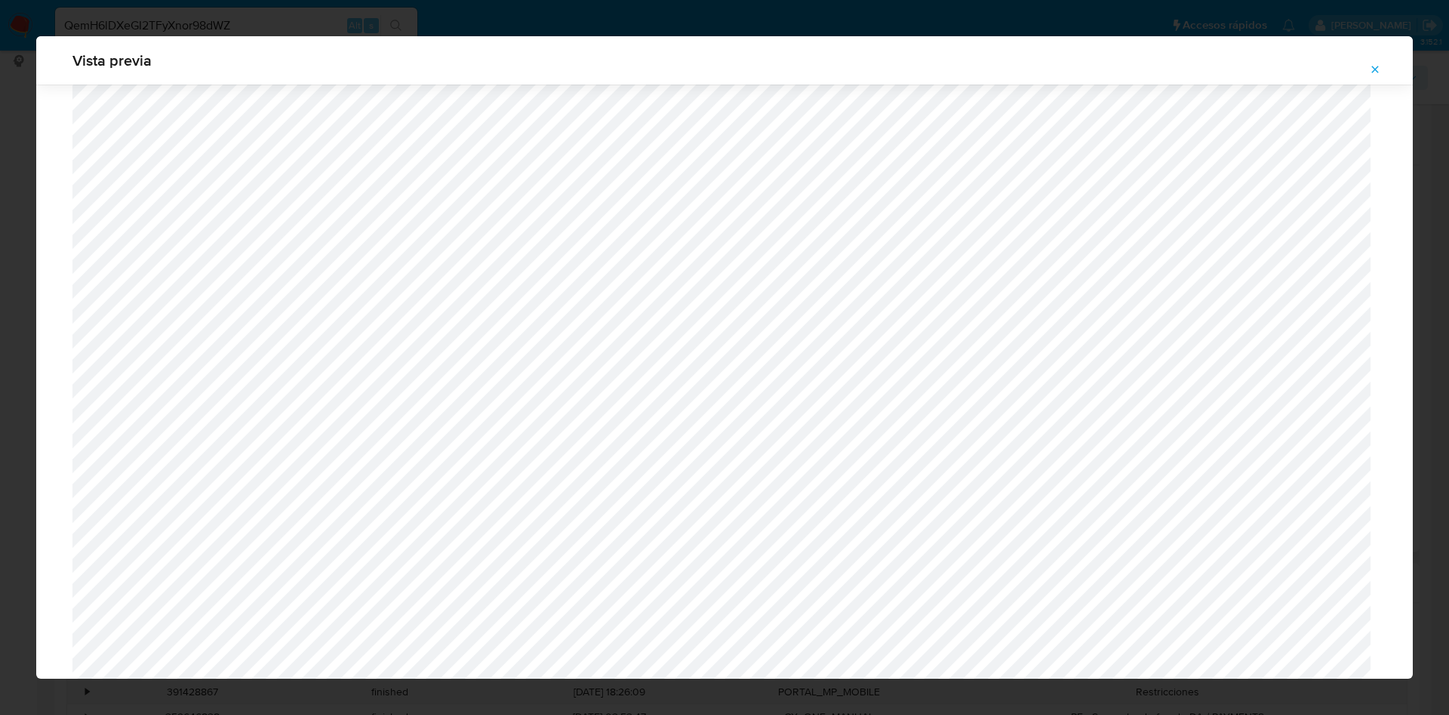
drag, startPoint x: 257, startPoint y: 19, endPoint x: 265, endPoint y: 20, distance: 8.4
click at [256, 19] on div "Vista previa" at bounding box center [724, 357] width 1449 height 715
click at [1374, 68] on icon "Attachment preview" at bounding box center [1375, 69] width 7 height 7
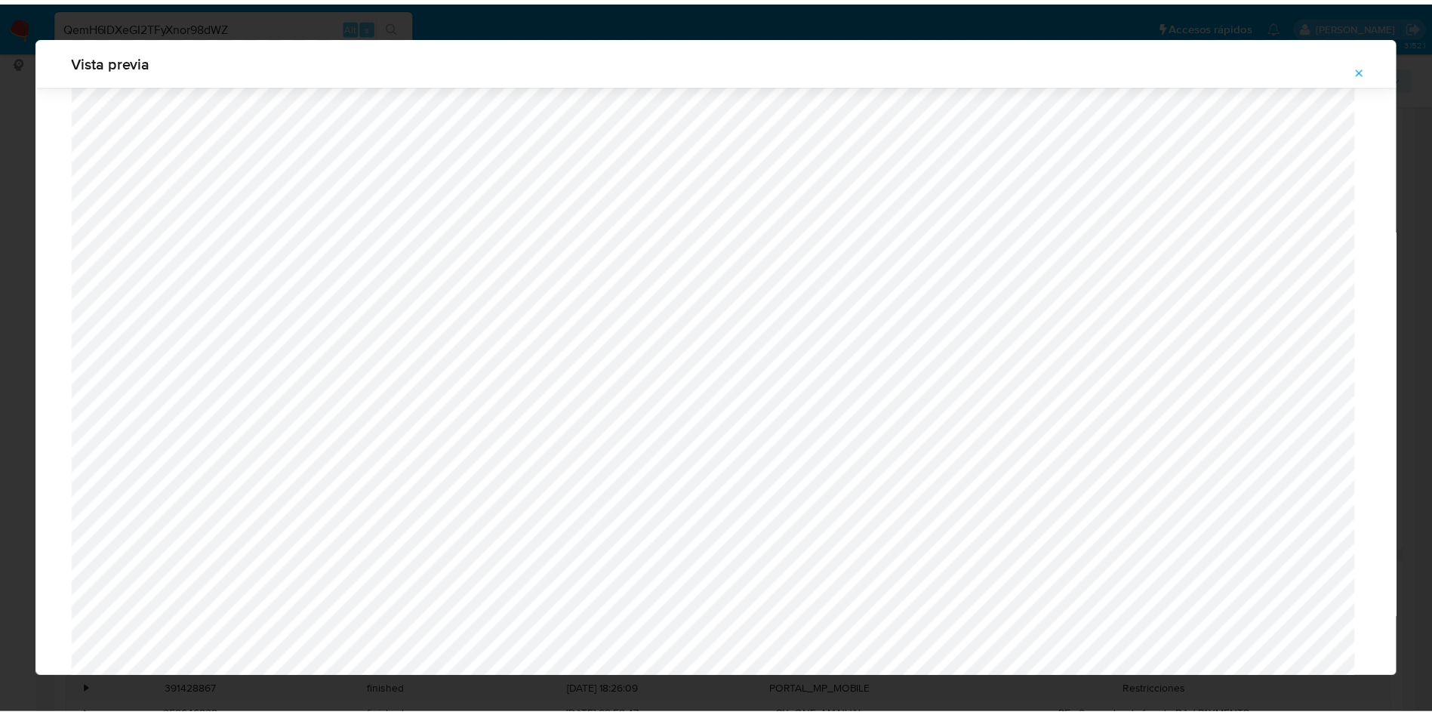
scroll to position [0, 0]
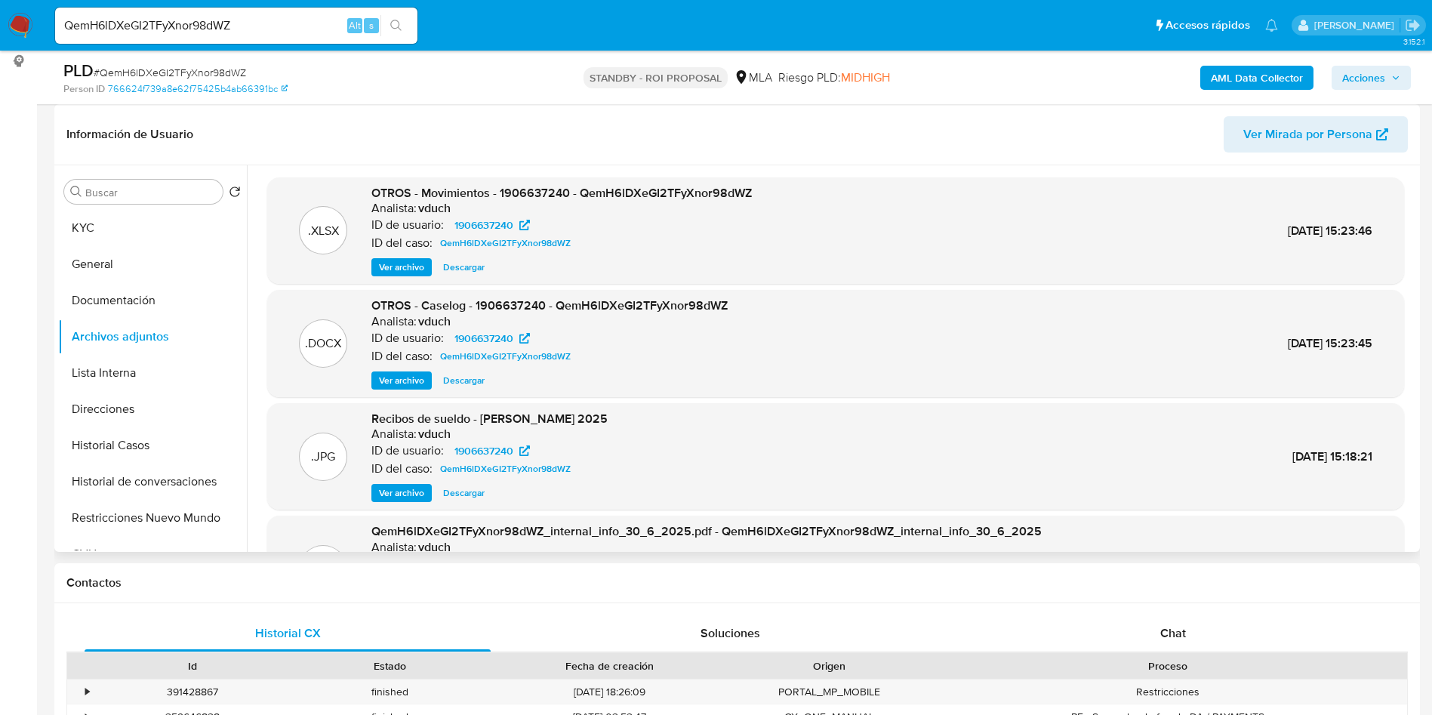
click at [238, 14] on div "QemH6lDXeGI2TFyXnor98dWZ Alt s" at bounding box center [236, 26] width 362 height 36
click at [302, 31] on input "QemH6lDXeGI2TFyXnor98dWZ" at bounding box center [236, 26] width 362 height 20
paste input "XUlaPXm83krR1T5gYrC3XKwR"
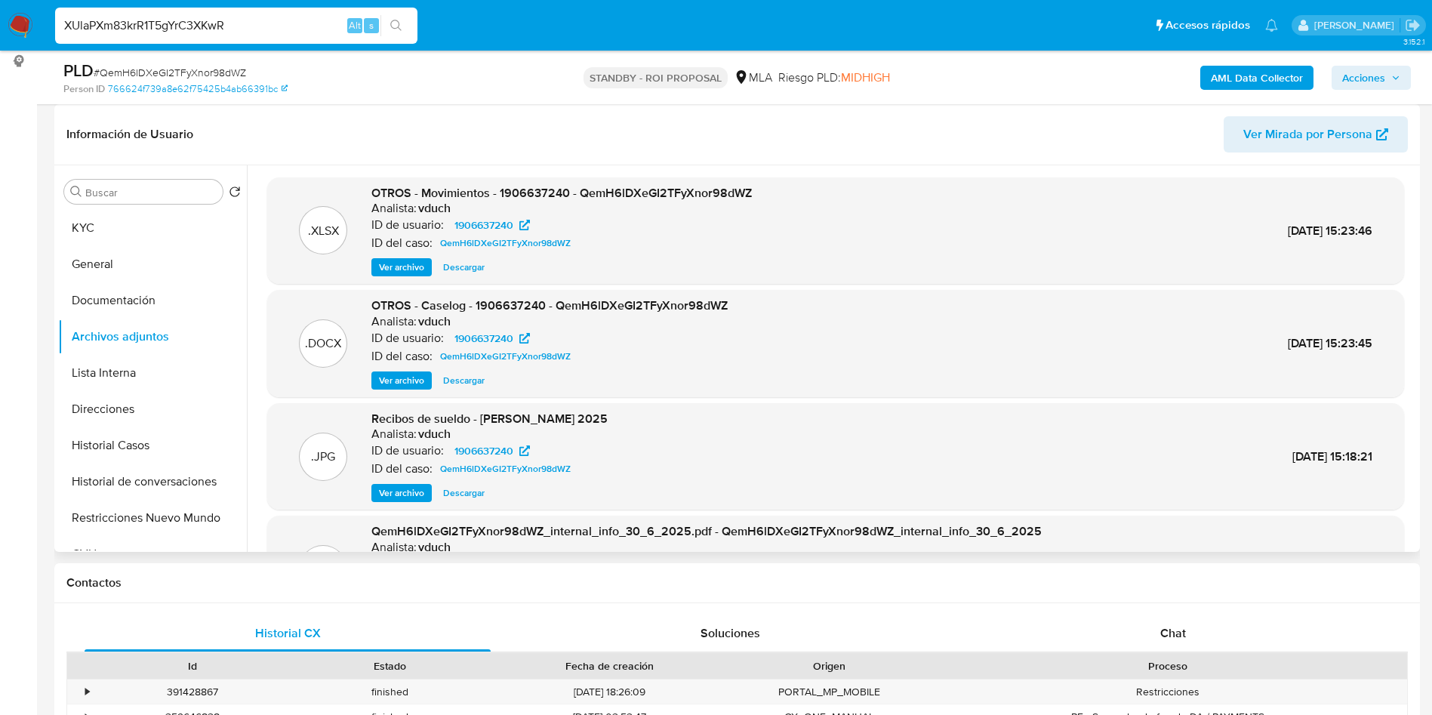
type input "XUlaPXm83krR1T5gYrC3XKwR"
click at [380, 24] on button "search-icon" at bounding box center [395, 25] width 31 height 21
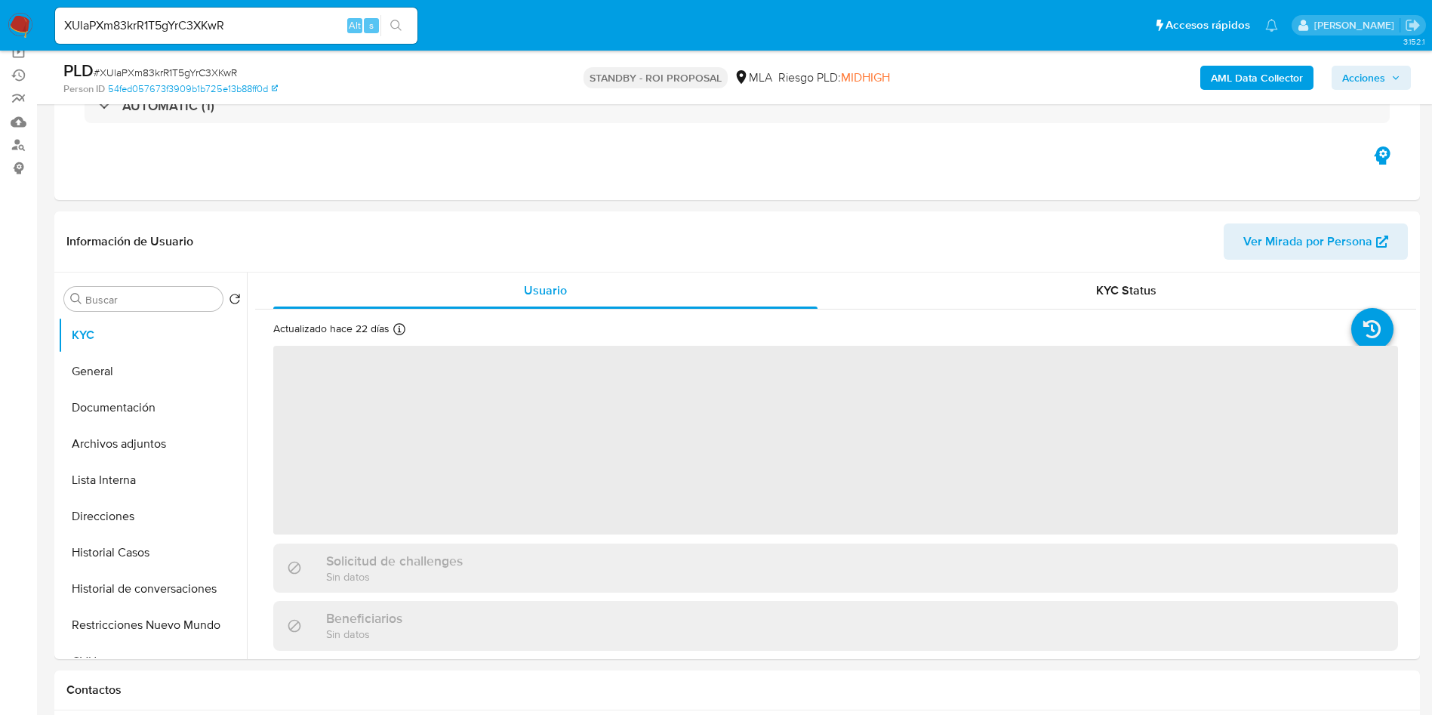
scroll to position [226, 0]
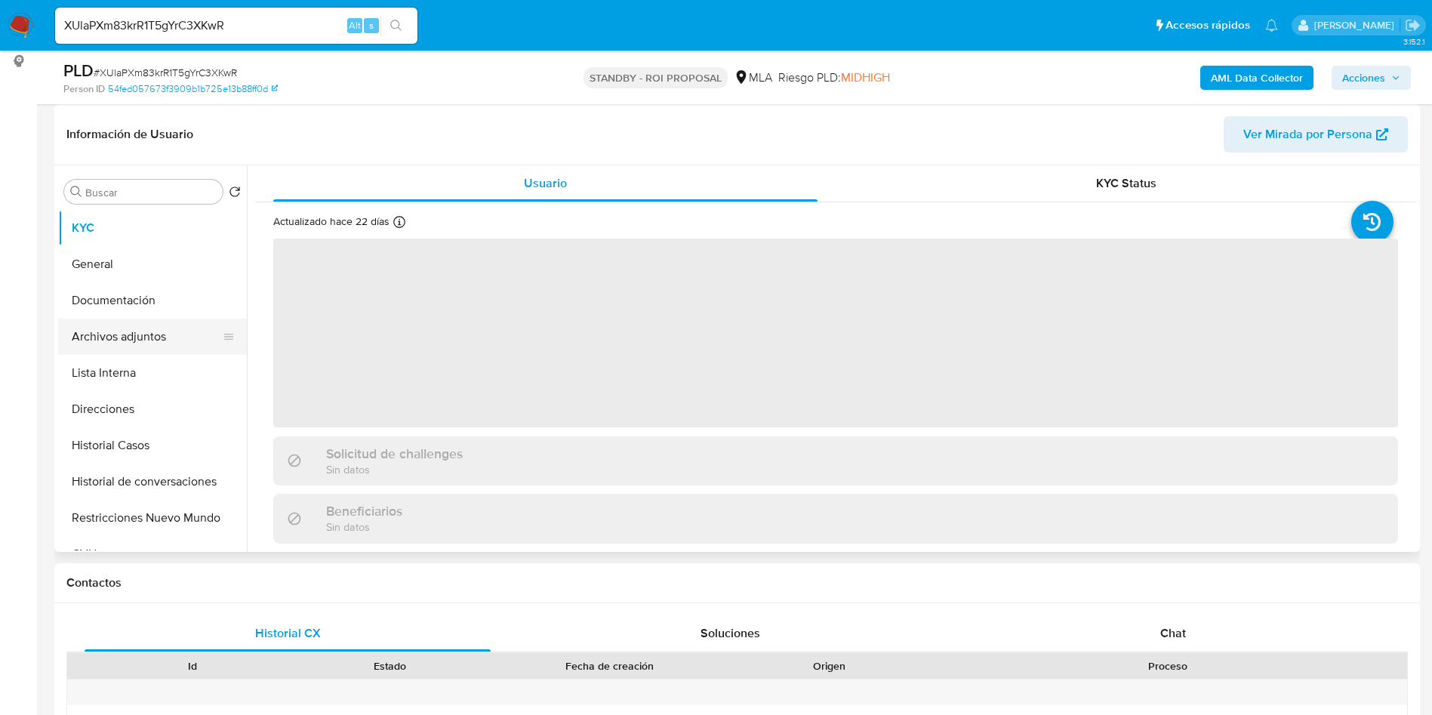
click at [131, 351] on button "Archivos adjuntos" at bounding box center [146, 337] width 177 height 36
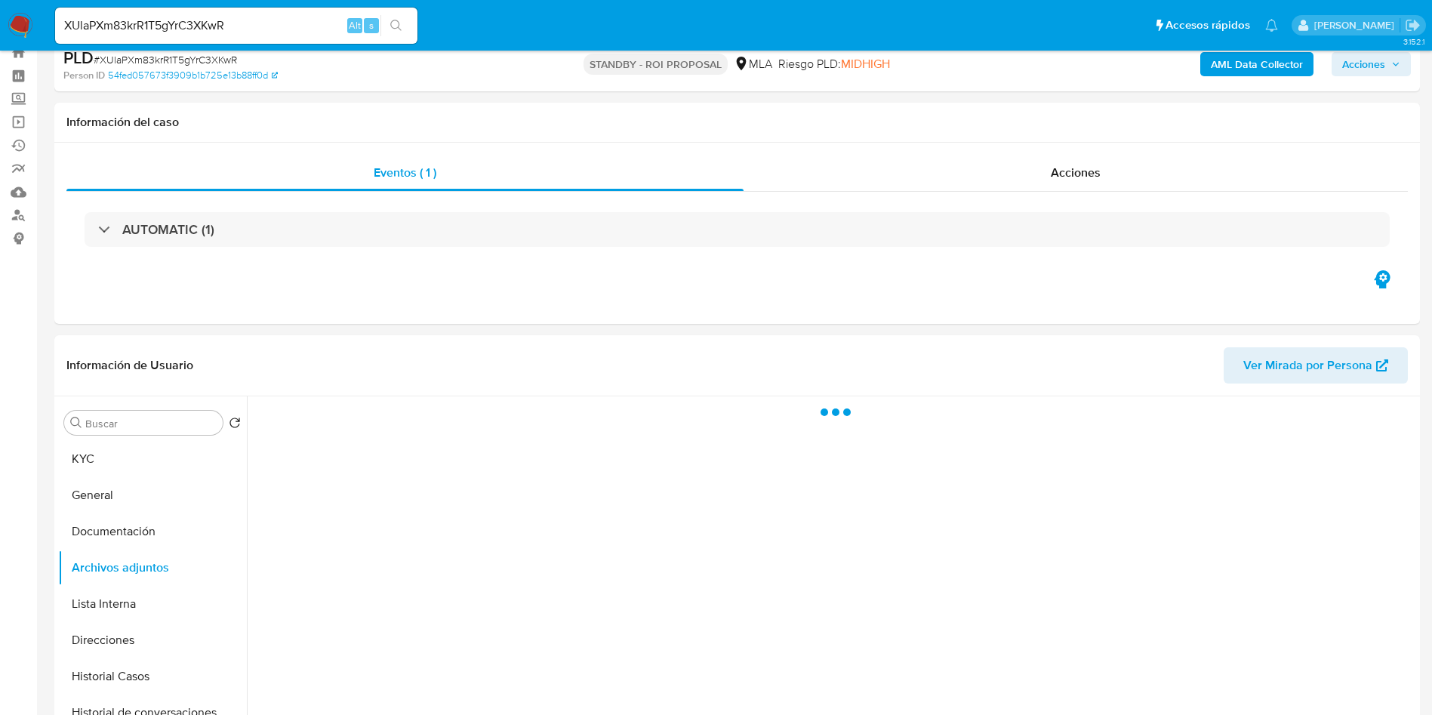
scroll to position [0, 0]
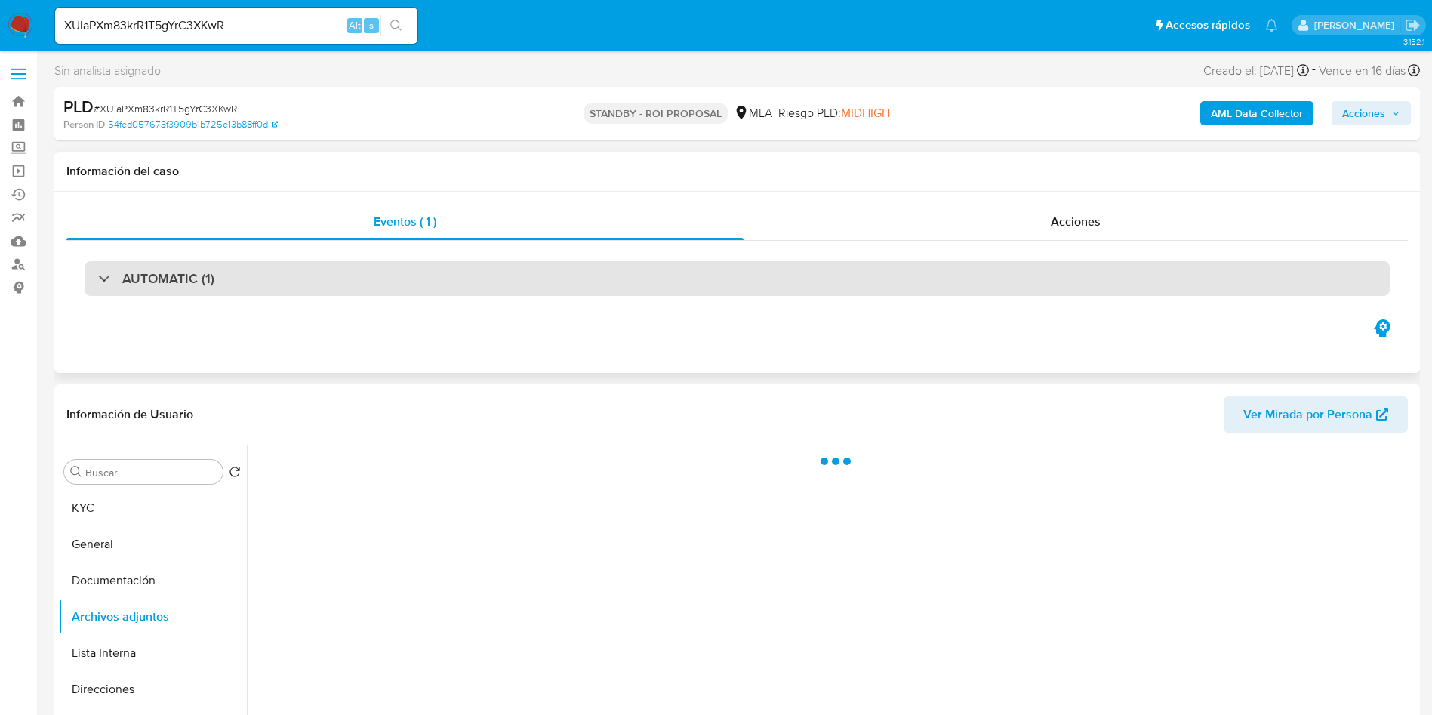
select select "10"
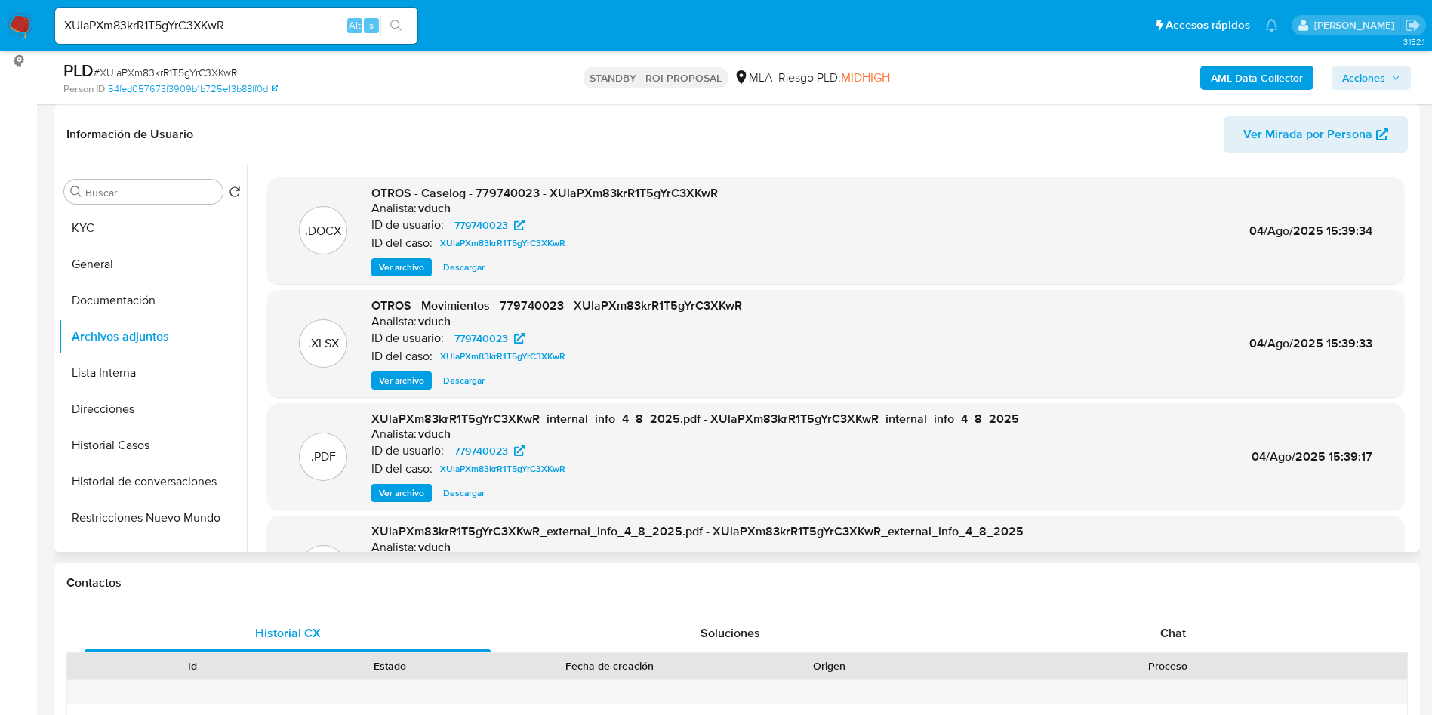
scroll to position [127, 0]
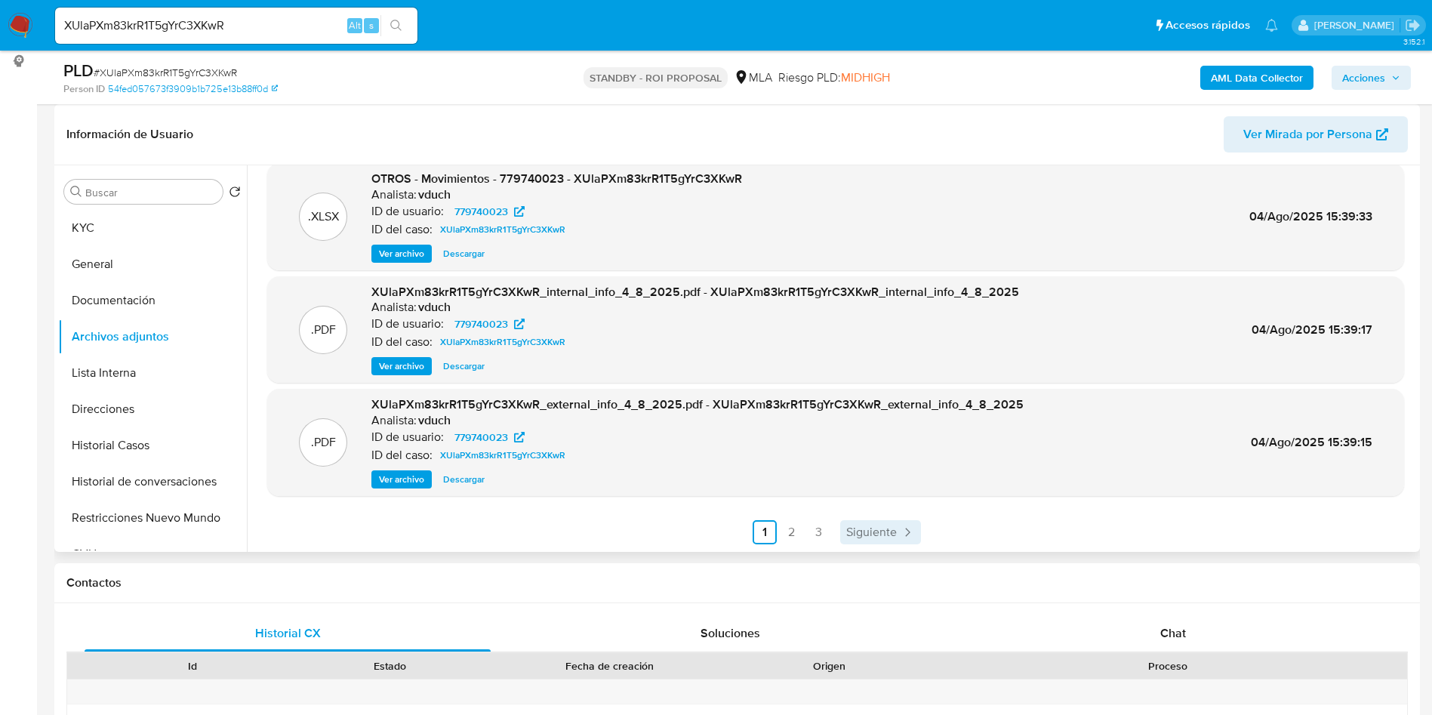
click at [885, 537] on span "Siguiente" at bounding box center [871, 532] width 51 height 12
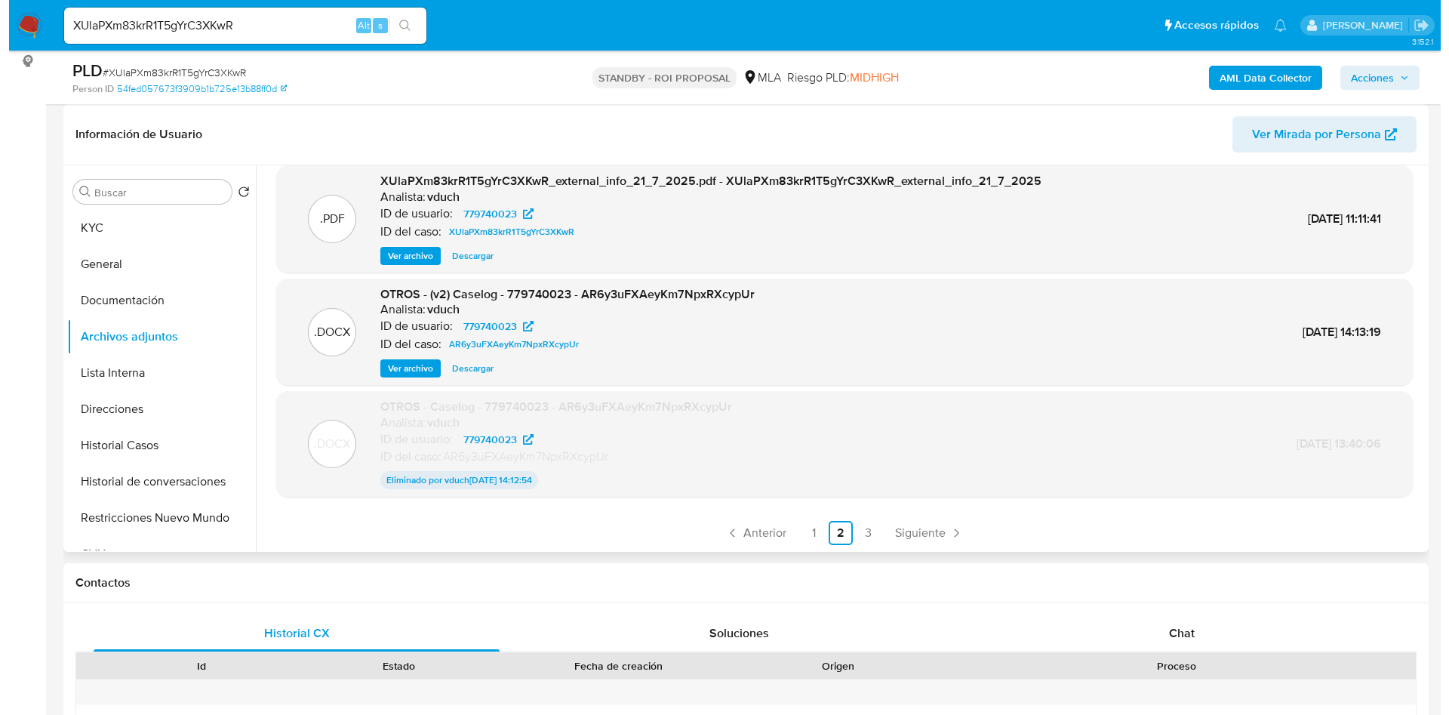
scroll to position [125, 0]
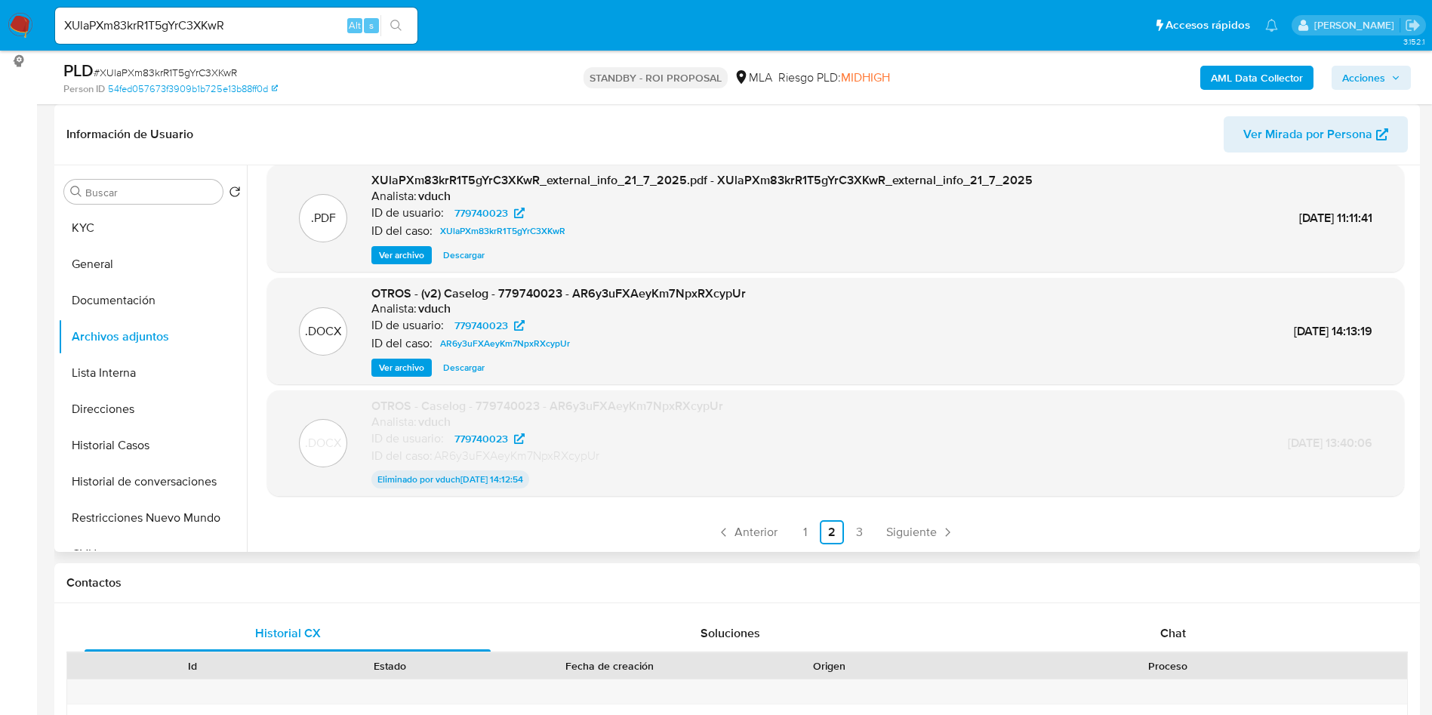
click at [417, 369] on span "Ver archivo" at bounding box center [401, 367] width 45 height 15
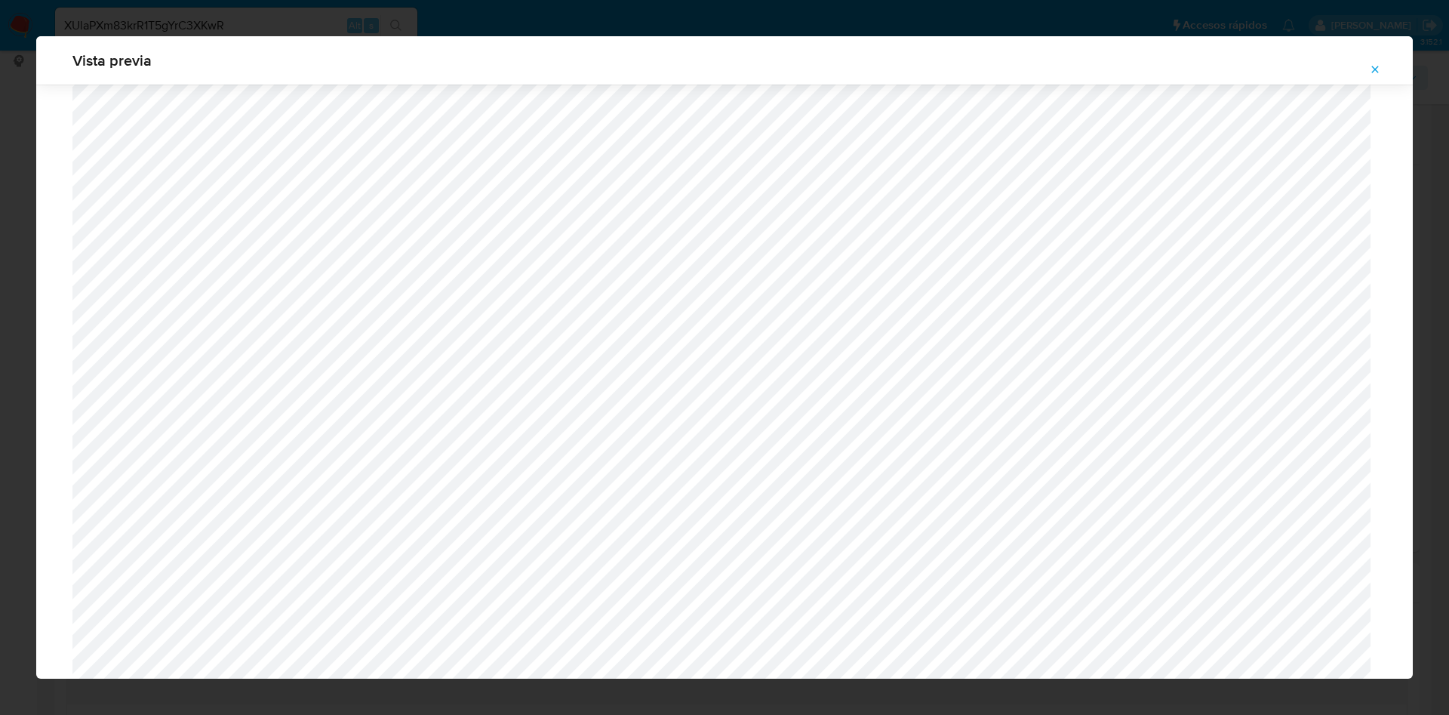
scroll to position [536, 0]
click at [1373, 65] on icon "Attachment preview" at bounding box center [1375, 69] width 12 height 12
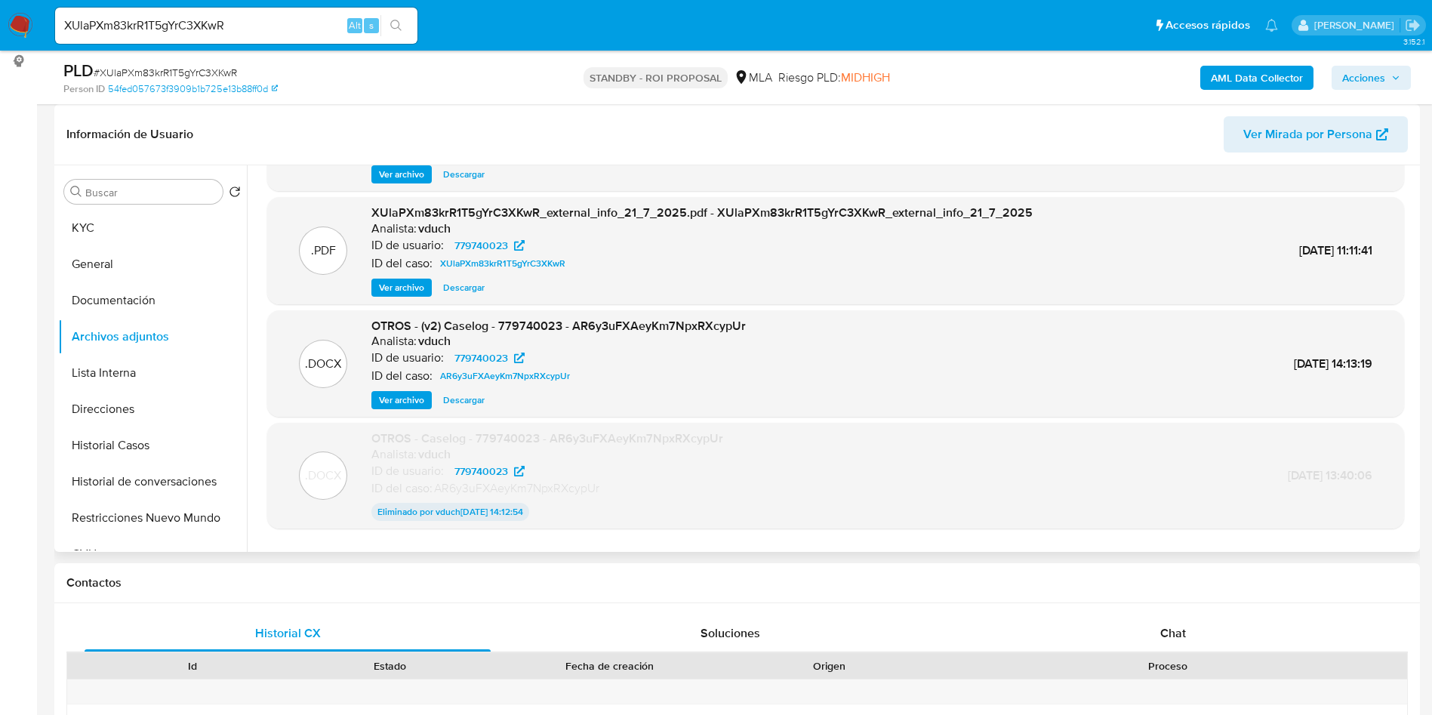
scroll to position [125, 0]
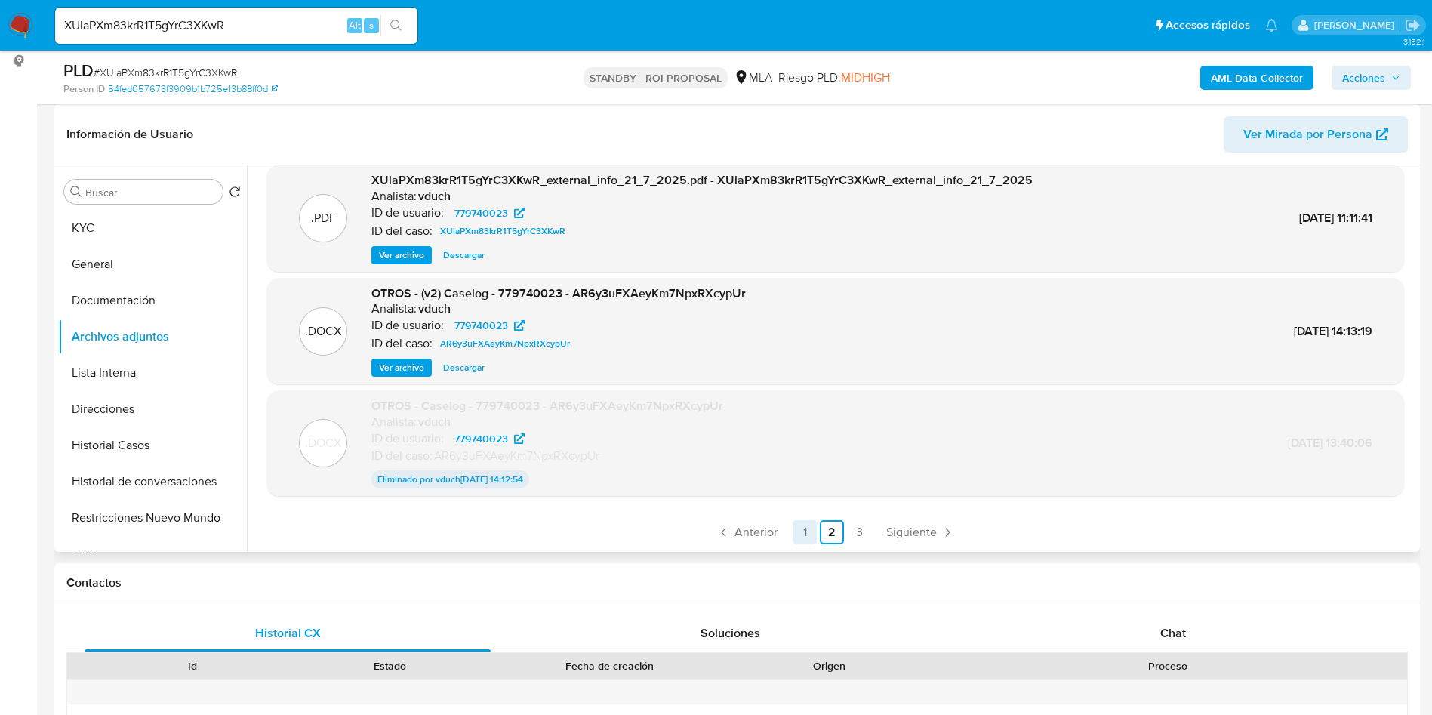
click at [802, 526] on link "1" at bounding box center [805, 532] width 24 height 24
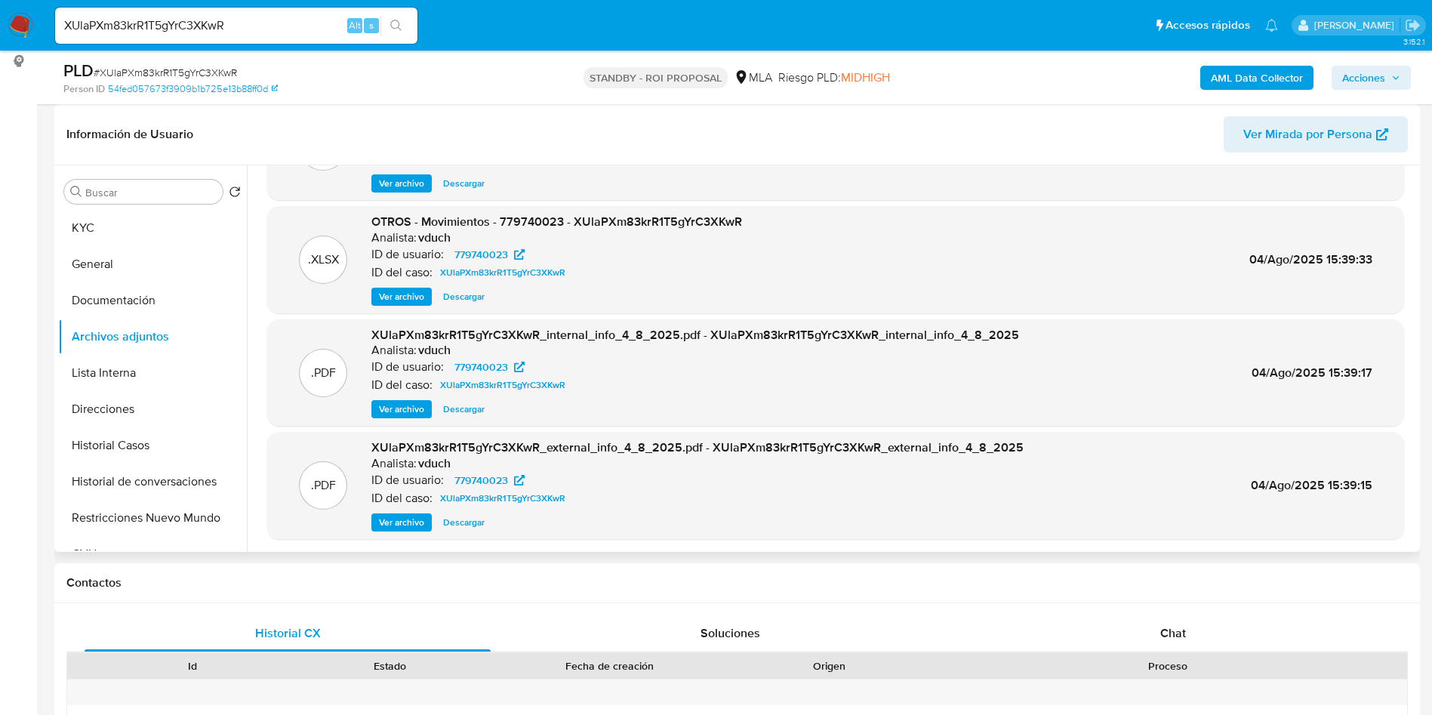
scroll to position [113, 0]
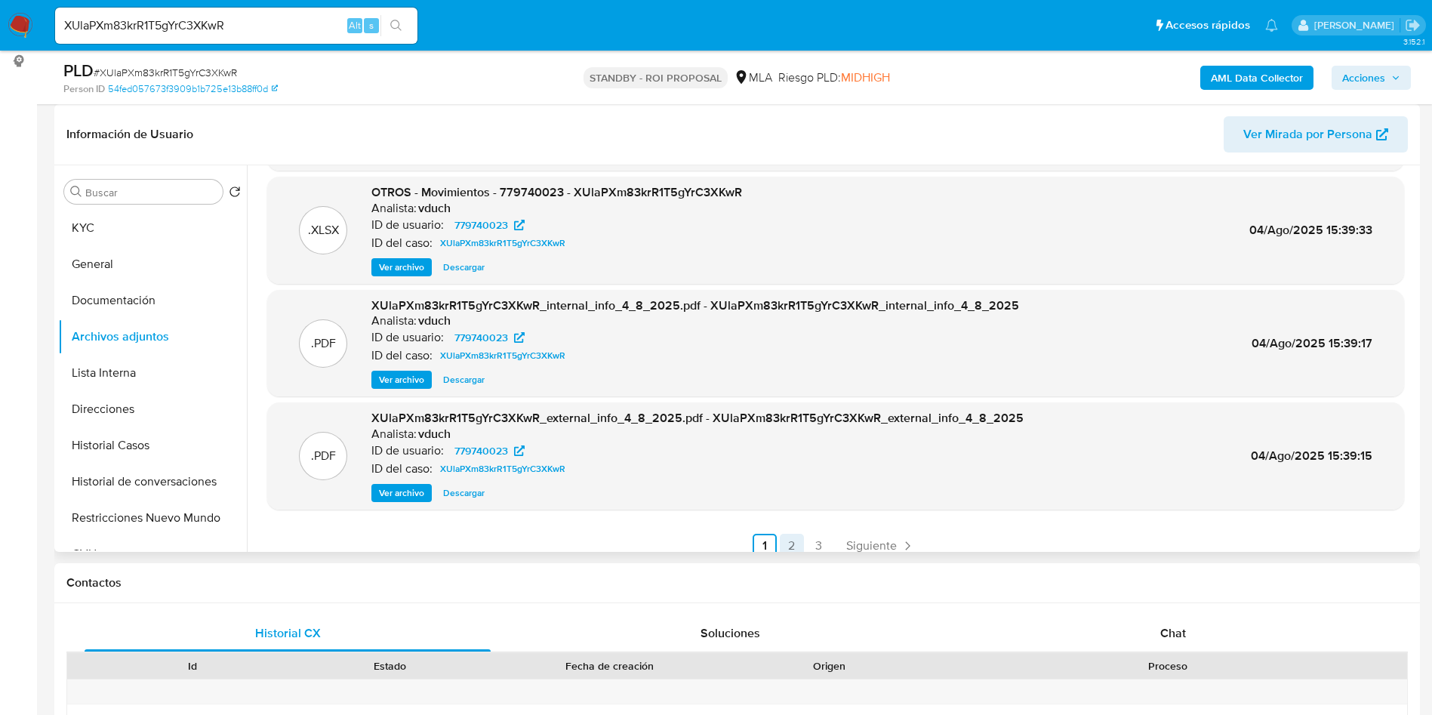
click at [790, 545] on link "2" at bounding box center [792, 546] width 24 height 24
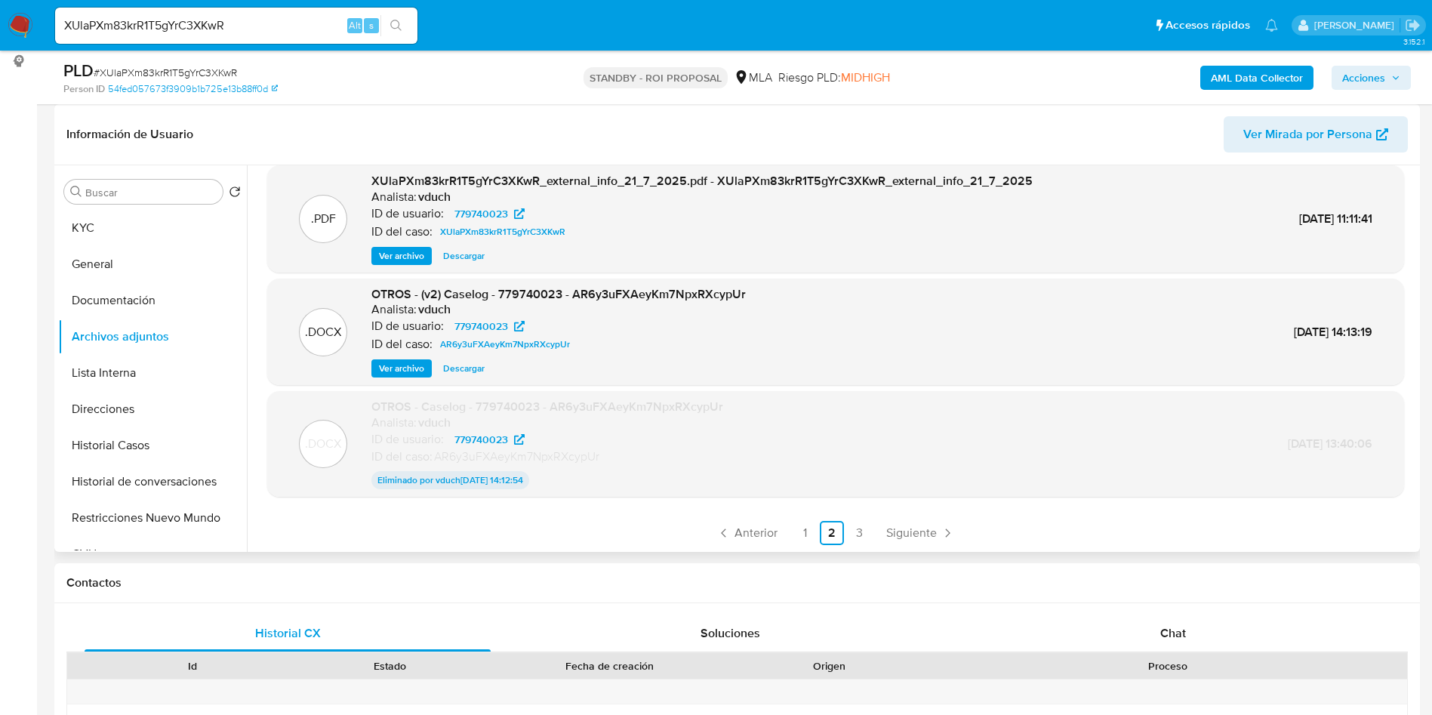
scroll to position [125, 0]
click at [861, 531] on link "3" at bounding box center [859, 532] width 24 height 24
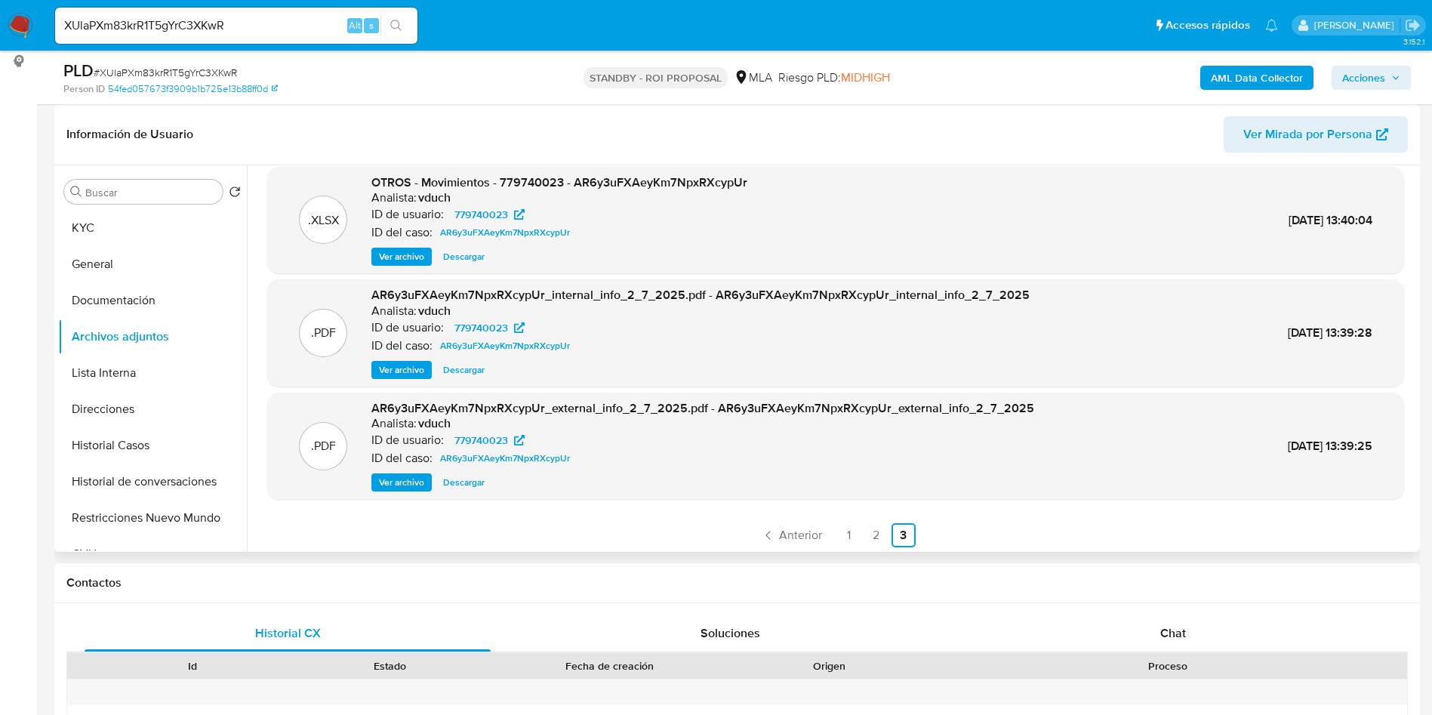
scroll to position [14, 0]
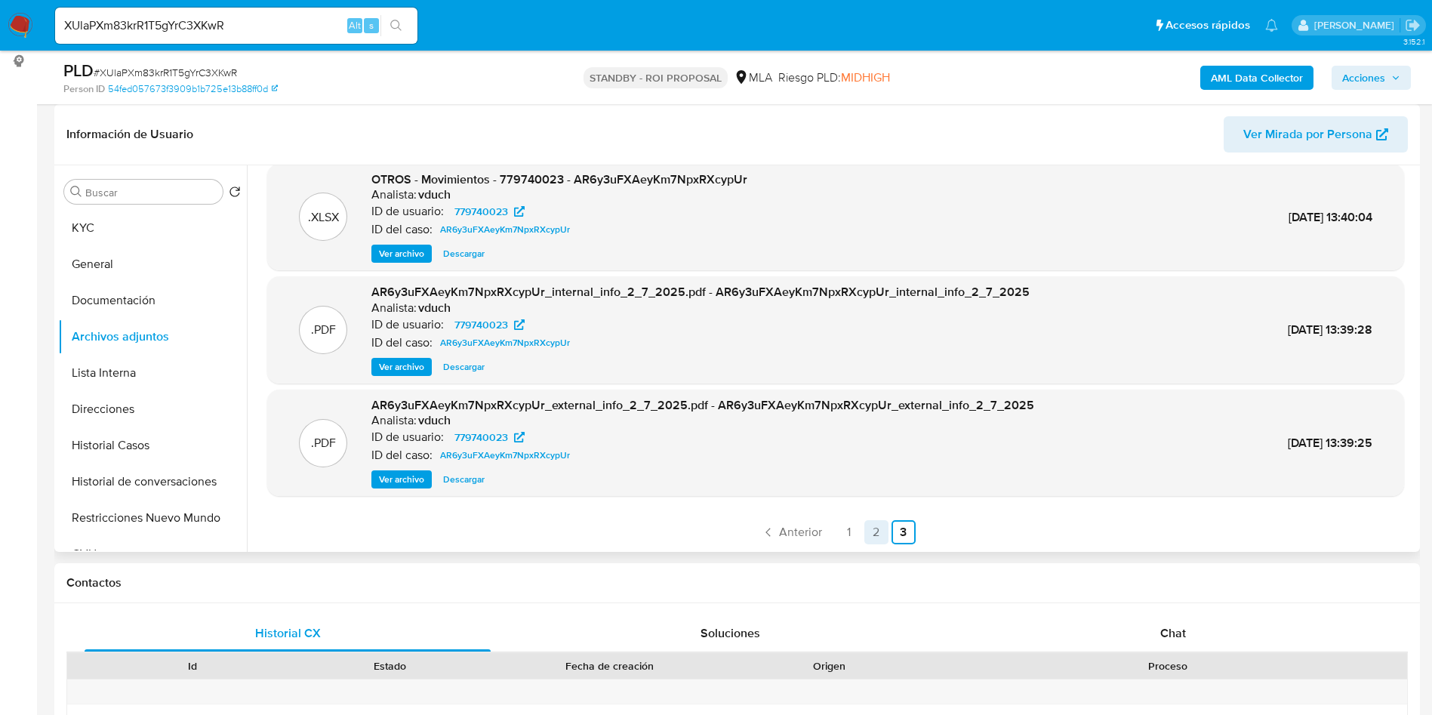
click at [877, 533] on link "2" at bounding box center [876, 532] width 24 height 24
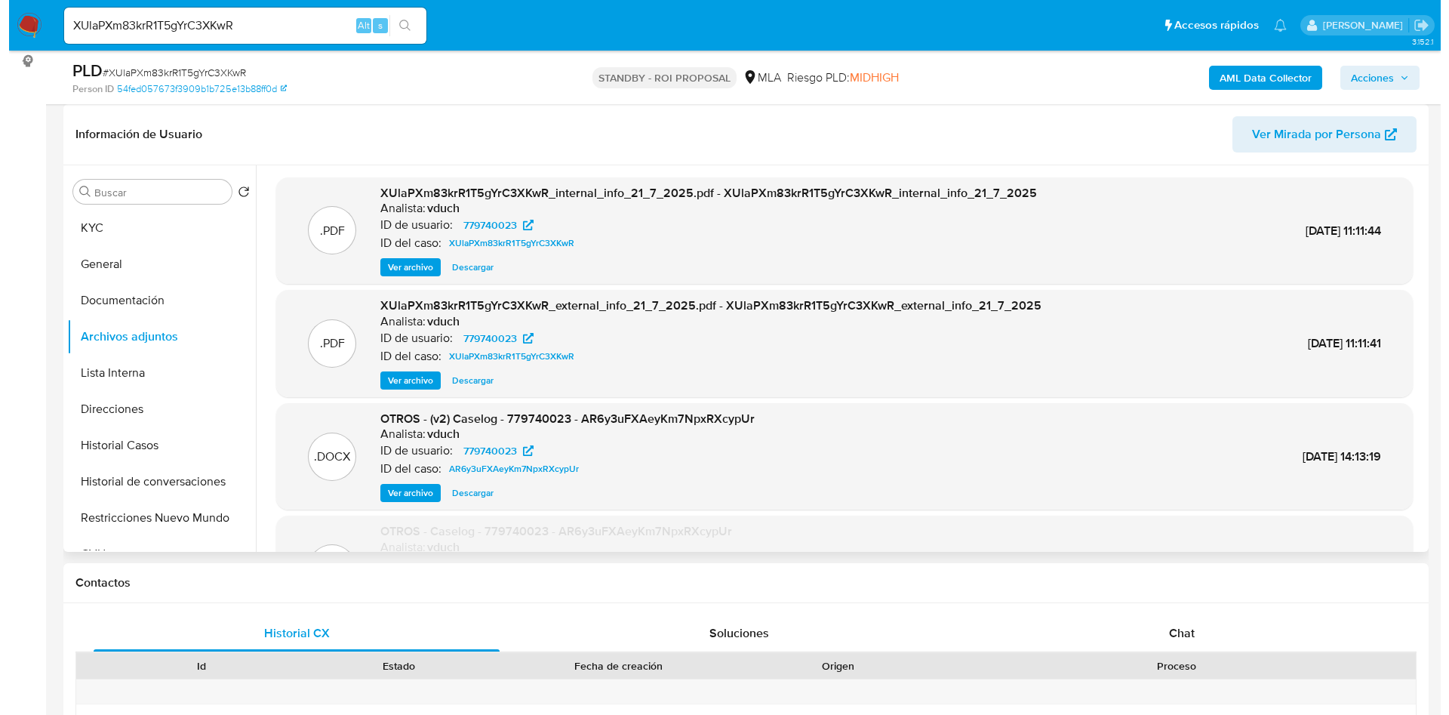
scroll to position [113, 0]
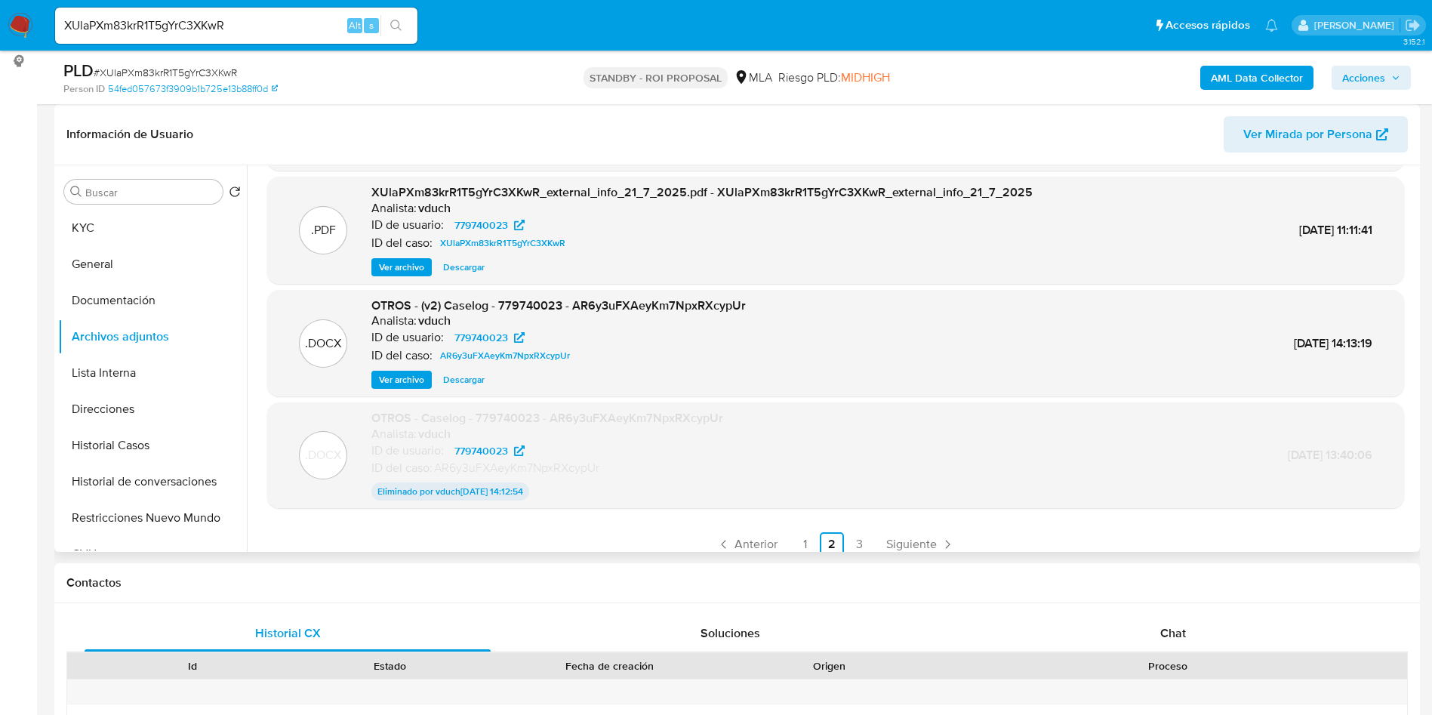
click at [389, 381] on span "Ver archivo" at bounding box center [401, 379] width 45 height 15
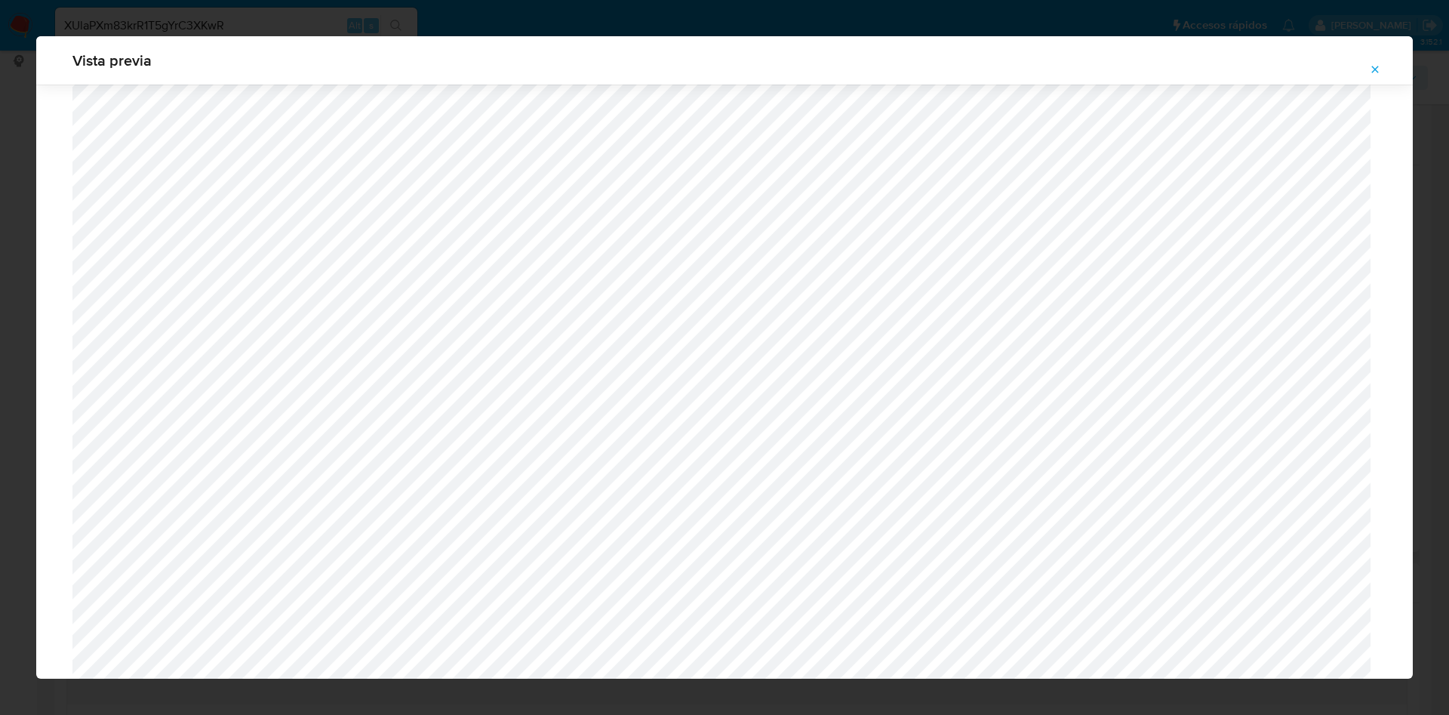
scroll to position [536, 0]
click at [1377, 70] on icon "Attachment preview" at bounding box center [1375, 69] width 7 height 7
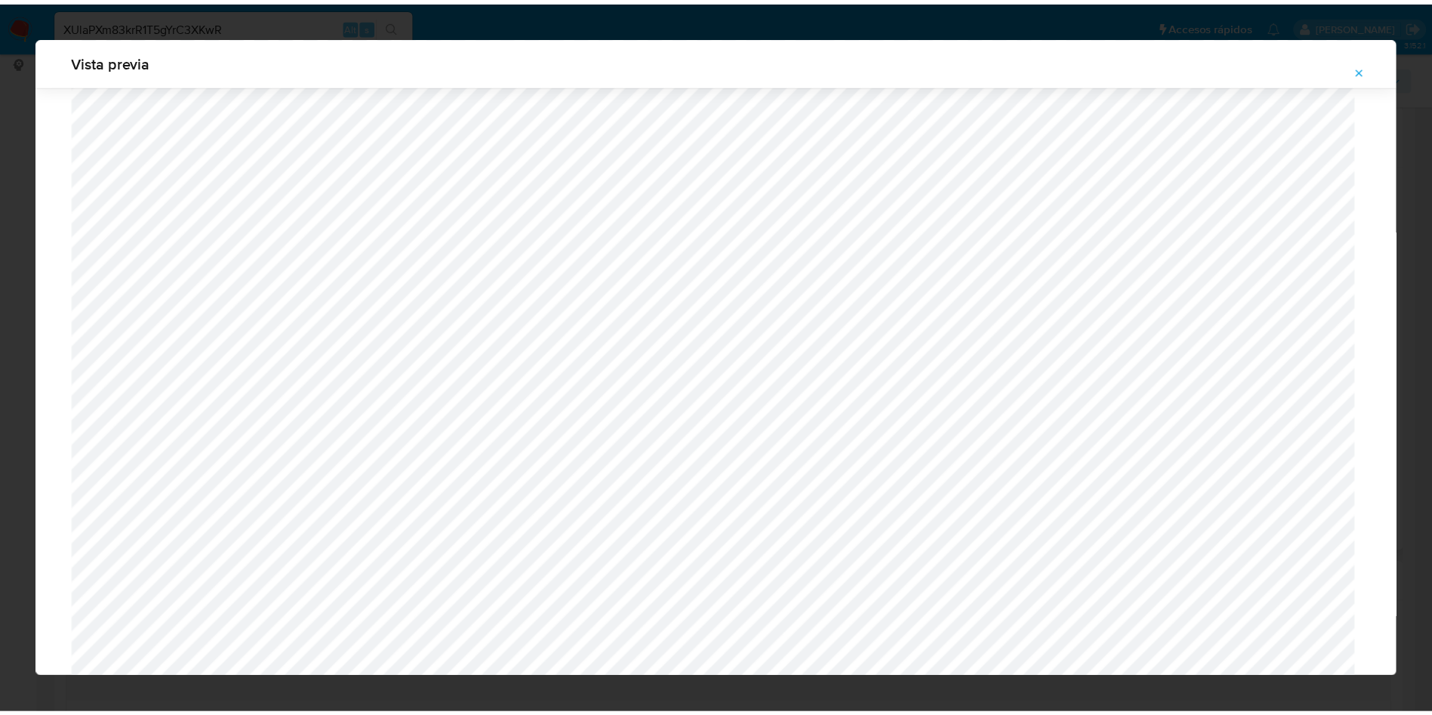
scroll to position [0, 0]
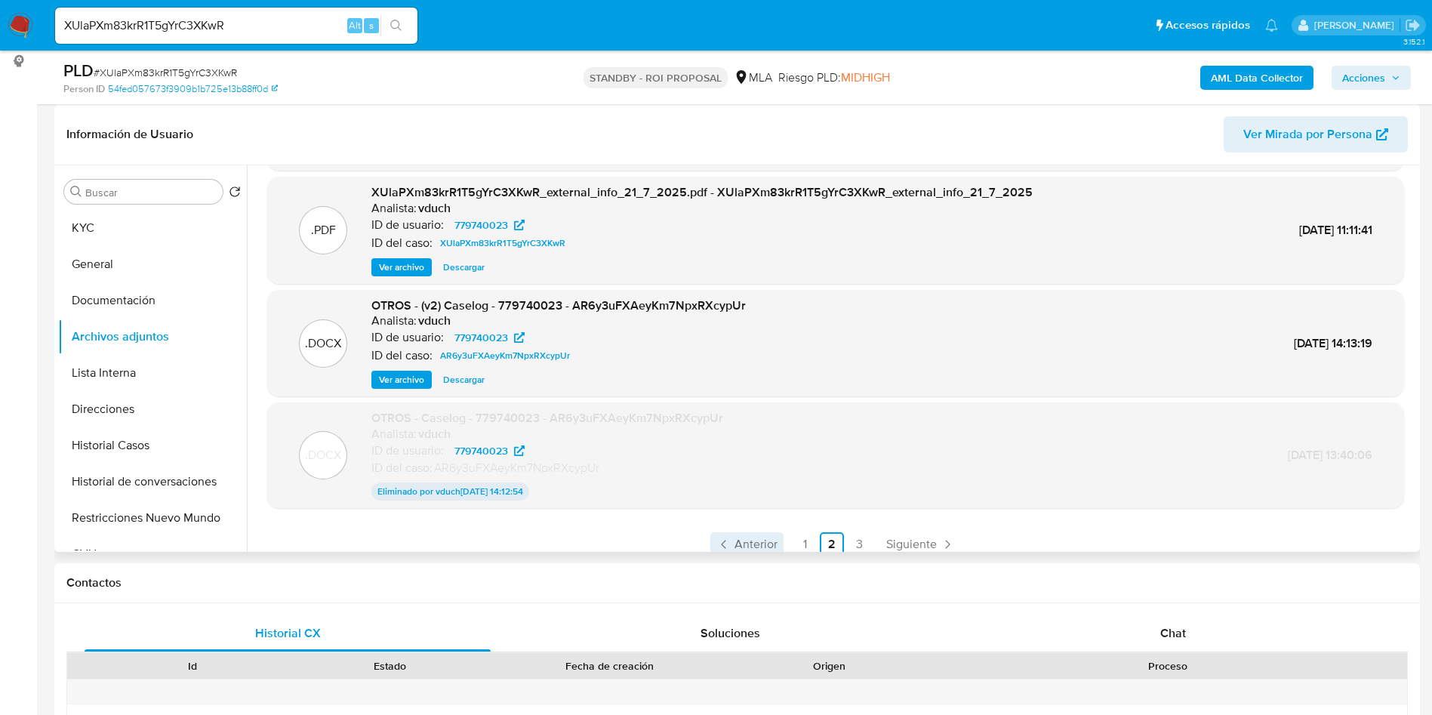
click at [761, 539] on span "Anterior" at bounding box center [756, 544] width 43 height 12
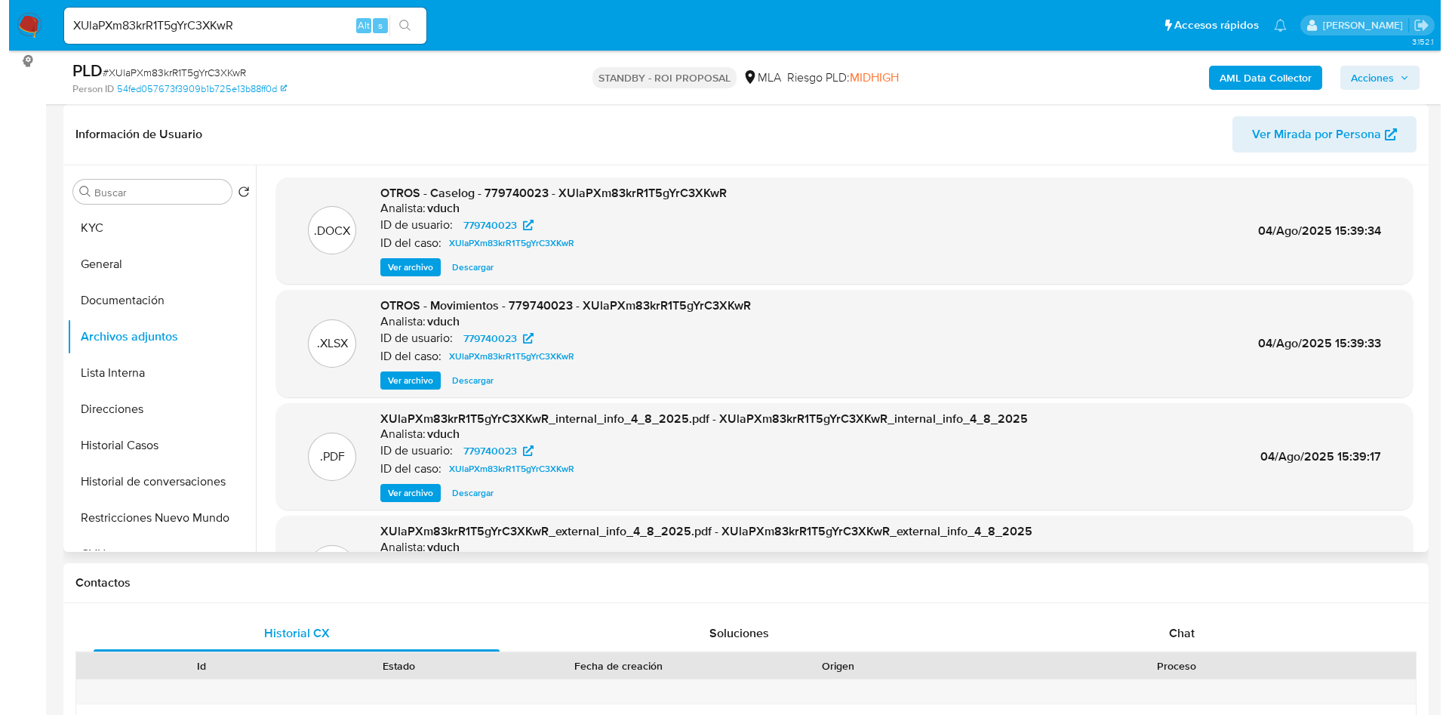
scroll to position [113, 0]
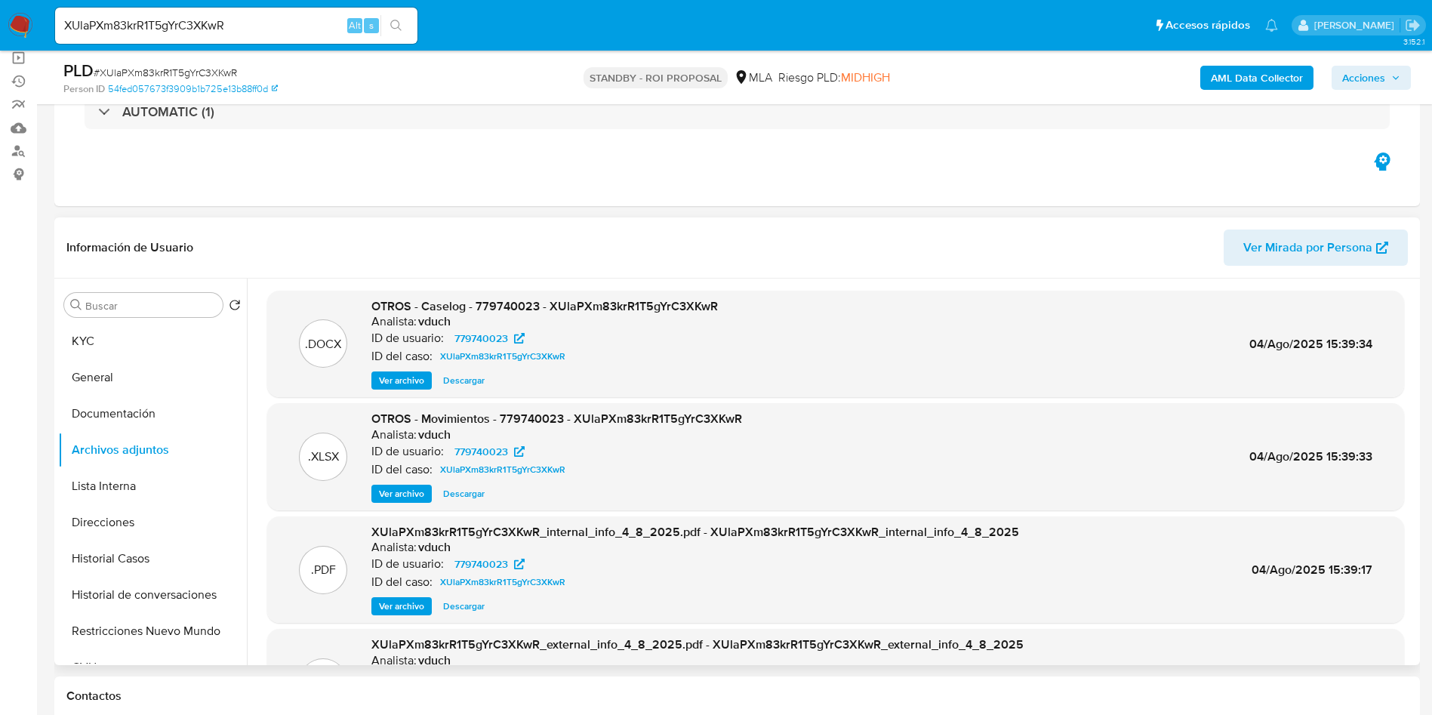
click at [406, 379] on span "Ver archivo" at bounding box center [401, 380] width 45 height 15
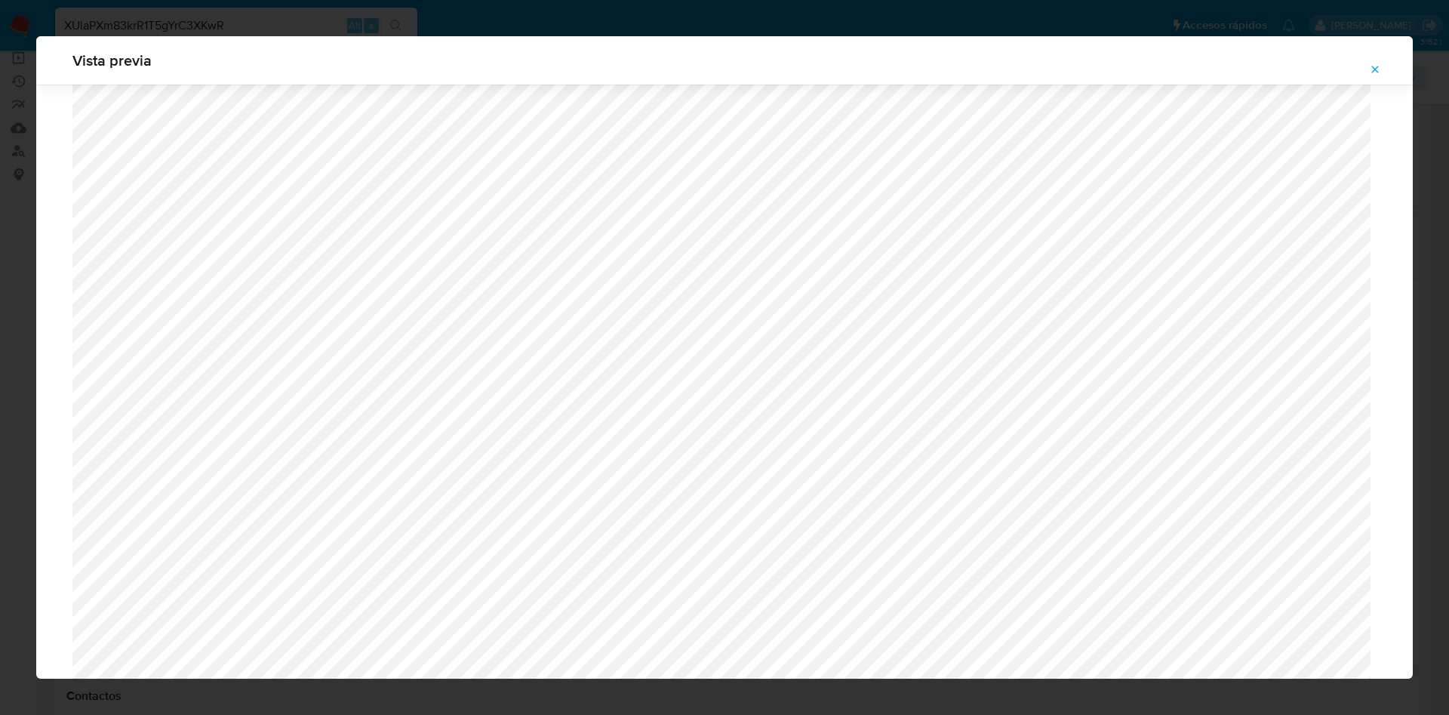
scroll to position [1103, 0]
click at [289, 27] on div "Vista previa" at bounding box center [724, 357] width 1449 height 715
click at [1364, 69] on button "Attachment preview" at bounding box center [1375, 69] width 33 height 24
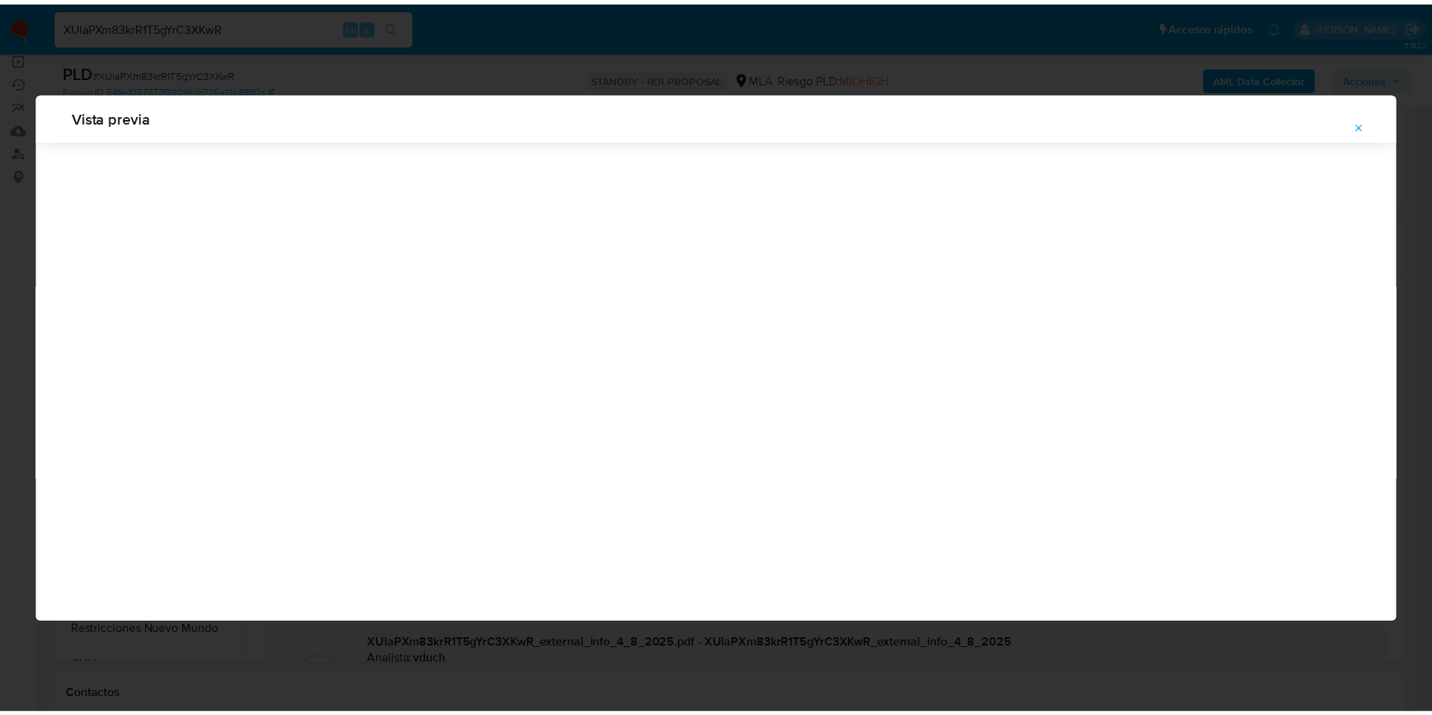
scroll to position [0, 0]
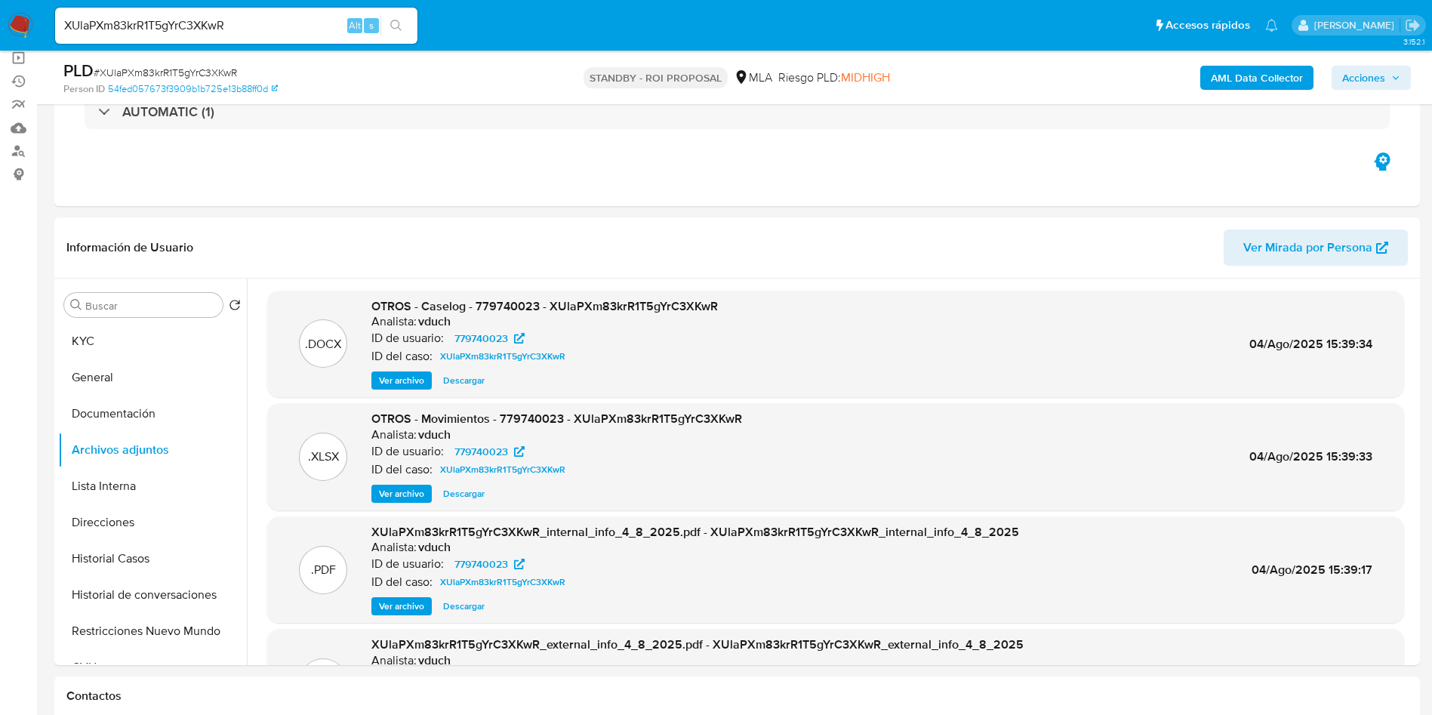
click at [195, 14] on div "XUlaPXm83krR1T5gYrC3XKwR Alt s" at bounding box center [236, 26] width 362 height 36
click at [195, 23] on input "XUlaPXm83krR1T5gYrC3XKwR" at bounding box center [236, 26] width 362 height 20
paste input "cTqjb3fi1MJzsjzNbMyTOtLA"
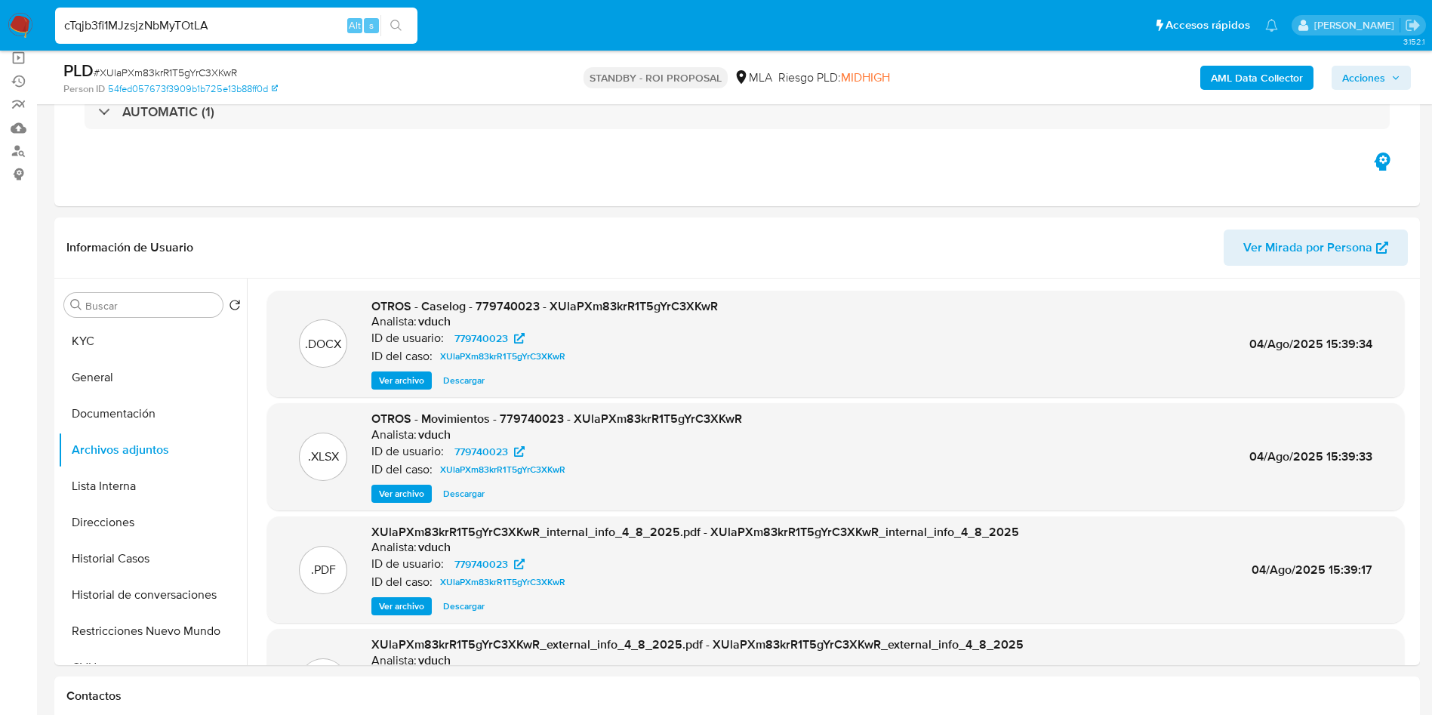
type input "cTqjb3fi1MJzsjzNbMyTOtLA"
click at [392, 23] on icon "search-icon" at bounding box center [396, 26] width 12 height 12
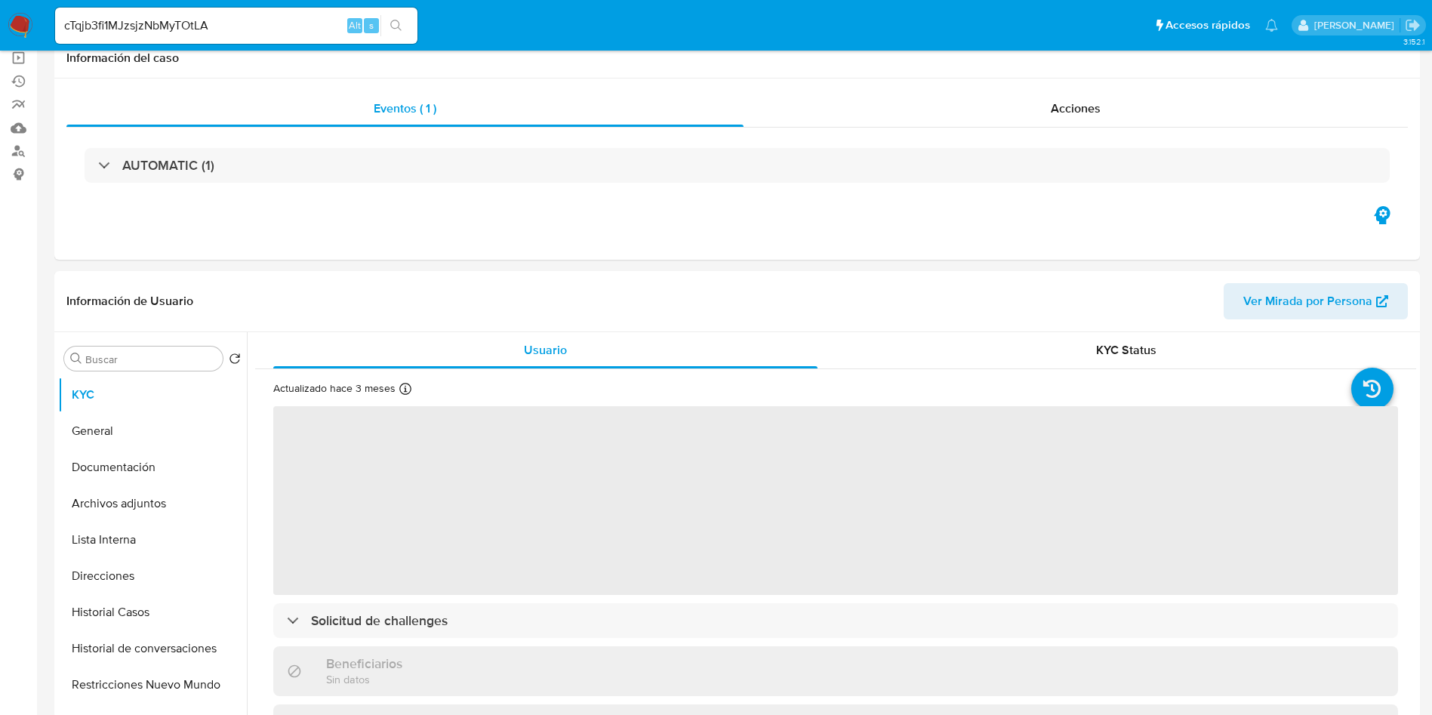
select select "10"
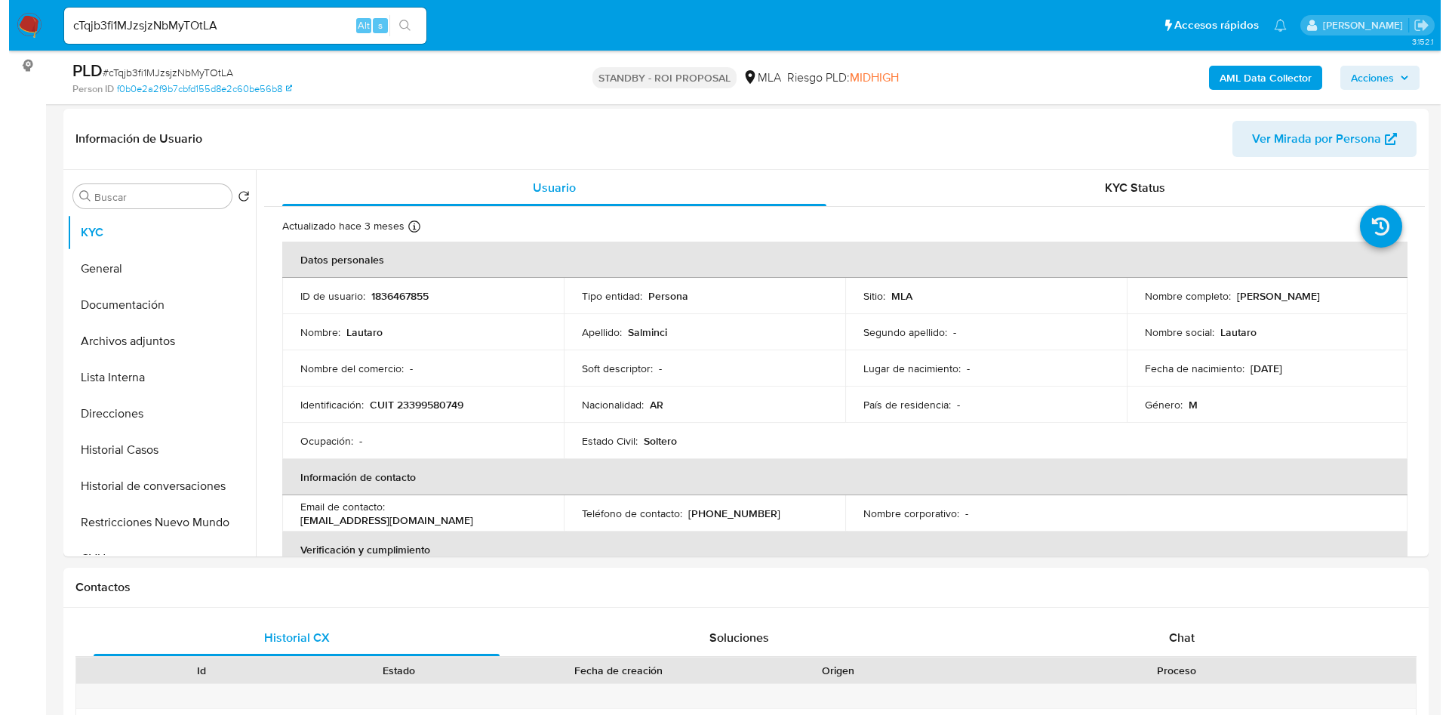
scroll to position [226, 0]
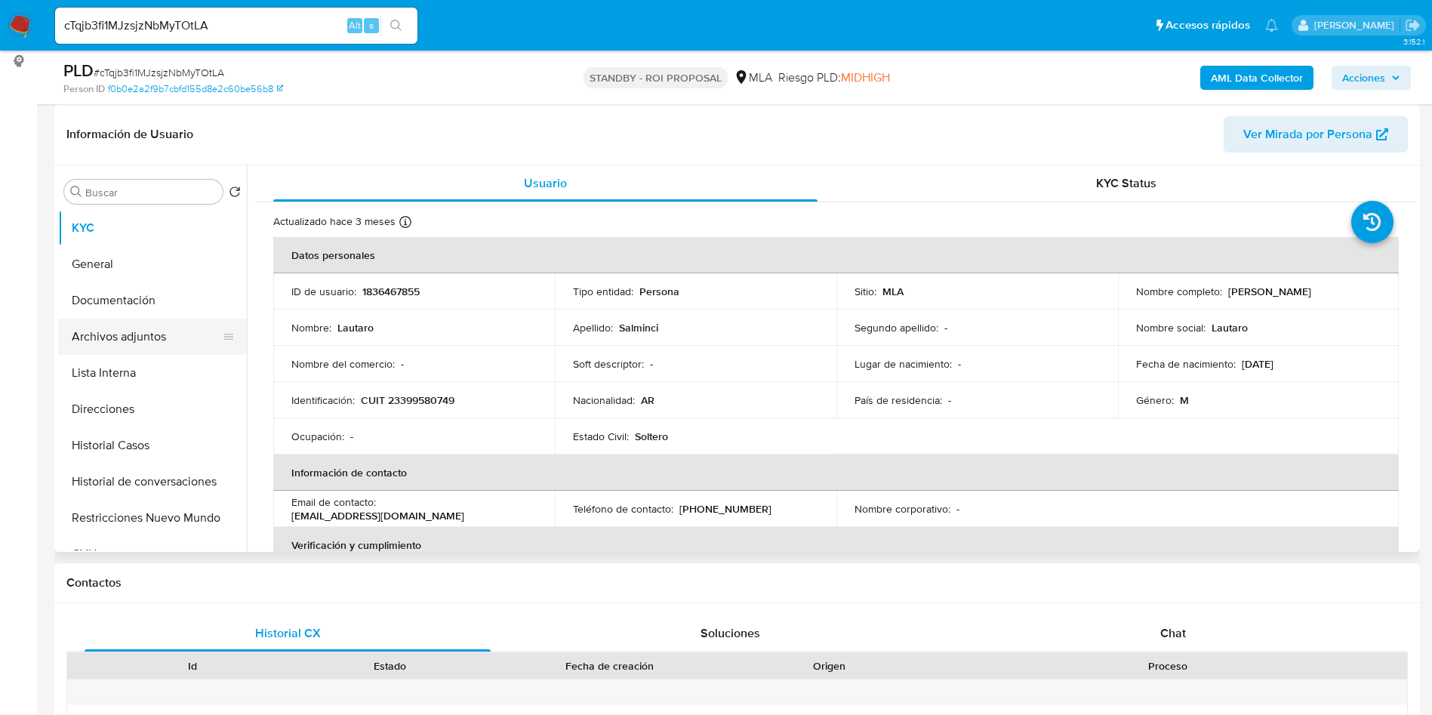
click at [138, 337] on button "Archivos adjuntos" at bounding box center [146, 337] width 177 height 36
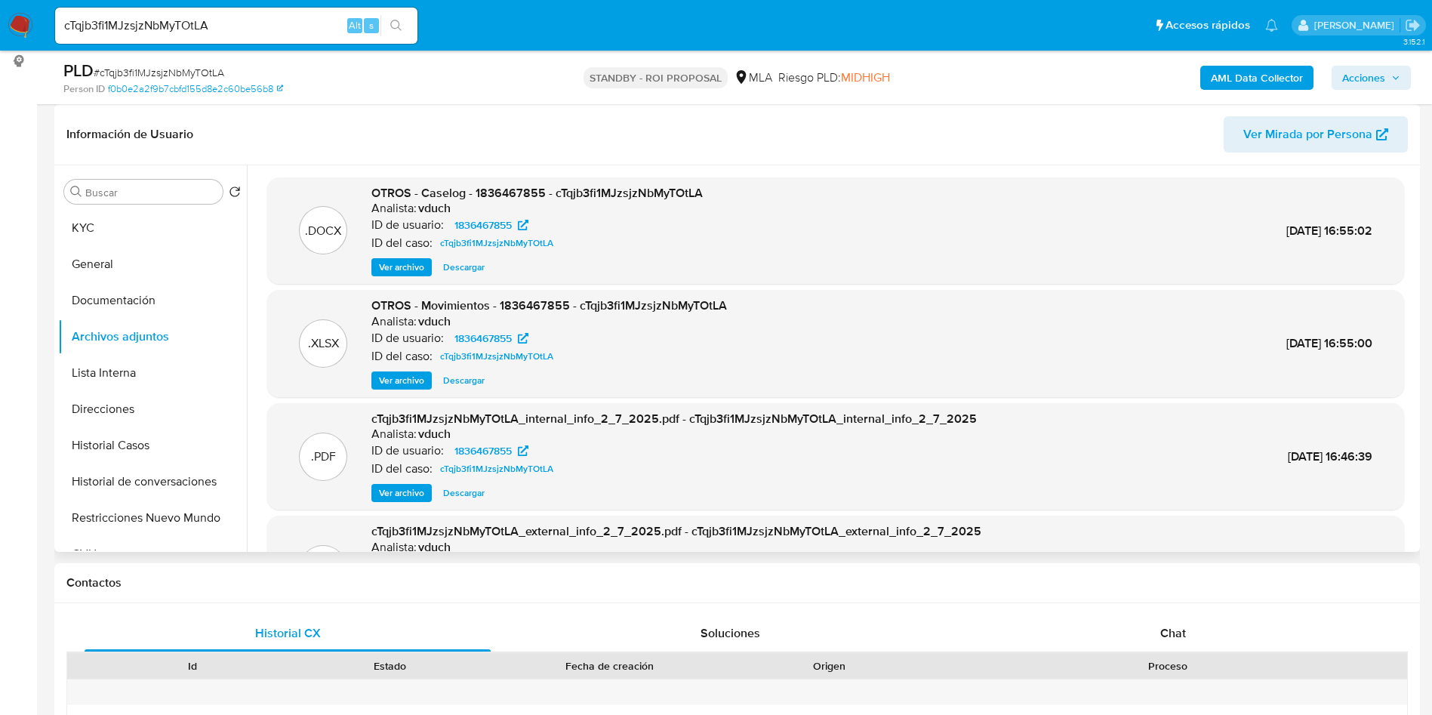
click at [405, 271] on span "Ver archivo" at bounding box center [401, 267] width 45 height 15
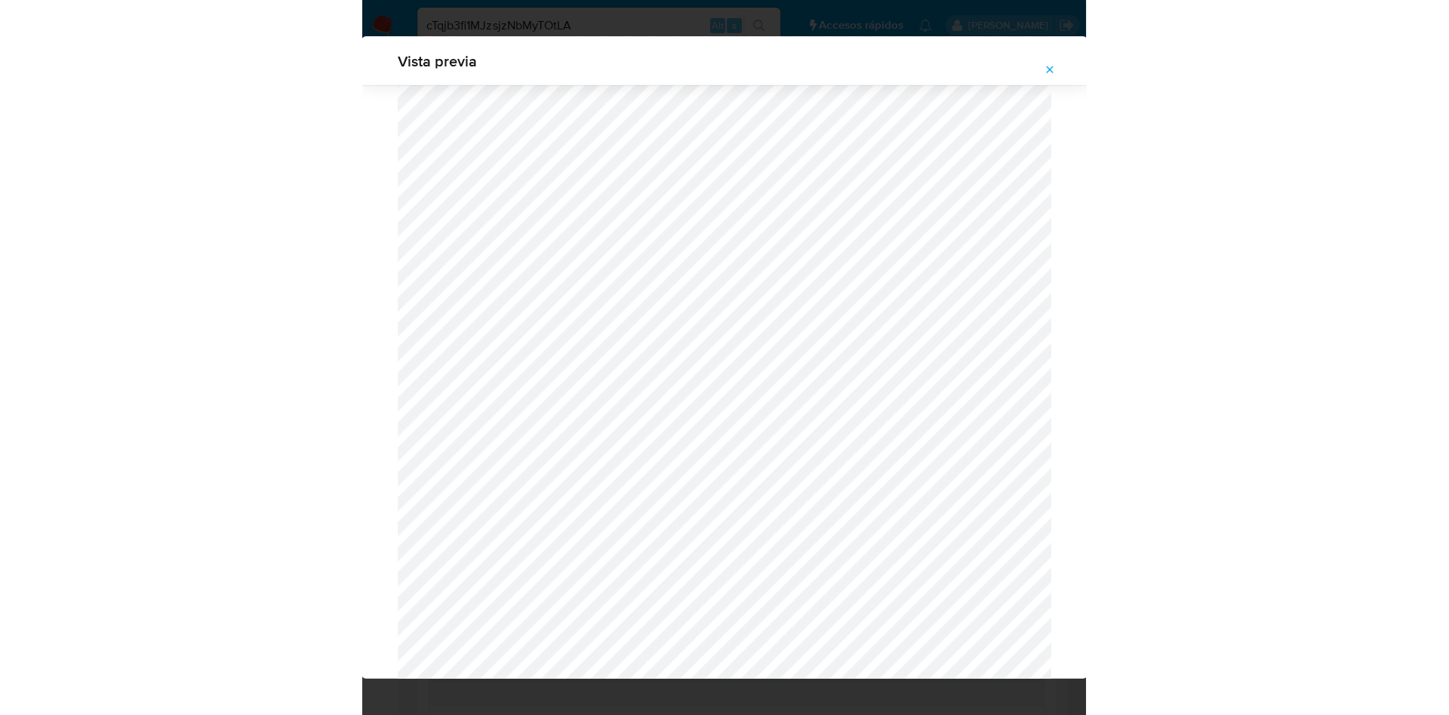
scroll to position [536, 0]
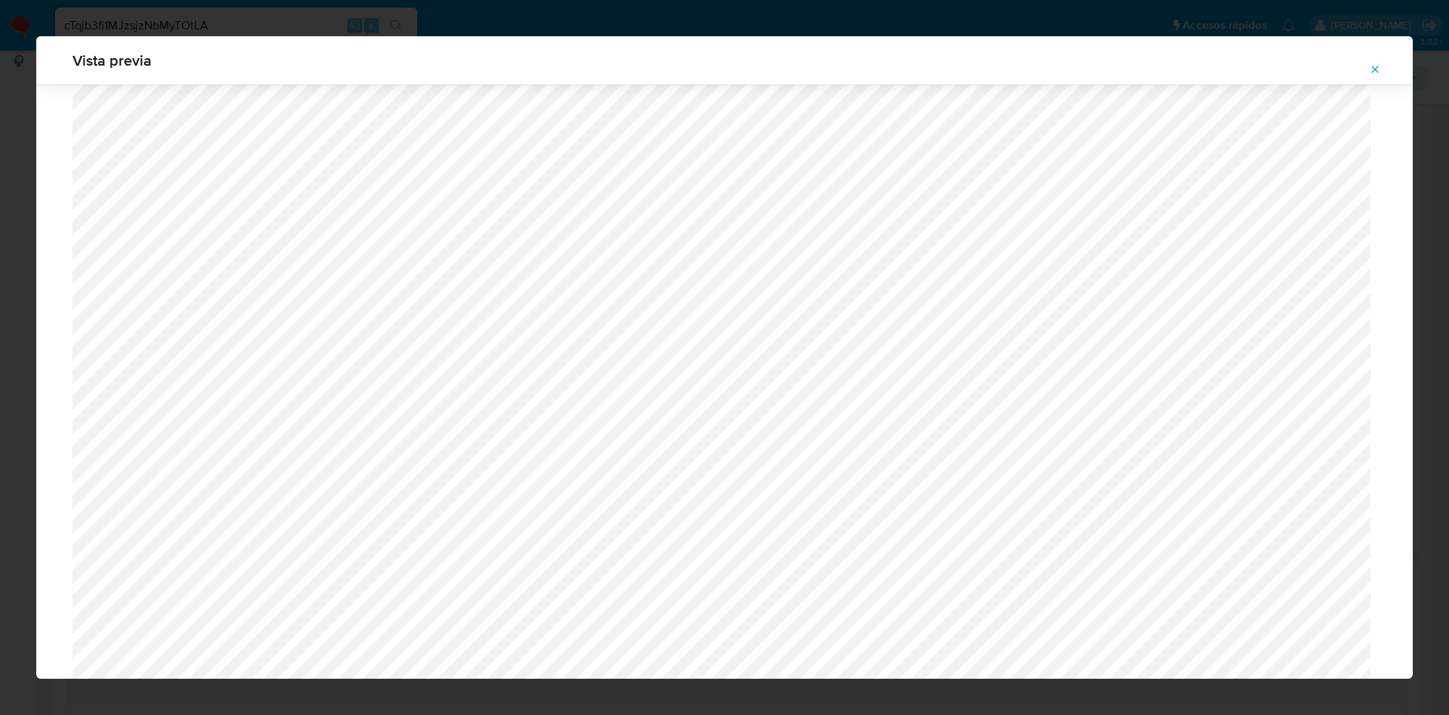
click at [316, 15] on div "Vista previa" at bounding box center [724, 357] width 1449 height 715
click at [1370, 71] on icon "Attachment preview" at bounding box center [1375, 69] width 12 height 12
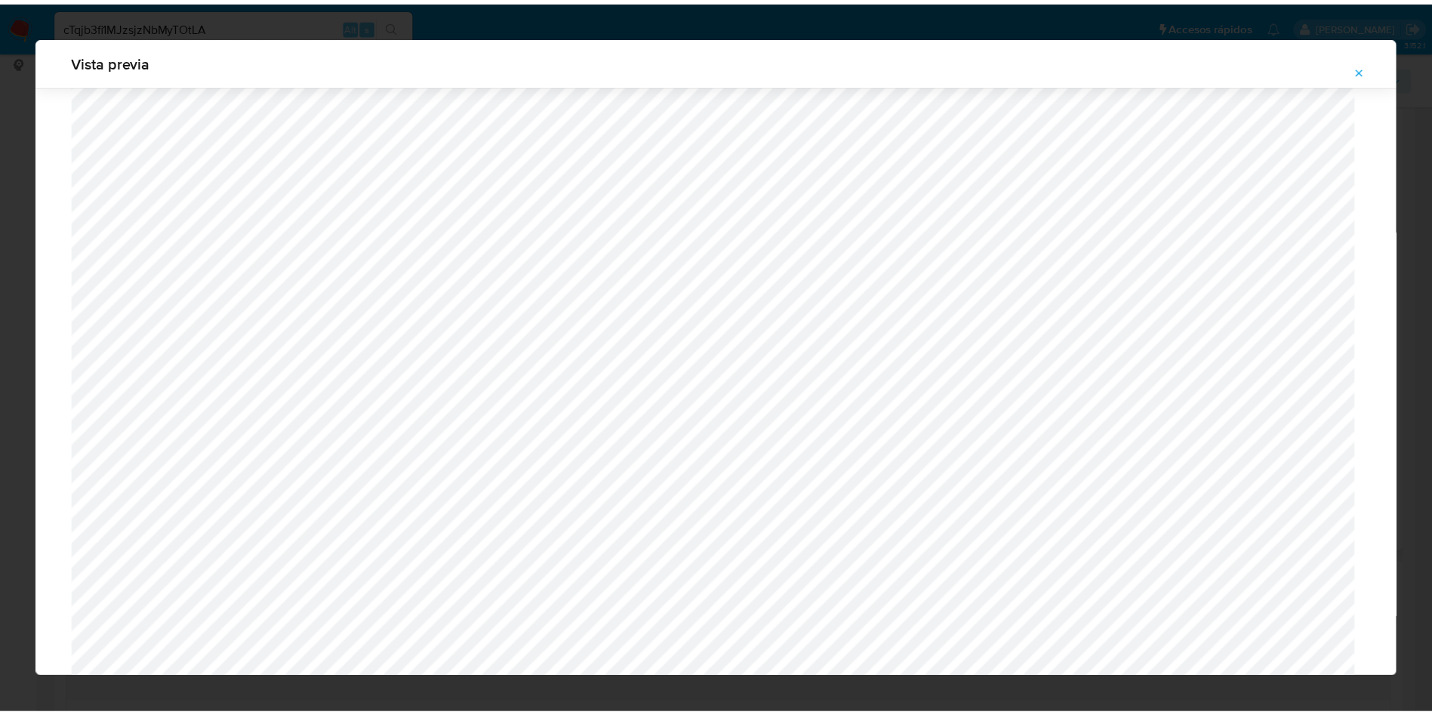
scroll to position [0, 0]
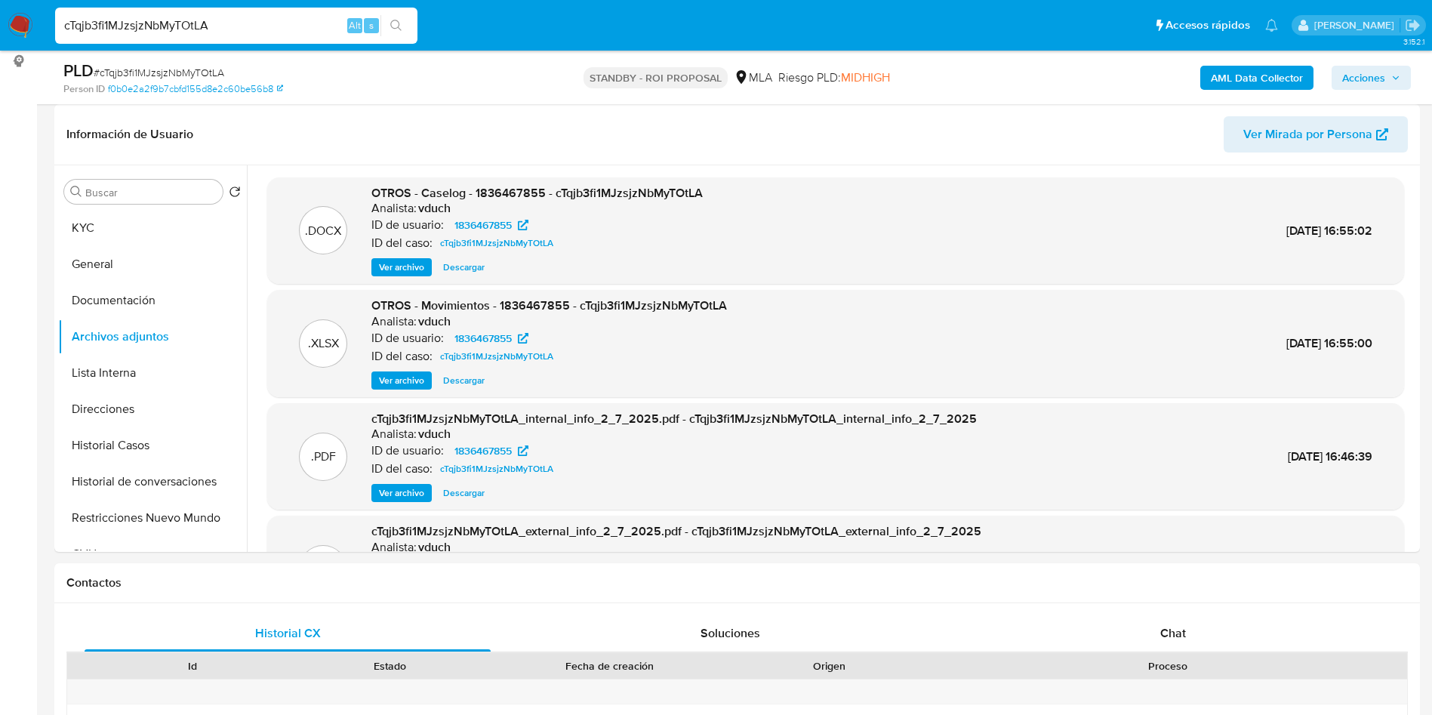
click at [224, 23] on input "cTqjb3fi1MJzsjzNbMyTOtLA" at bounding box center [236, 26] width 362 height 20
paste input "WL7WjV1ooFrWqoXc6NaKtirG"
type input "WL7WjV1ooFrWqoXc6NaKtirG"
click at [410, 29] on button "search-icon" at bounding box center [395, 25] width 31 height 21
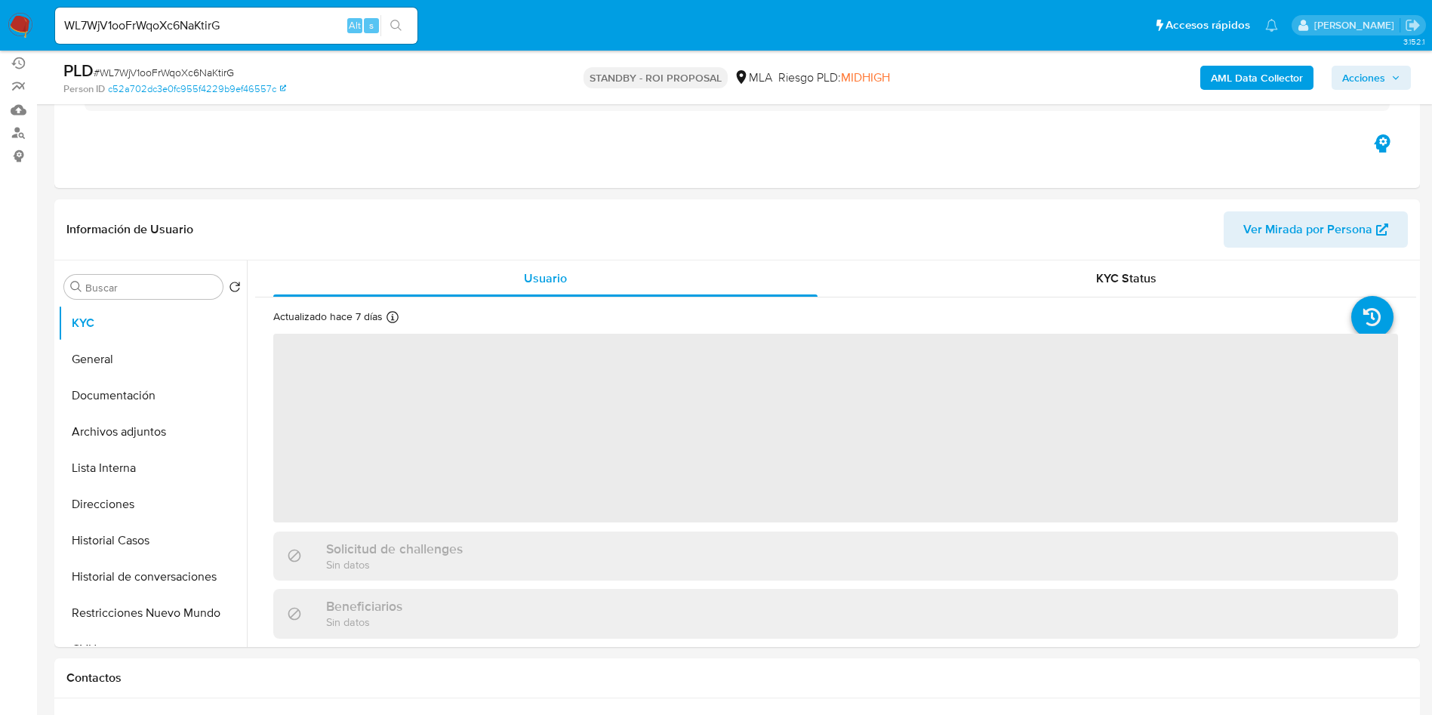
scroll to position [226, 0]
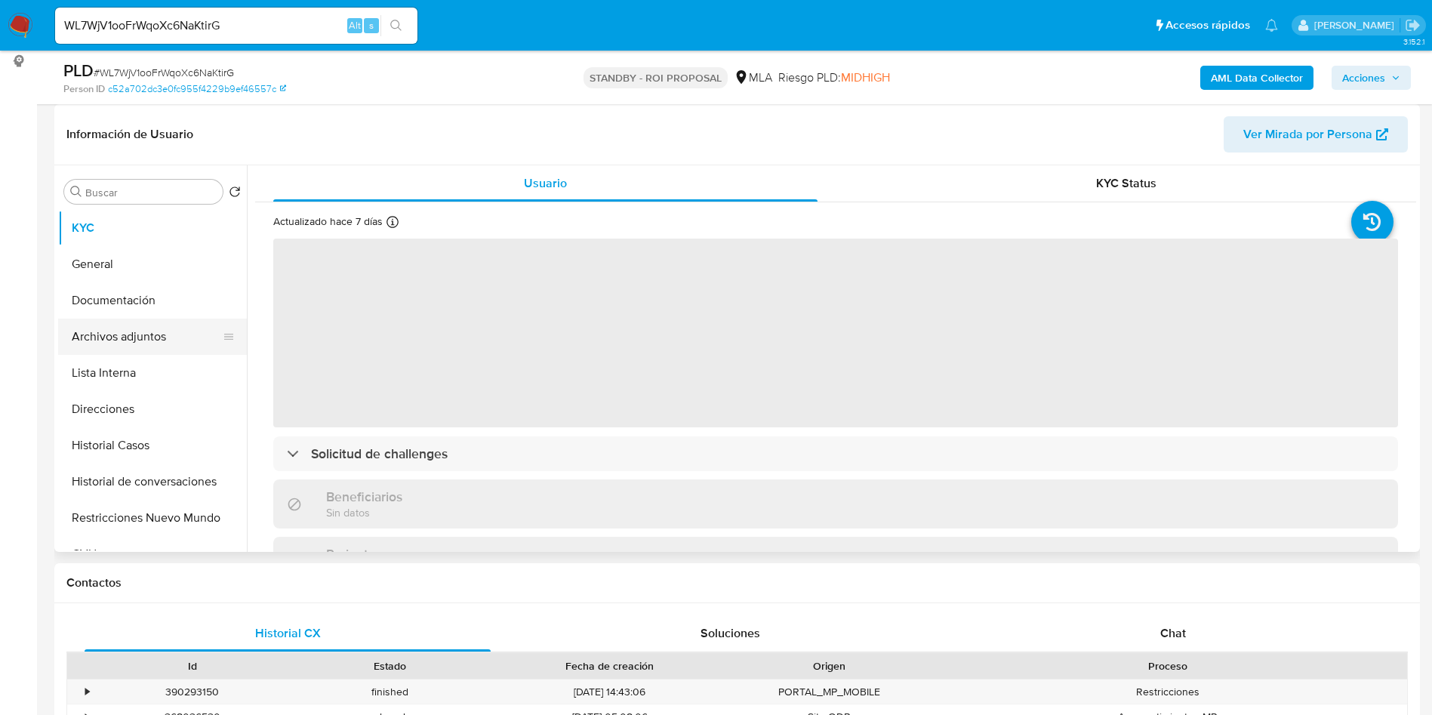
click at [73, 334] on button "Archivos adjuntos" at bounding box center [146, 337] width 177 height 36
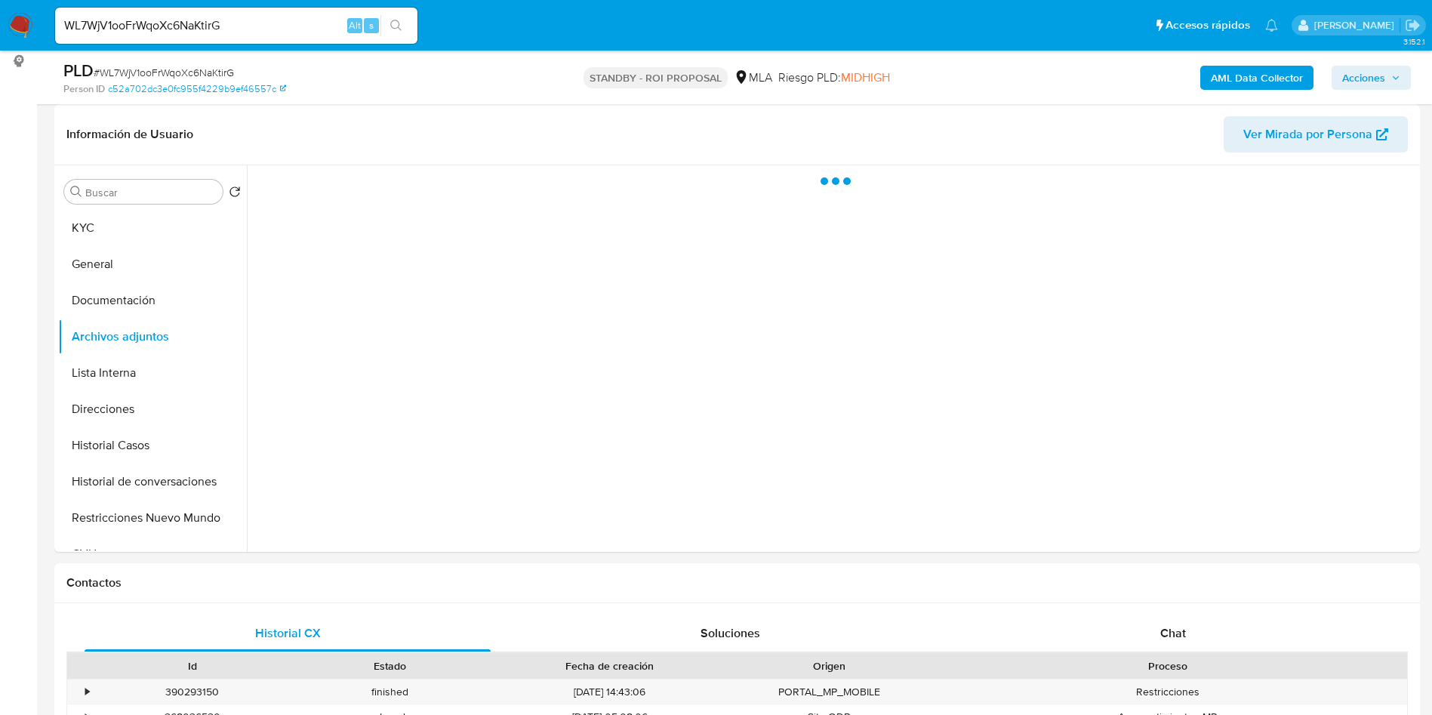
select select "10"
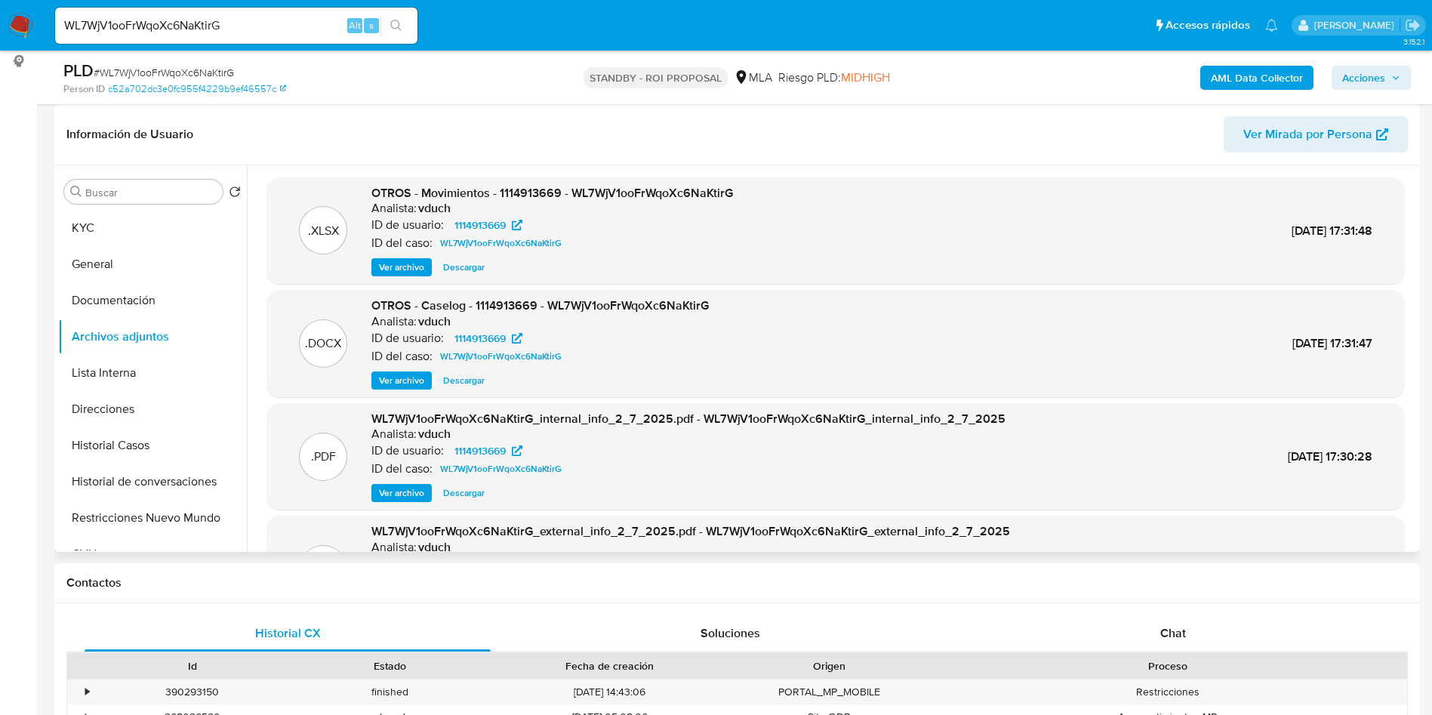
click at [399, 383] on span "Ver archivo" at bounding box center [401, 380] width 45 height 15
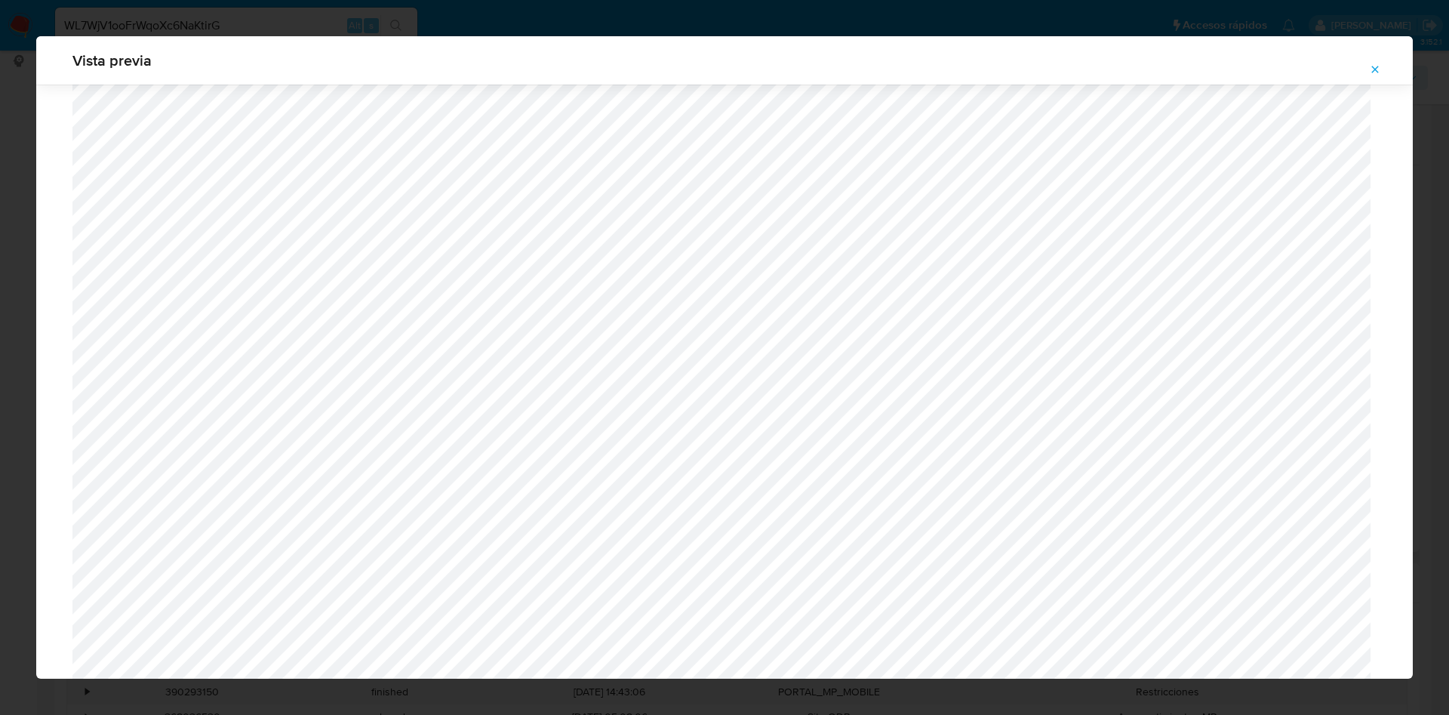
scroll to position [1555, 0]
click at [236, 7] on div "Vista previa" at bounding box center [724, 357] width 1449 height 715
click at [1375, 74] on icon "Attachment preview" at bounding box center [1375, 69] width 12 height 12
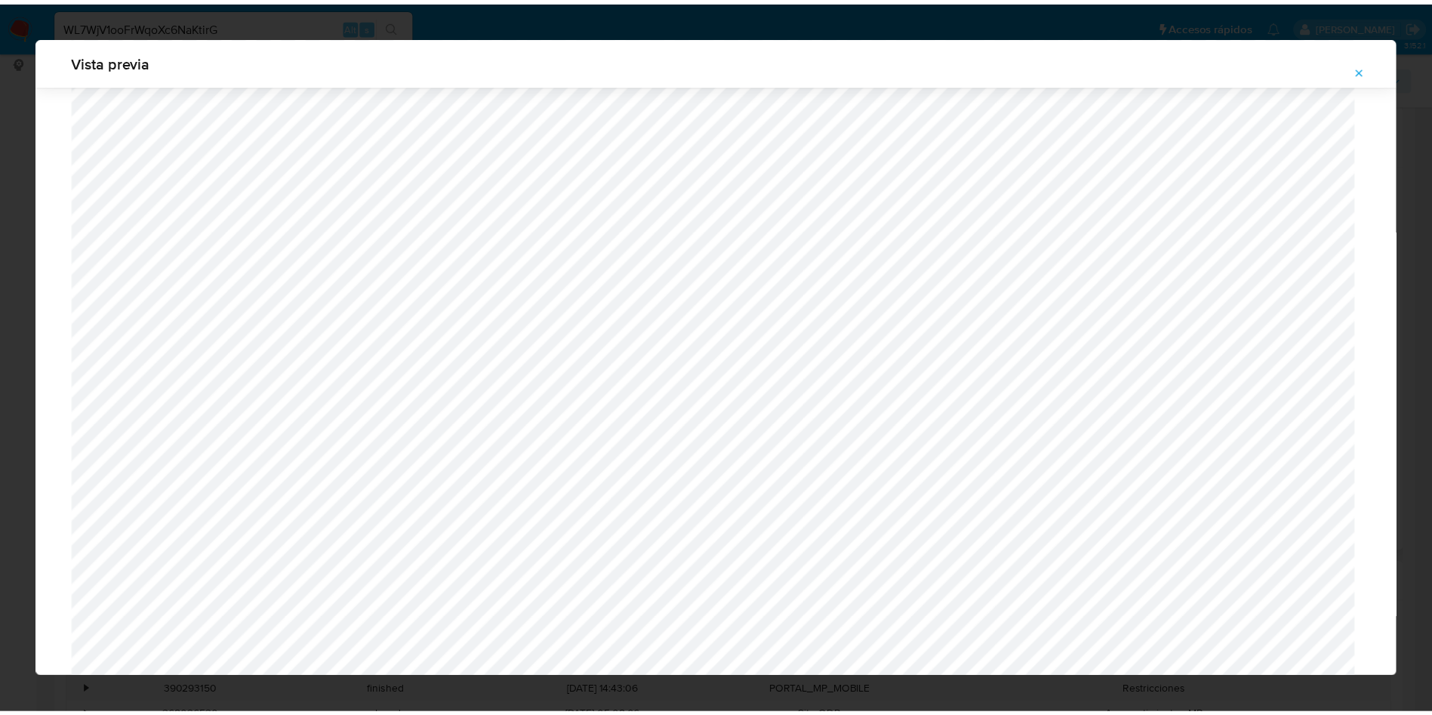
scroll to position [0, 0]
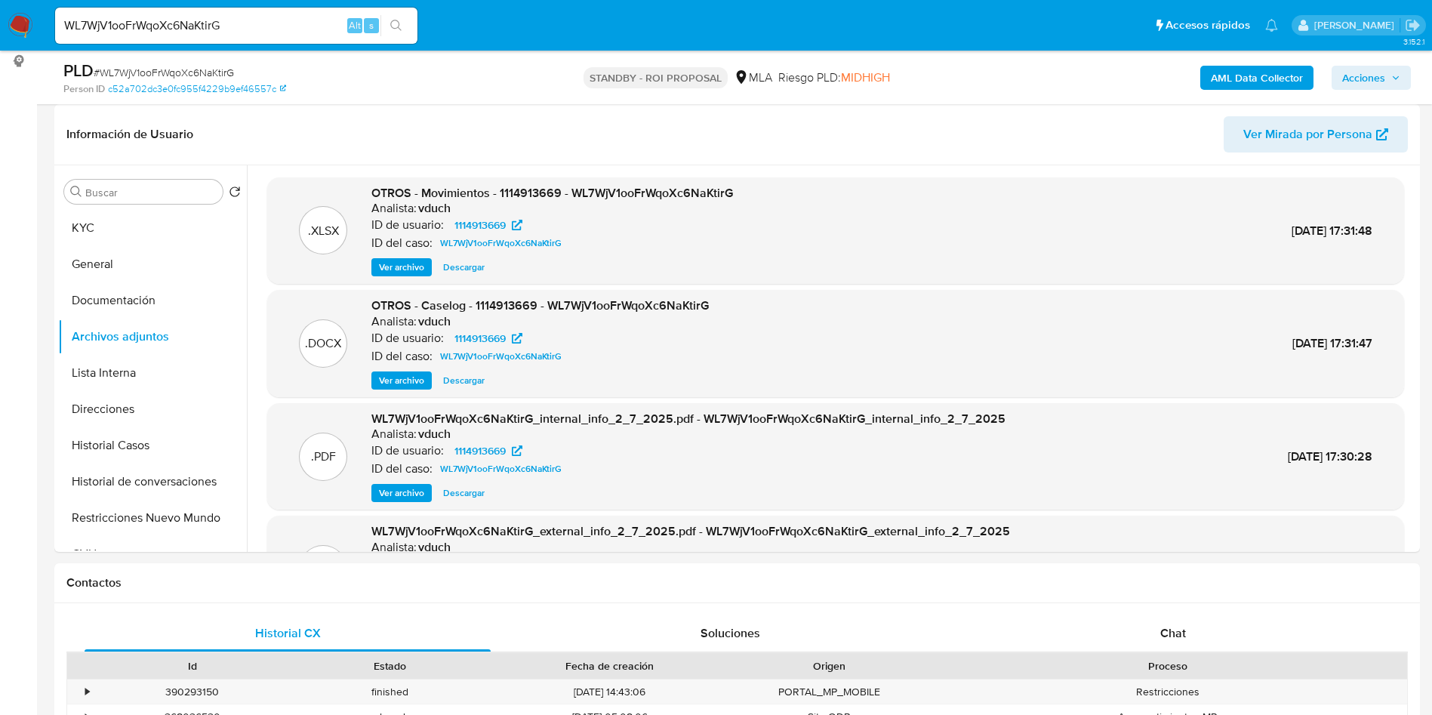
click at [281, 24] on input "WL7WjV1ooFrWqoXc6NaKtirG" at bounding box center [236, 26] width 362 height 20
paste input "8l6FCaYWUvxVtRQ6FsZakdnR"
type input "8l6FCaYWUvxVtRQ6FsZakdnR"
click at [385, 29] on button "search-icon" at bounding box center [395, 25] width 31 height 21
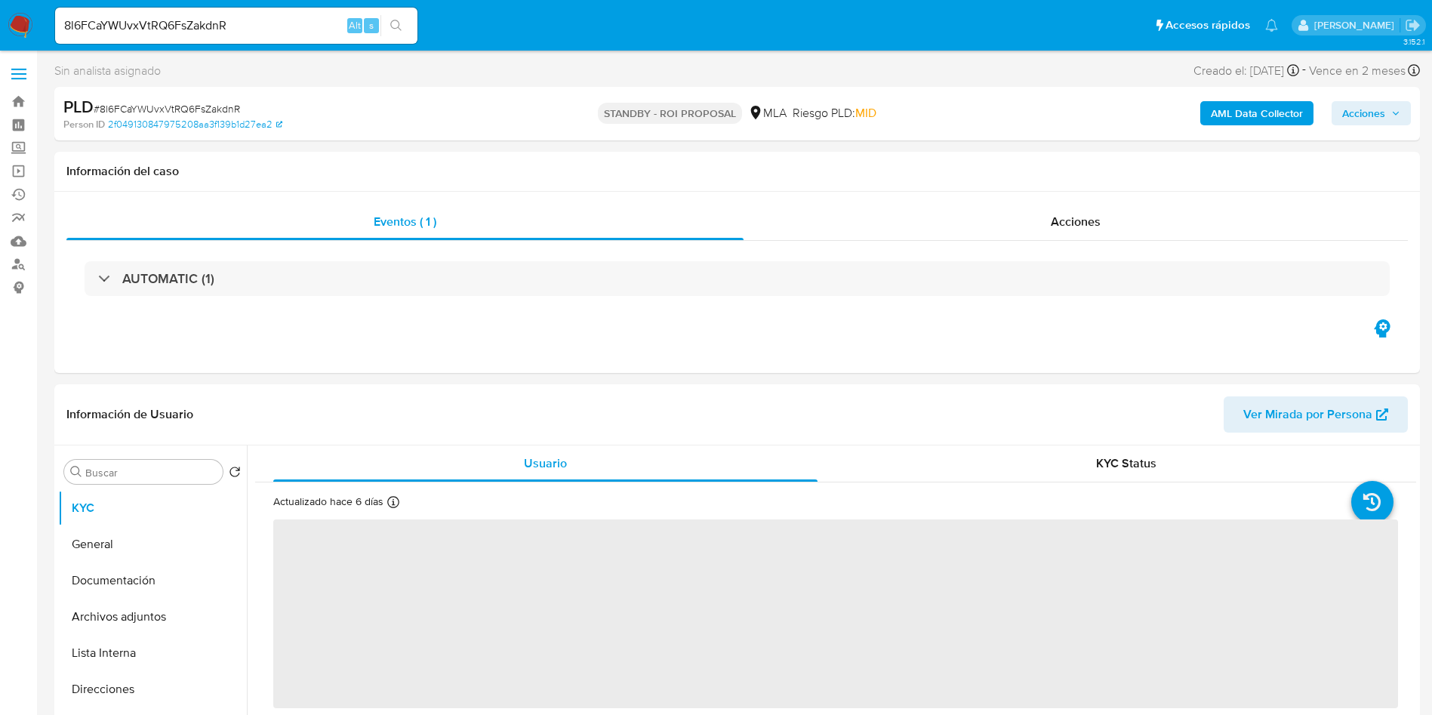
select select "10"
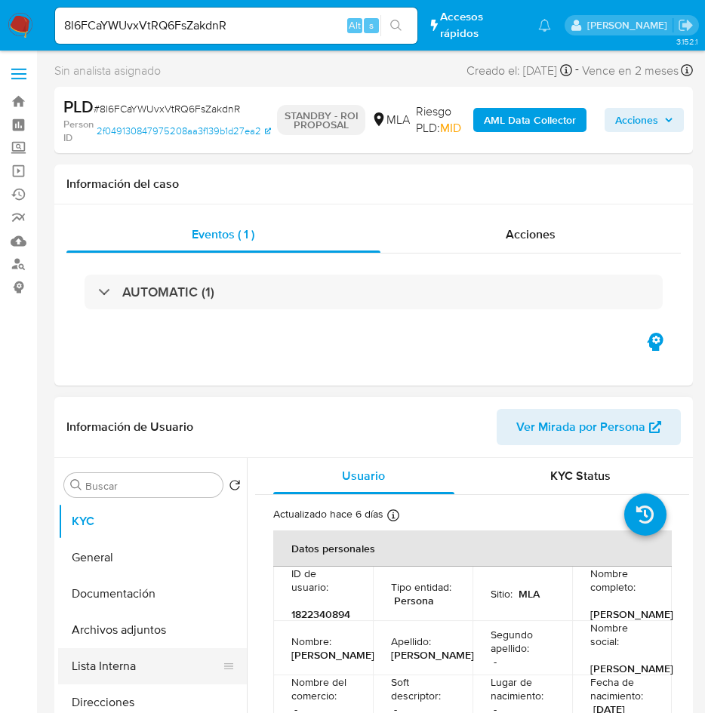
click at [146, 657] on button "Lista Interna" at bounding box center [146, 666] width 177 height 36
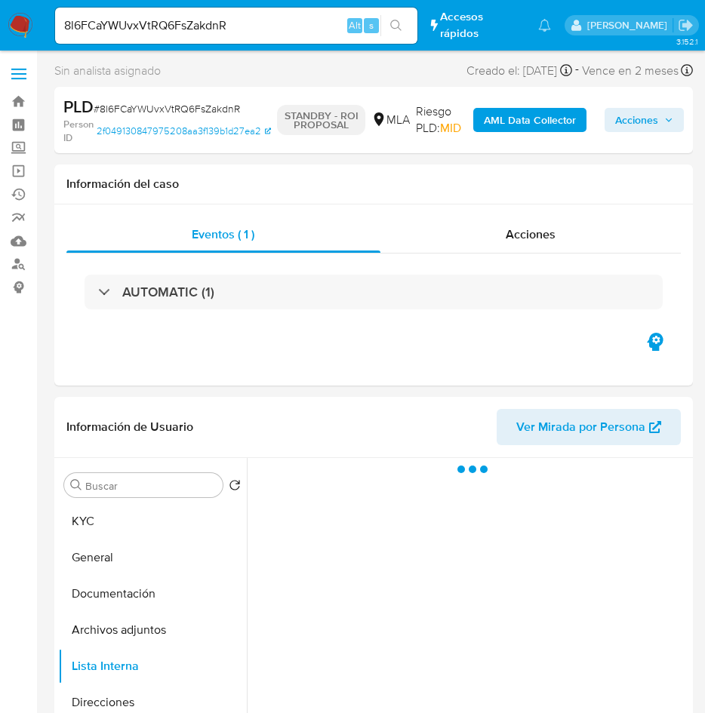
click at [134, 634] on button "Archivos adjuntos" at bounding box center [152, 630] width 189 height 36
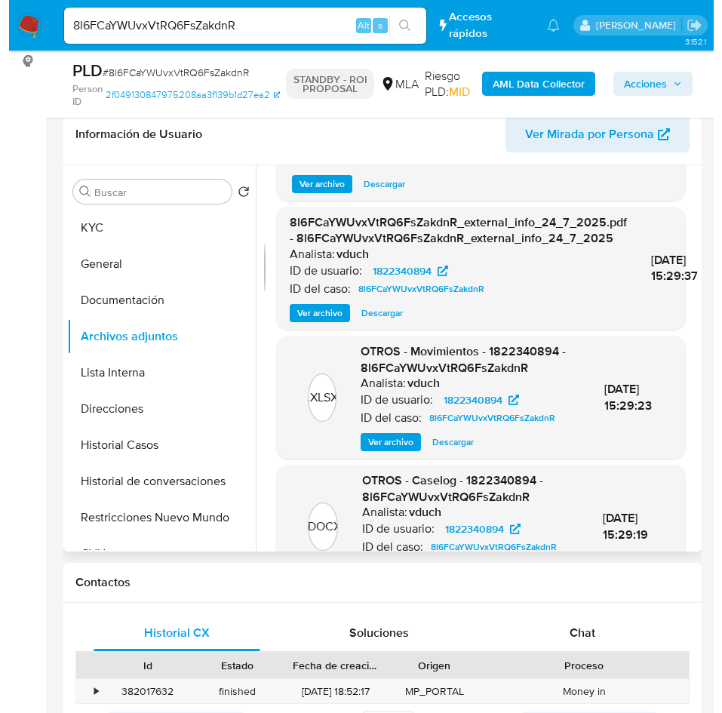
scroll to position [174, 0]
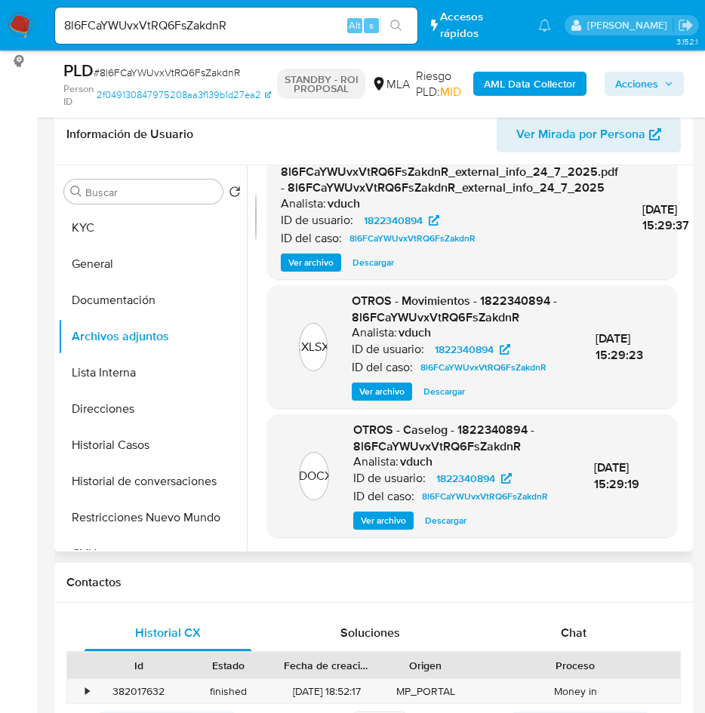
click at [388, 519] on span "Ver archivo" at bounding box center [383, 520] width 45 height 15
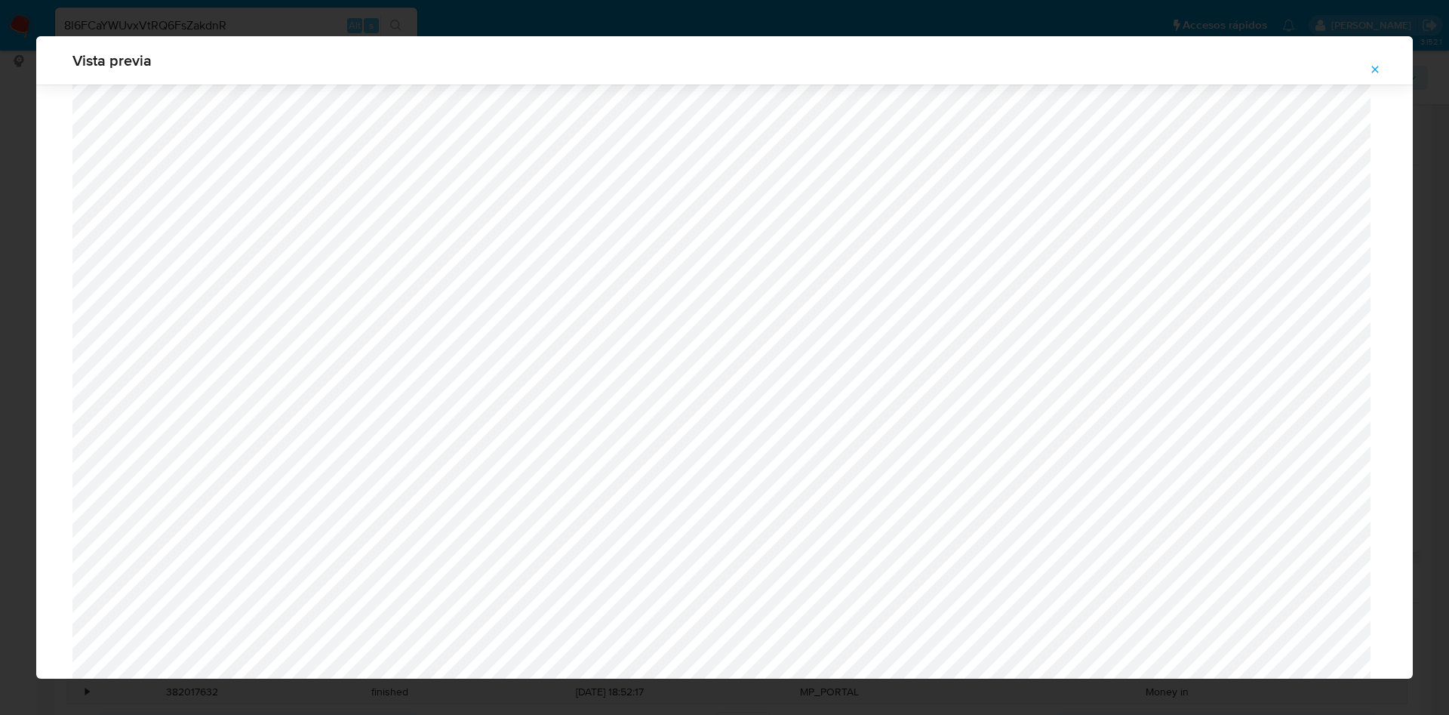
scroll to position [85, 0]
click at [1376, 72] on icon "Attachment preview" at bounding box center [1375, 69] width 12 height 12
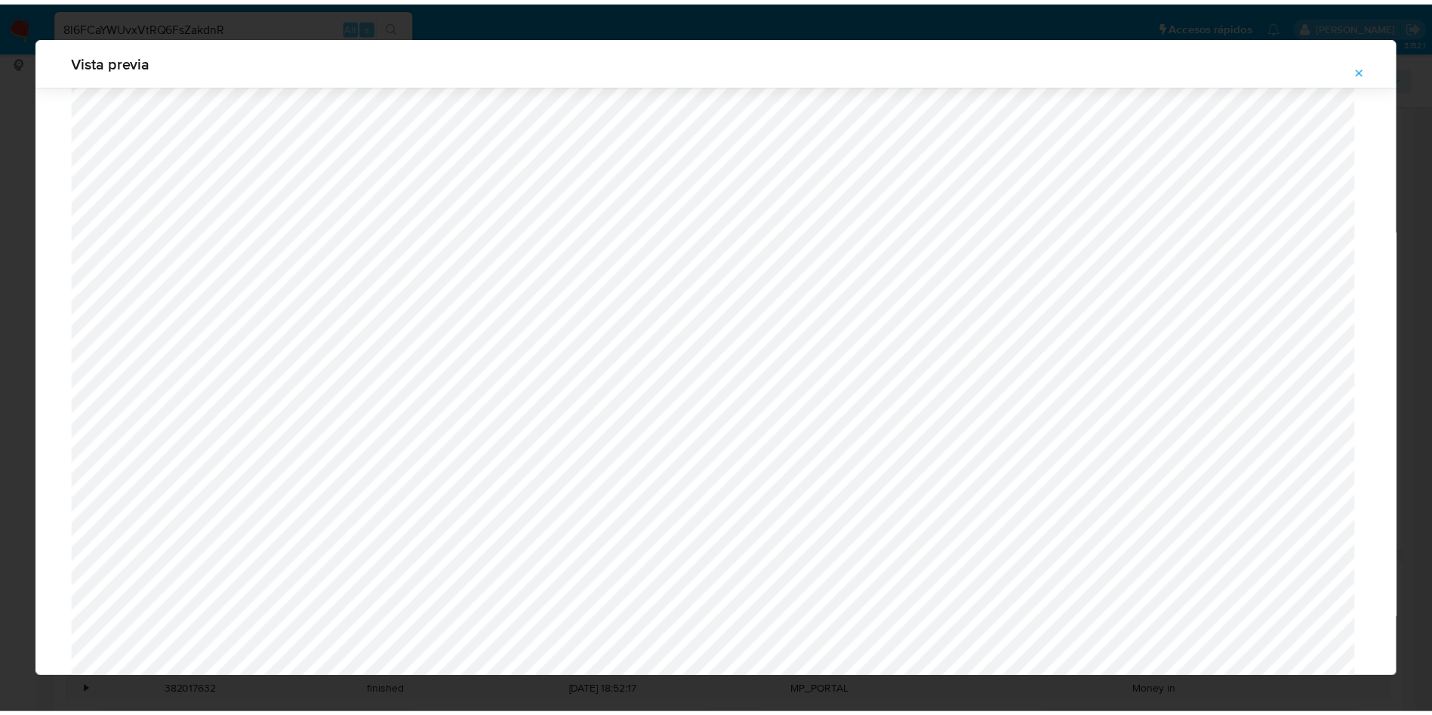
scroll to position [0, 0]
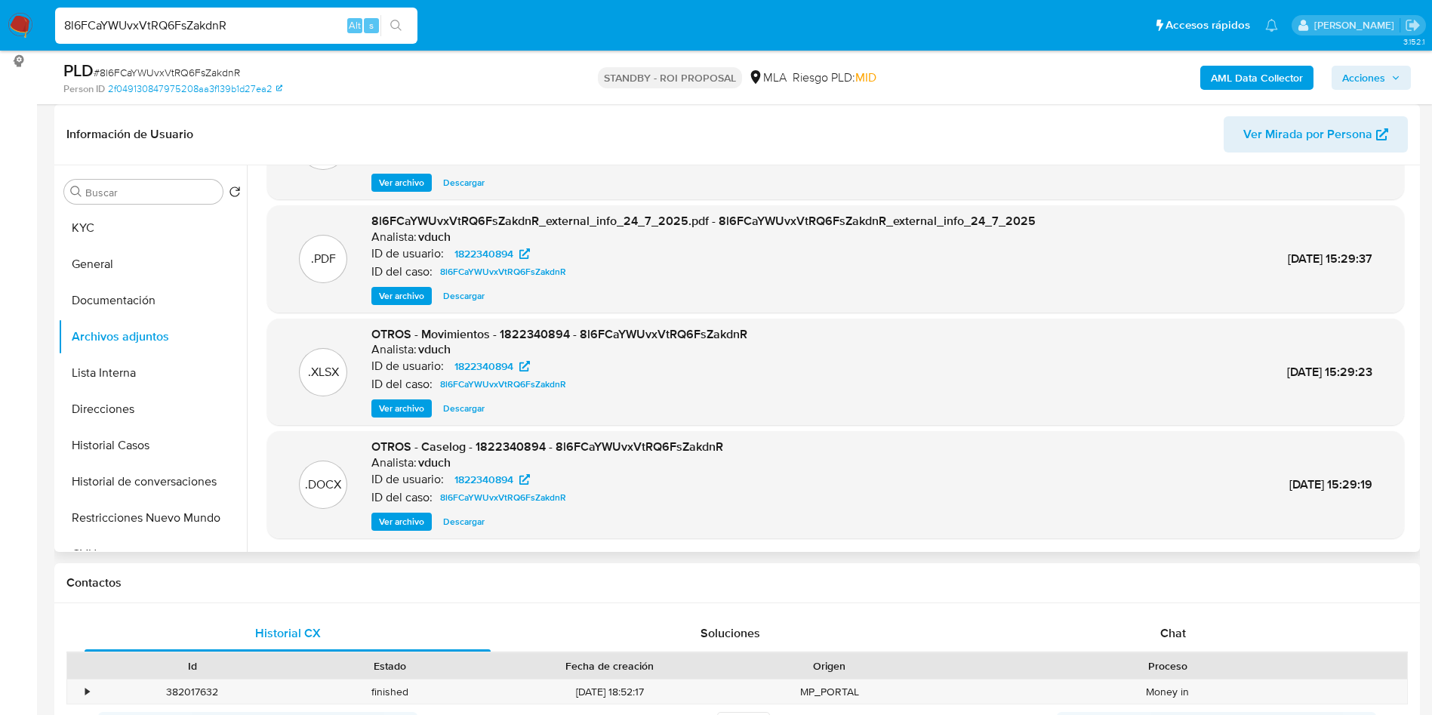
click at [279, 20] on input "8l6FCaYWUvxVtRQ6FsZakdnR" at bounding box center [236, 26] width 362 height 20
paste input "igCbkSqLzLnapwqJCfaORvRp"
type input "igCbkSqLzLnapwqJCfaORvRp"
click at [378, 25] on div "s" at bounding box center [371, 25] width 15 height 15
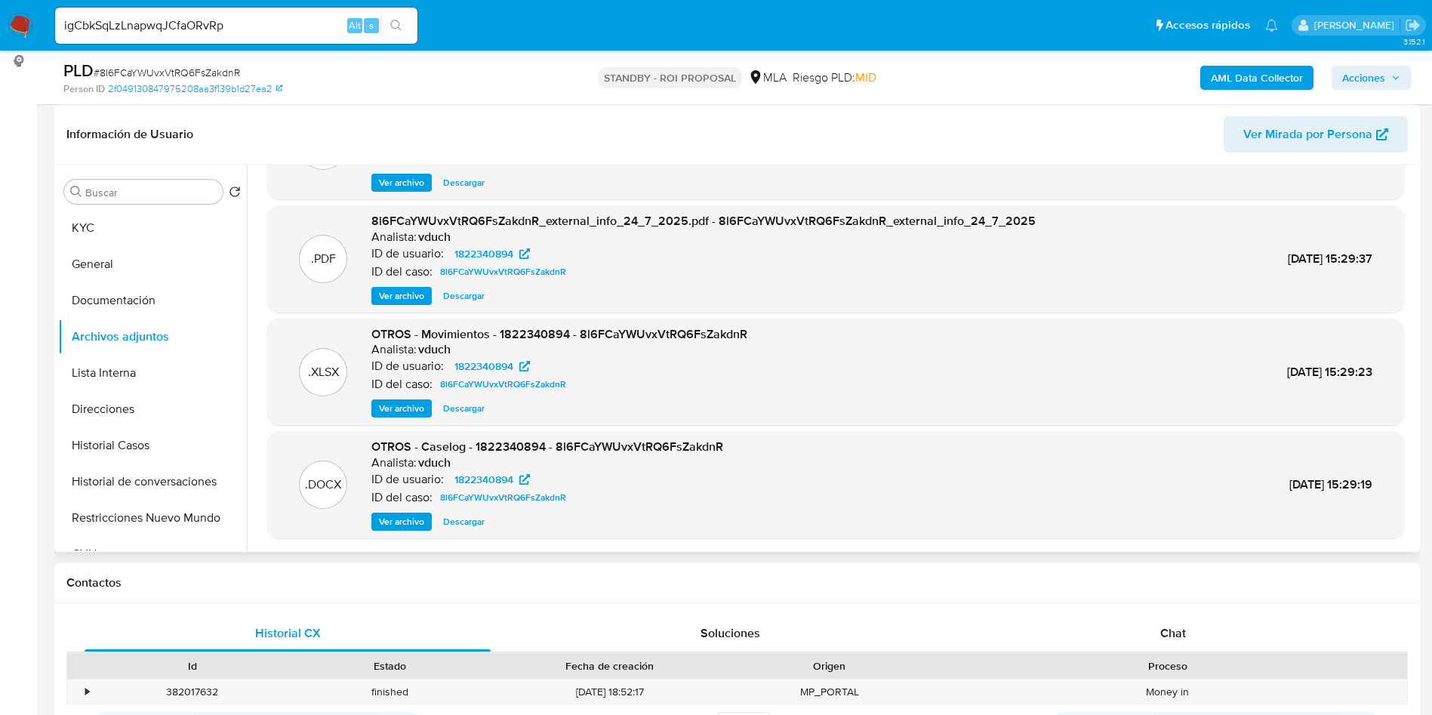
click at [407, 23] on button "search-icon" at bounding box center [395, 25] width 31 height 21
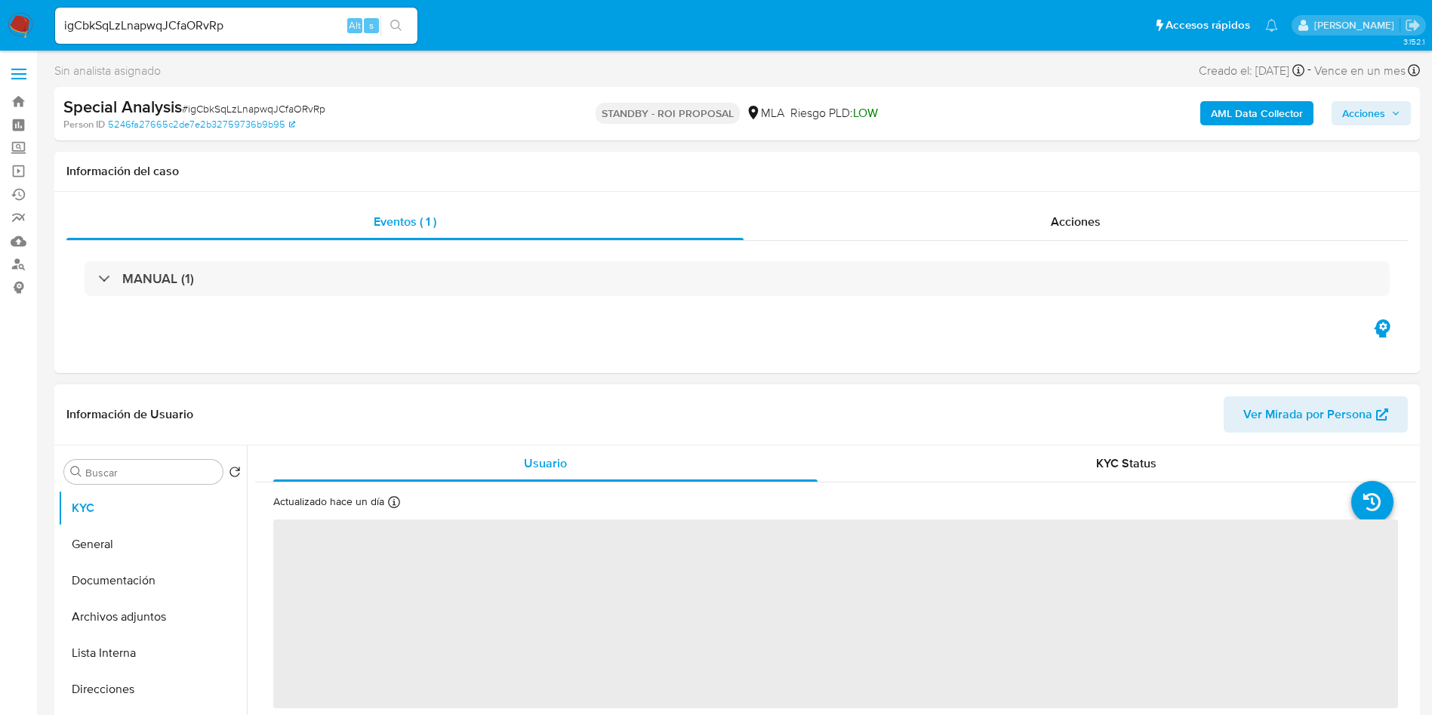
select select "10"
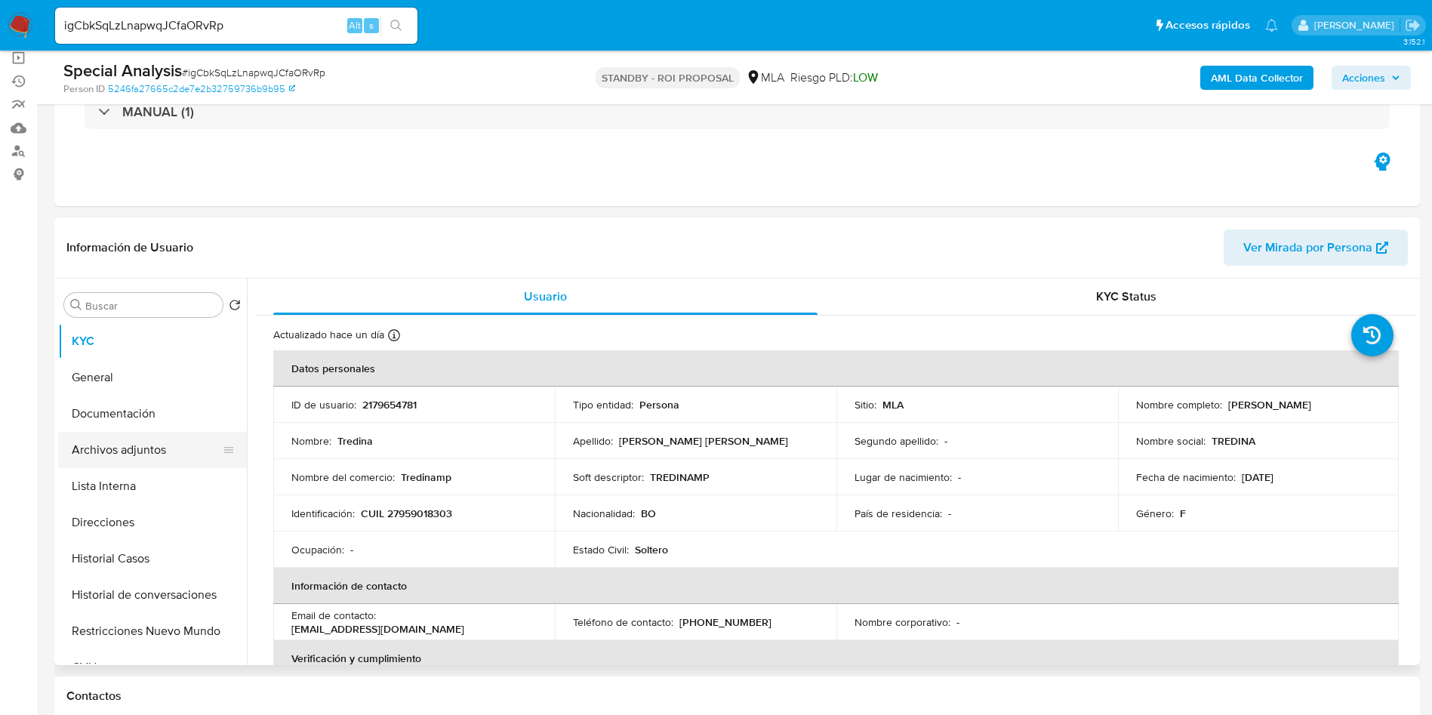
click at [182, 452] on button "Archivos adjuntos" at bounding box center [146, 450] width 177 height 36
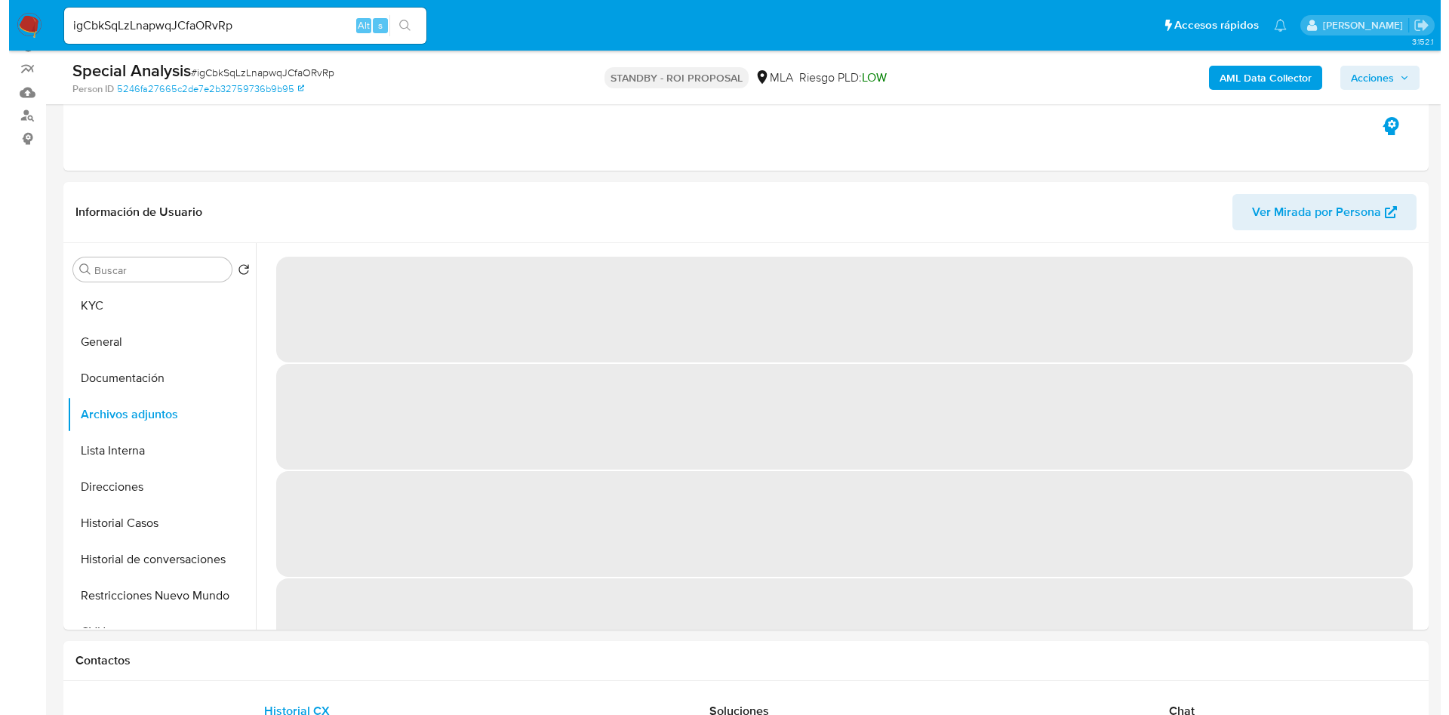
scroll to position [113, 0]
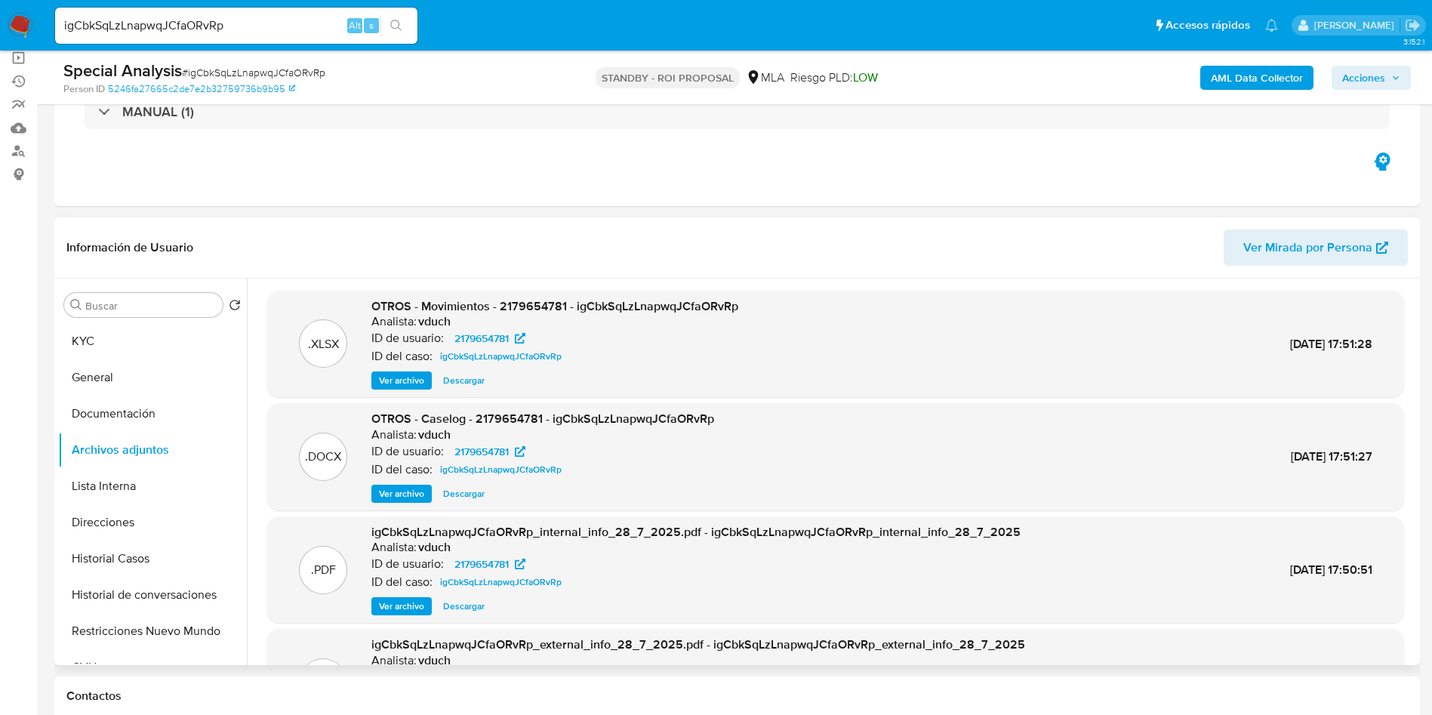
click at [402, 496] on span "Ver archivo" at bounding box center [401, 493] width 45 height 15
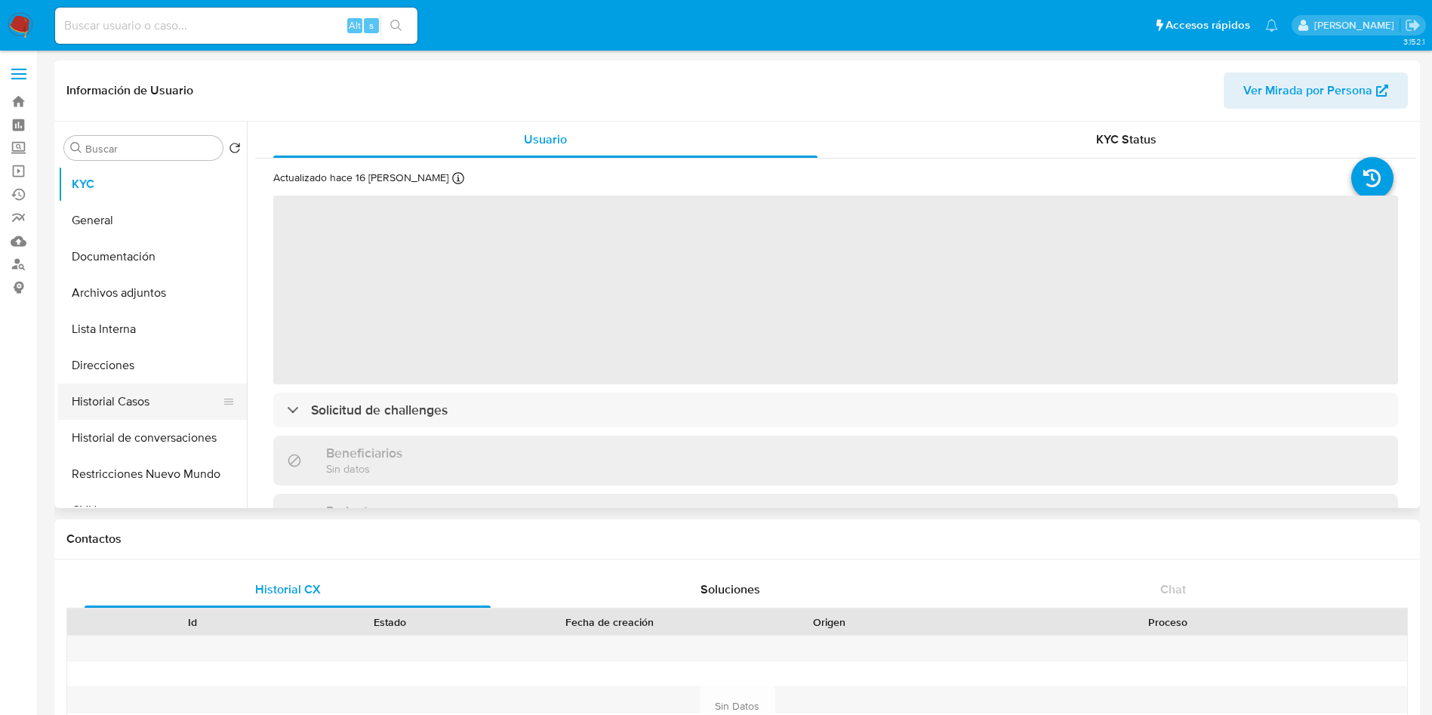
click at [160, 408] on button "Historial Casos" at bounding box center [146, 401] width 177 height 36
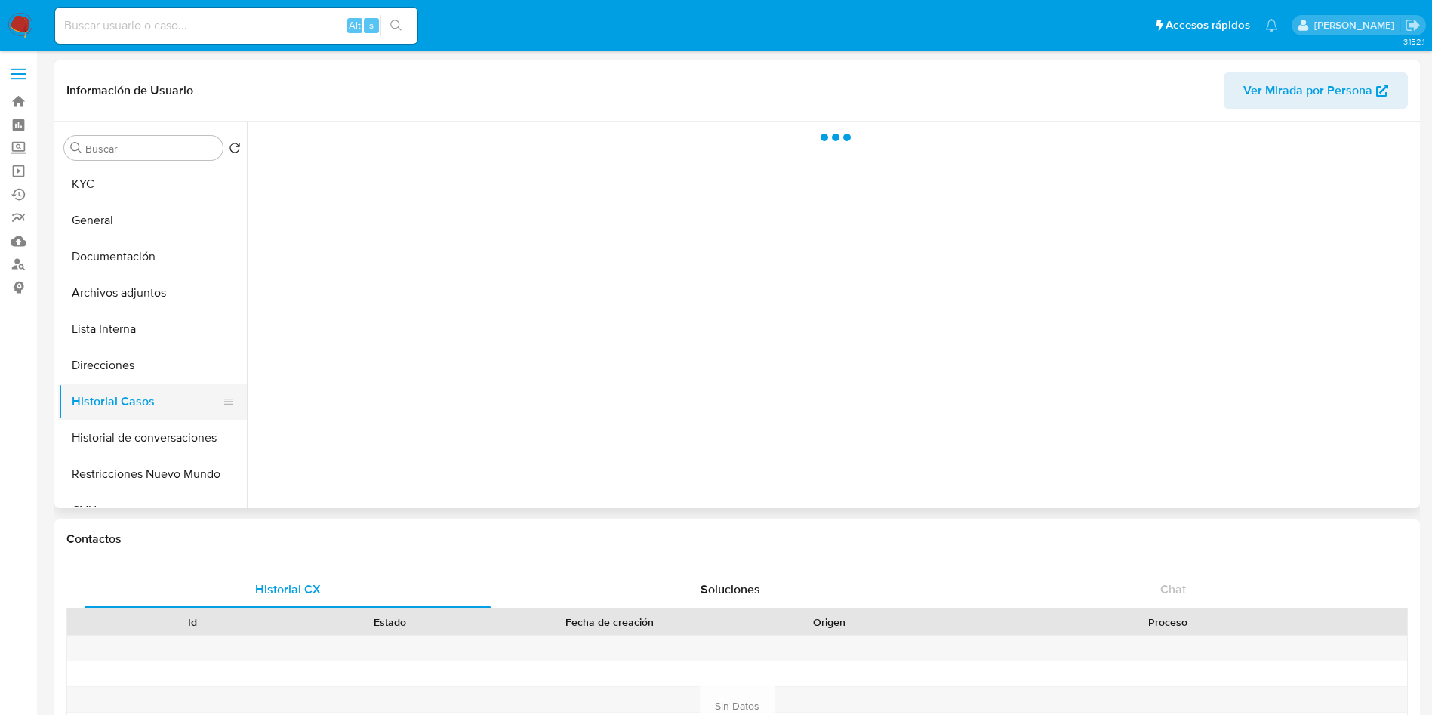
select select "10"
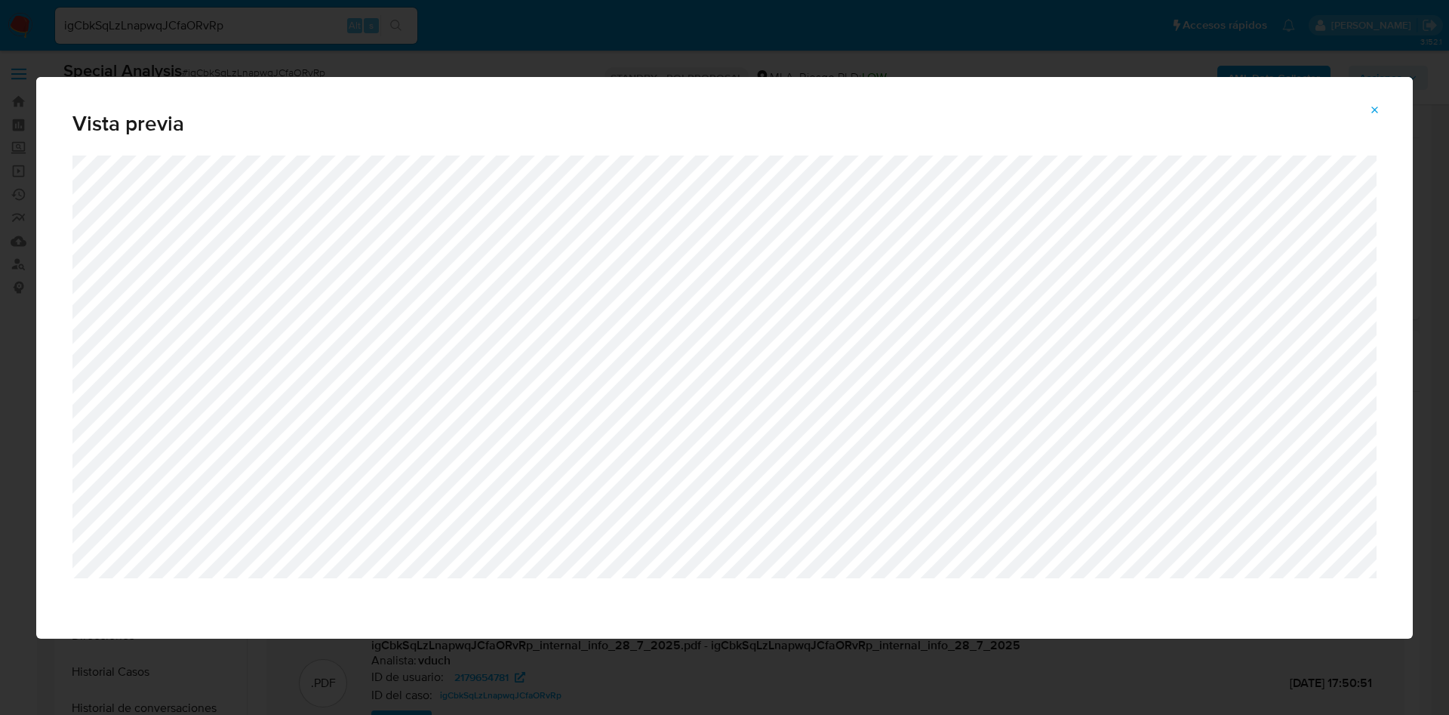
select select "10"
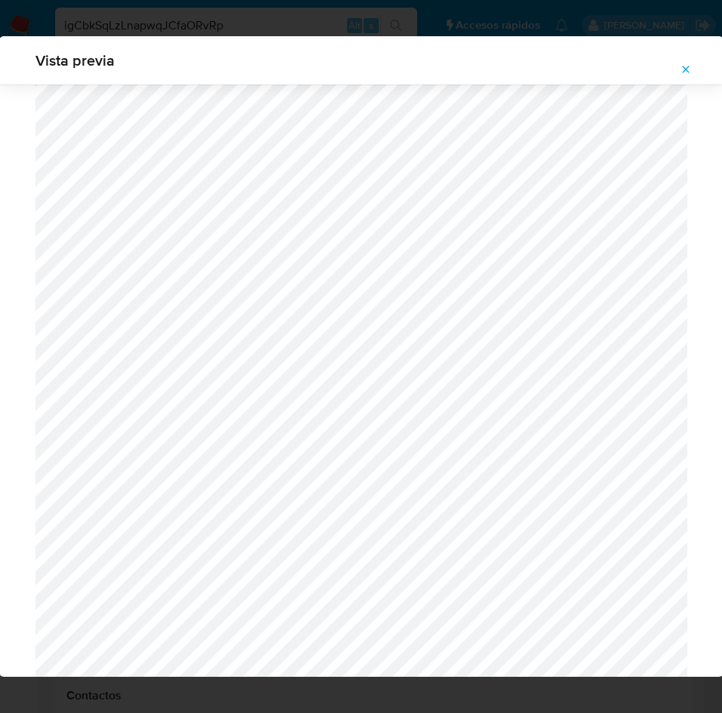
scroll to position [310, 0]
click at [680, 67] on icon "Attachment preview" at bounding box center [686, 69] width 12 height 12
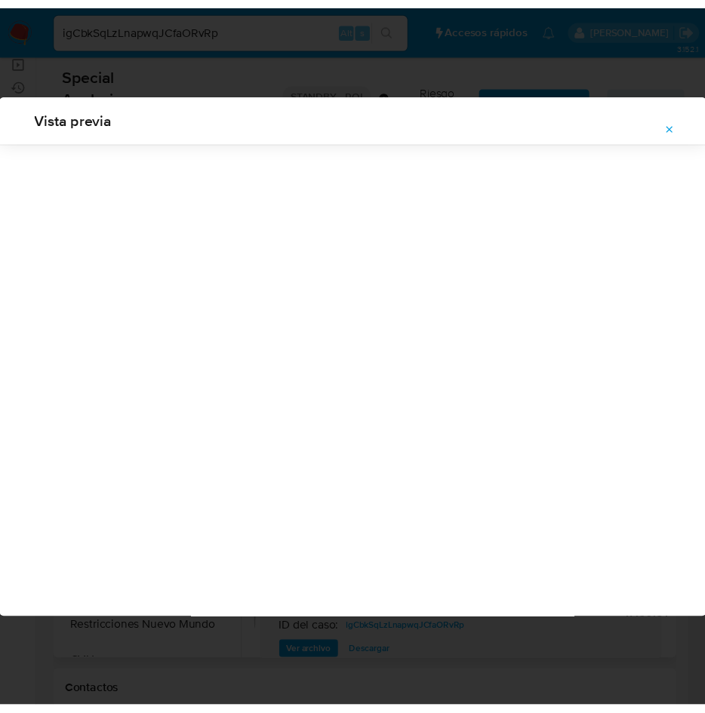
scroll to position [0, 0]
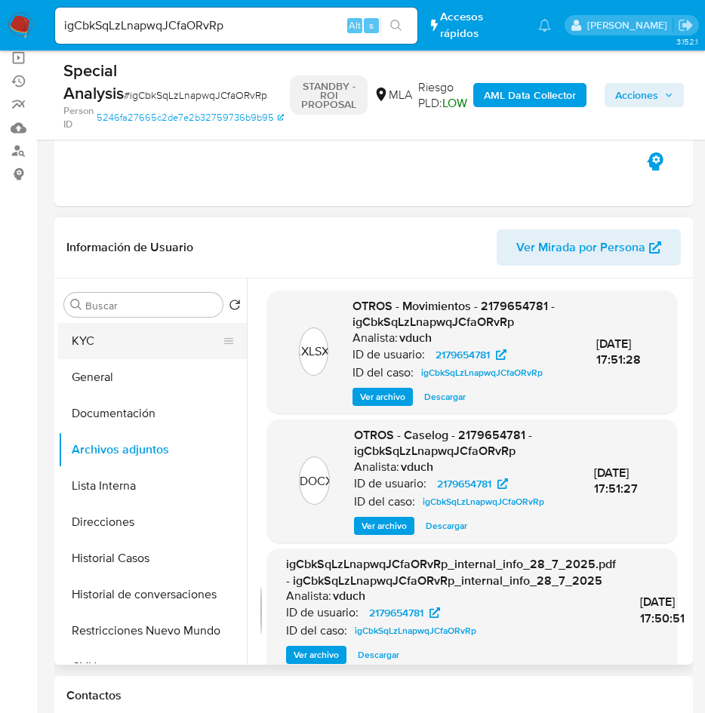
click at [159, 346] on button "KYC" at bounding box center [146, 341] width 177 height 36
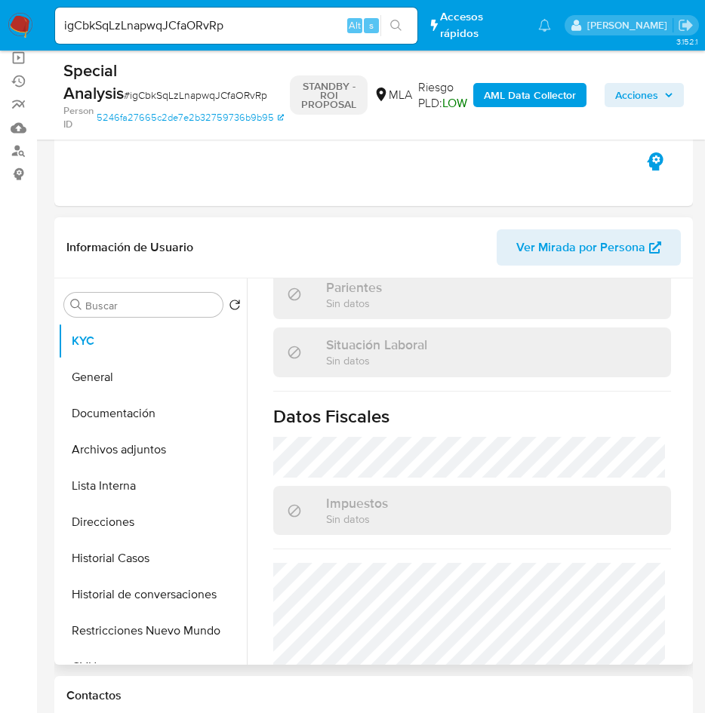
scroll to position [1029, 0]
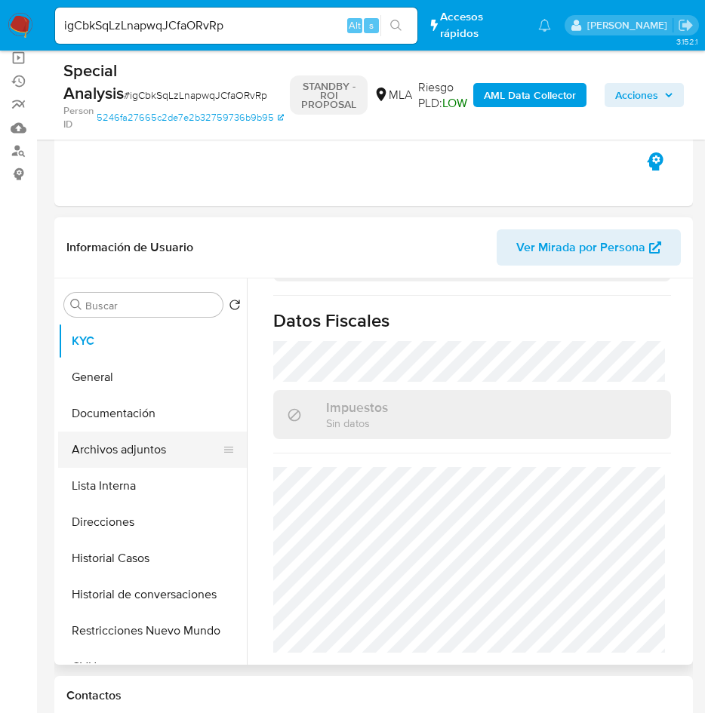
click at [168, 457] on button "Archivos adjuntos" at bounding box center [146, 450] width 177 height 36
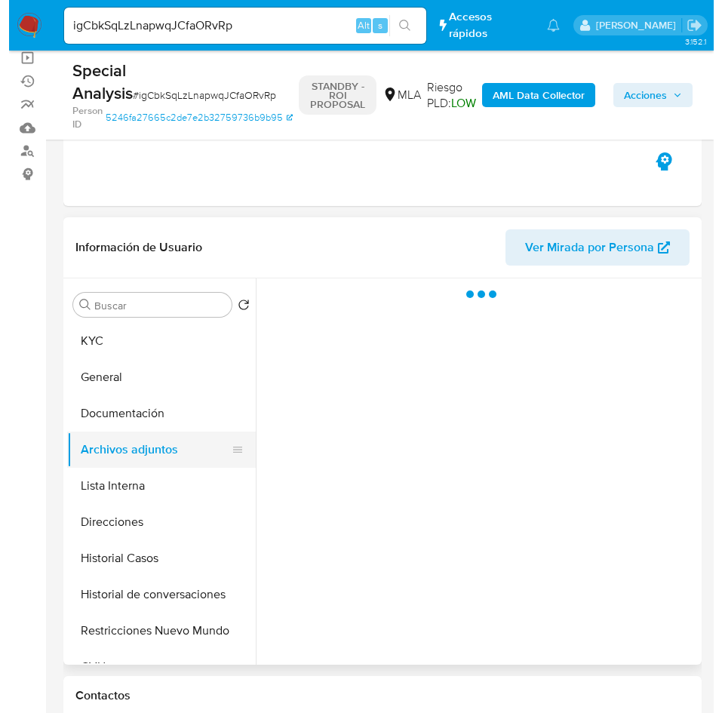
scroll to position [0, 0]
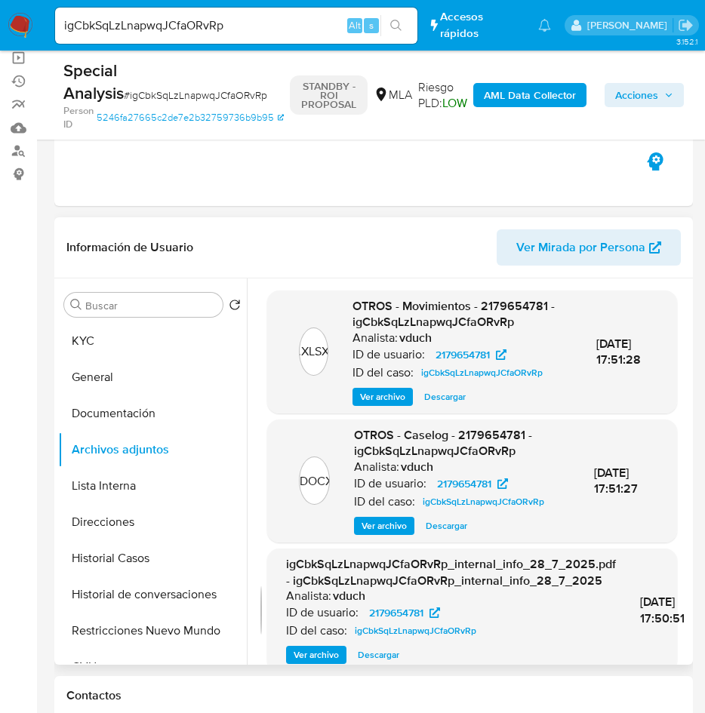
click at [365, 532] on span "Ver archivo" at bounding box center [384, 526] width 45 height 15
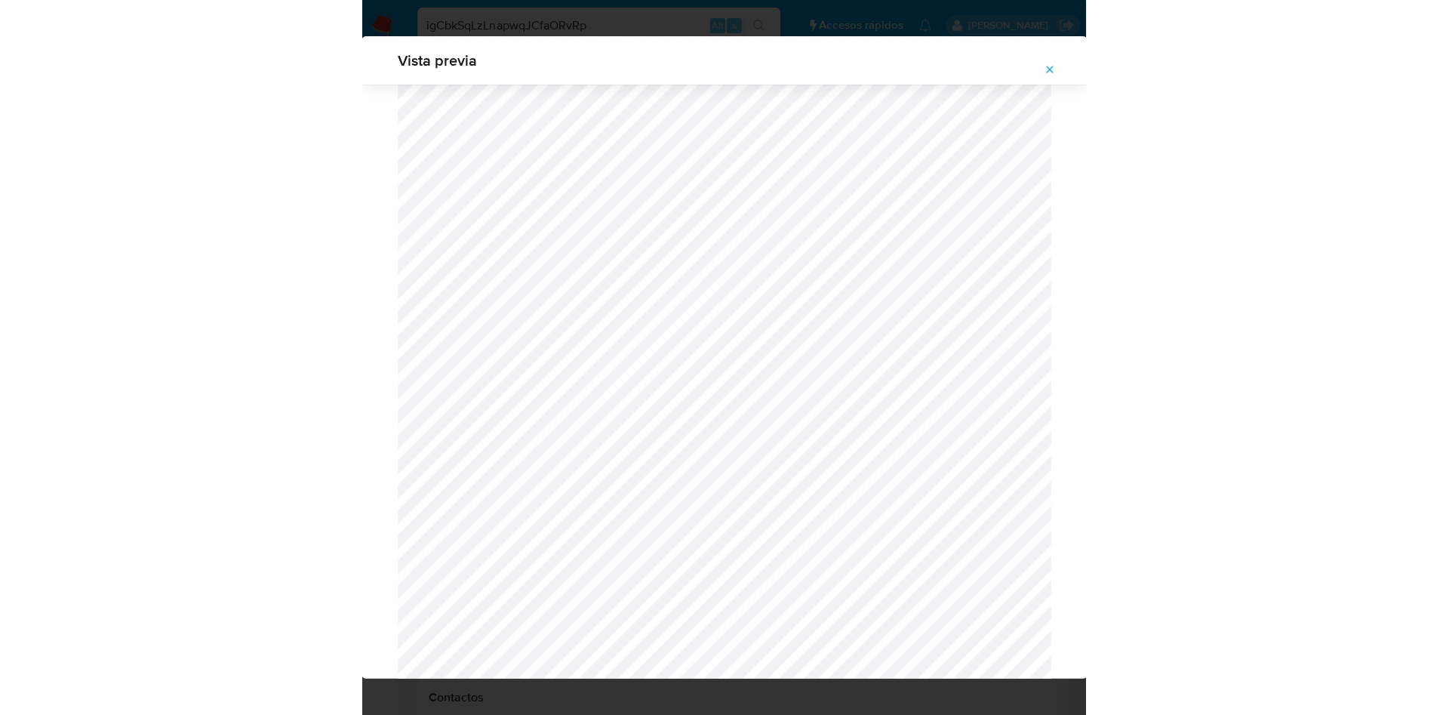
scroll to position [649, 0]
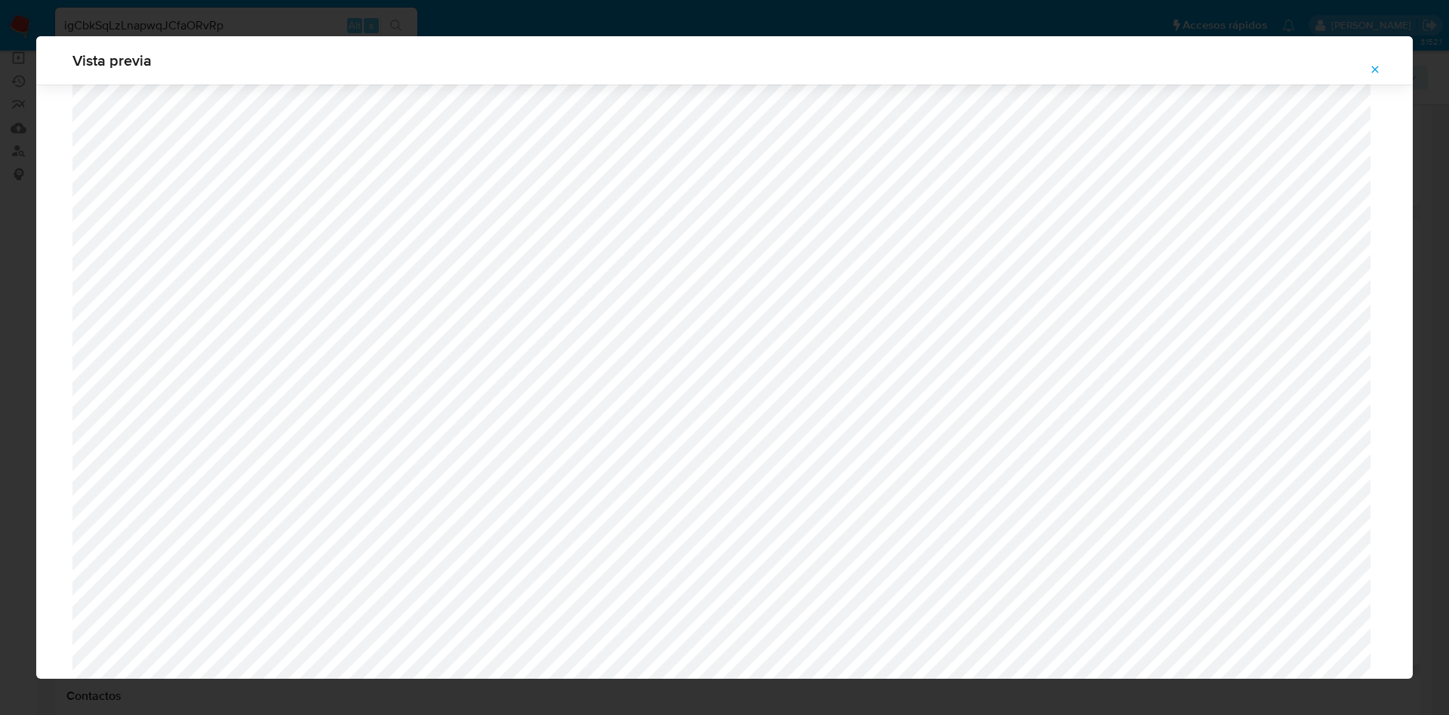
click at [1377, 78] on span "Attachment preview" at bounding box center [1375, 69] width 12 height 21
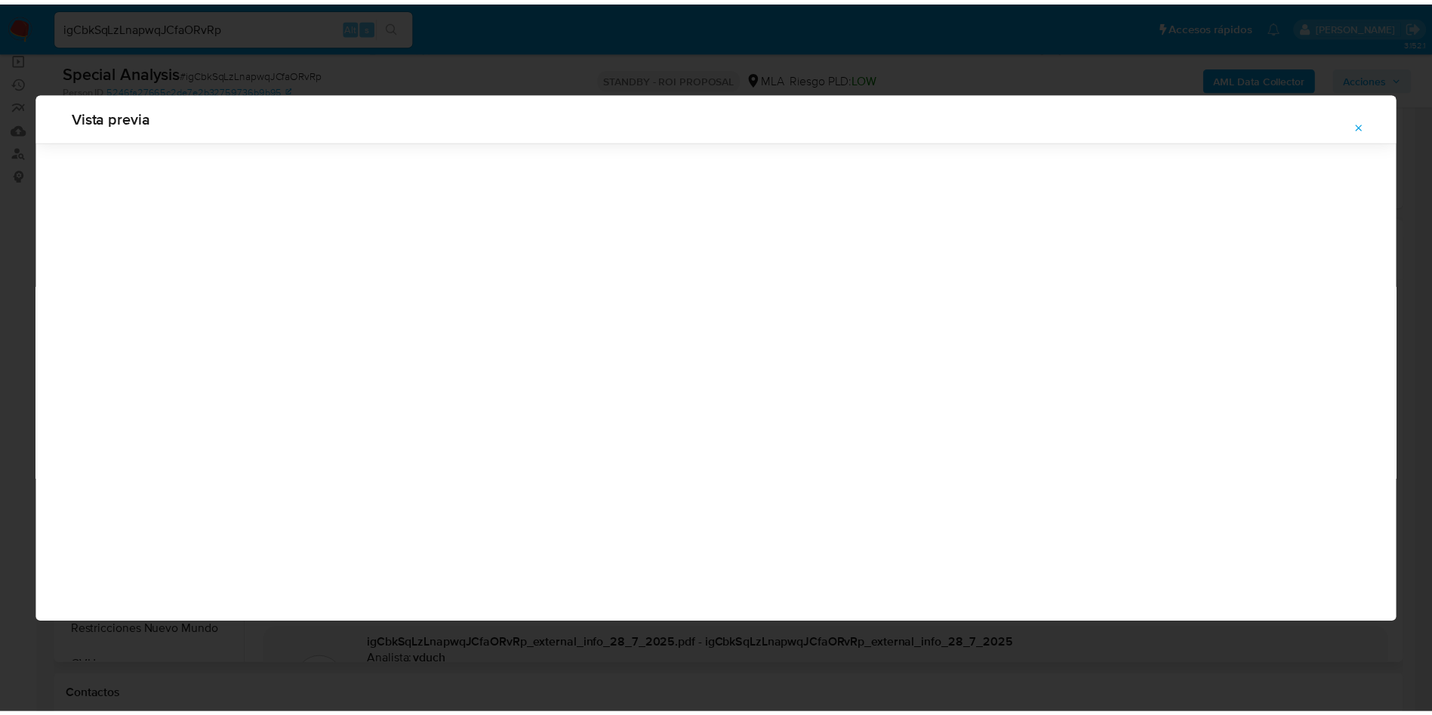
scroll to position [0, 0]
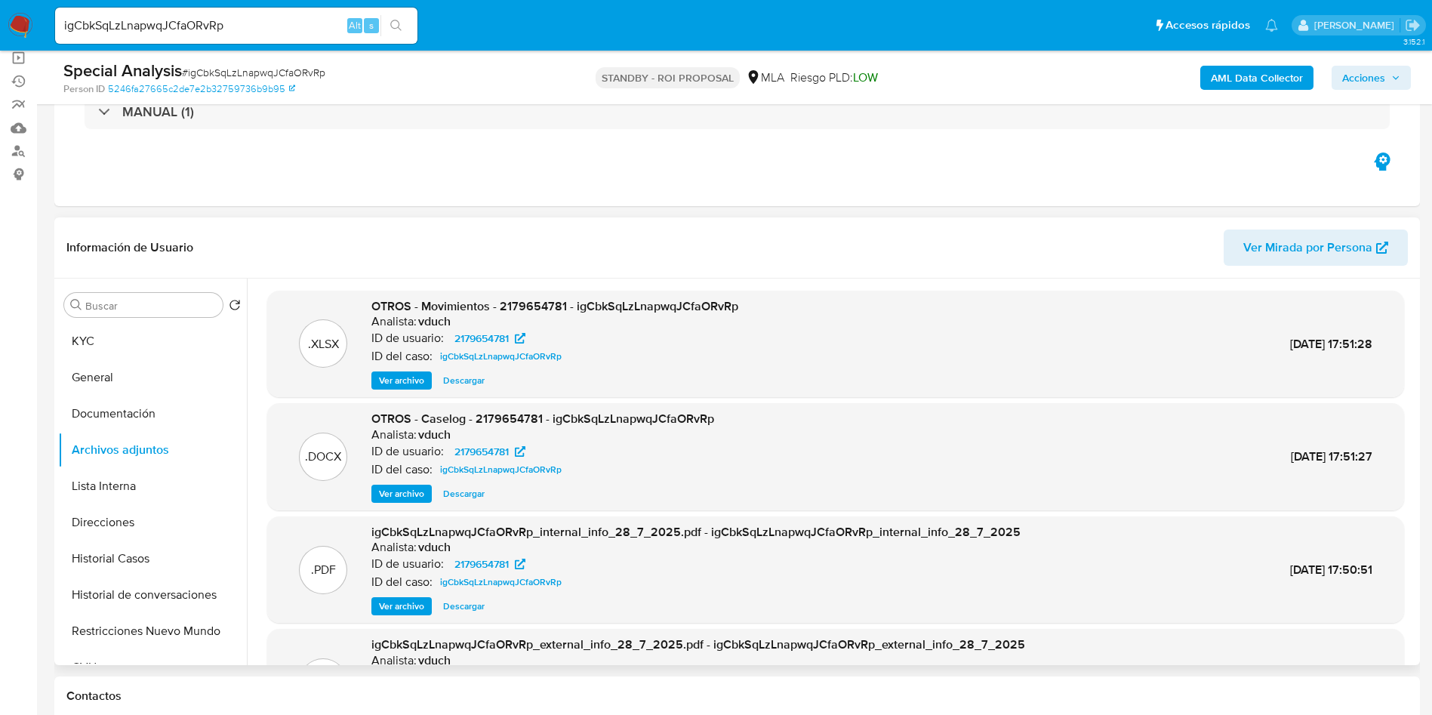
click at [255, 21] on input "igCbkSqLzLnapwqJCfaORvRp" at bounding box center [236, 26] width 362 height 20
paste input "YYxb0254GTc28Y6FnC1M07kn"
type input "YYxb0254GTc28Y6FnC1M07kn"
click at [404, 26] on button "search-icon" at bounding box center [395, 25] width 31 height 21
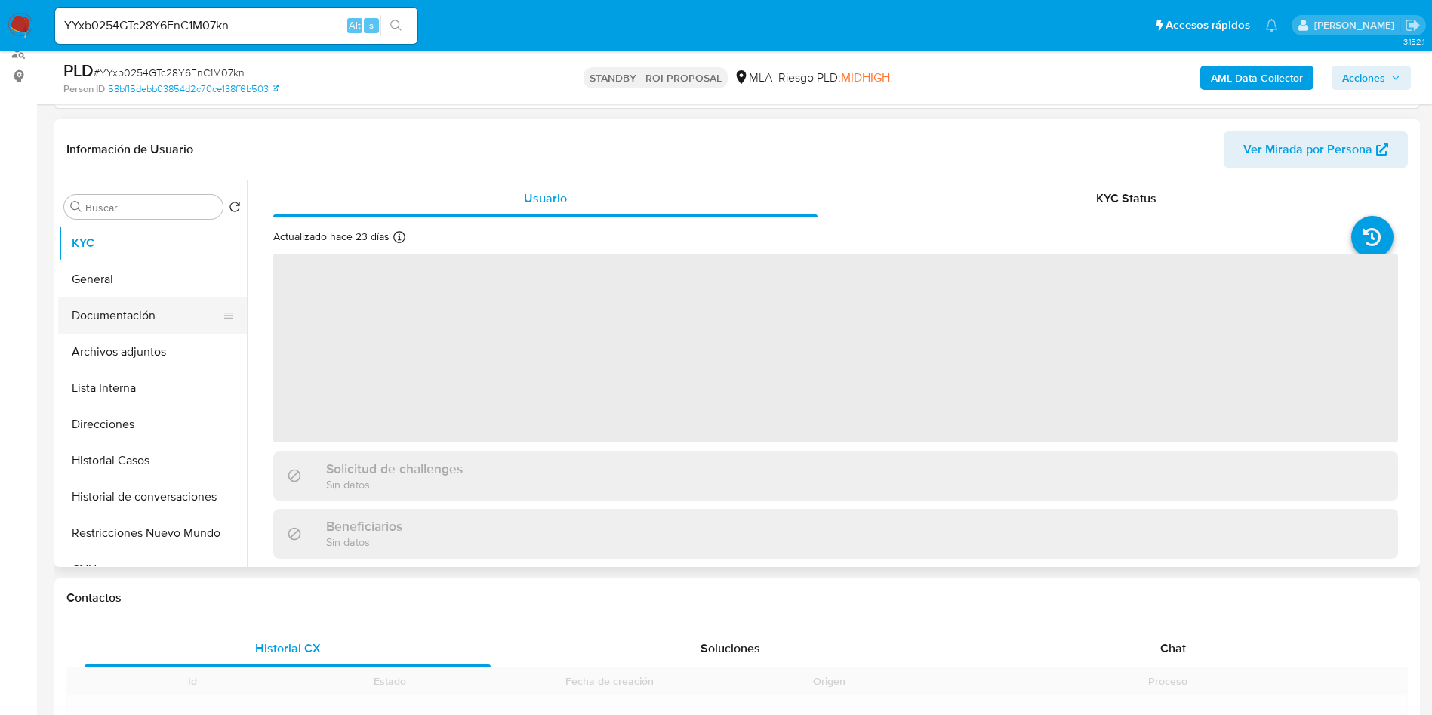
scroll to position [226, 0]
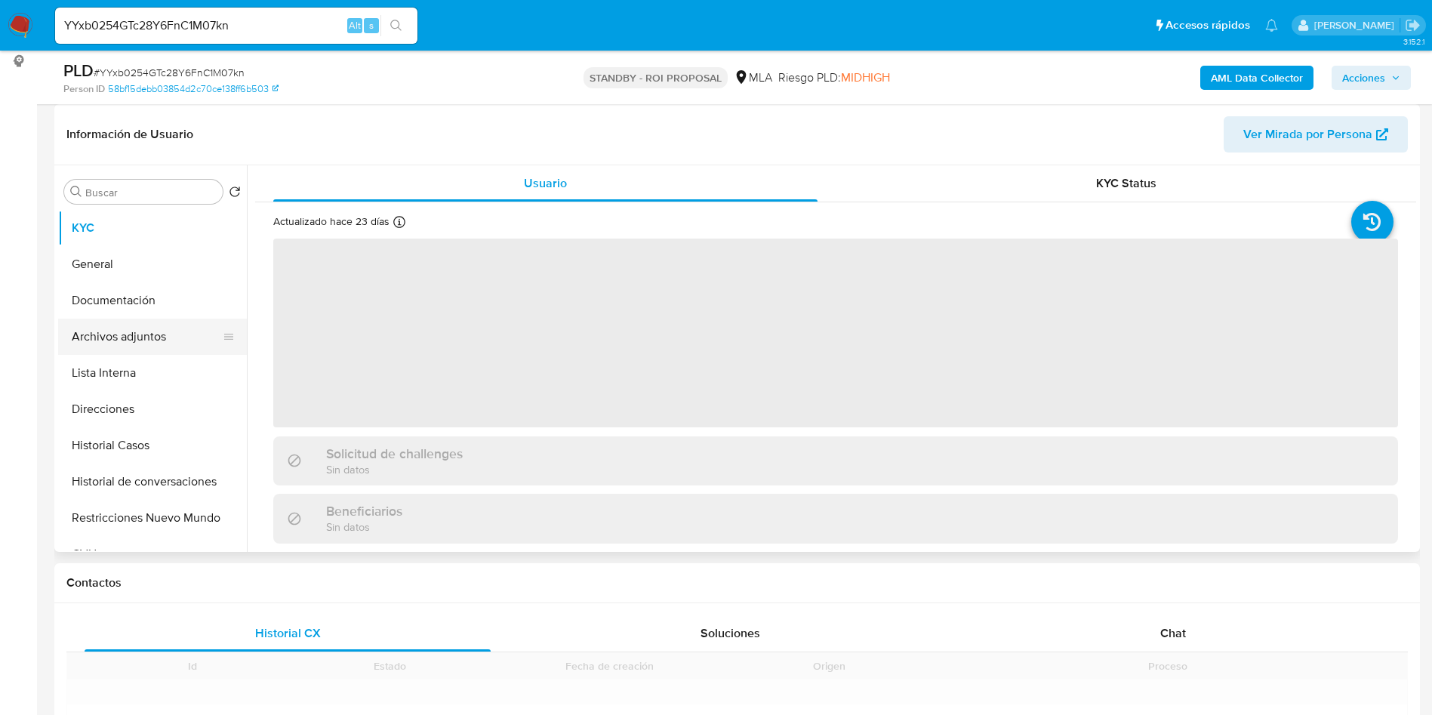
click at [105, 325] on button "Archivos adjuntos" at bounding box center [146, 337] width 177 height 36
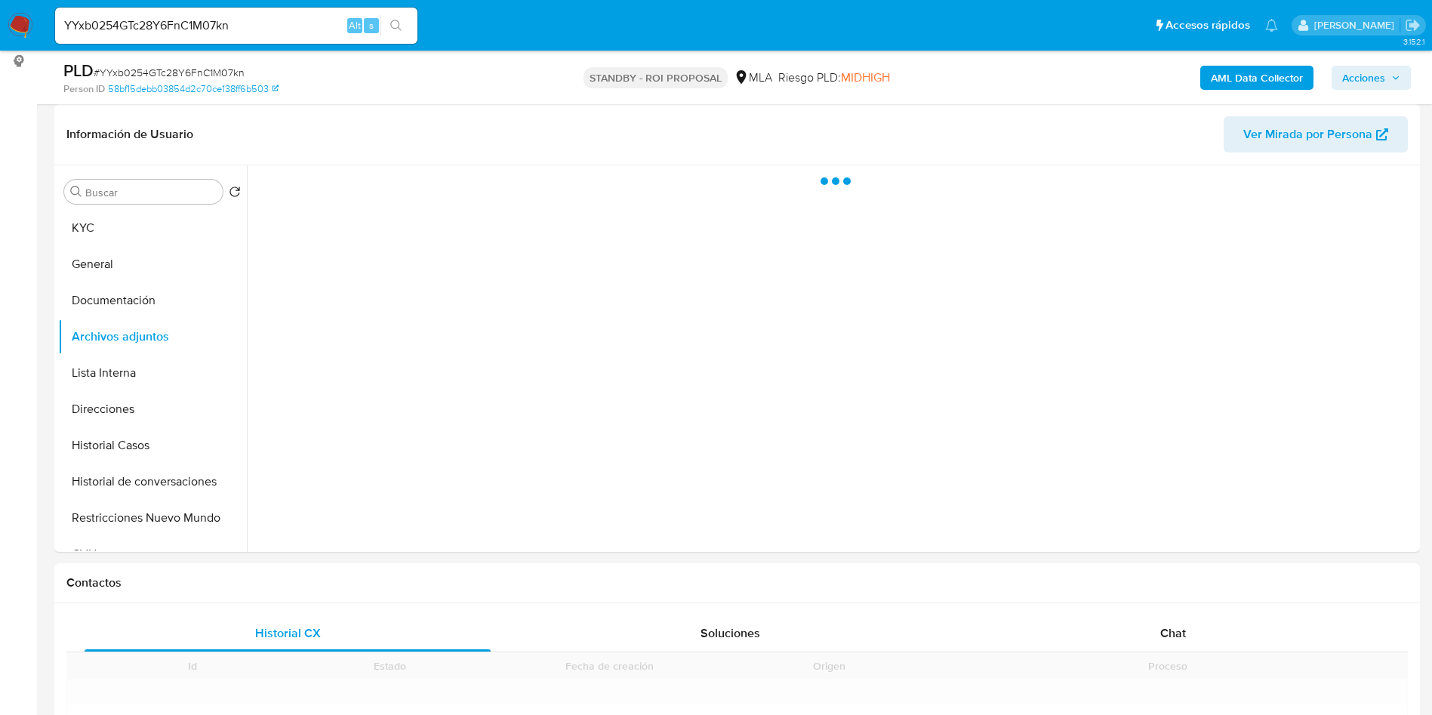
select select "10"
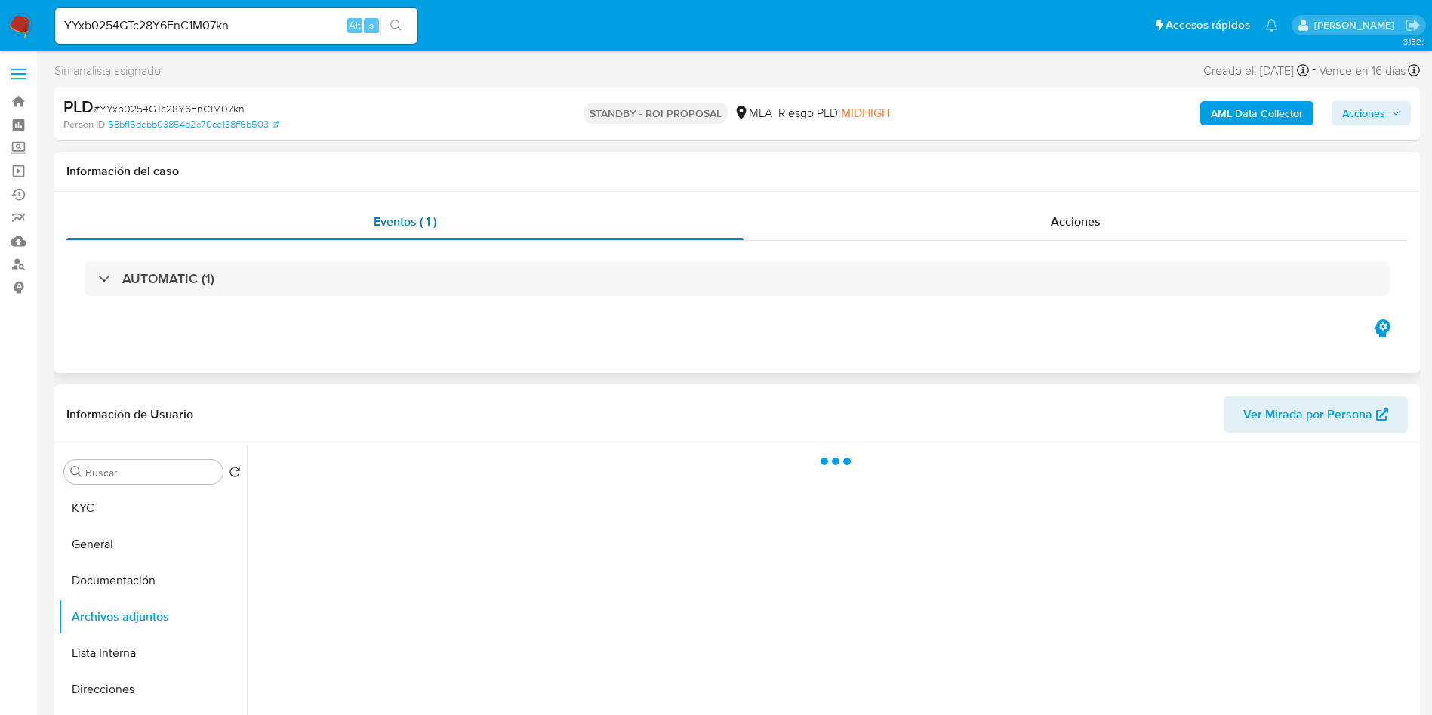
scroll to position [113, 0]
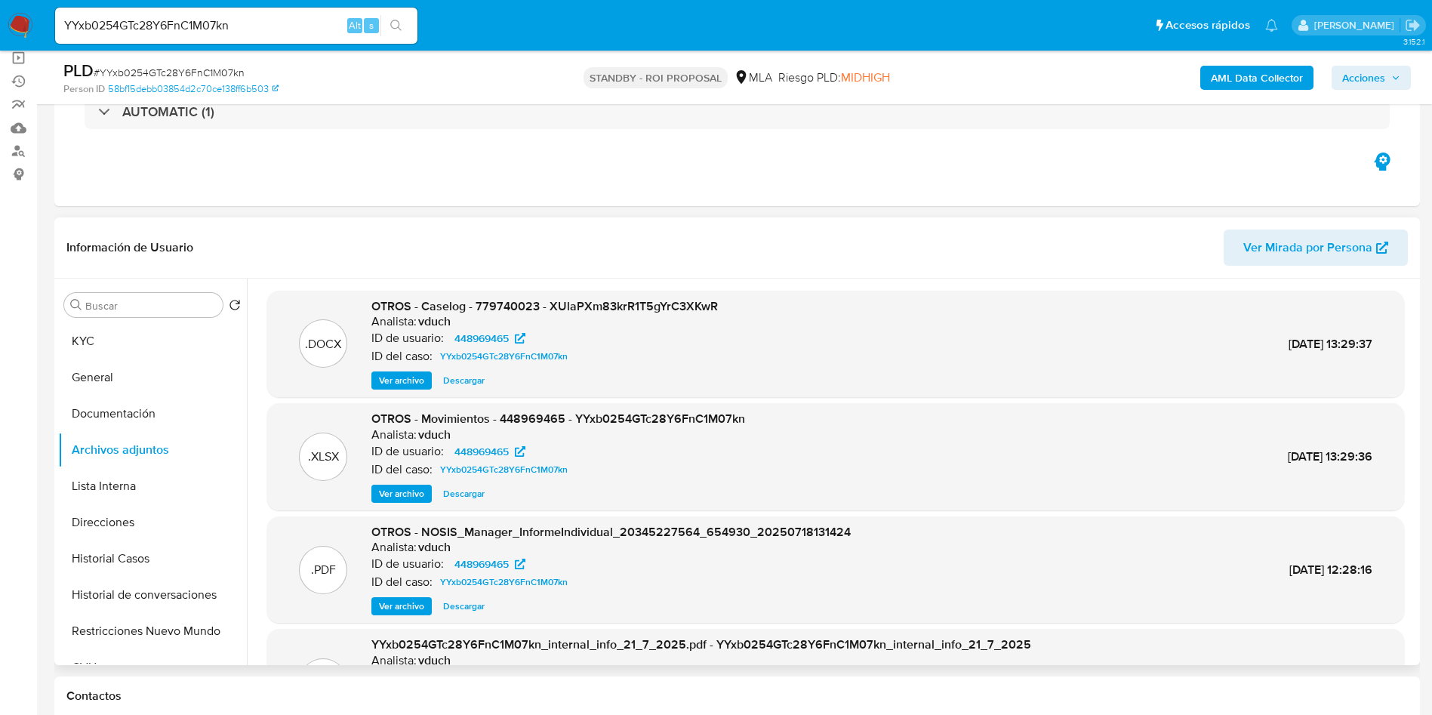
click at [402, 387] on span "Ver archivo" at bounding box center [401, 380] width 45 height 15
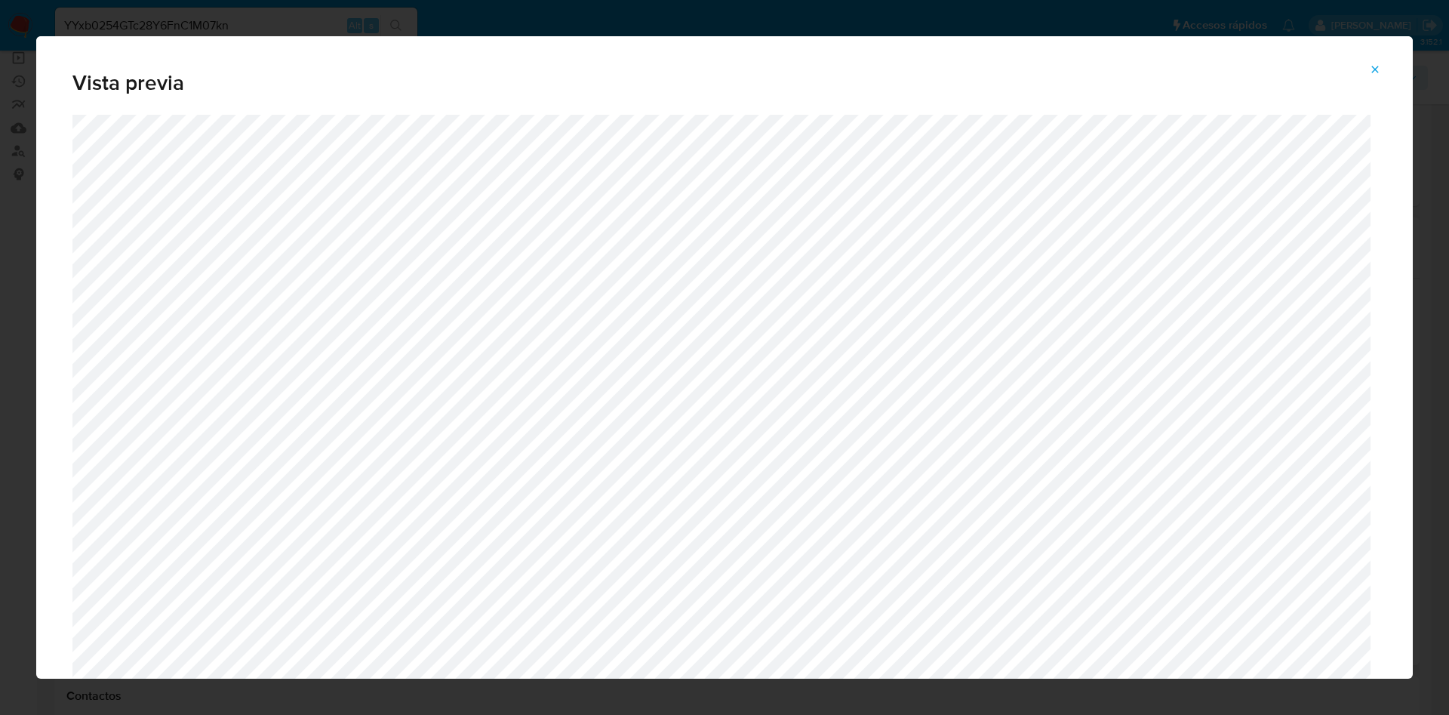
click at [1369, 66] on button "Attachment preview" at bounding box center [1375, 69] width 33 height 24
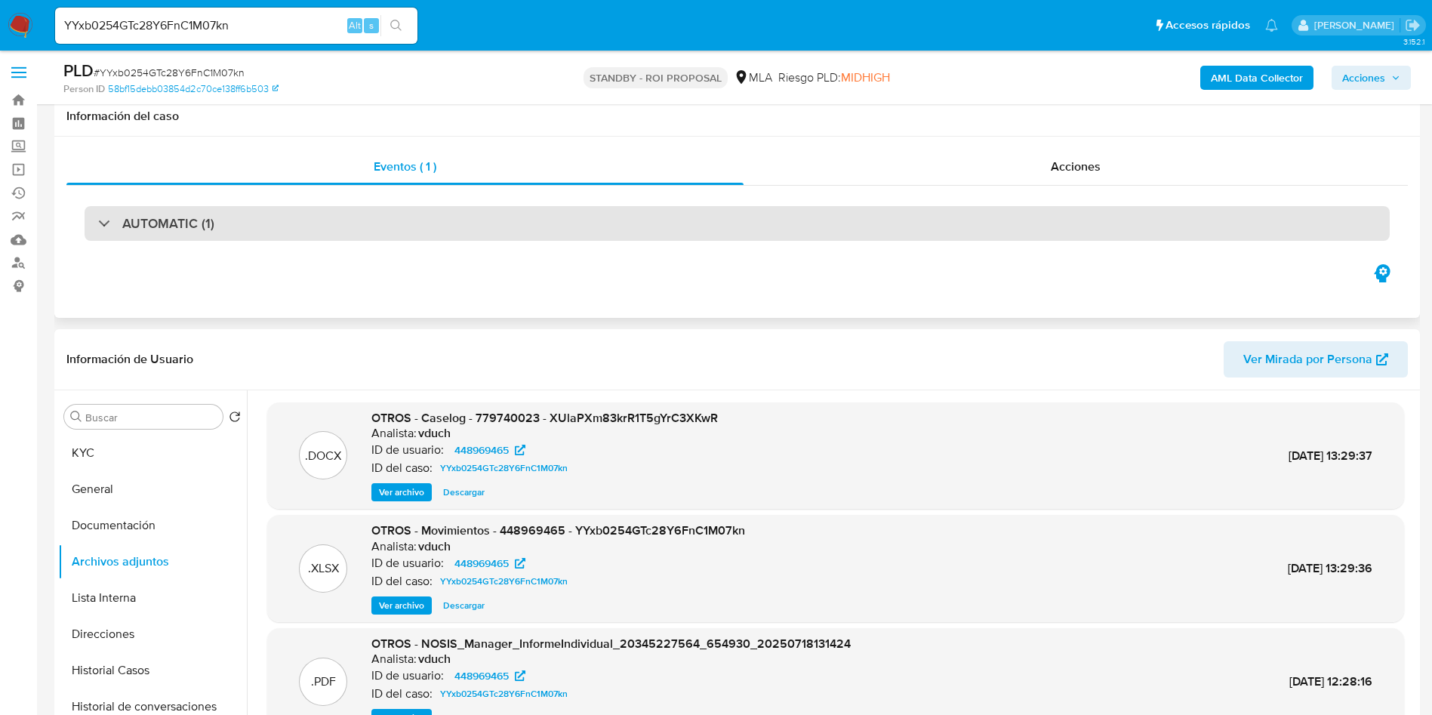
scroll to position [0, 0]
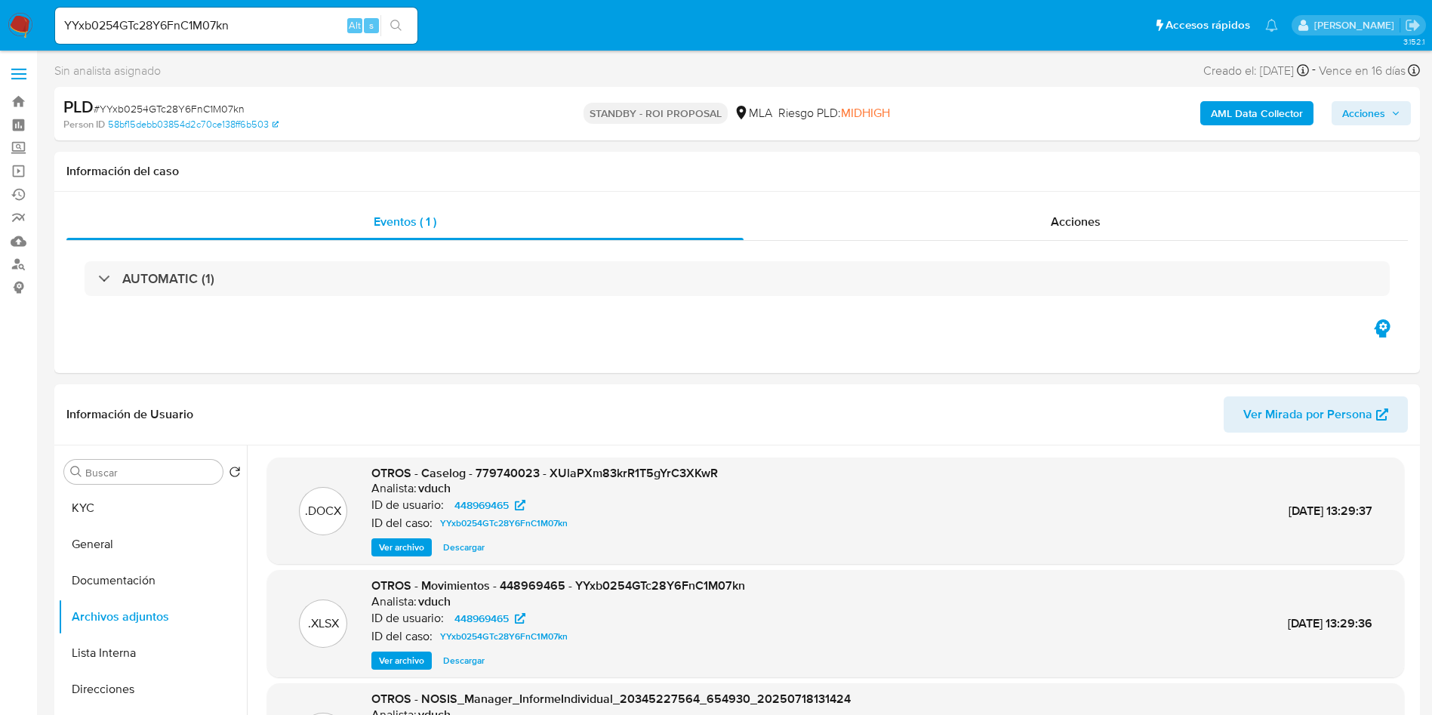
click at [211, 101] on span "# YYxb0254GTc28Y6FnC1M07kn" at bounding box center [169, 108] width 151 height 15
copy span "YYxb0254GTc28Y6FnC1M07kn"
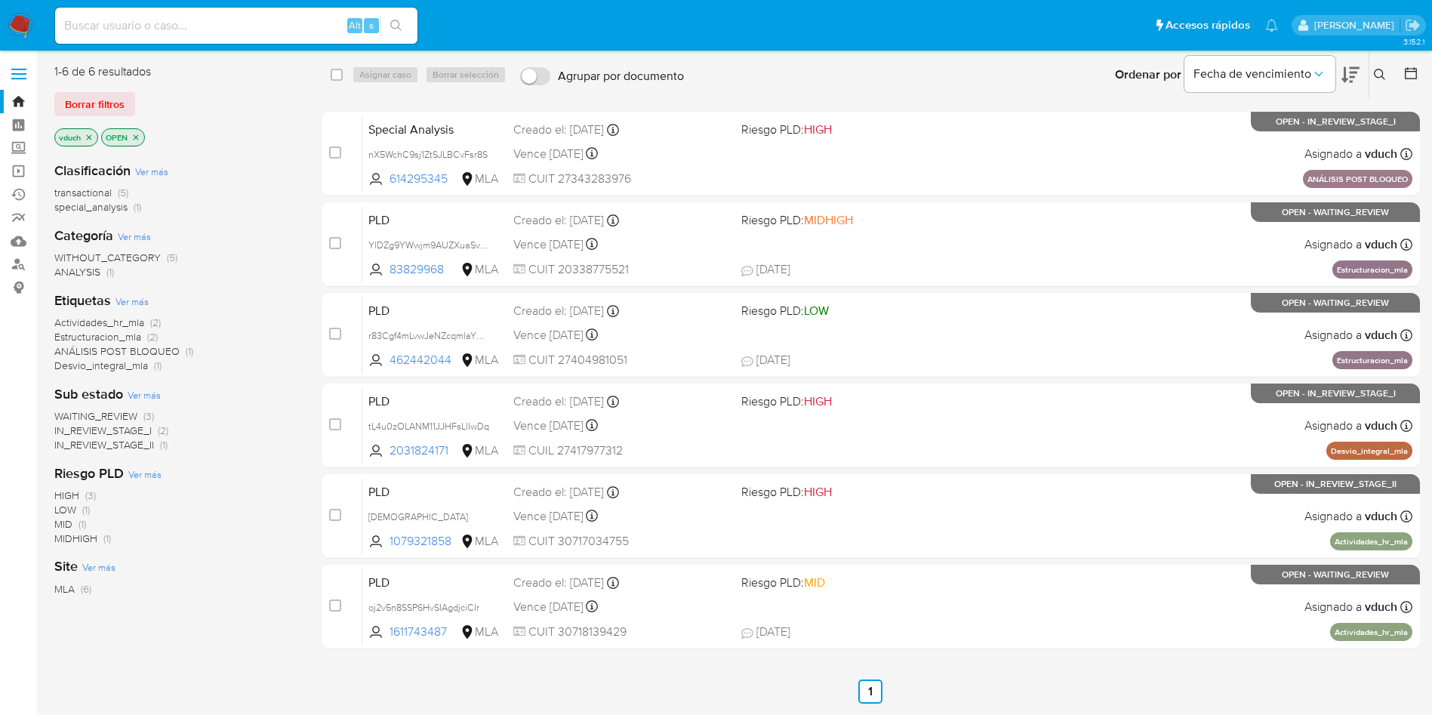
click at [1369, 66] on button at bounding box center [1381, 75] width 25 height 18
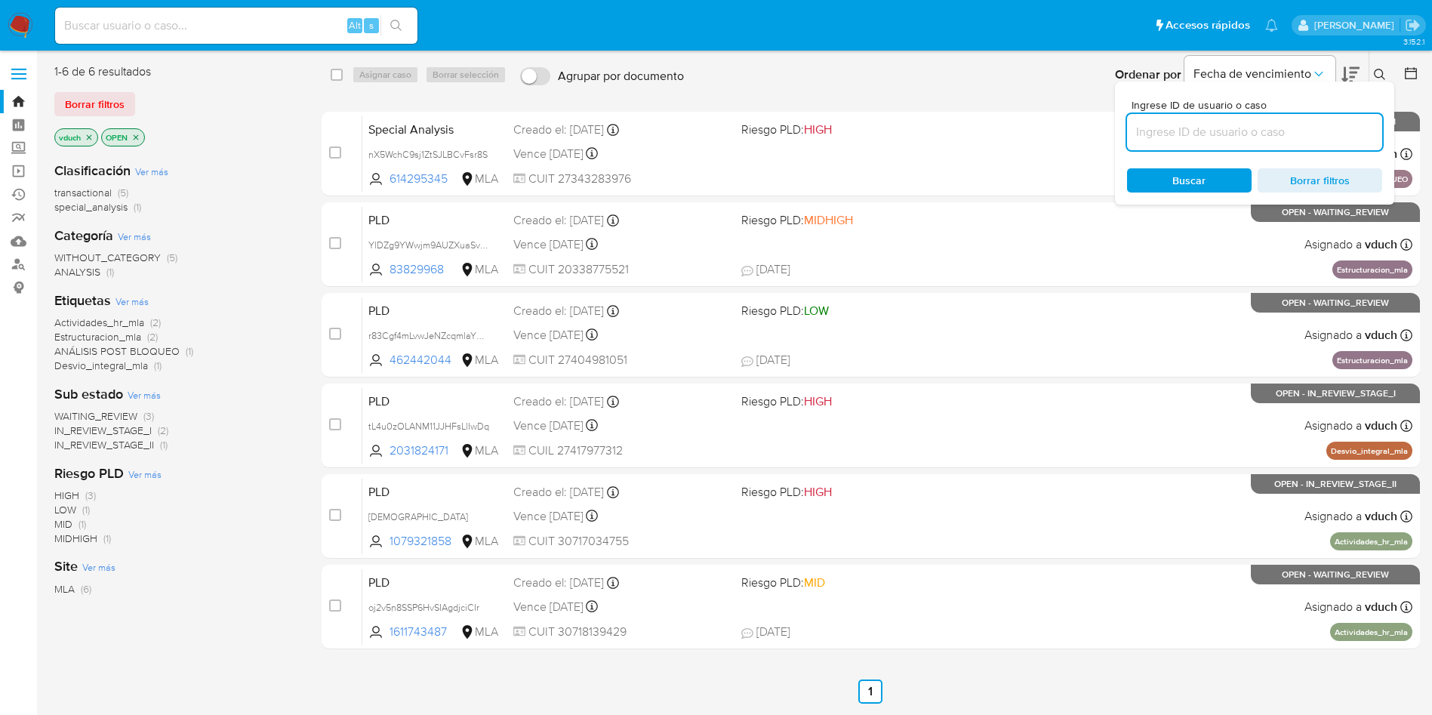
click at [1300, 123] on input at bounding box center [1254, 132] width 255 height 20
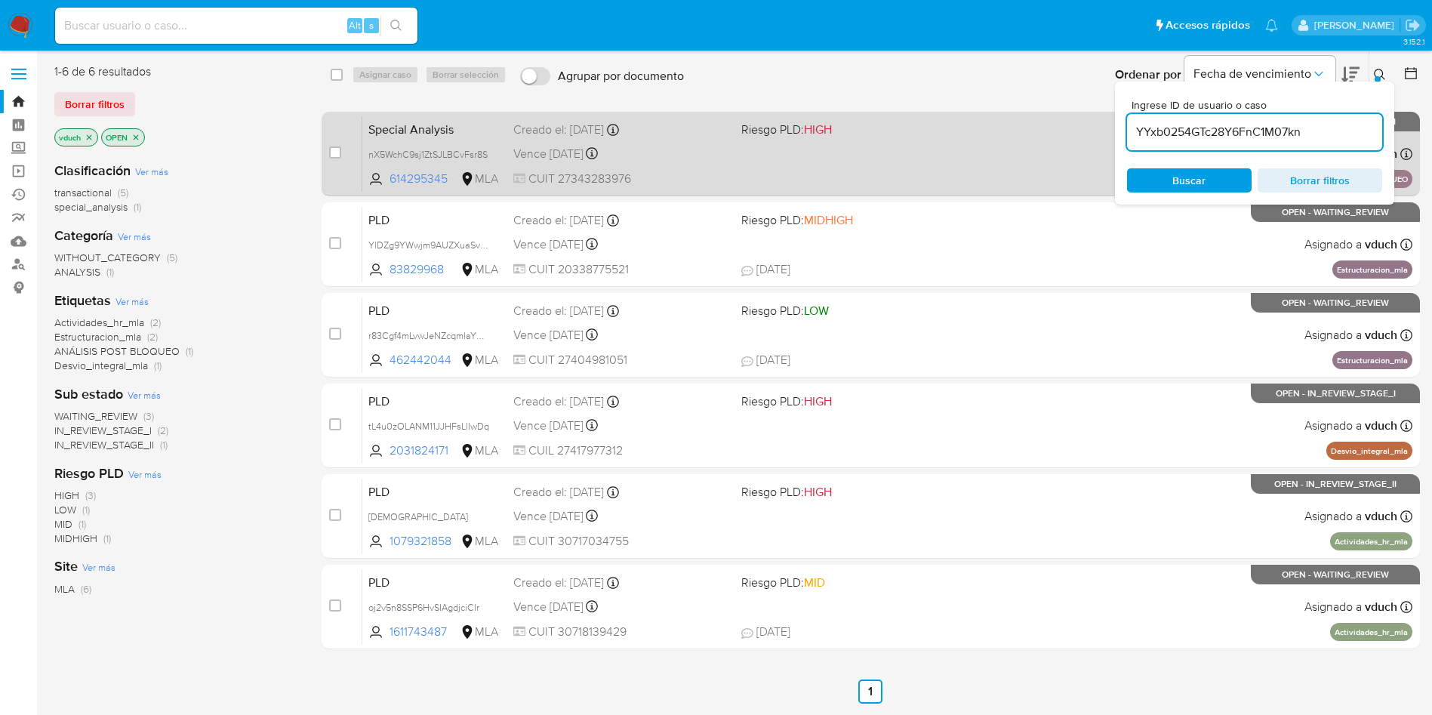
type input "YYxb0254GTc28Y6FnC1M07kn"
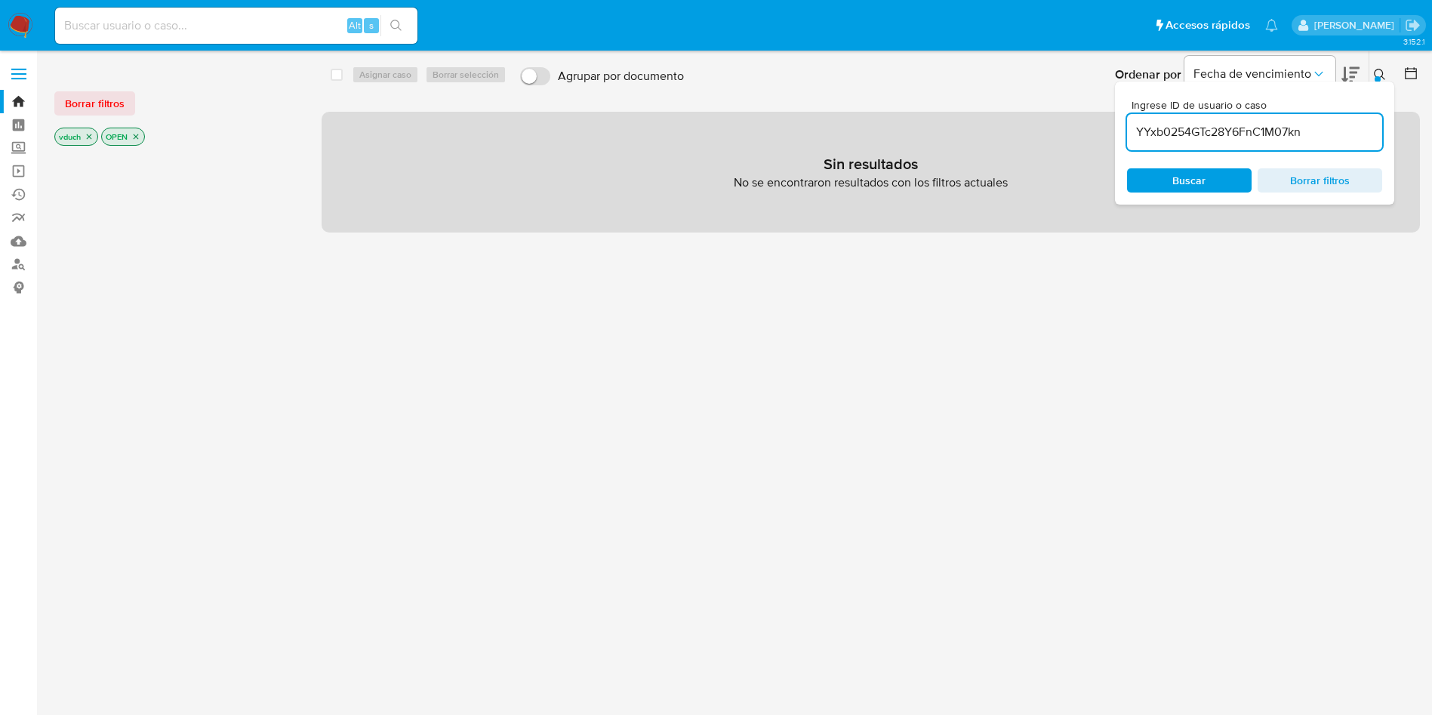
click at [93, 137] on icon "close-filter" at bounding box center [89, 136] width 9 height 9
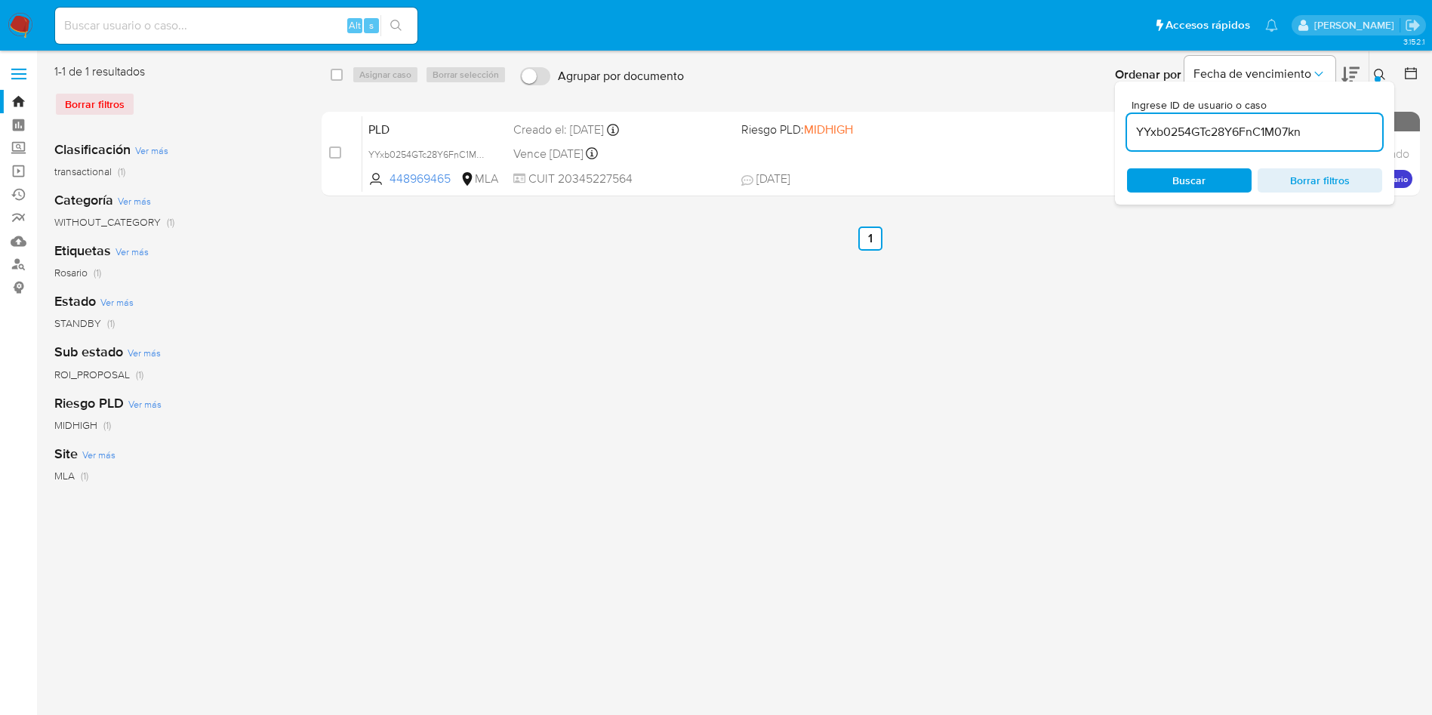
click at [328, 72] on div "select-all-cases-checkbox Asignar caso Borrar selección Agrupar por documento O…" at bounding box center [872, 74] width 1100 height 47
click at [343, 74] on div "select-all-cases-checkbox" at bounding box center [340, 75] width 18 height 18
click at [336, 74] on input "checkbox" at bounding box center [337, 75] width 12 height 12
checkbox input "true"
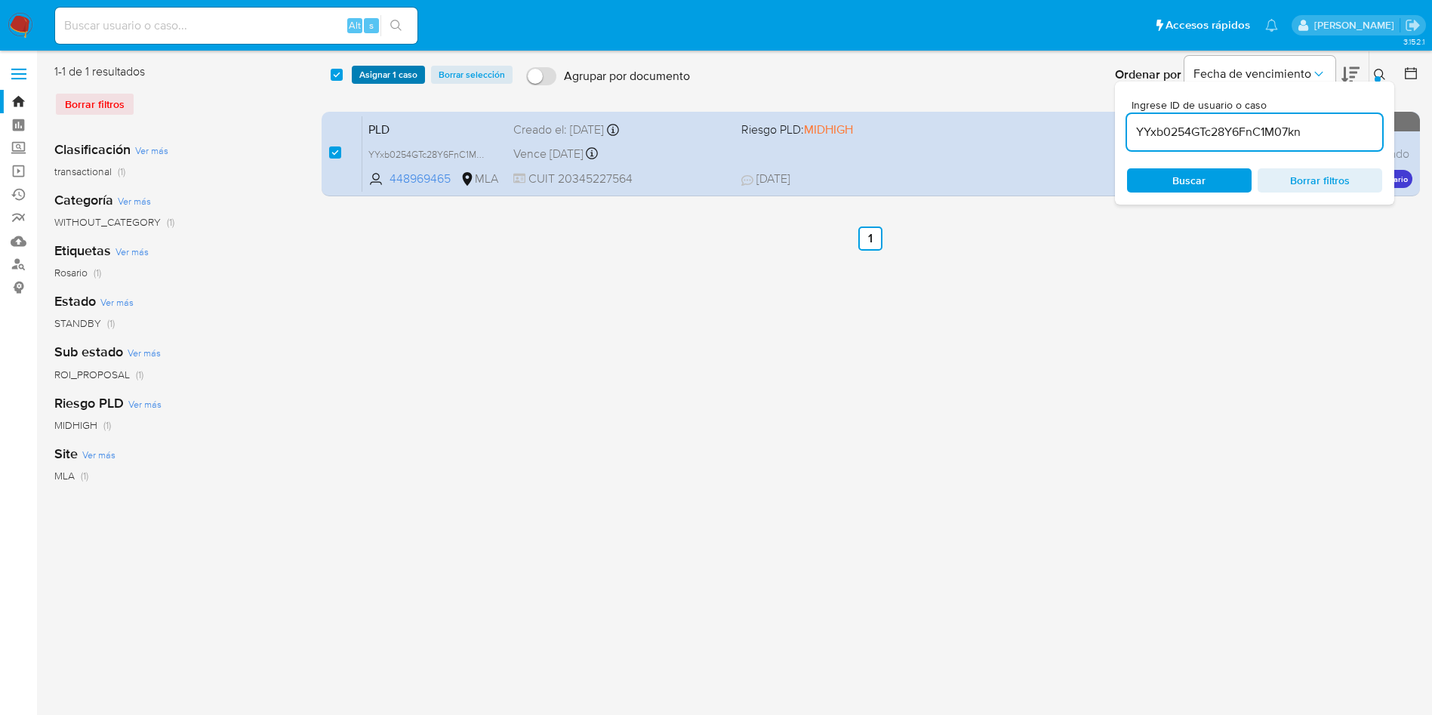
click at [377, 75] on span "Asignar 1 caso" at bounding box center [388, 74] width 58 height 15
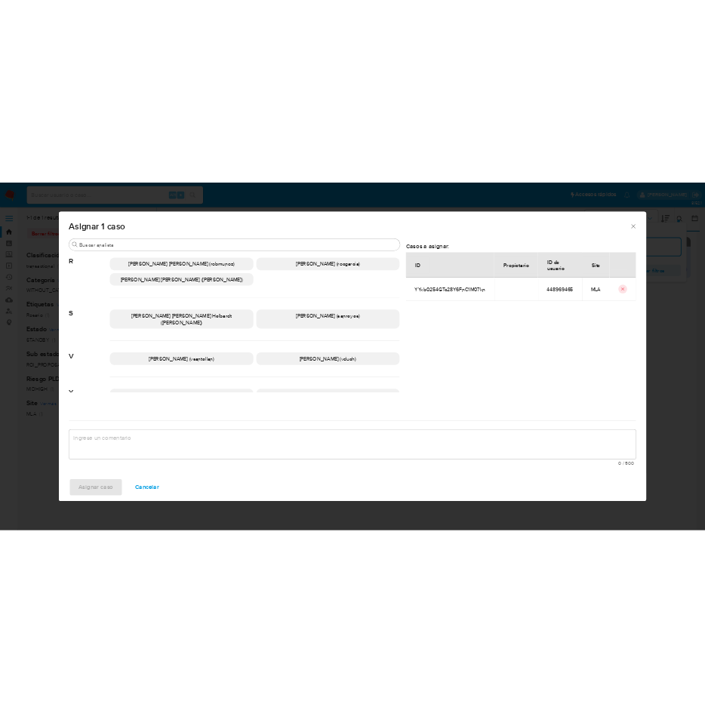
scroll to position [1349, 0]
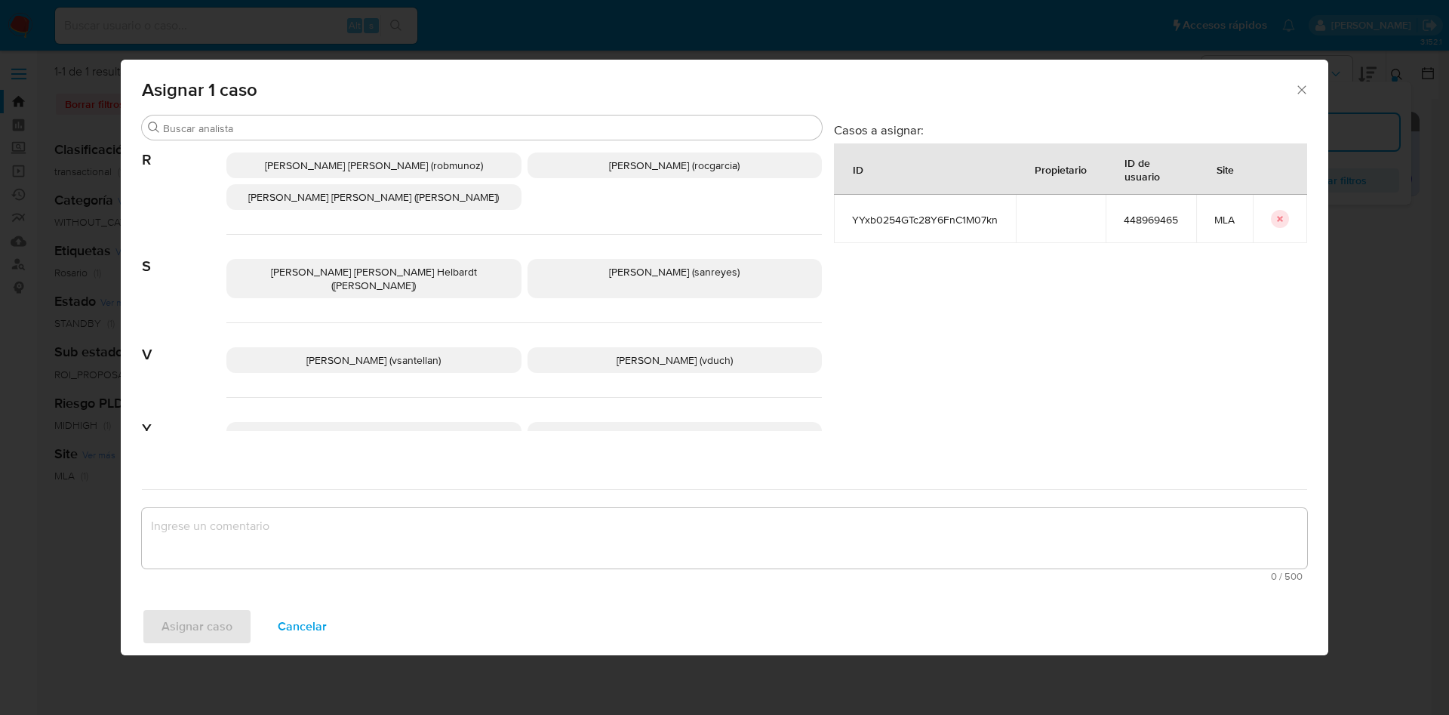
click at [691, 347] on p "Valeria Duch (vduch)" at bounding box center [675, 360] width 295 height 26
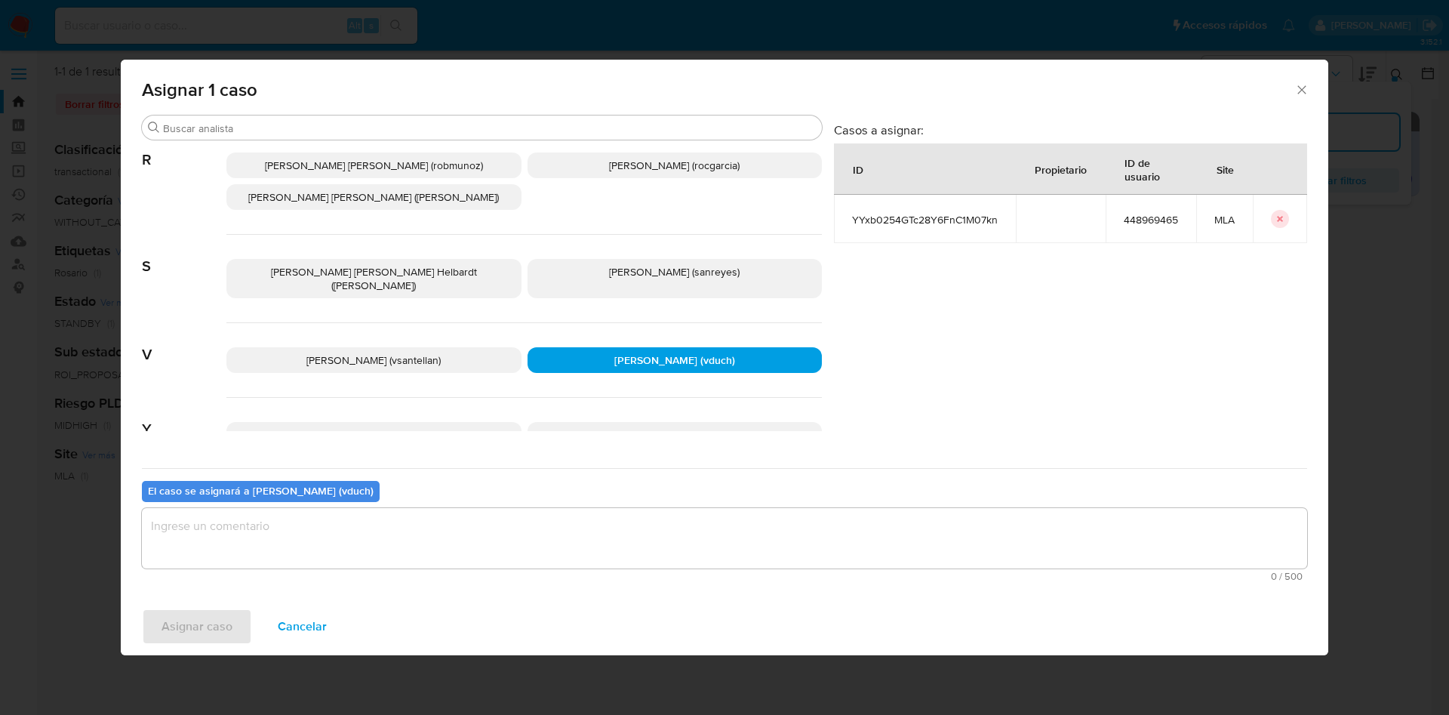
click at [618, 554] on textarea "assign-modal" at bounding box center [725, 538] width 1166 height 60
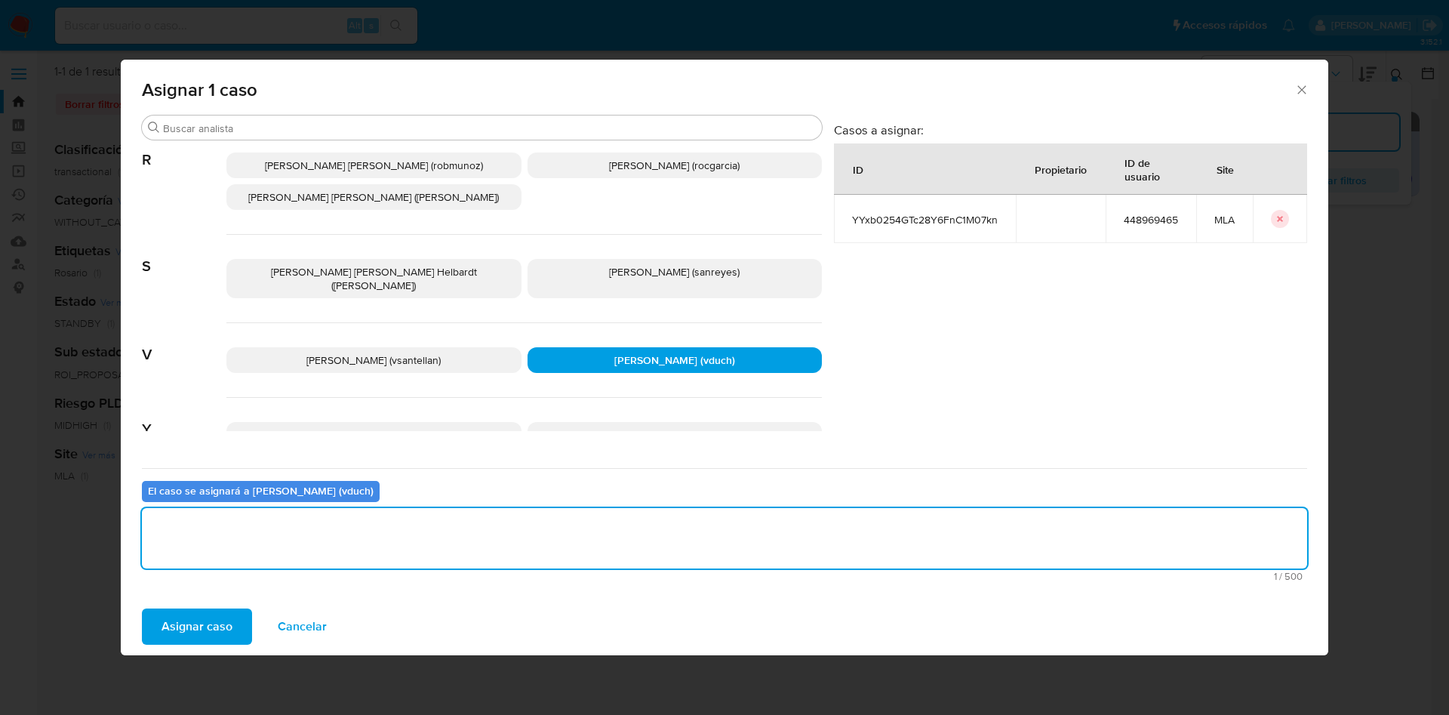
click at [186, 621] on span "Asignar caso" at bounding box center [197, 626] width 71 height 33
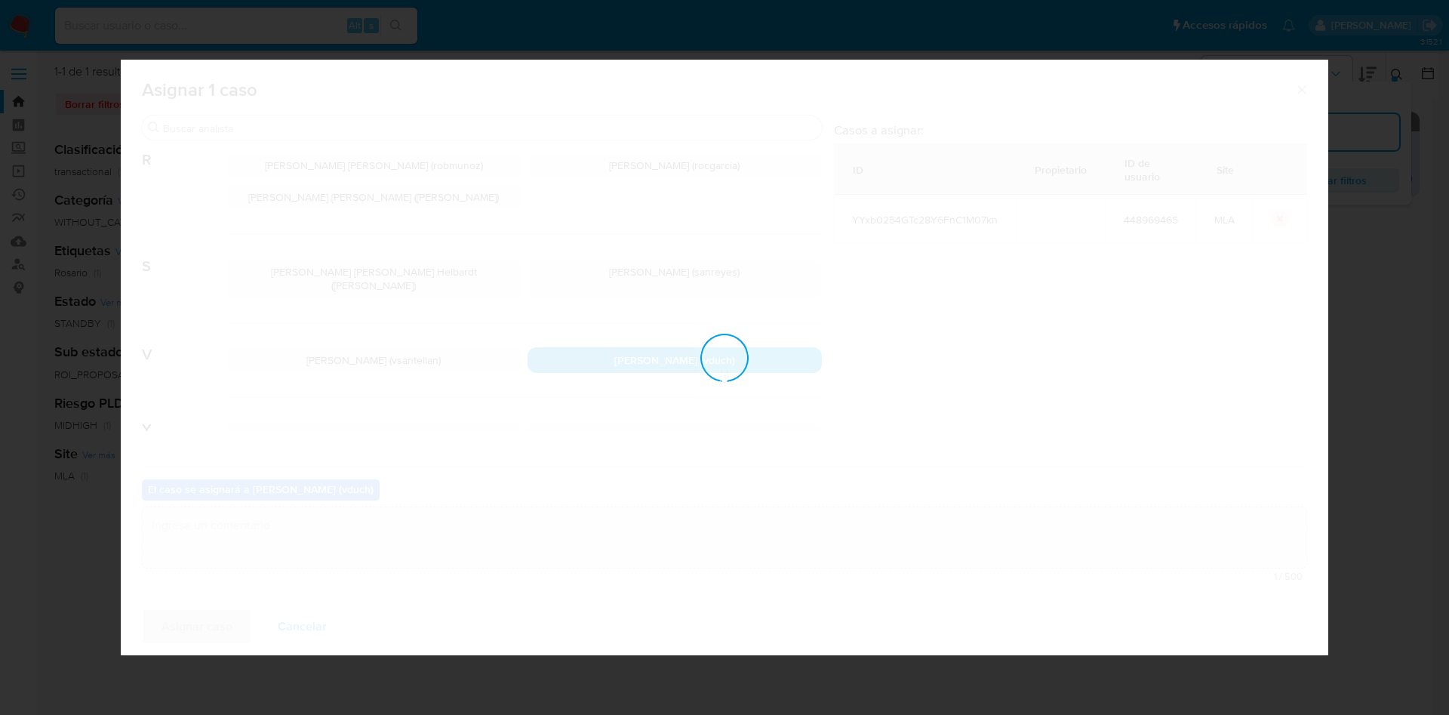
checkbox input "false"
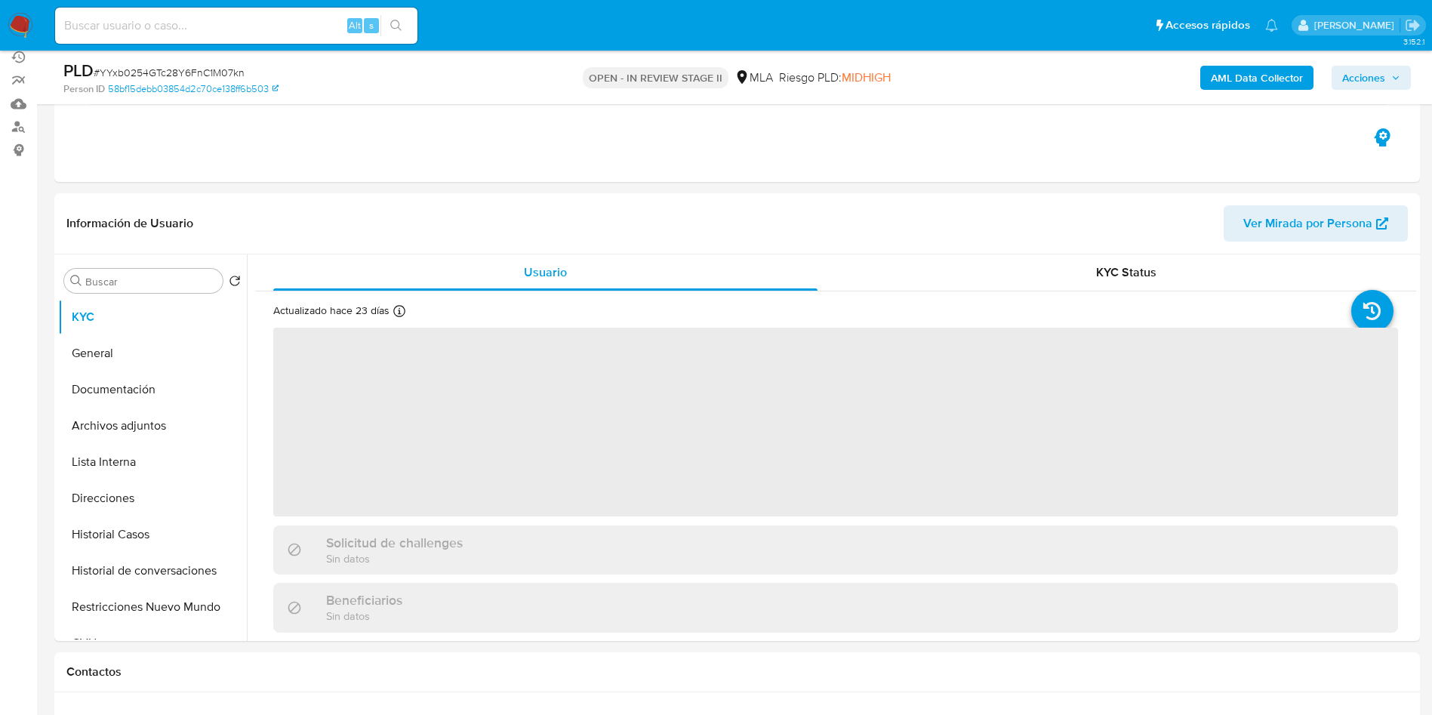
scroll to position [226, 0]
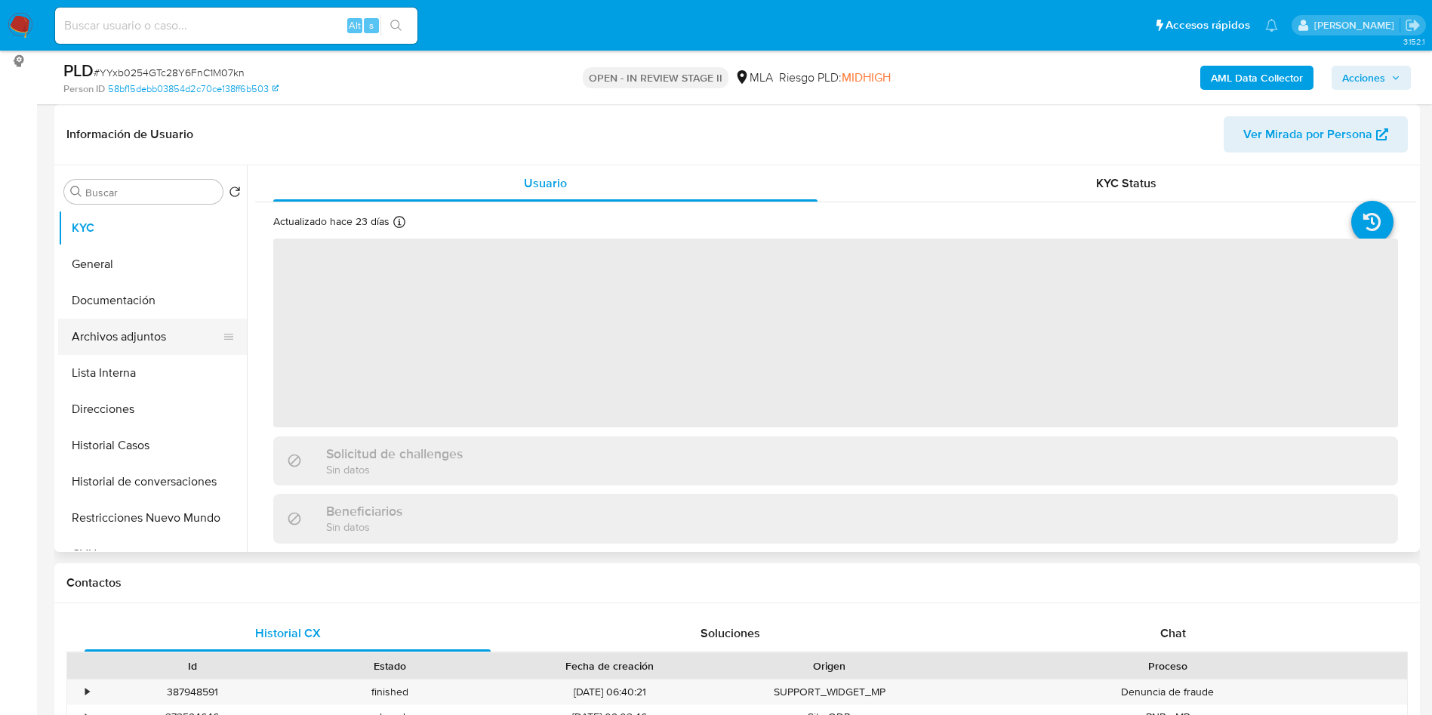
click at [145, 319] on button "Archivos adjuntos" at bounding box center [146, 337] width 177 height 36
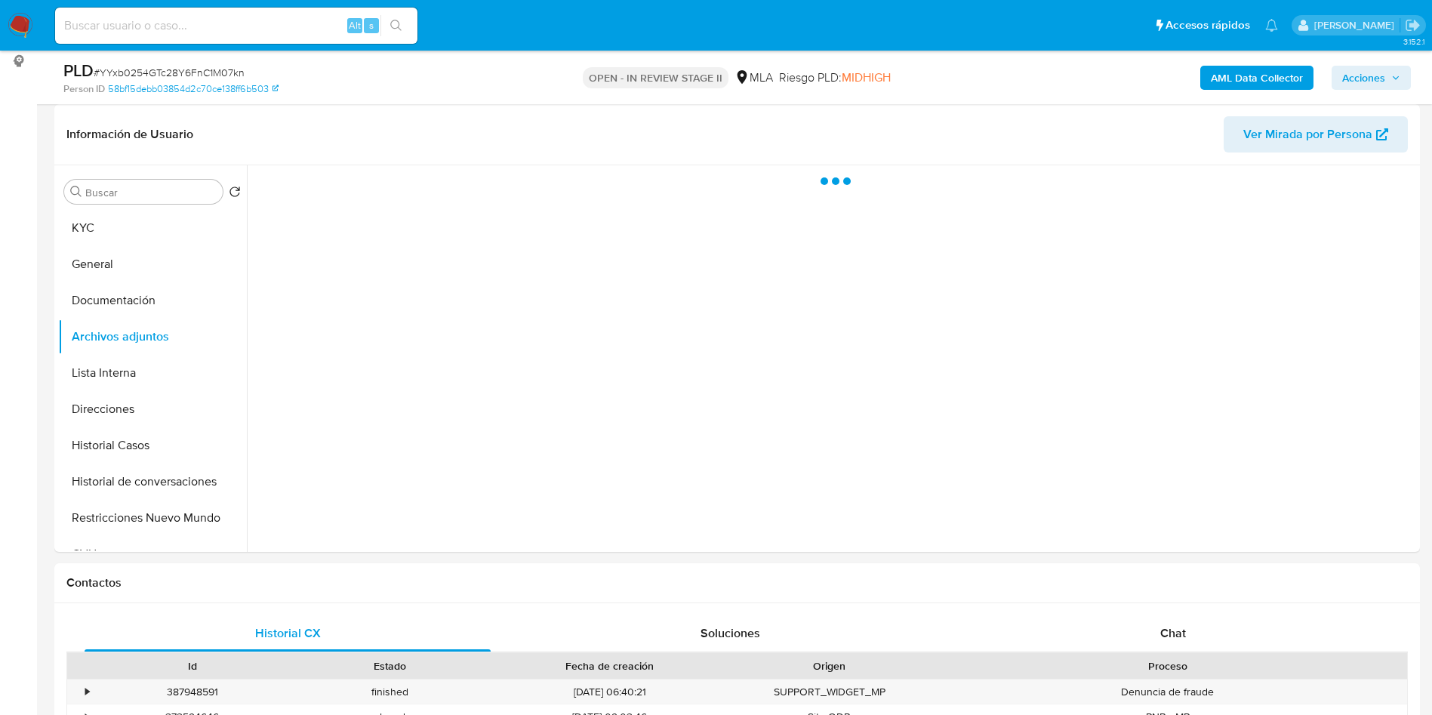
select select "10"
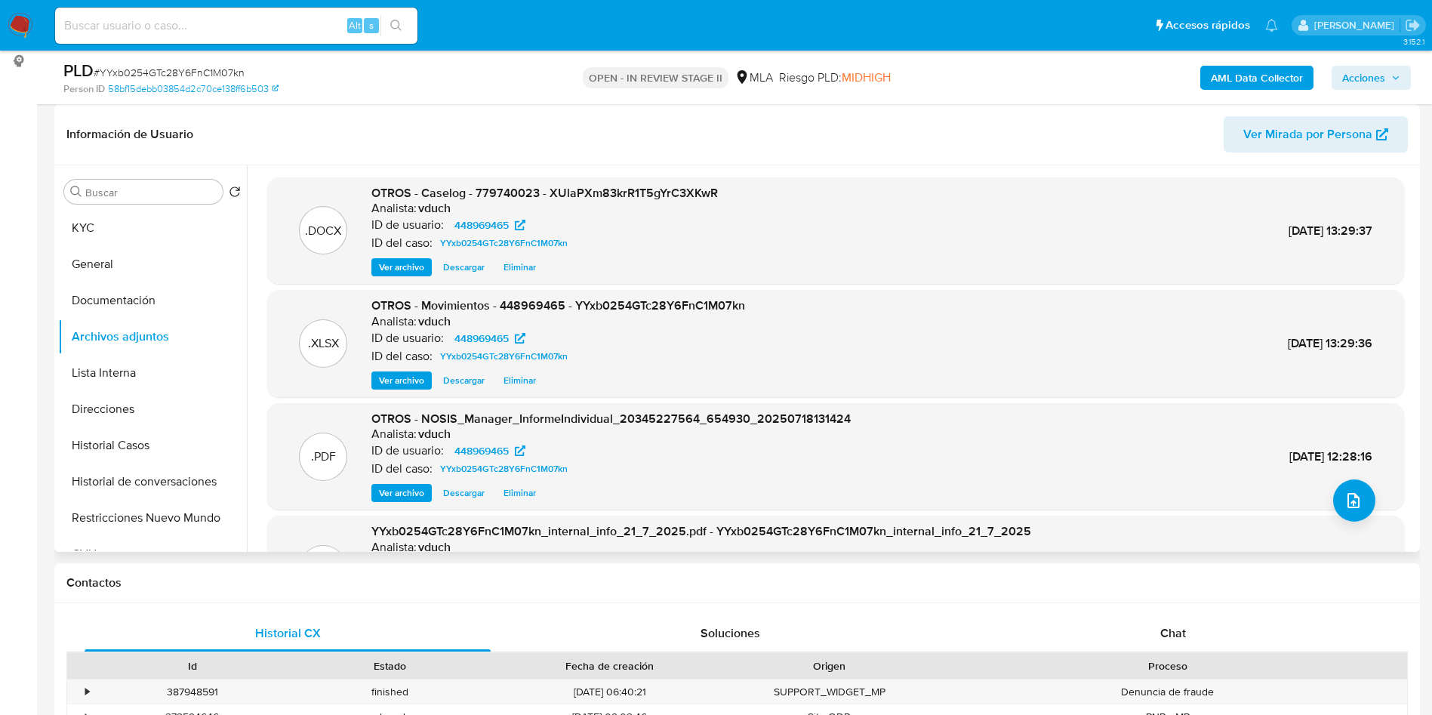
click at [526, 263] on span "Eliminar" at bounding box center [520, 267] width 32 height 15
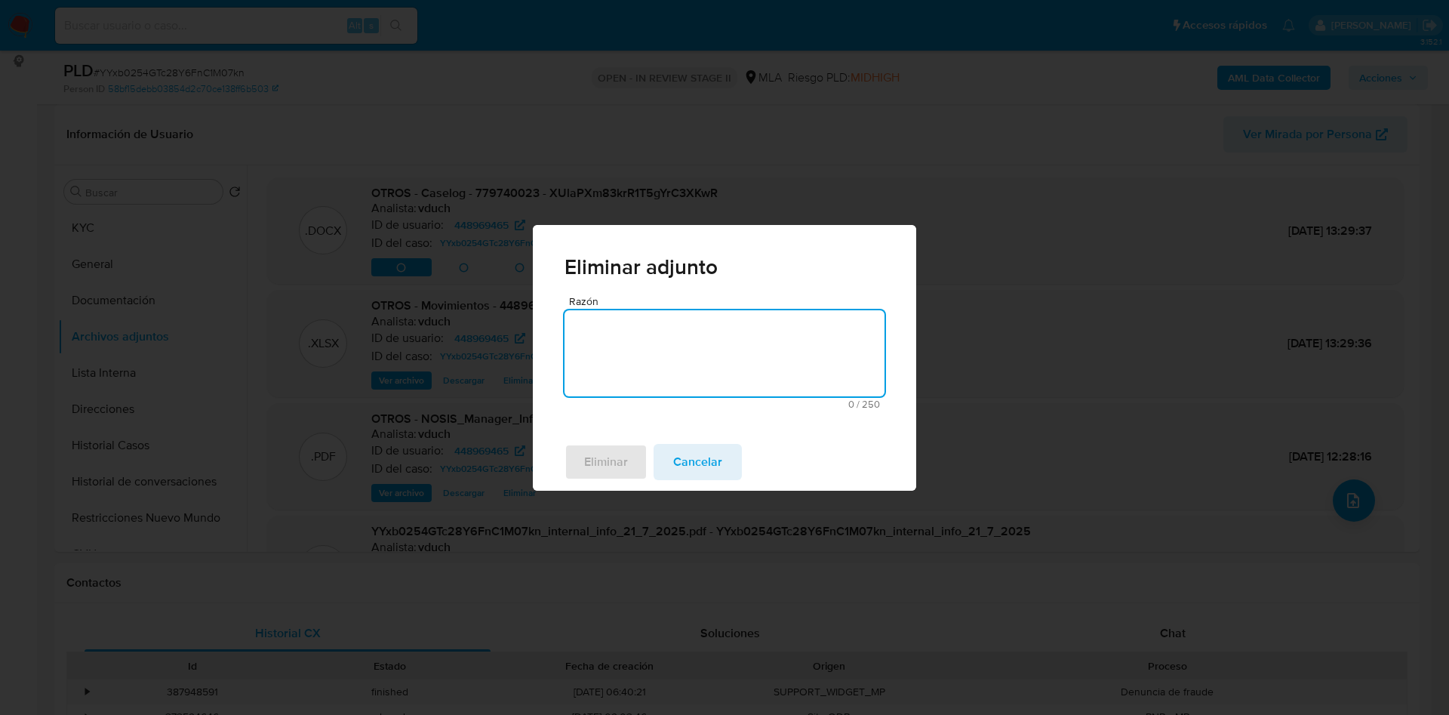
click at [692, 331] on textarea "Razón" at bounding box center [725, 353] width 320 height 86
type textarea "v2"
click at [599, 464] on span "Eliminar" at bounding box center [606, 461] width 44 height 33
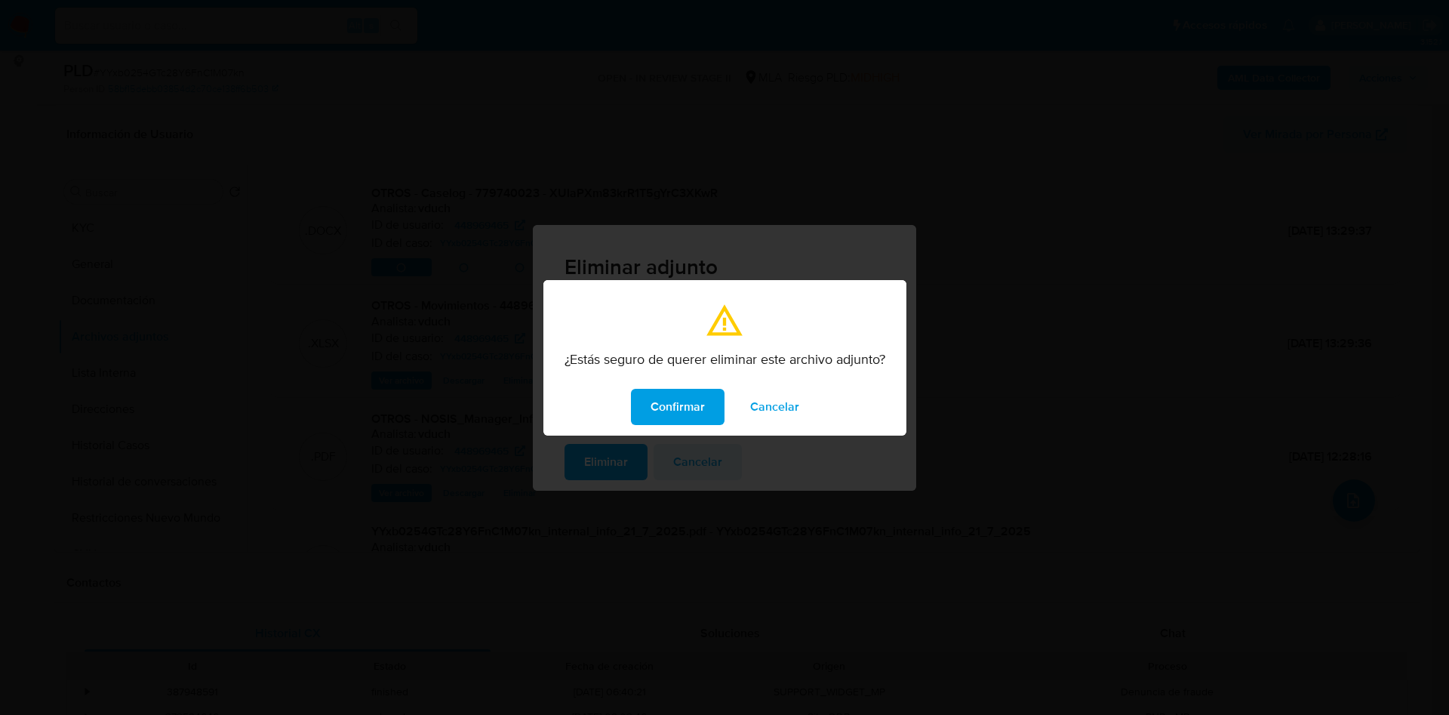
click at [710, 389] on button "Confirmar" at bounding box center [678, 407] width 94 height 36
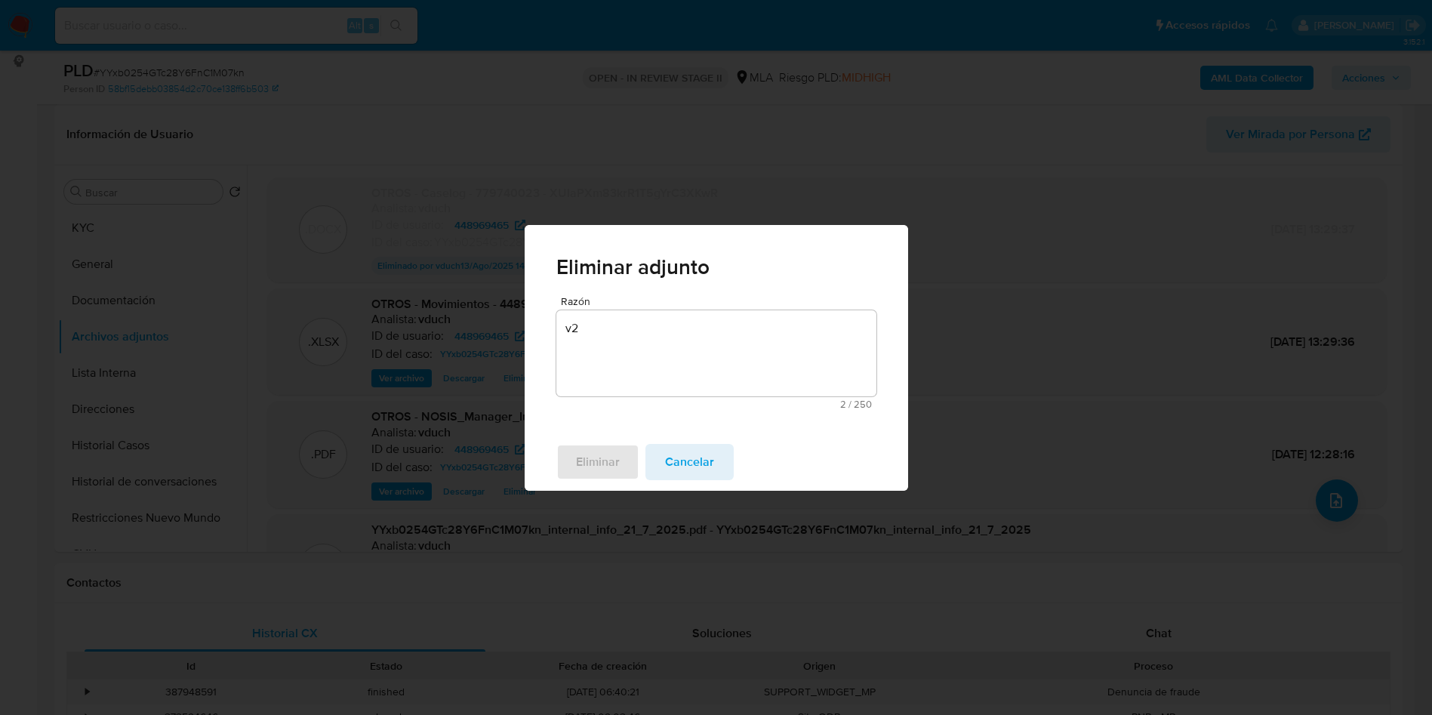
click at [232, 70] on span "# YYxb0254GTc28Y6FnC1M07kn" at bounding box center [169, 72] width 151 height 15
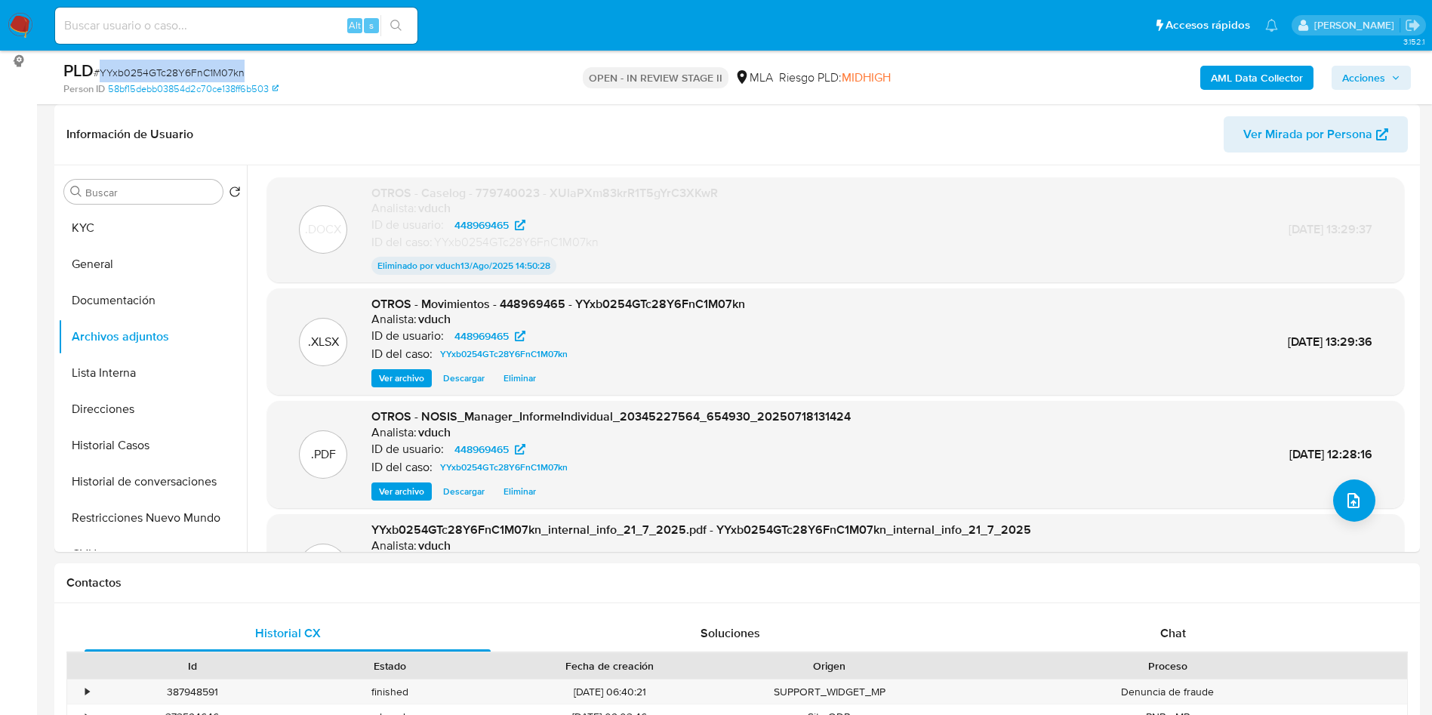
click at [232, 70] on span "# YYxb0254GTc28Y6FnC1M07kn" at bounding box center [169, 72] width 151 height 15
copy span "YYxb0254GTc28Y6FnC1M07kn"
click at [180, 252] on button "General" at bounding box center [146, 264] width 177 height 36
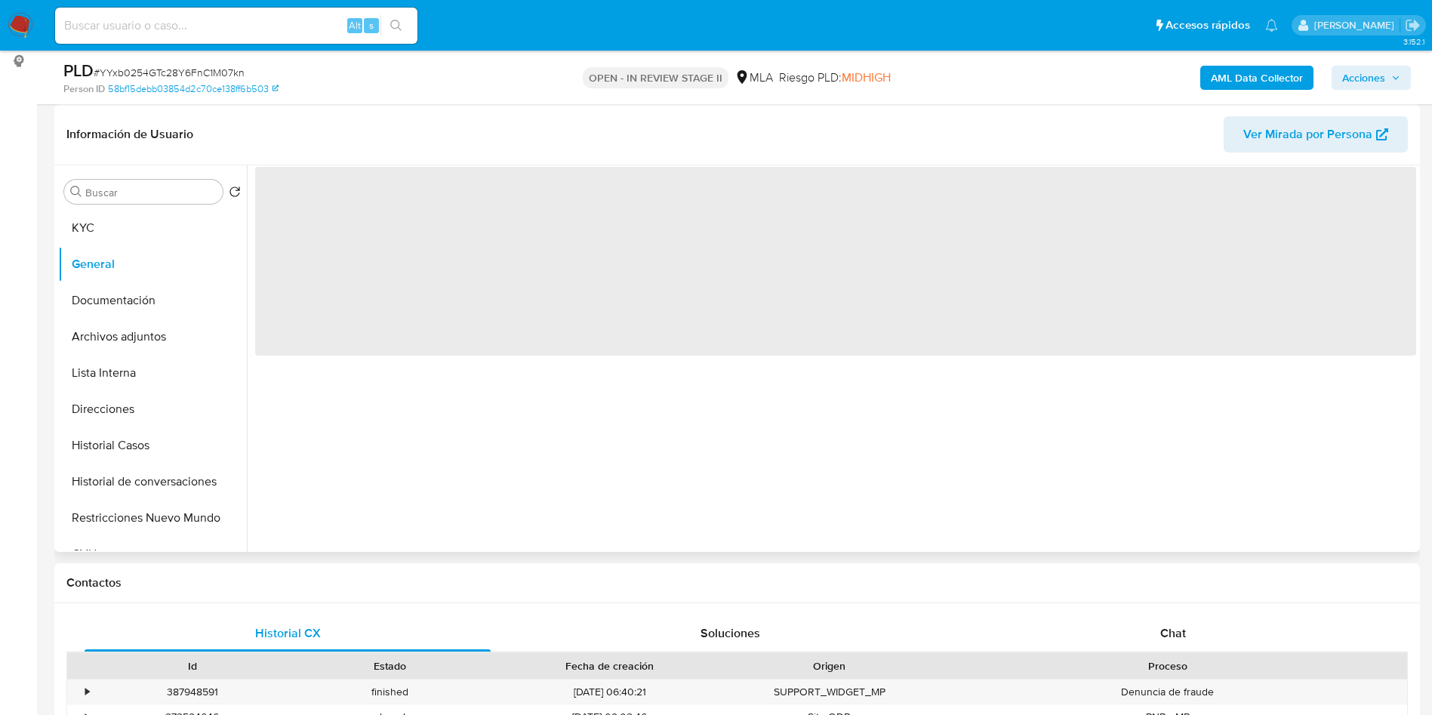
click at [444, 131] on header "Información de Usuario Ver Mirada por Persona" at bounding box center [736, 134] width 1341 height 36
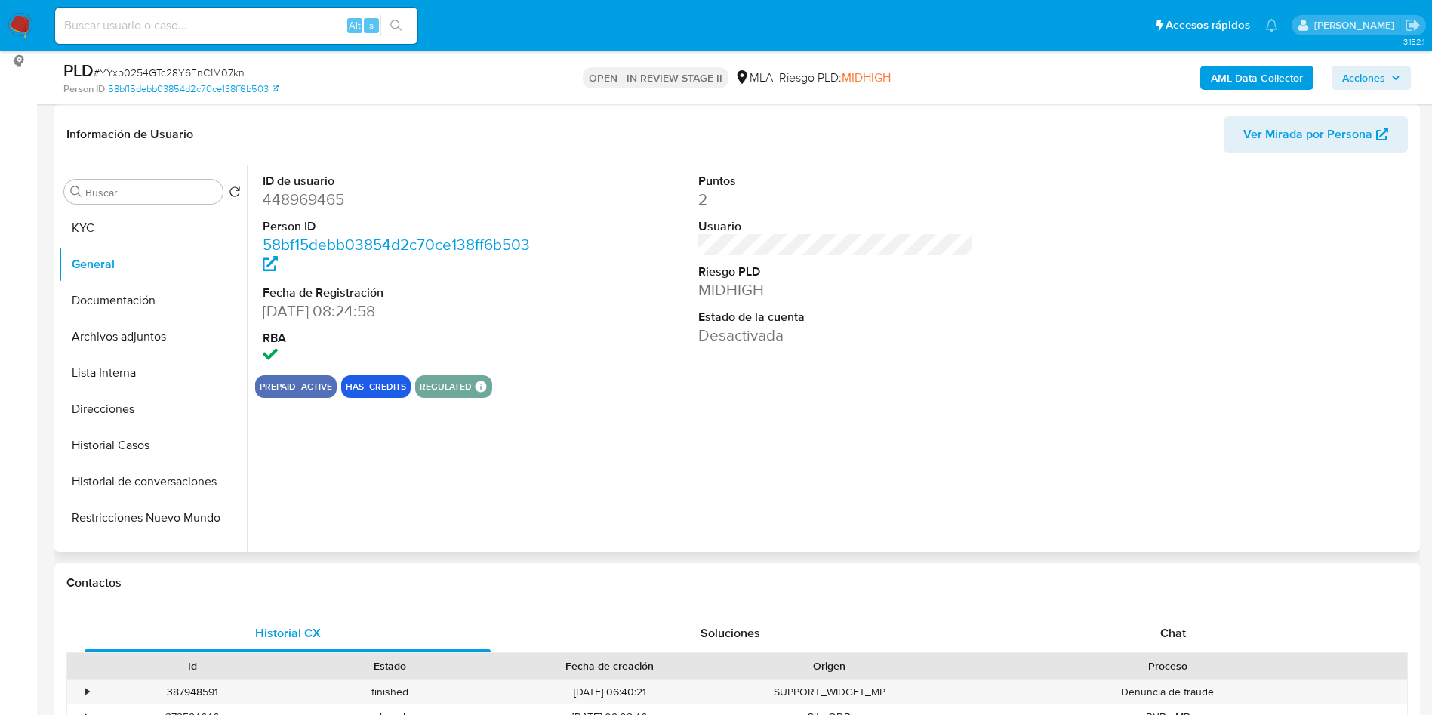
click at [298, 203] on dd "448969465" at bounding box center [401, 199] width 276 height 21
drag, startPoint x: 298, startPoint y: 203, endPoint x: 369, endPoint y: 241, distance: 80.4
click at [298, 202] on dd "448969465" at bounding box center [401, 199] width 276 height 21
copy dd "448969465"
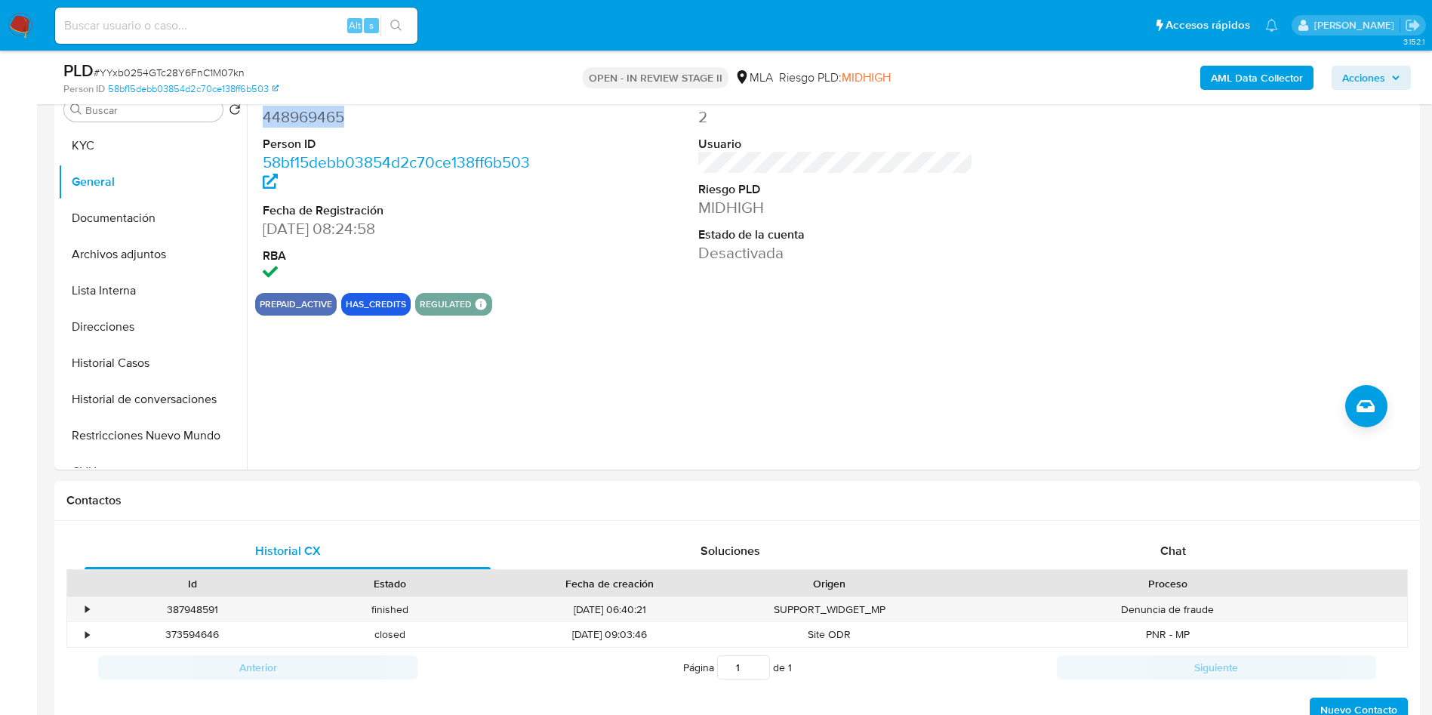
scroll to position [679, 0]
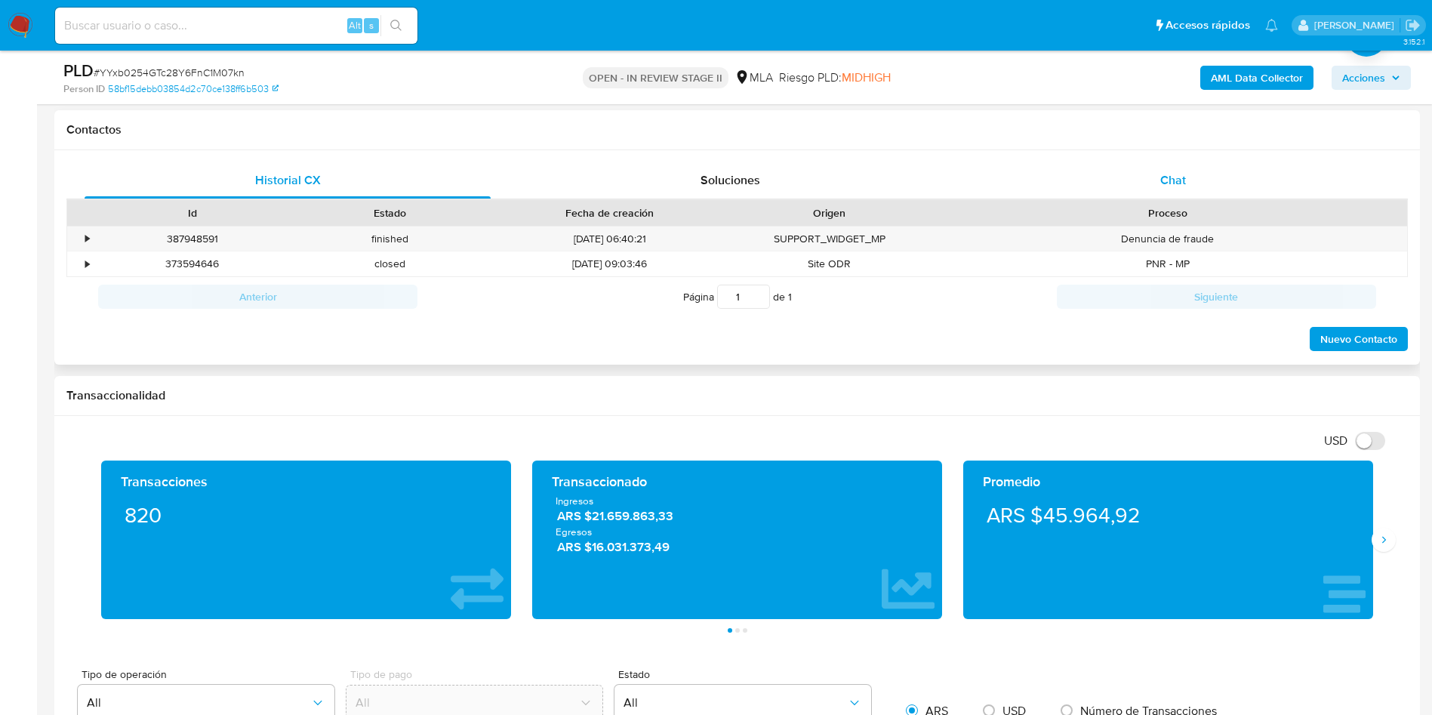
click at [1152, 168] on div "Chat" at bounding box center [1173, 180] width 406 height 36
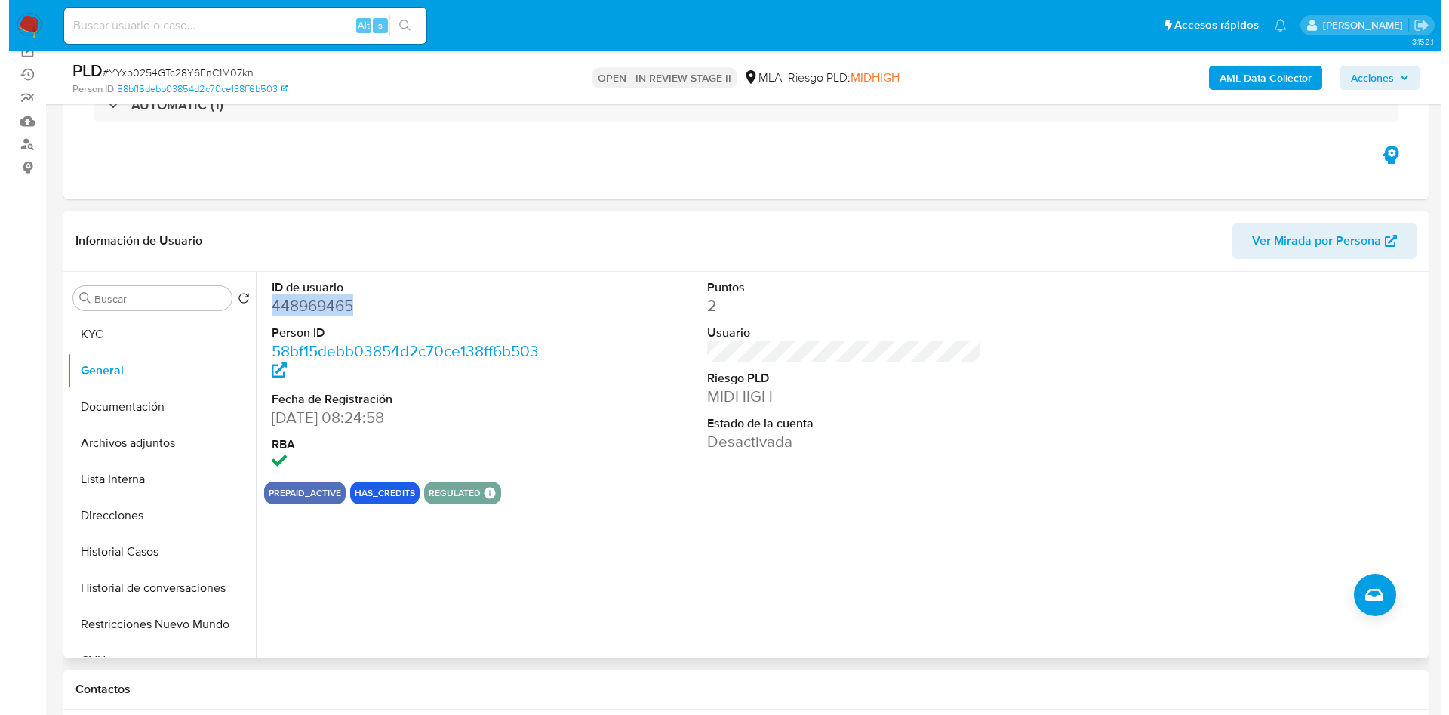
scroll to position [113, 0]
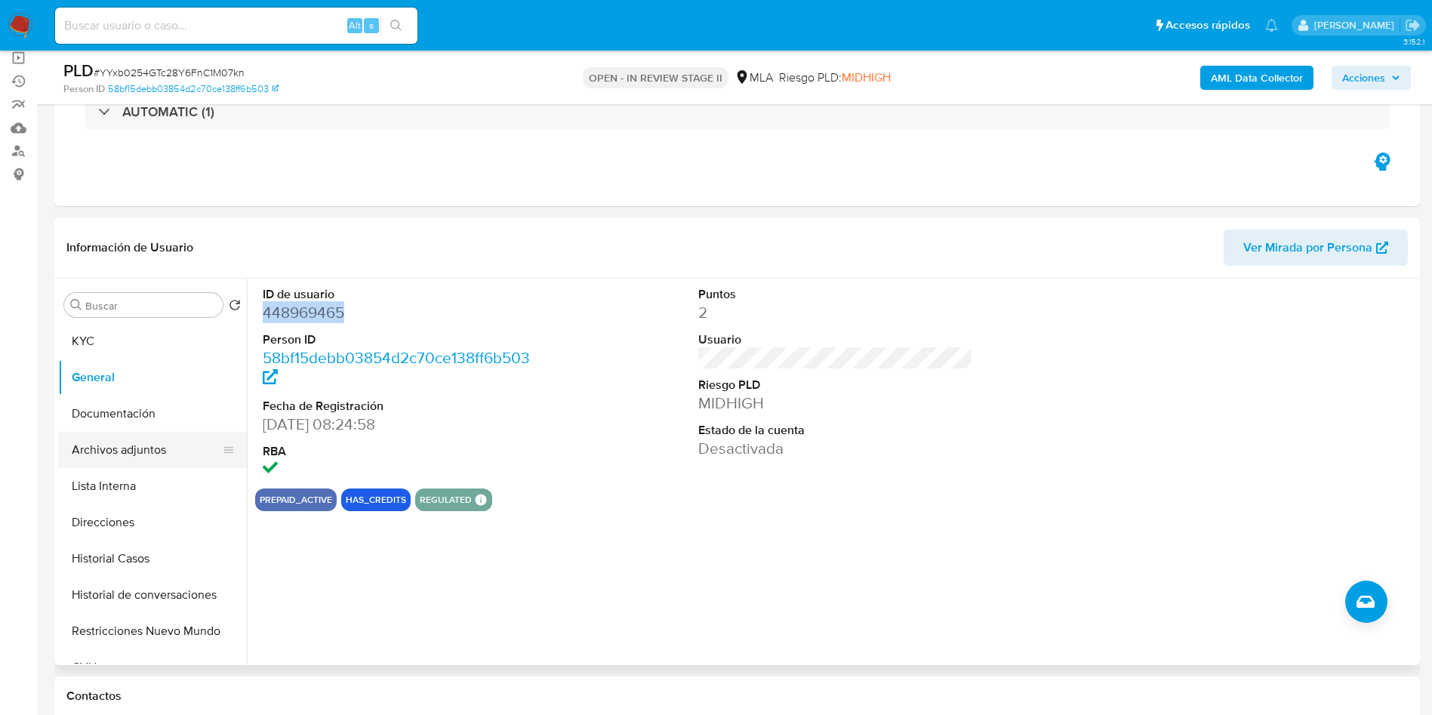
click at [119, 436] on button "Archivos adjuntos" at bounding box center [146, 450] width 177 height 36
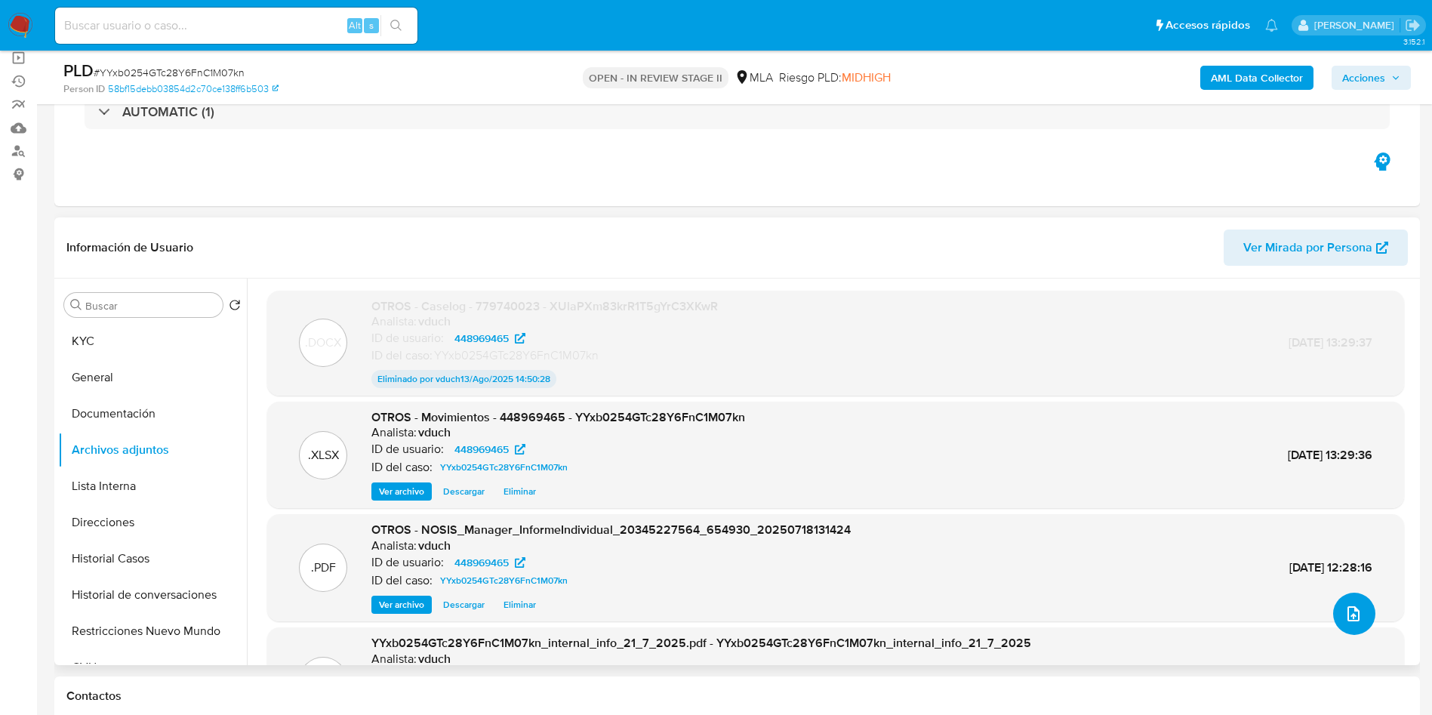
click at [1344, 611] on icon "upload-file" at bounding box center [1353, 614] width 18 height 18
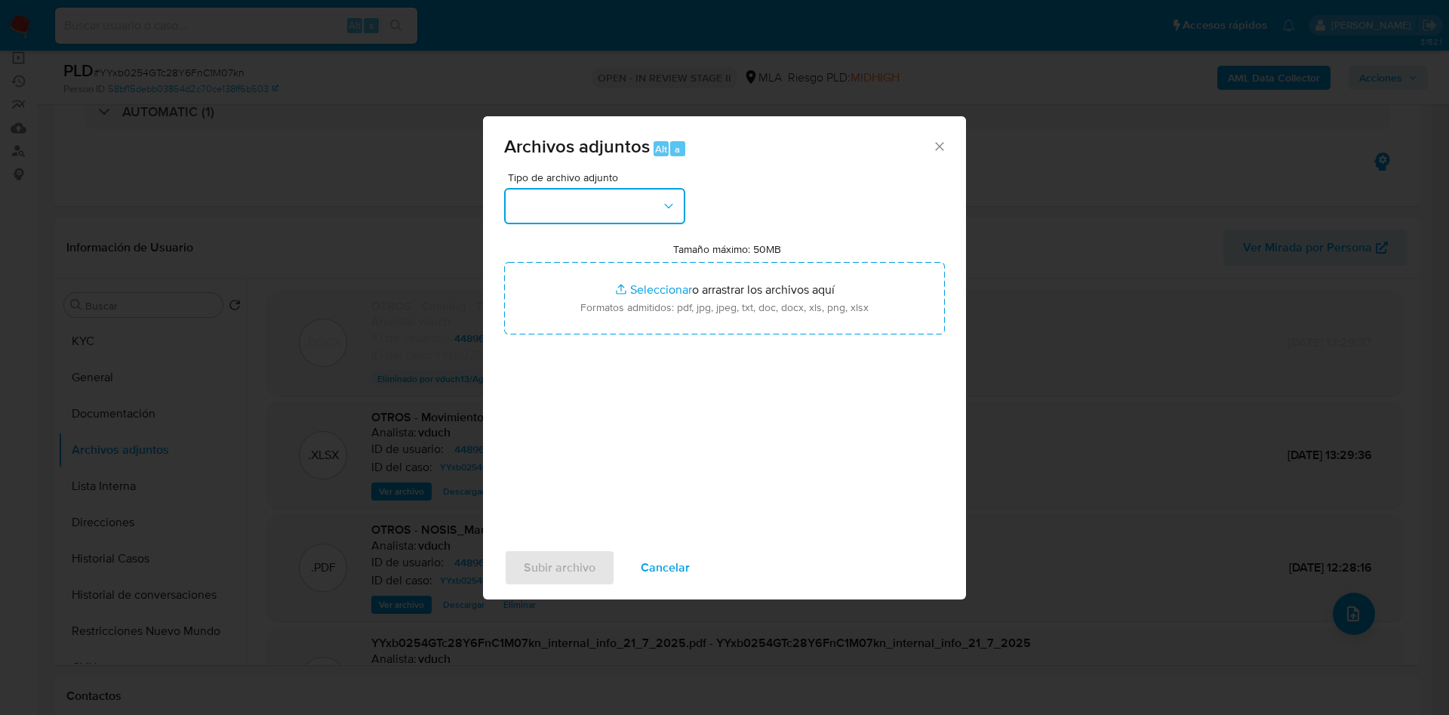
click at [611, 208] on button "button" at bounding box center [594, 206] width 181 height 36
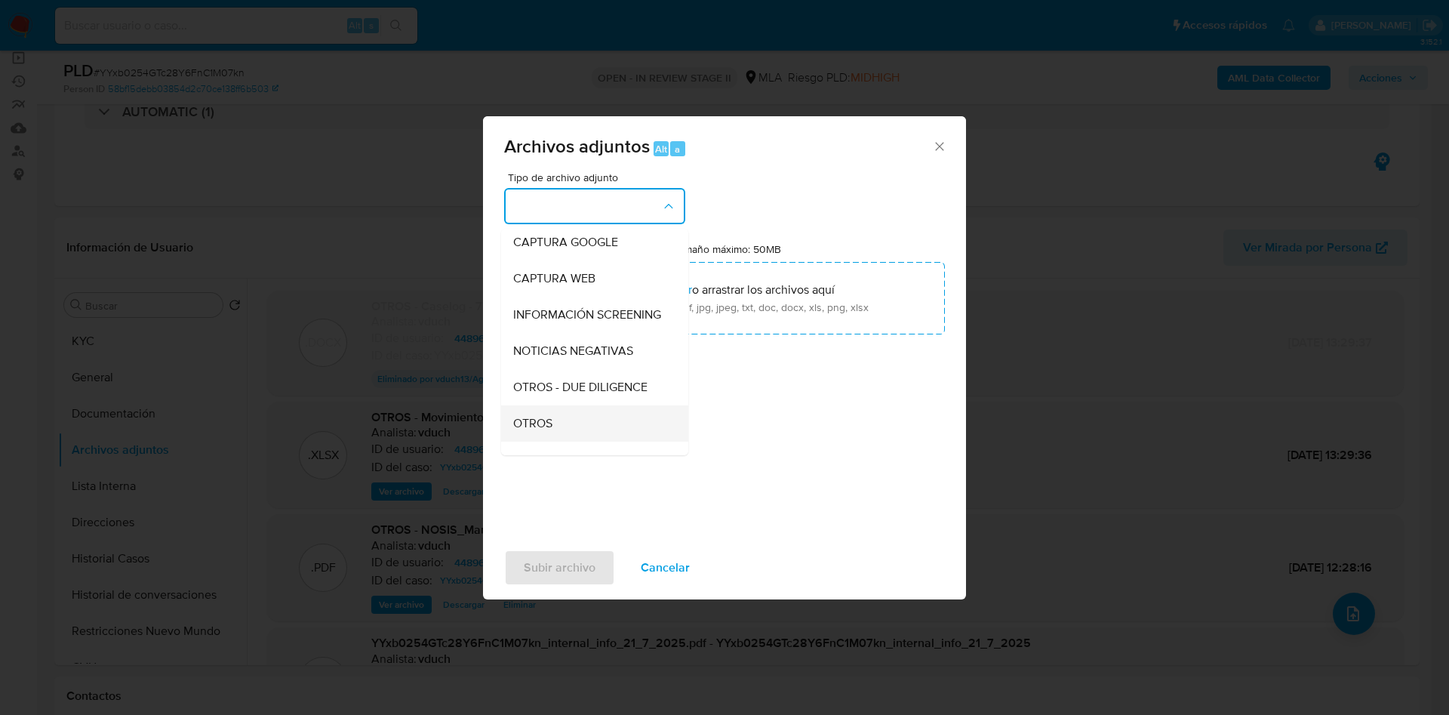
click at [553, 430] on div "OTROS" at bounding box center [590, 423] width 154 height 36
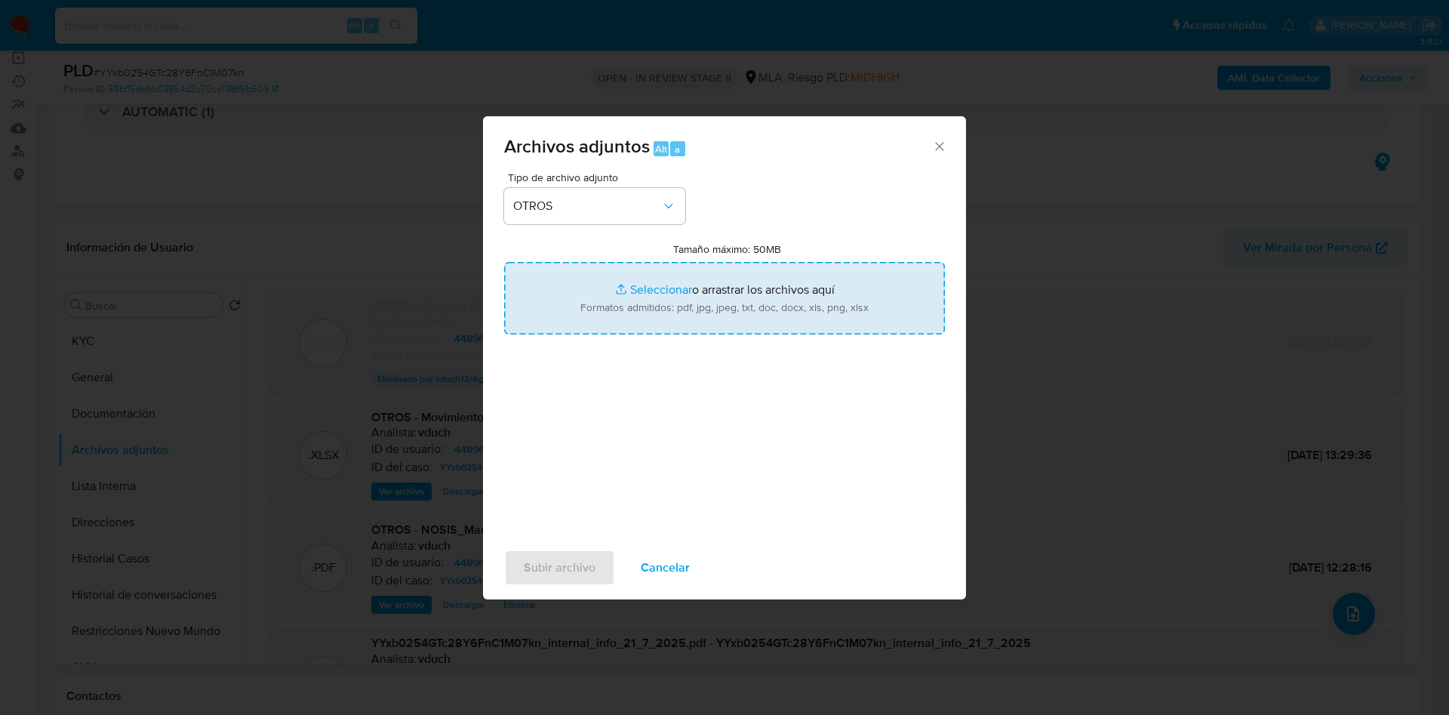
type input "C:\fakepath\Caselog YYxb0254GTc28Y6FnC1M07kn_2025_07_18_04_49_26.docx"
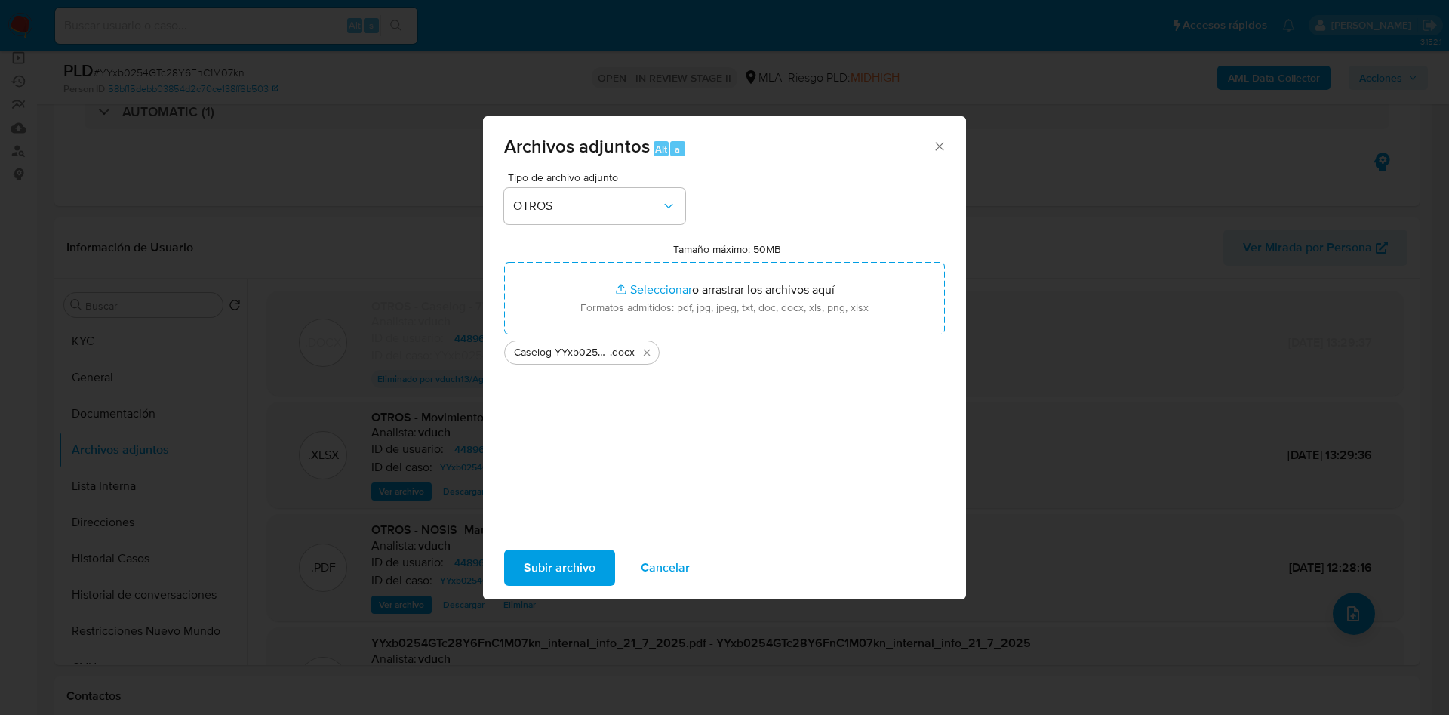
click at [550, 560] on span "Subir archivo" at bounding box center [560, 567] width 72 height 33
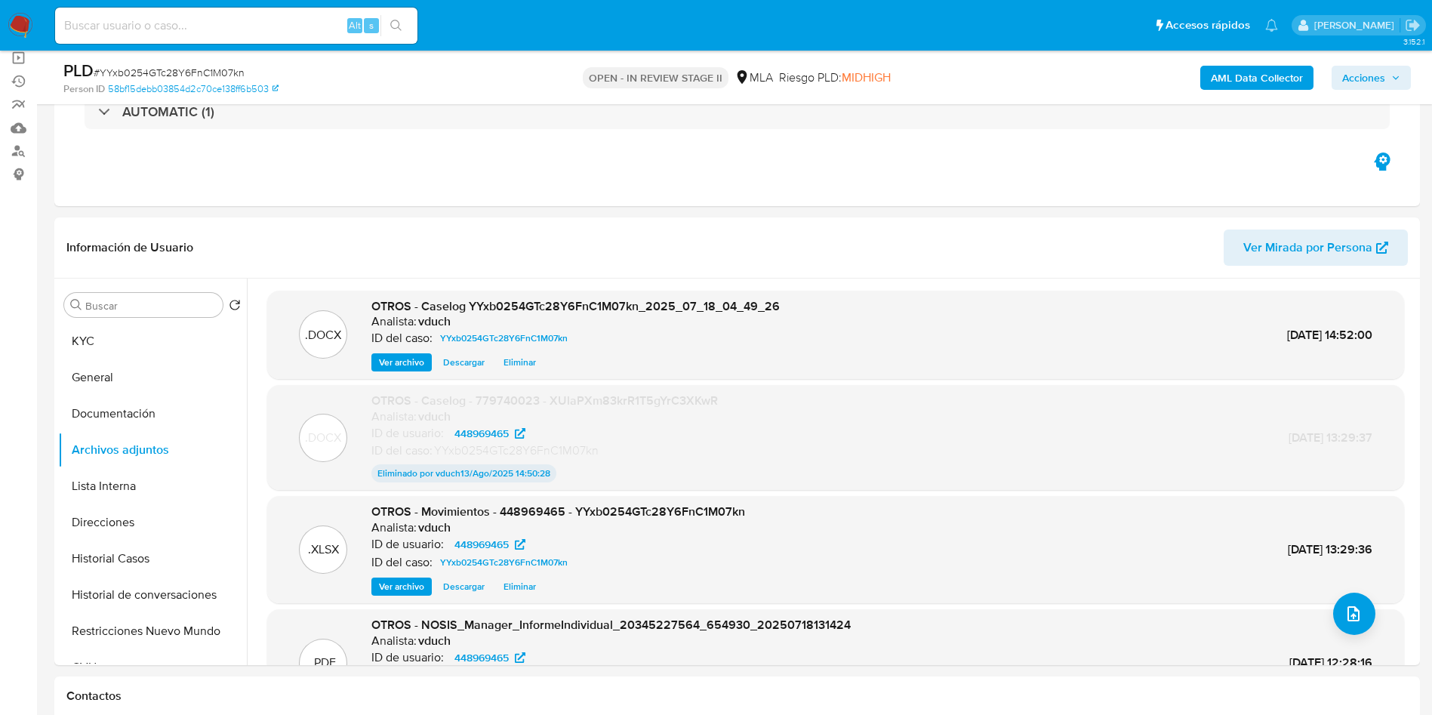
click at [1375, 77] on span "Acciones" at bounding box center [1363, 78] width 43 height 24
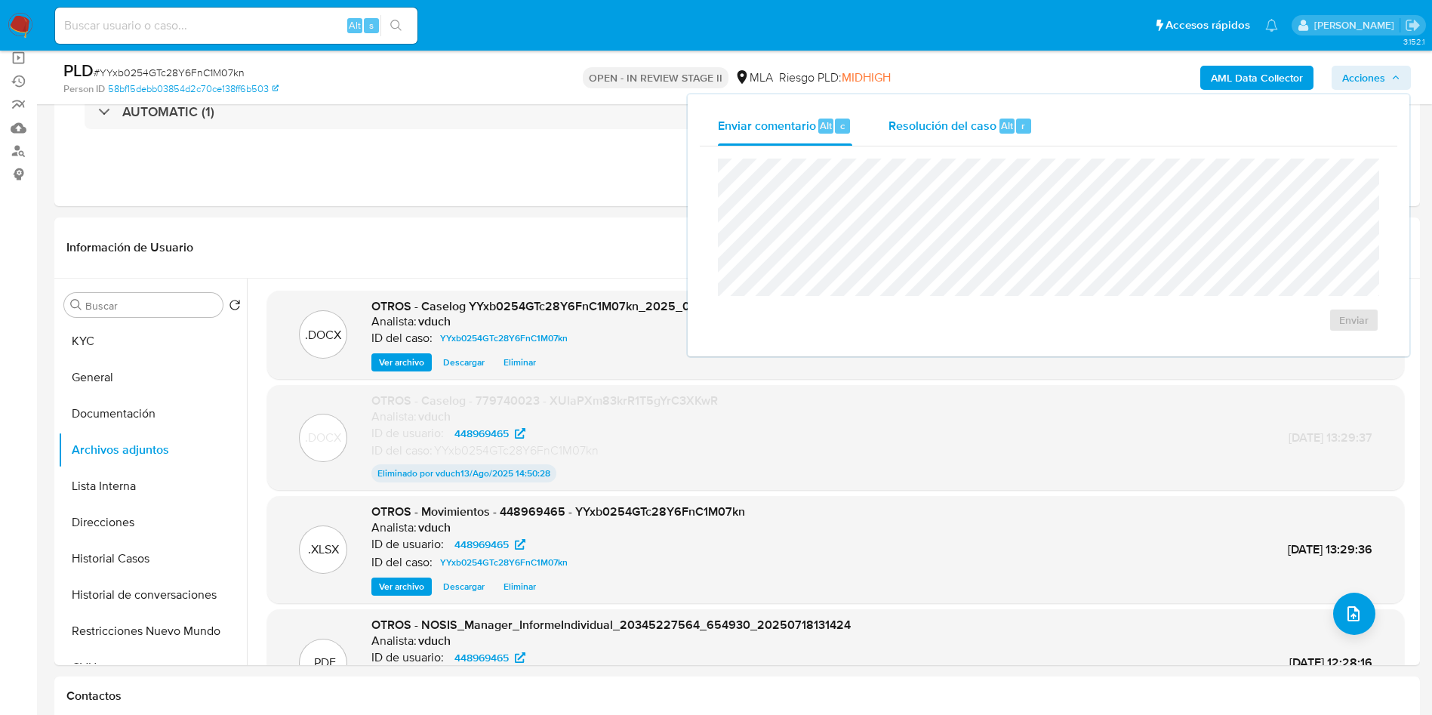
click at [932, 125] on span "Resolución del caso" at bounding box center [943, 124] width 108 height 17
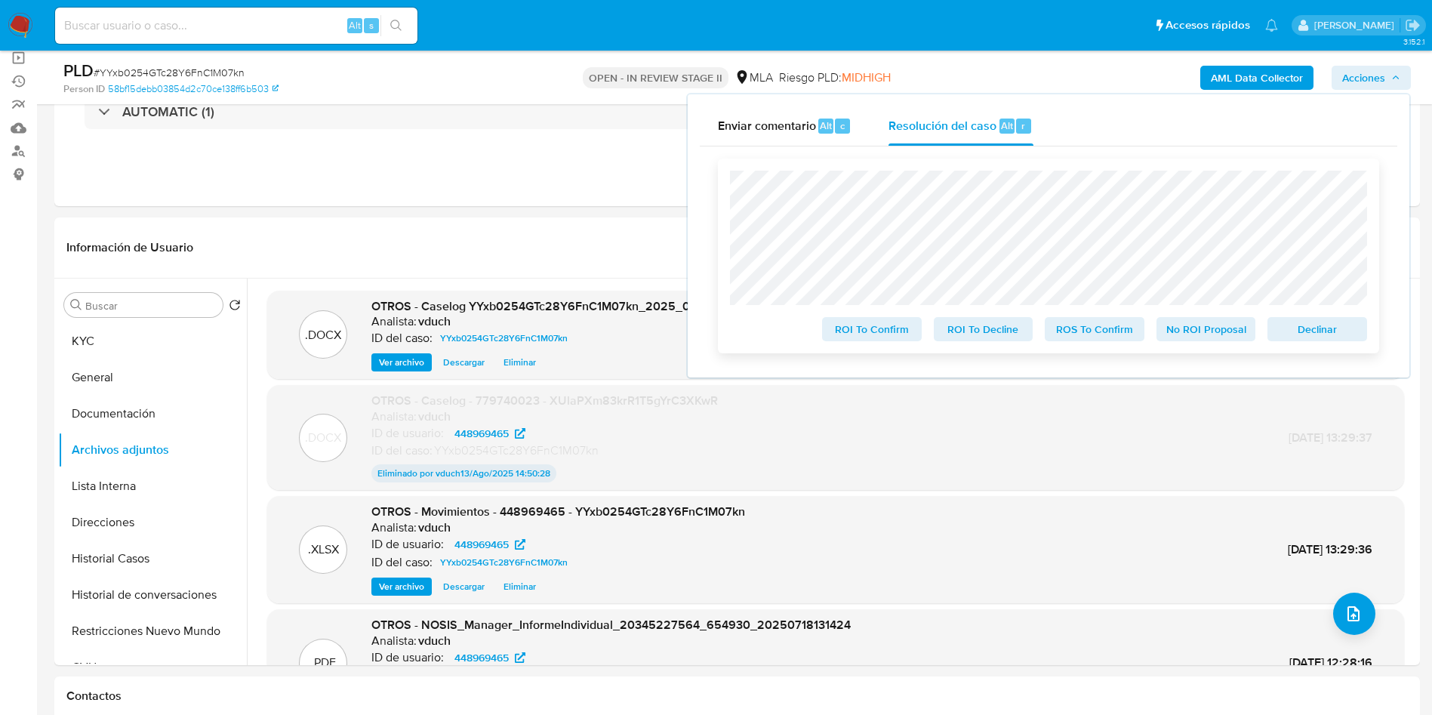
click at [1294, 331] on span "Declinar" at bounding box center [1317, 329] width 79 height 21
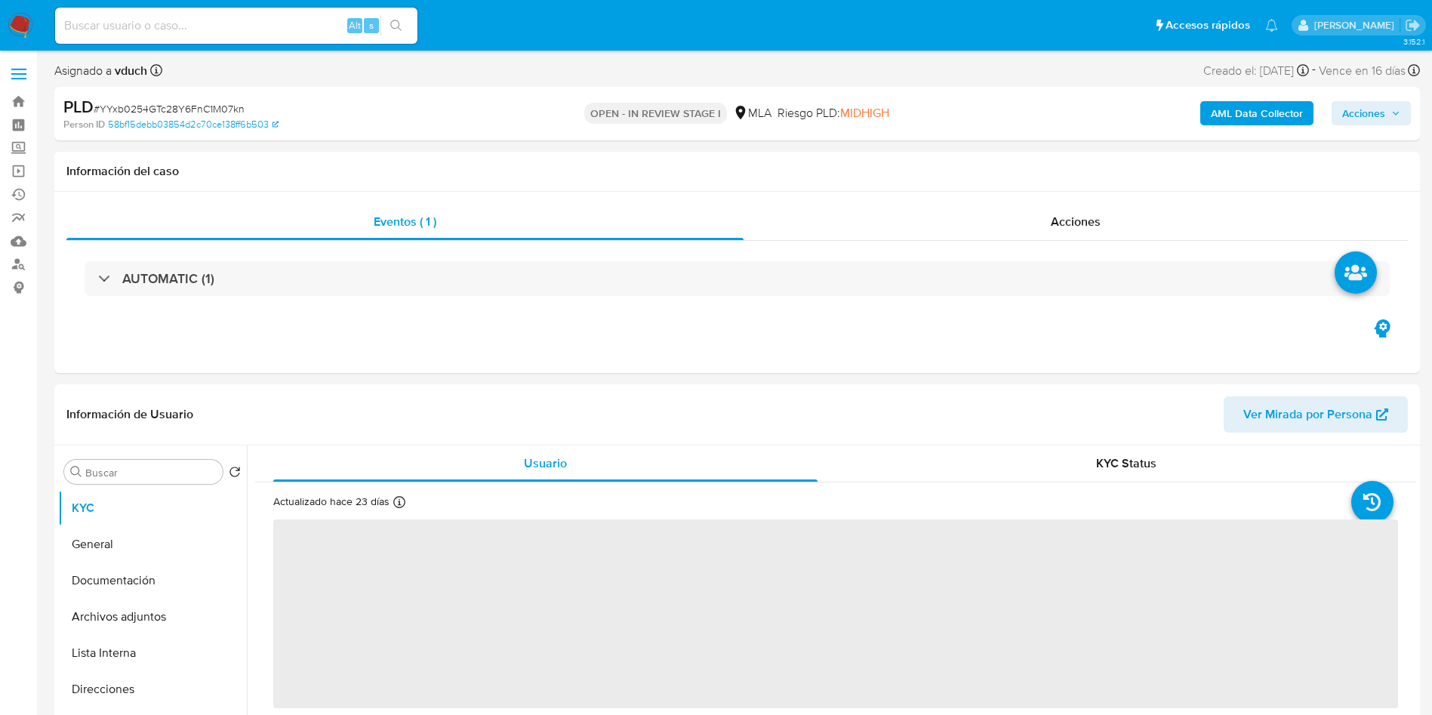
click at [1376, 114] on span "Acciones" at bounding box center [1363, 113] width 43 height 24
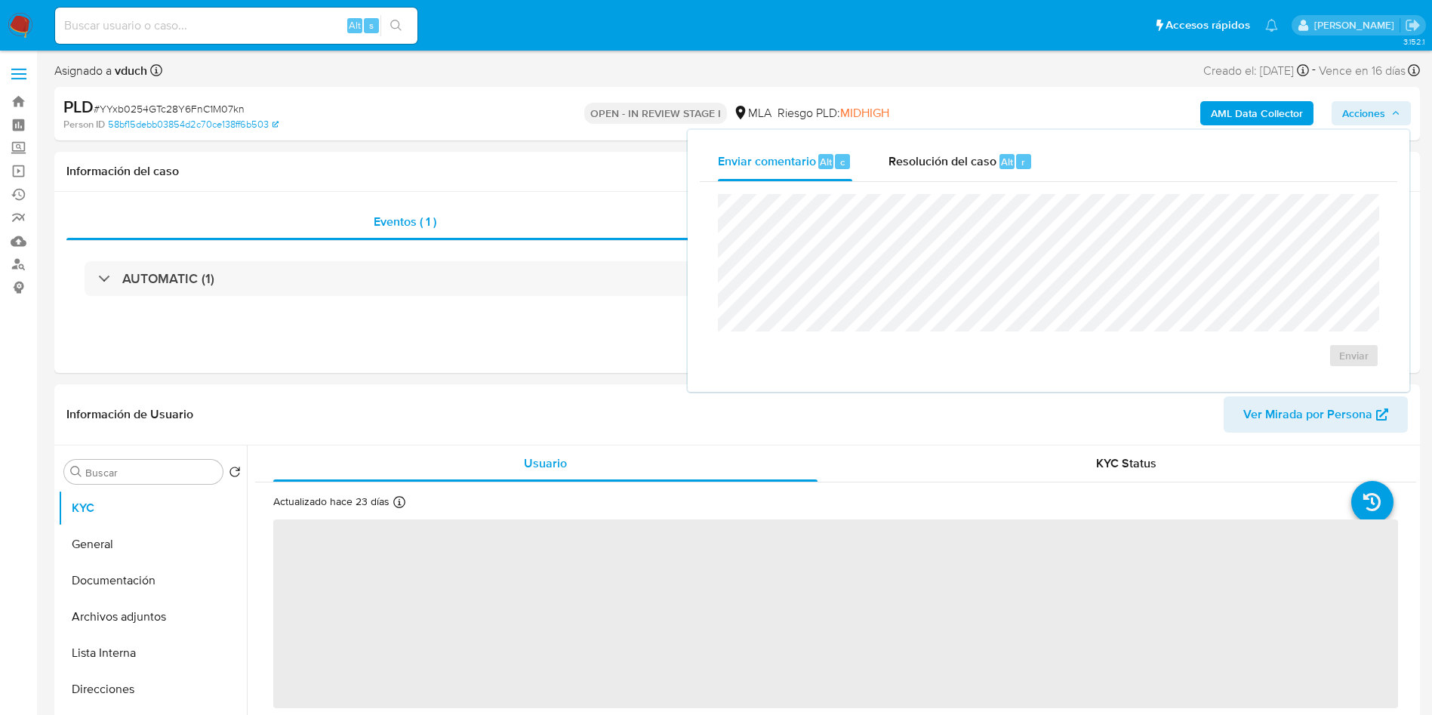
click at [959, 156] on span "Resolución del caso" at bounding box center [943, 160] width 108 height 17
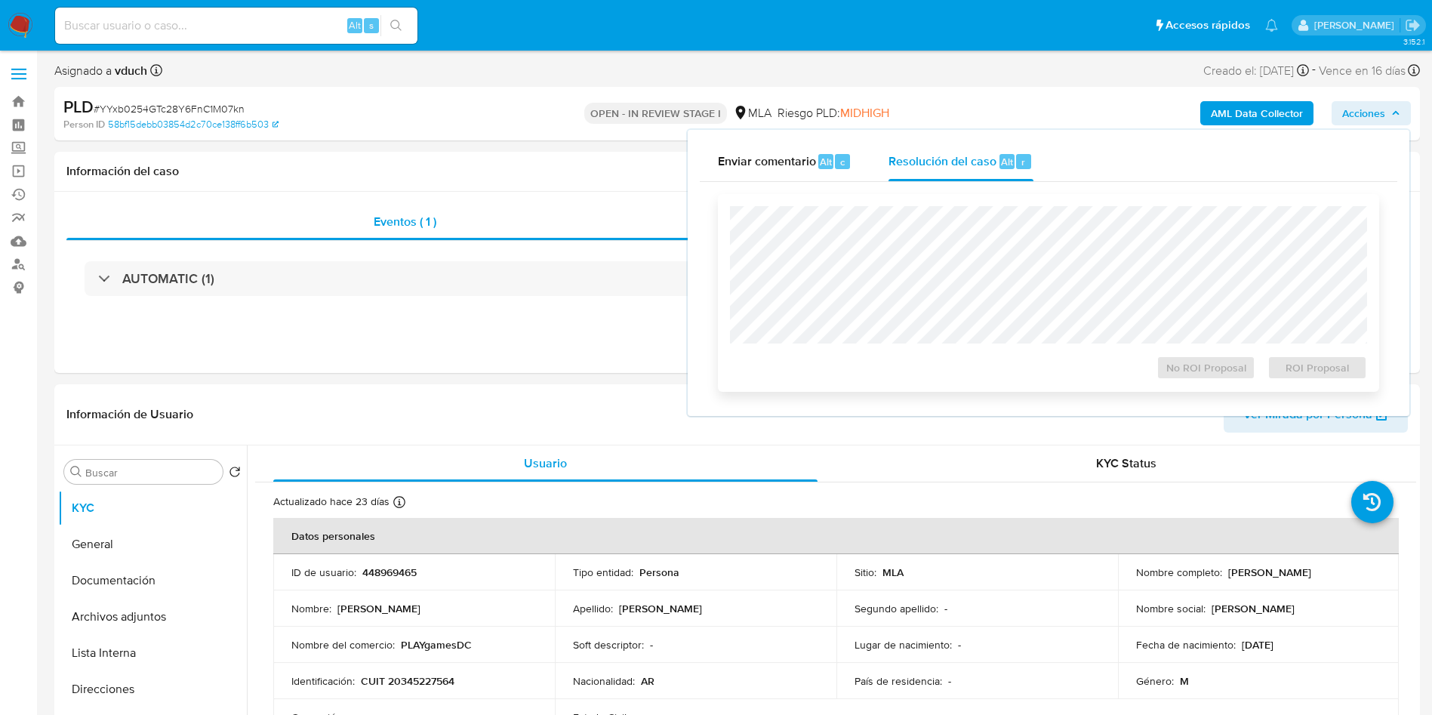
select select "10"
click at [1298, 364] on span "ROI Proposal" at bounding box center [1317, 367] width 79 height 21
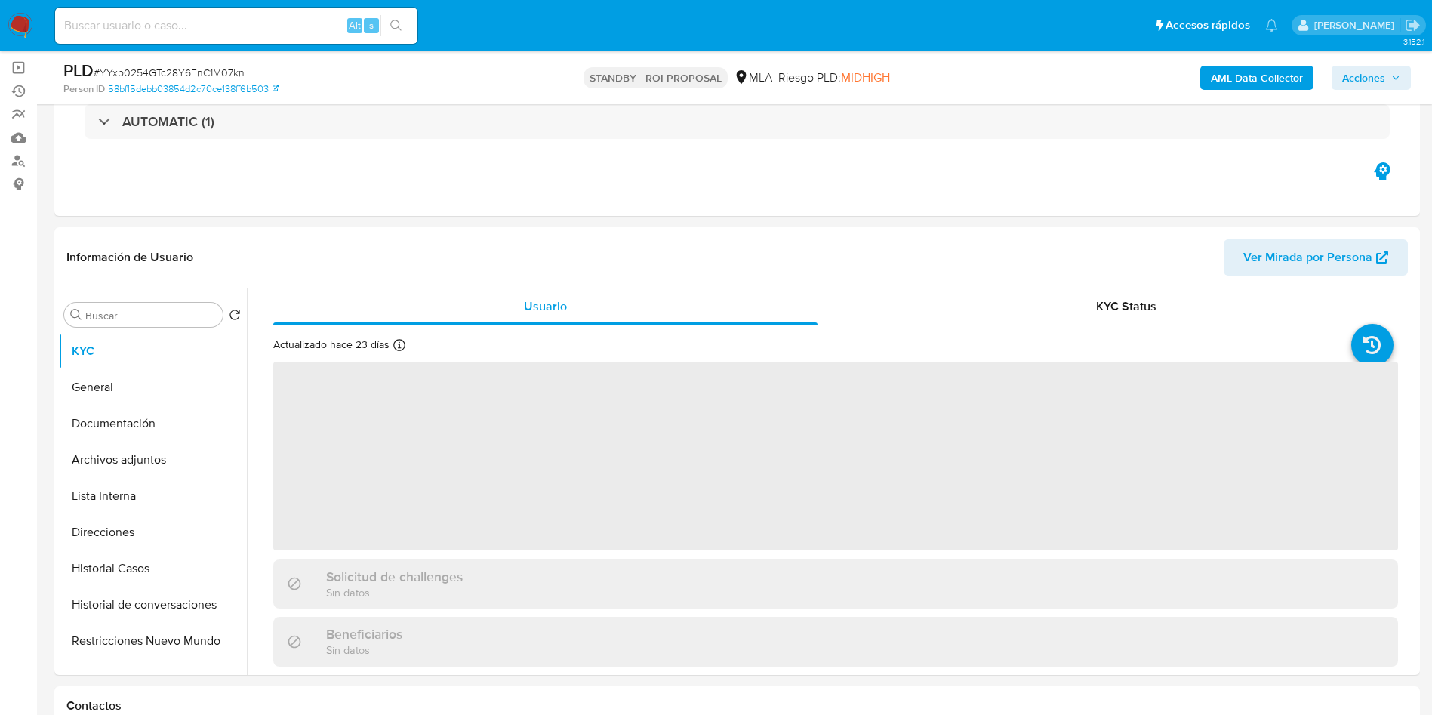
scroll to position [113, 0]
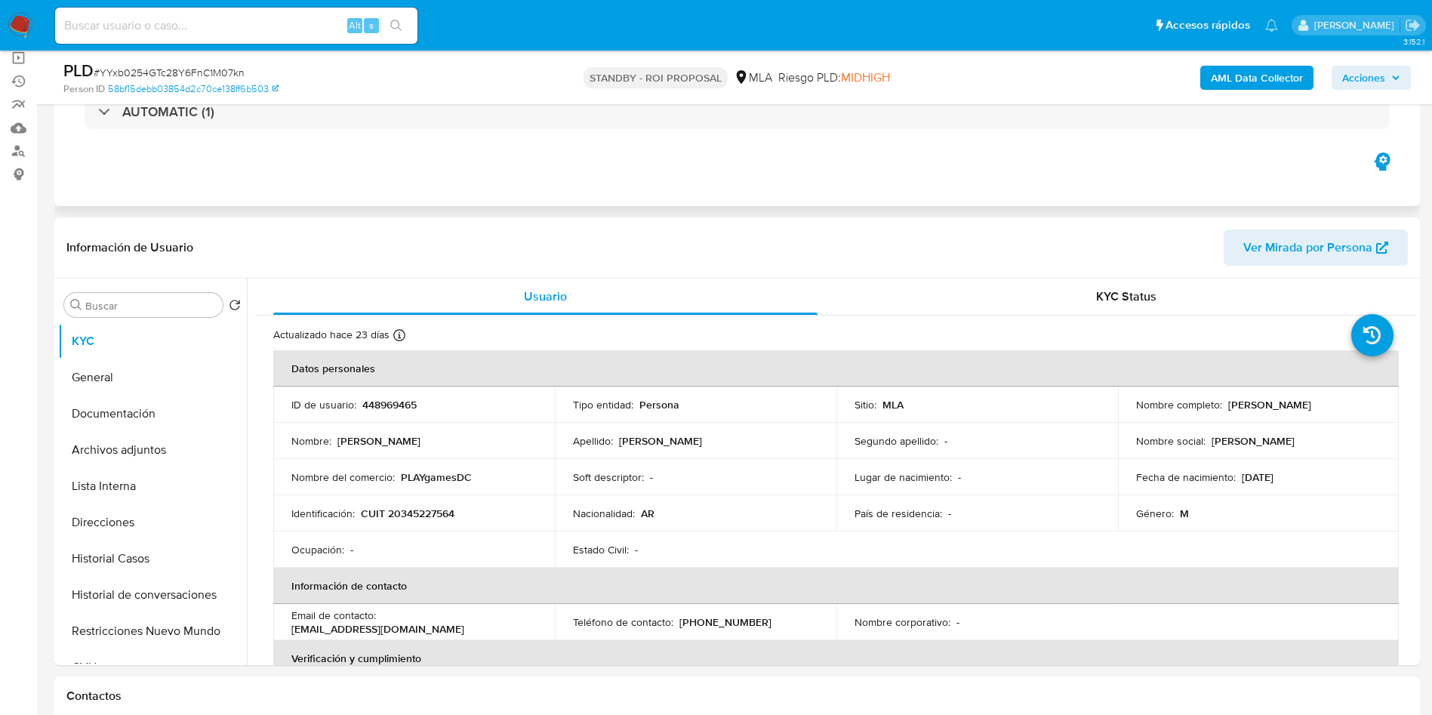
select select "10"
click at [220, 8] on div "Alt s" at bounding box center [236, 26] width 362 height 36
click at [218, 16] on input at bounding box center [236, 26] width 362 height 20
paste input "YYxb0254GTc28Y6FnC1M07kn"
click at [404, 27] on button "search-icon" at bounding box center [395, 25] width 31 height 21
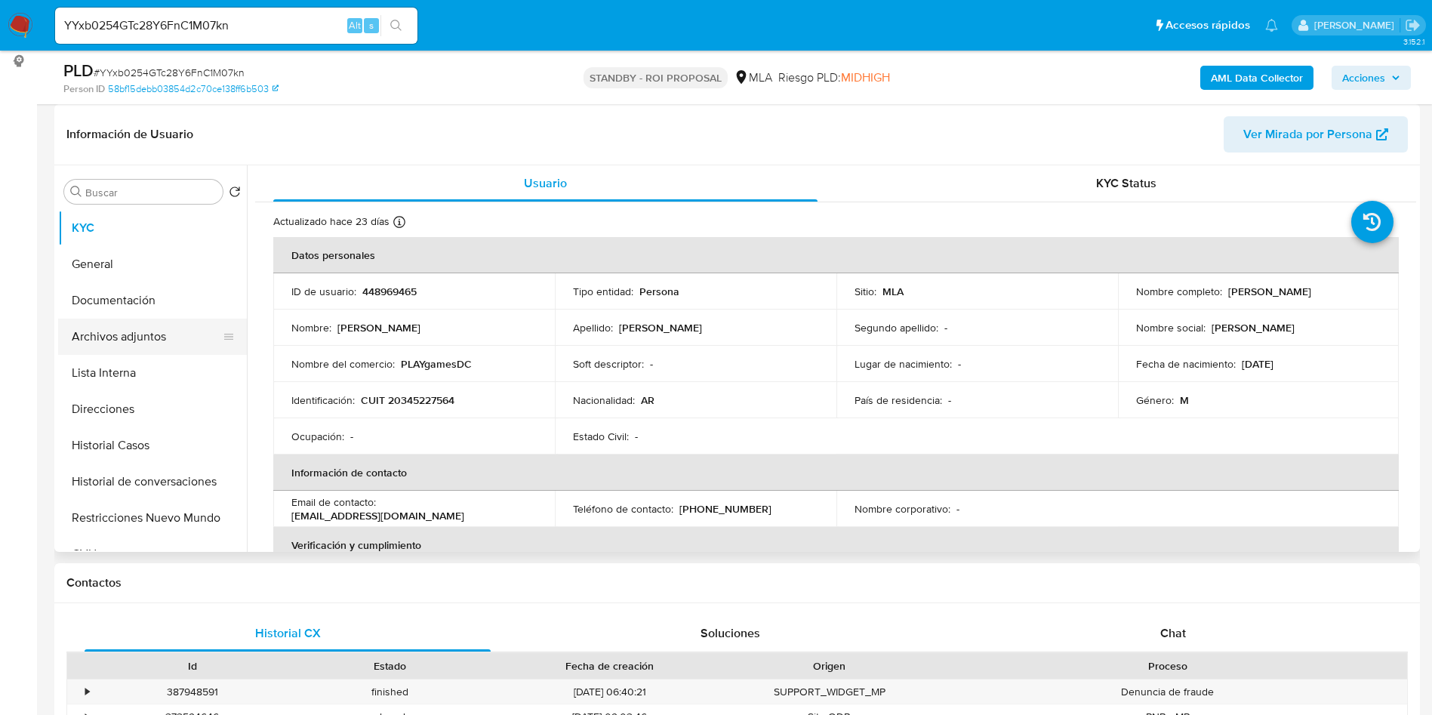
click at [156, 338] on button "Archivos adjuntos" at bounding box center [146, 337] width 177 height 36
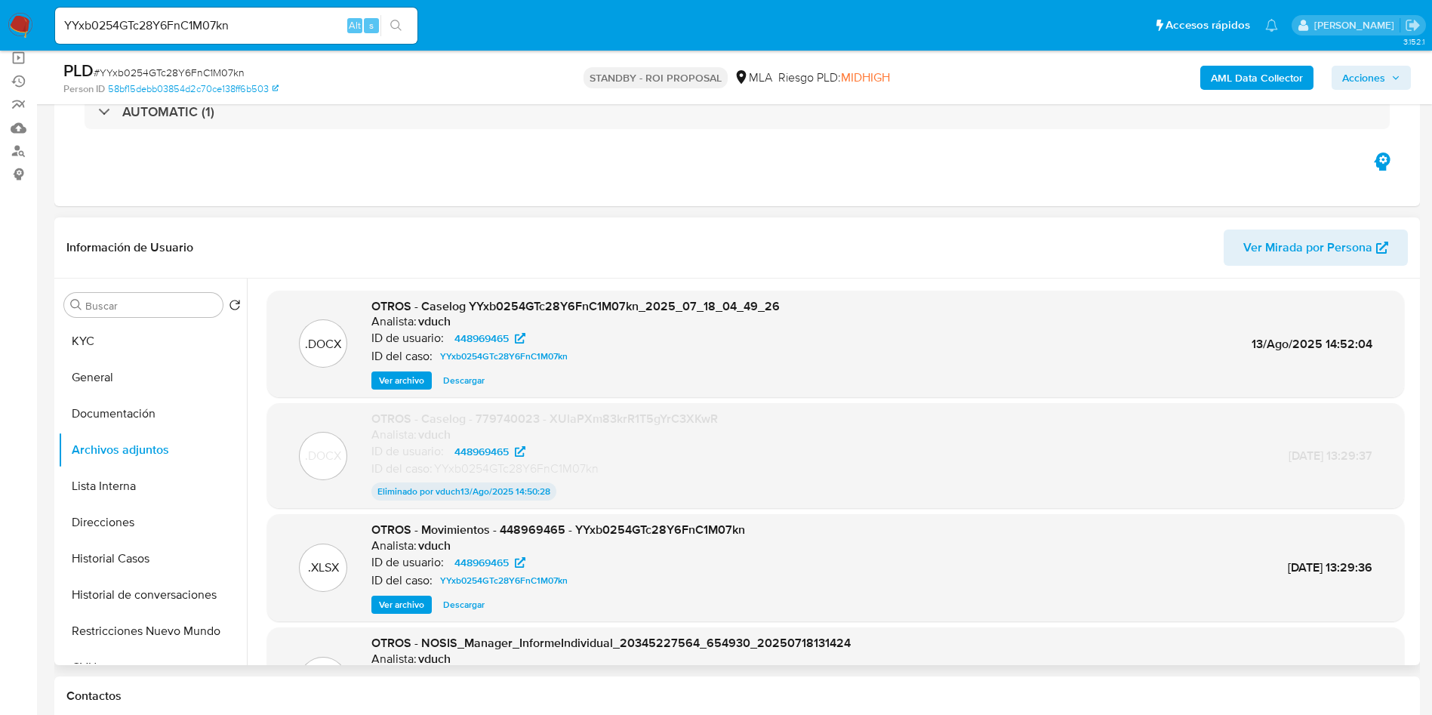
click at [414, 387] on span "Ver archivo" at bounding box center [401, 380] width 45 height 15
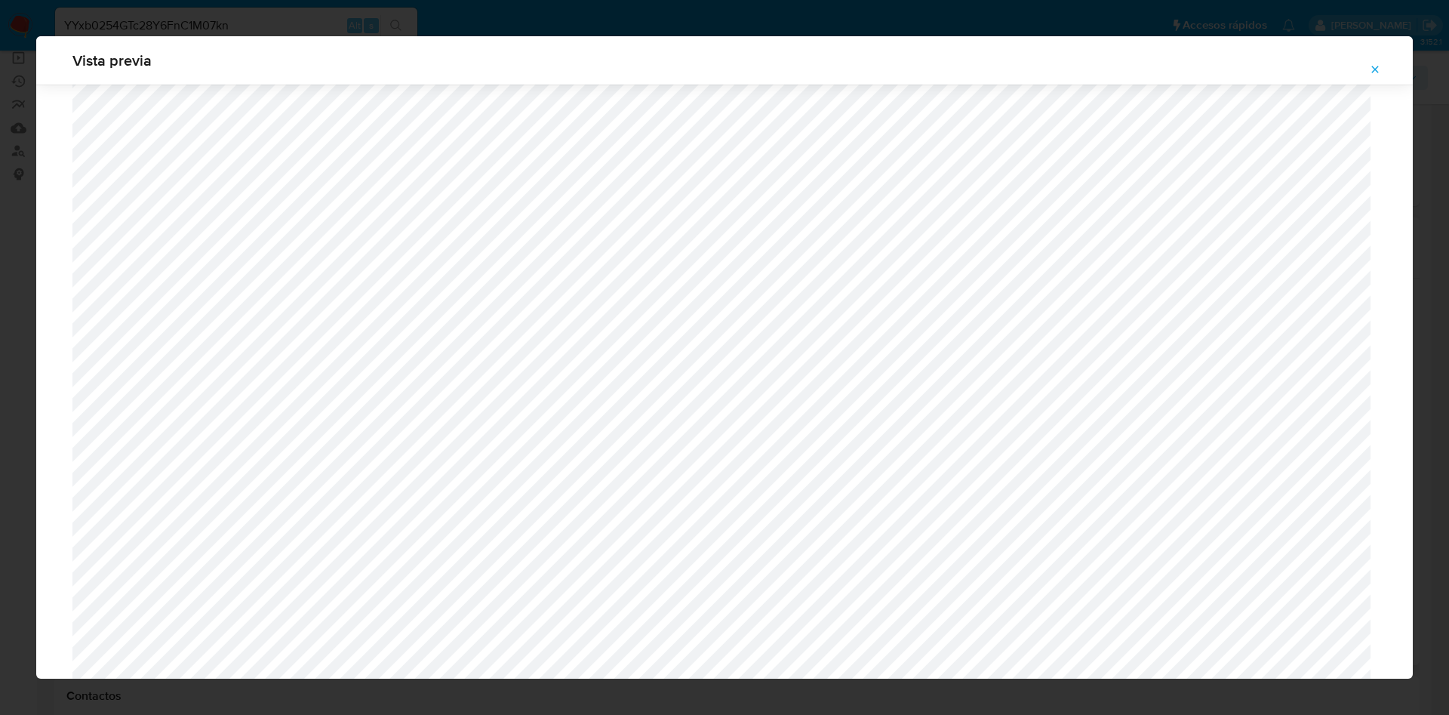
scroll to position [1442, 0]
click at [1376, 69] on icon "Attachment preview" at bounding box center [1375, 69] width 7 height 7
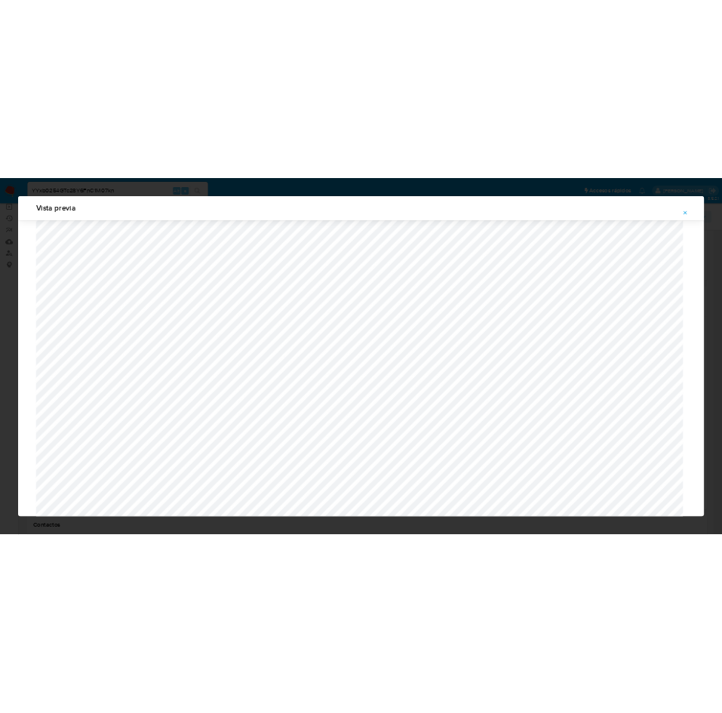
scroll to position [0, 0]
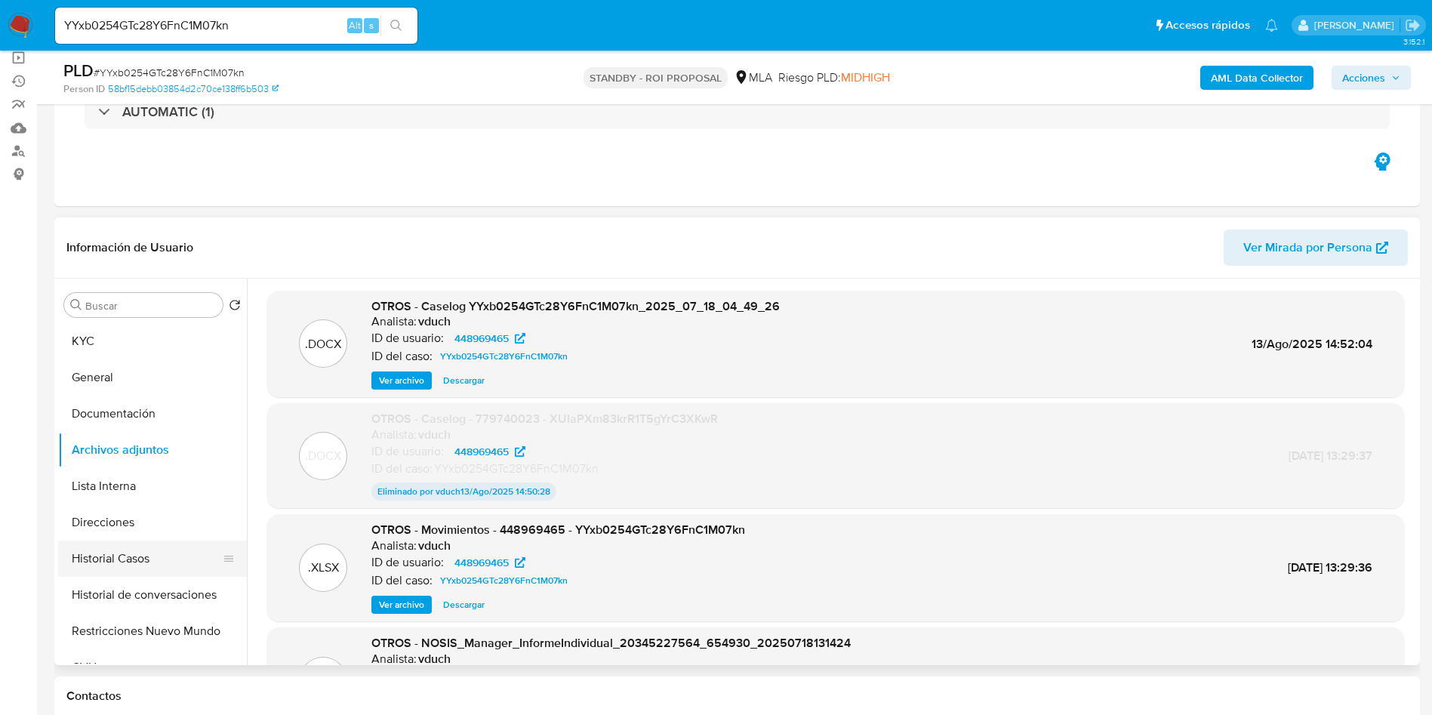
click at [109, 568] on button "Historial Casos" at bounding box center [146, 559] width 177 height 36
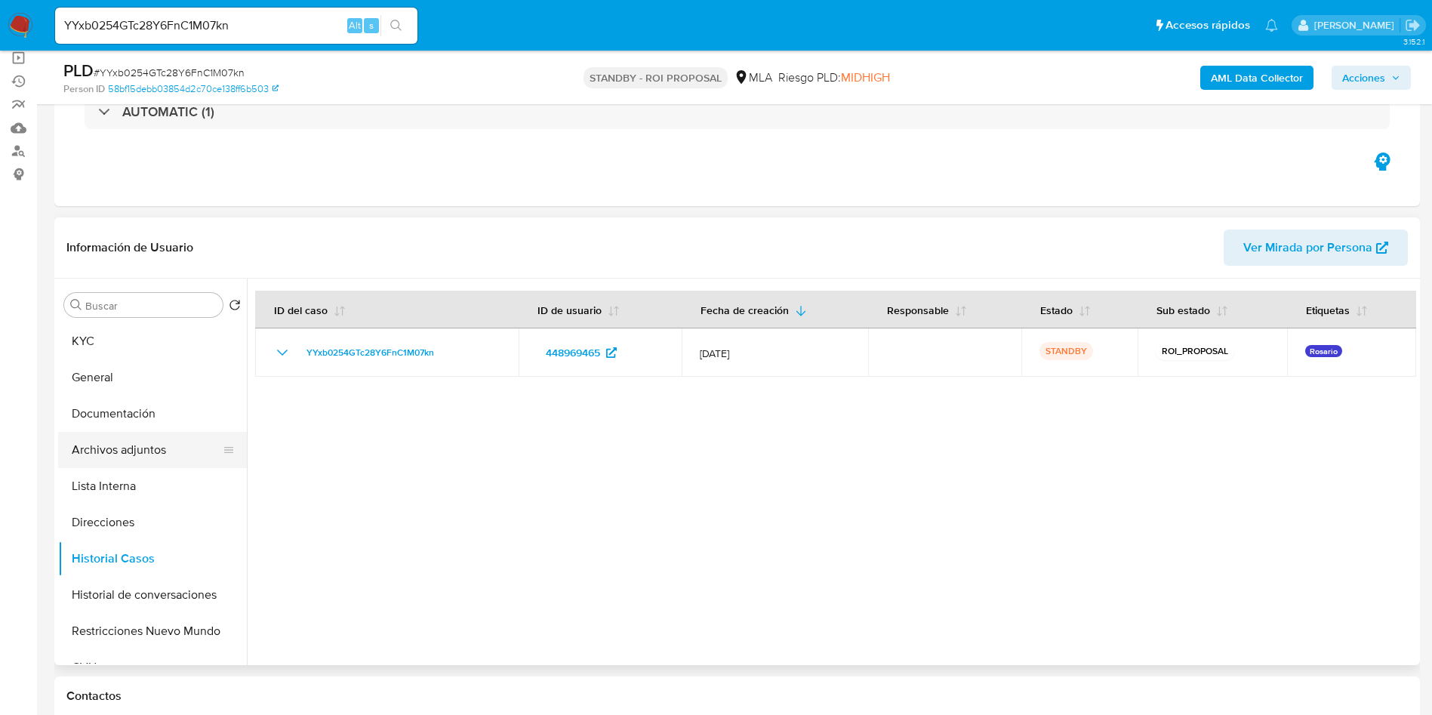
click at [158, 464] on button "Archivos adjuntos" at bounding box center [146, 450] width 177 height 36
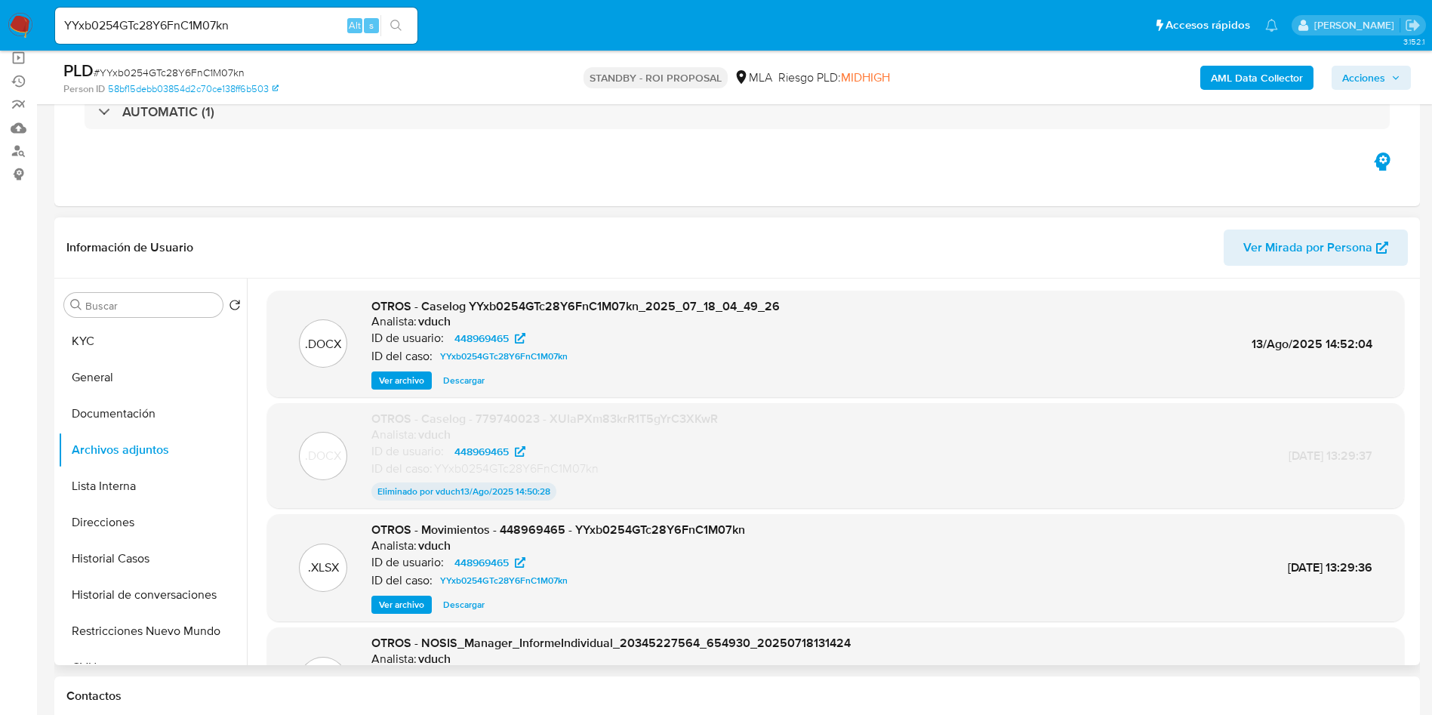
click at [384, 386] on span "Ver archivo" at bounding box center [401, 380] width 45 height 15
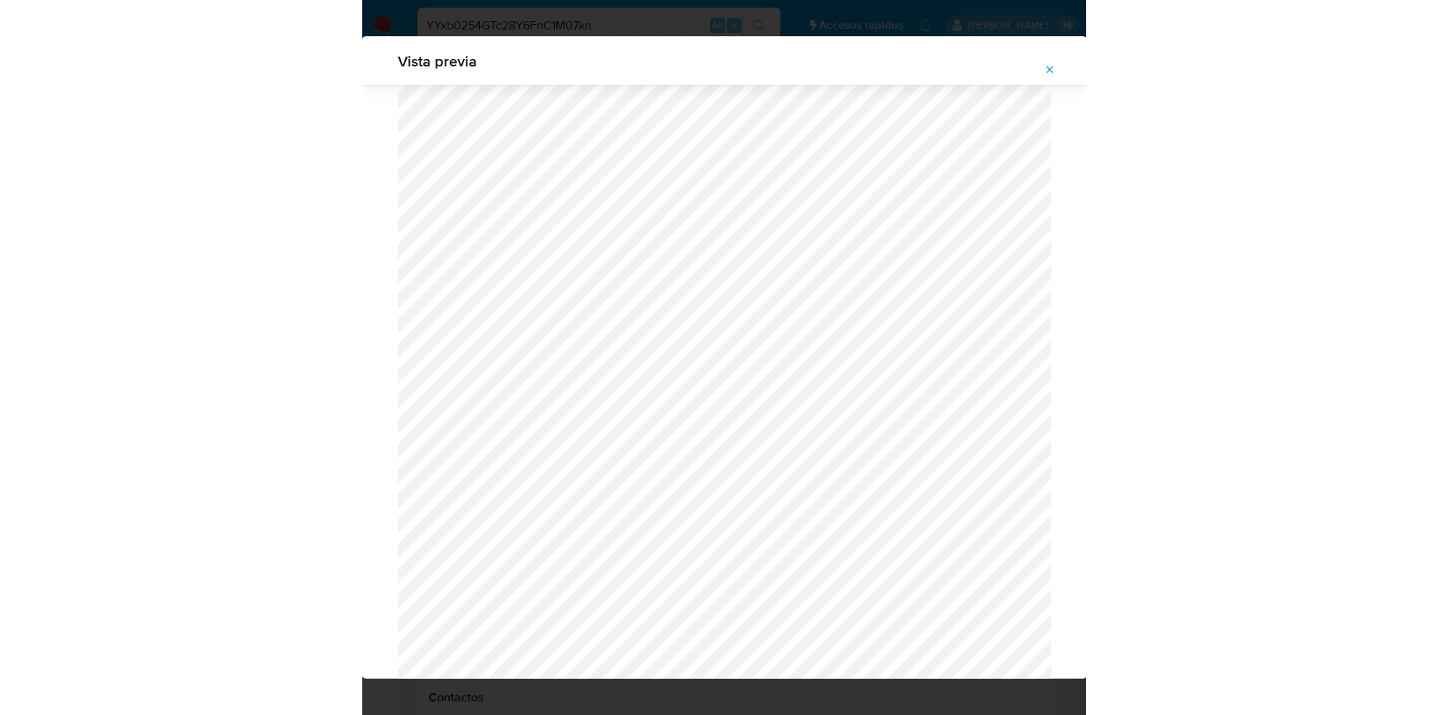
scroll to position [536, 0]
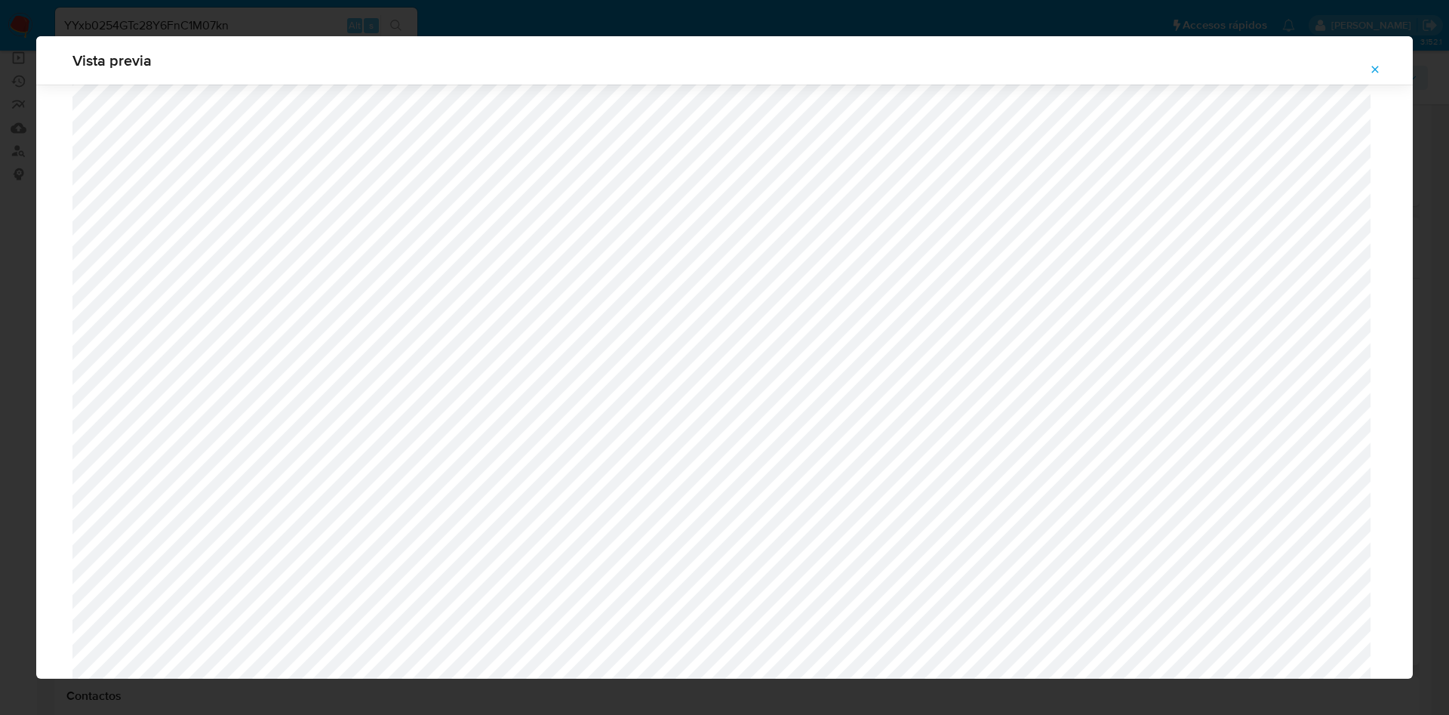
click at [1386, 72] on button "Attachment preview" at bounding box center [1375, 69] width 33 height 24
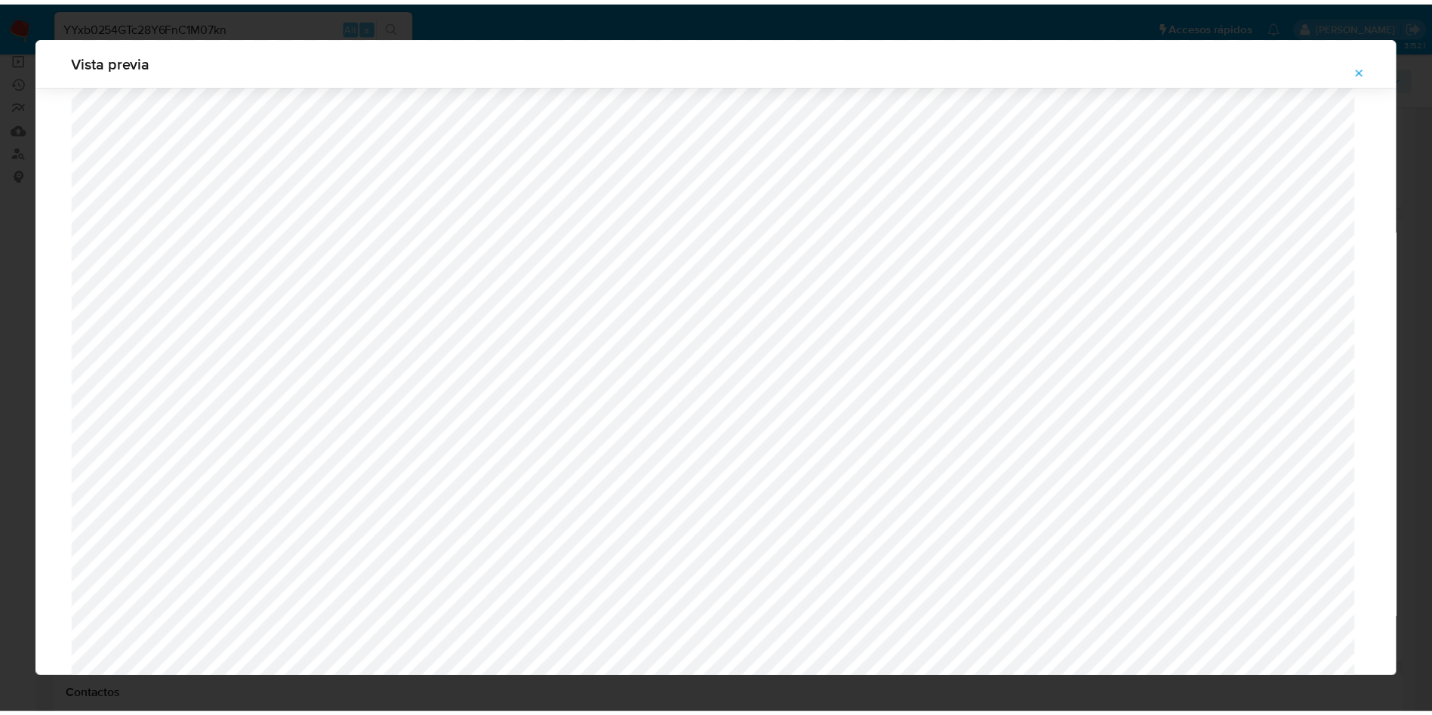
scroll to position [0, 0]
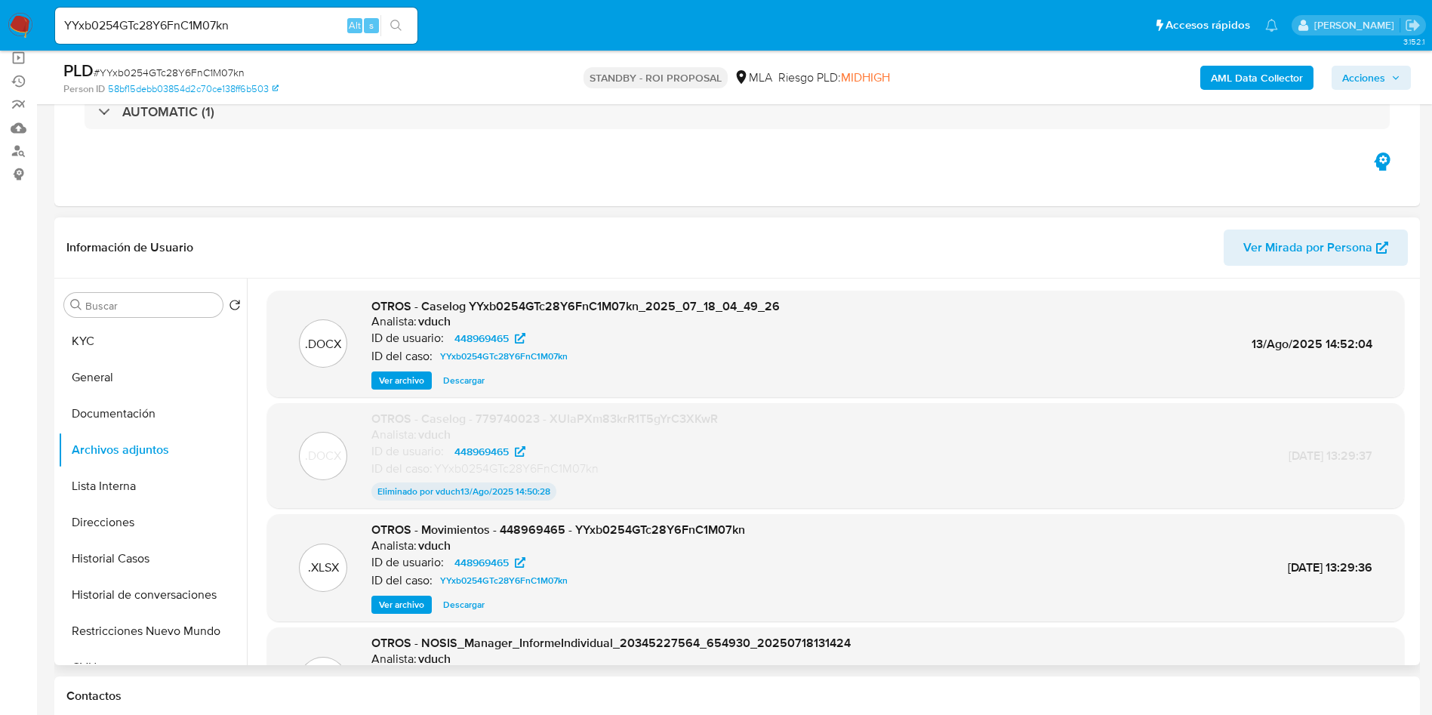
click at [296, 23] on input "YYxb0254GTc28Y6FnC1M07kn" at bounding box center [236, 26] width 362 height 20
paste input "V7puu0GpmjZl6Sjg5BSUpELl"
type input "V7puu0GpmjZl6Sjg5BSUpELl"
click at [411, 23] on button "search-icon" at bounding box center [395, 25] width 31 height 21
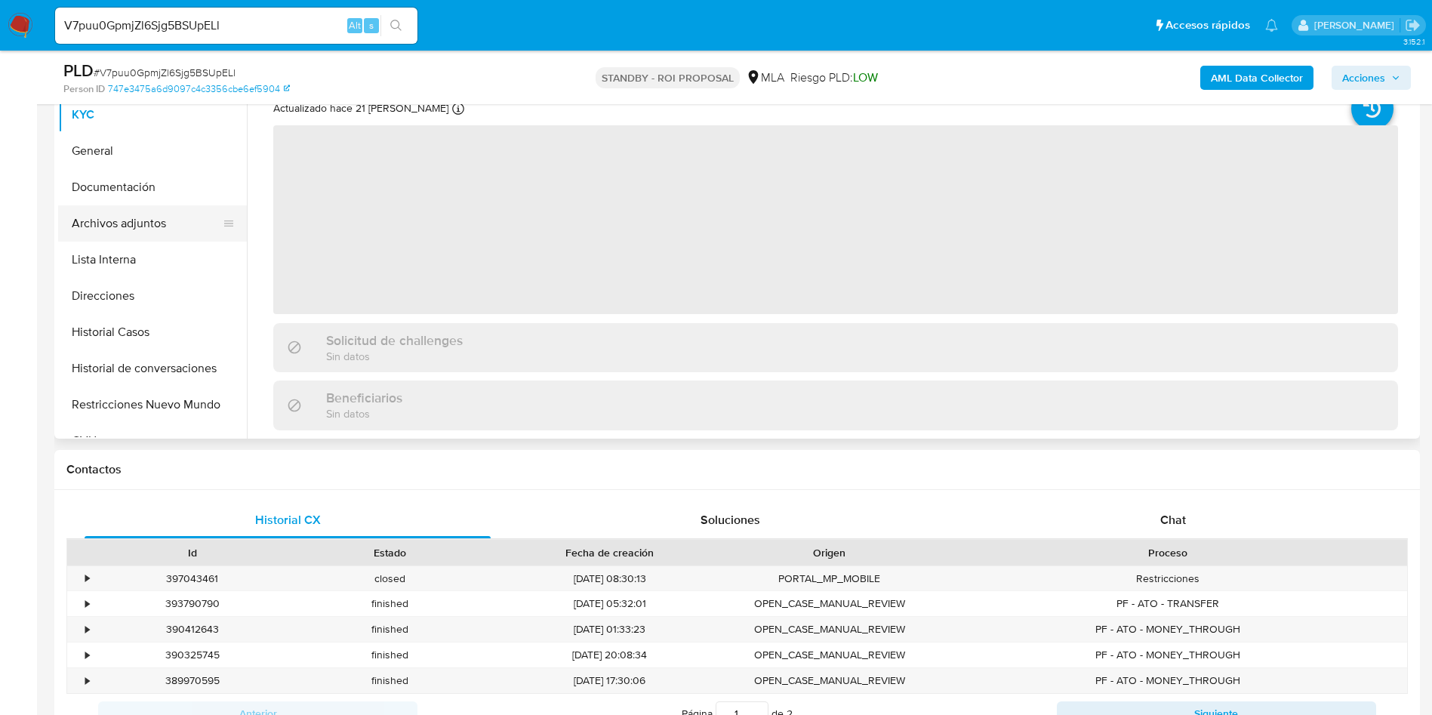
click at [196, 205] on button "Archivos adjuntos" at bounding box center [146, 223] width 177 height 36
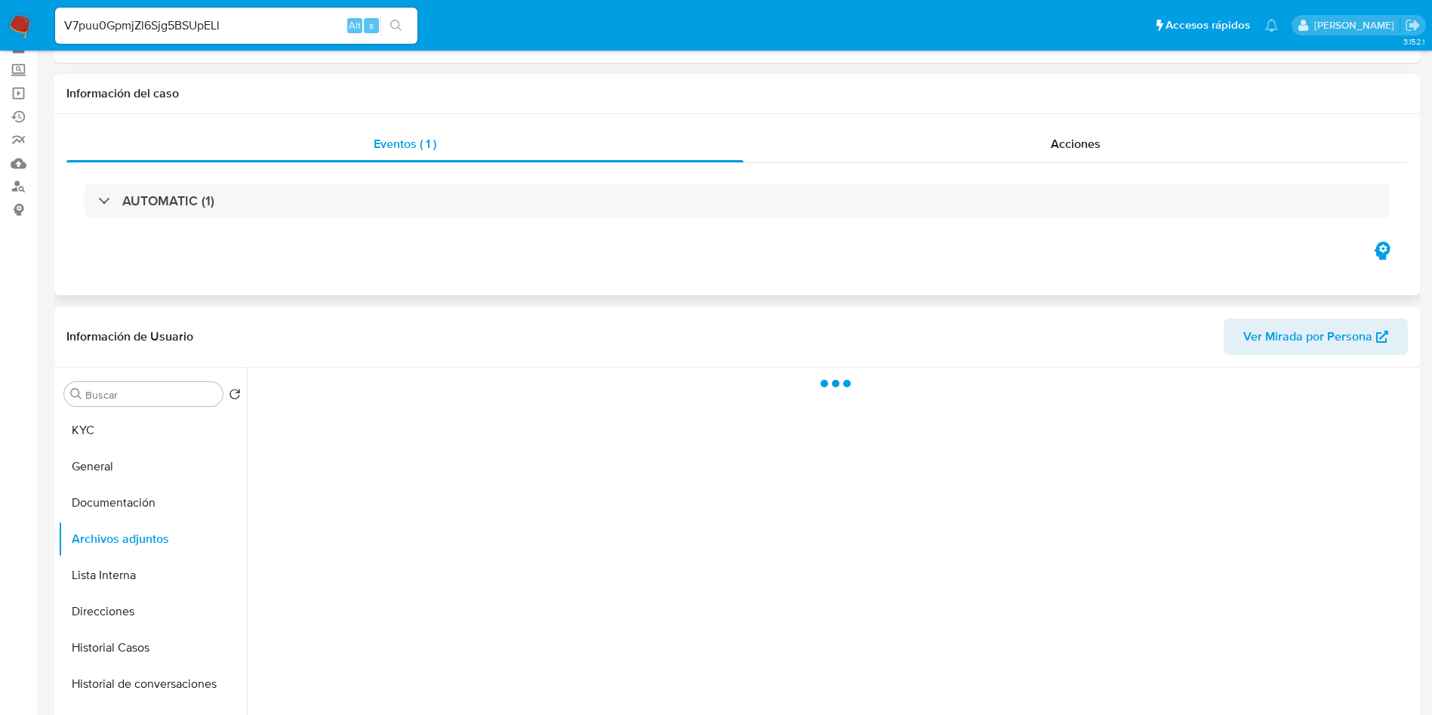
select select "10"
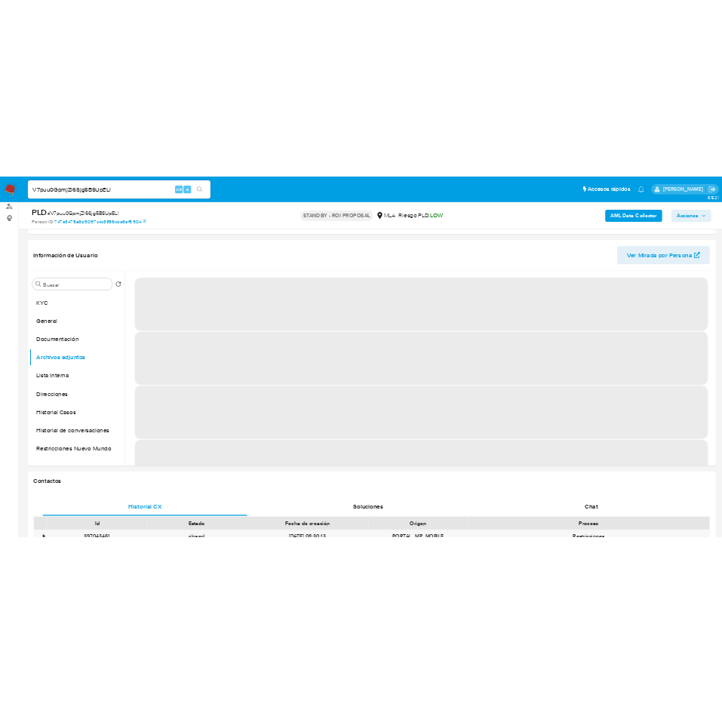
scroll to position [226, 0]
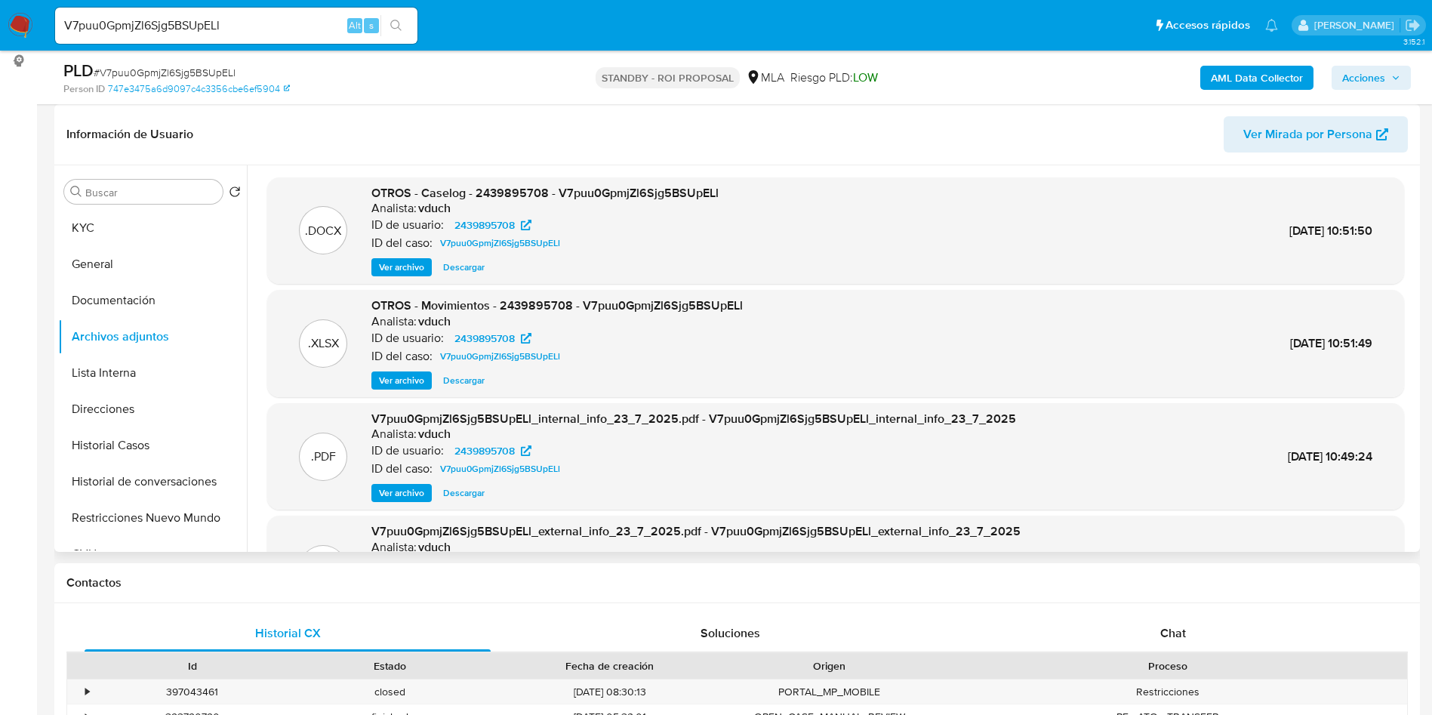
click at [408, 274] on span "Ver archivo" at bounding box center [401, 267] width 45 height 15
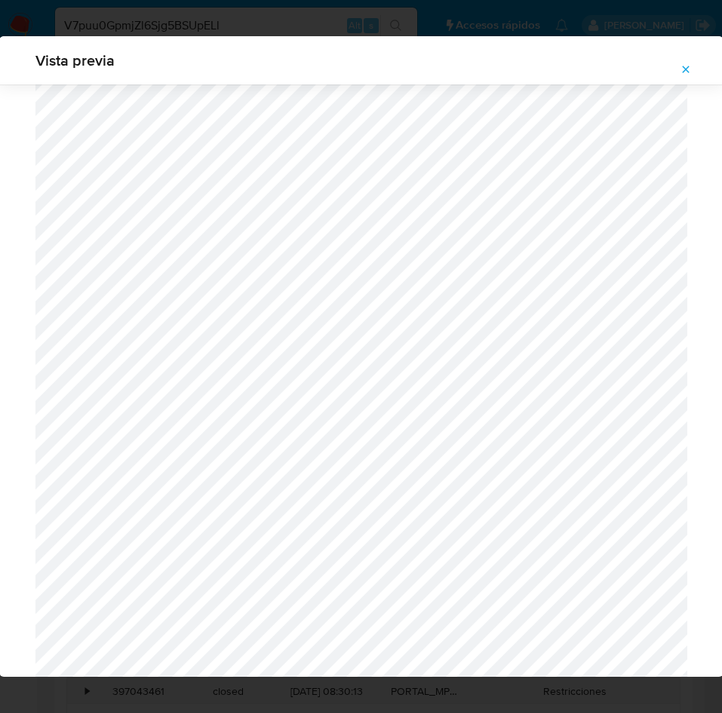
scroll to position [525, 0]
click at [682, 70] on icon "Attachment preview" at bounding box center [686, 69] width 12 height 12
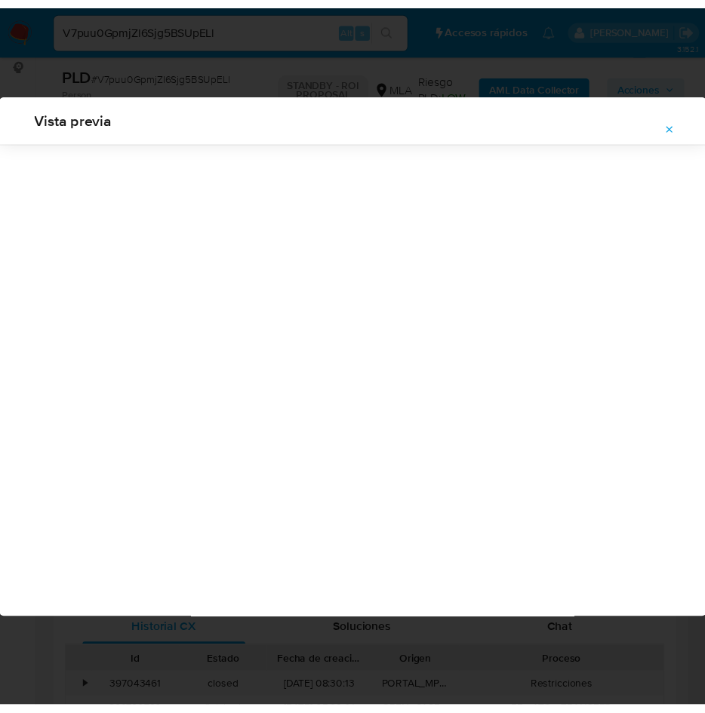
scroll to position [0, 0]
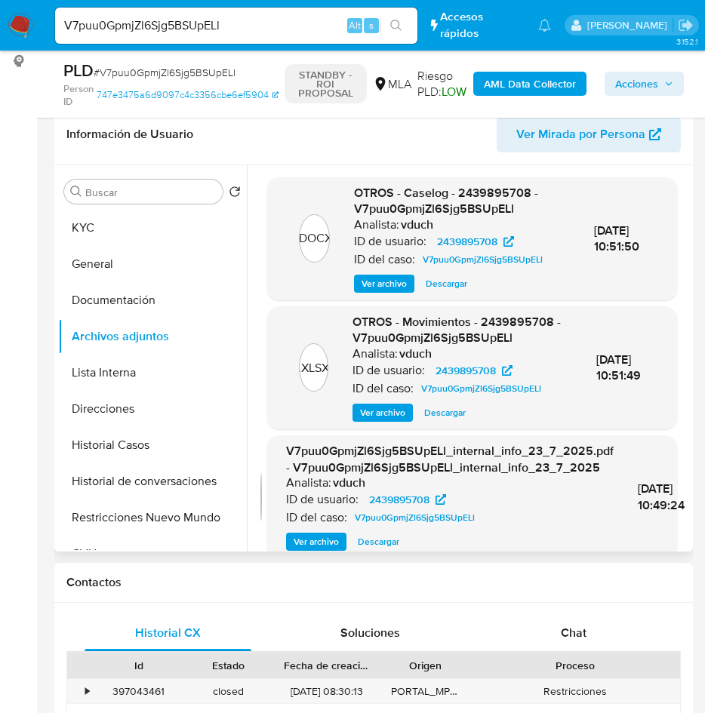
click at [199, 24] on input "V7puu0GpmjZl6Sjg5BSUpELl" at bounding box center [236, 26] width 362 height 20
paste input "HMBBWJYfWmAX8zNP4ZZh6h4c"
type input "HMBBWJYfWmAX8zNP4ZZh6h4c"
click at [397, 37] on div "HMBBWJYfWmAX8zNP4ZZh6h4c Alt s" at bounding box center [236, 26] width 362 height 36
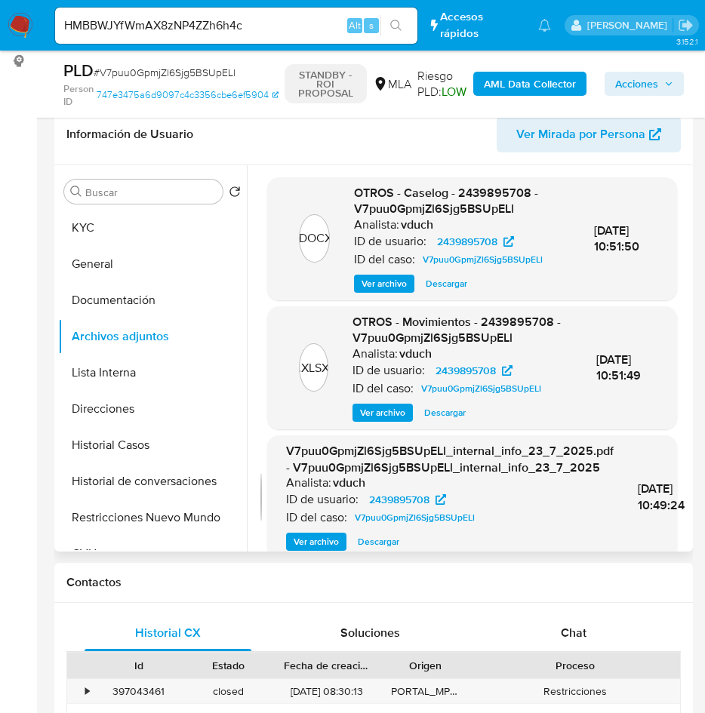
click at [387, 24] on button "search-icon" at bounding box center [395, 25] width 31 height 21
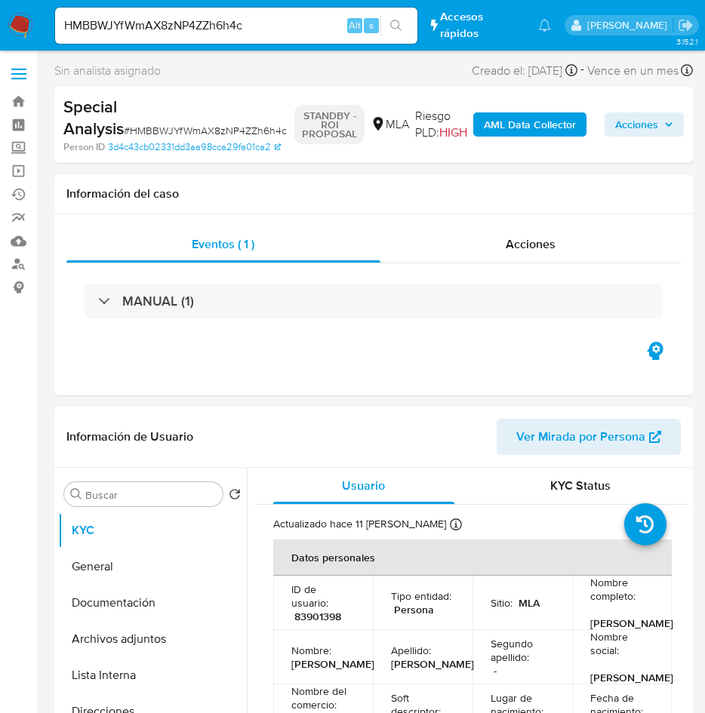
select select "10"
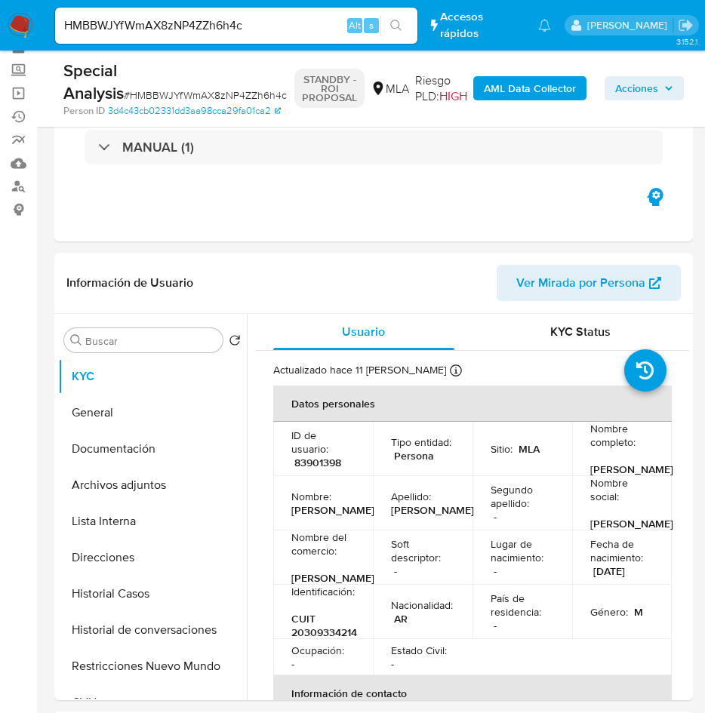
scroll to position [113, 0]
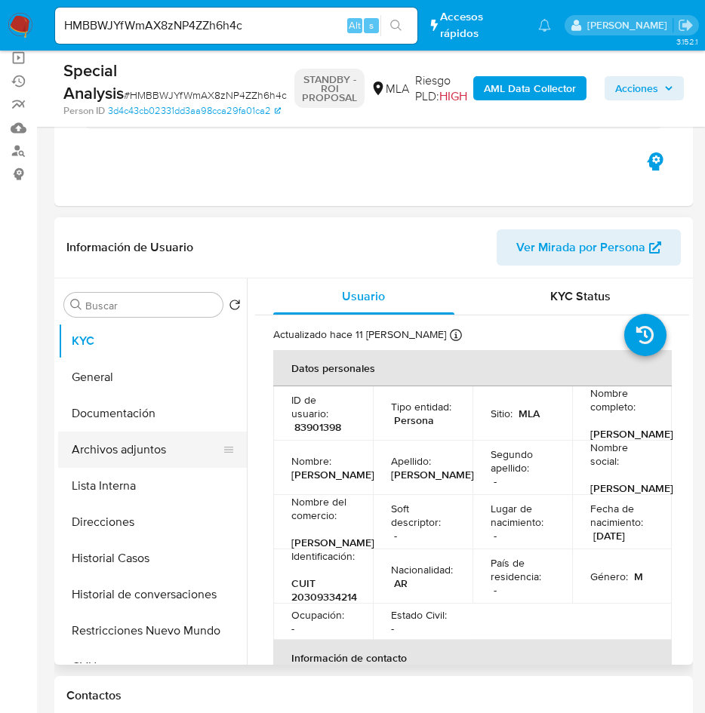
click at [137, 442] on button "Archivos adjuntos" at bounding box center [146, 450] width 177 height 36
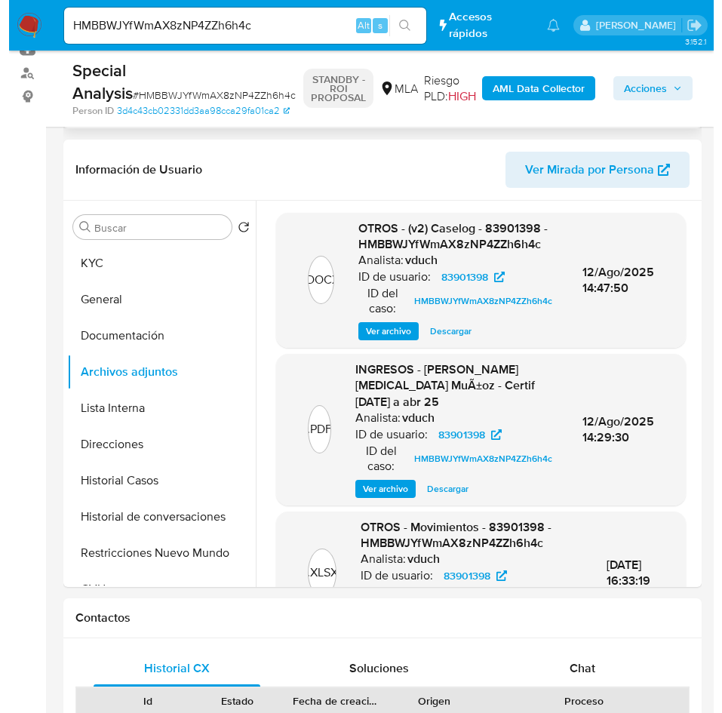
scroll to position [226, 0]
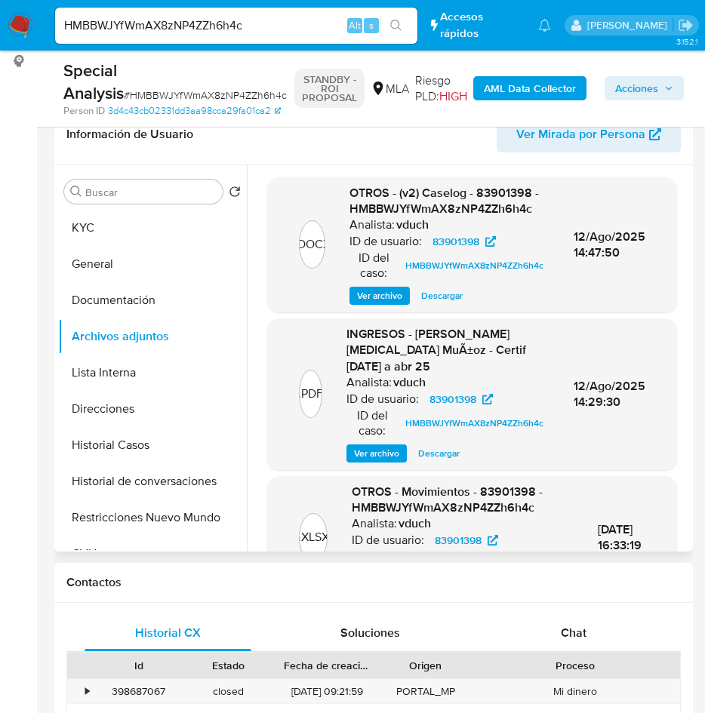
click at [374, 300] on span "Ver archivo" at bounding box center [379, 295] width 45 height 15
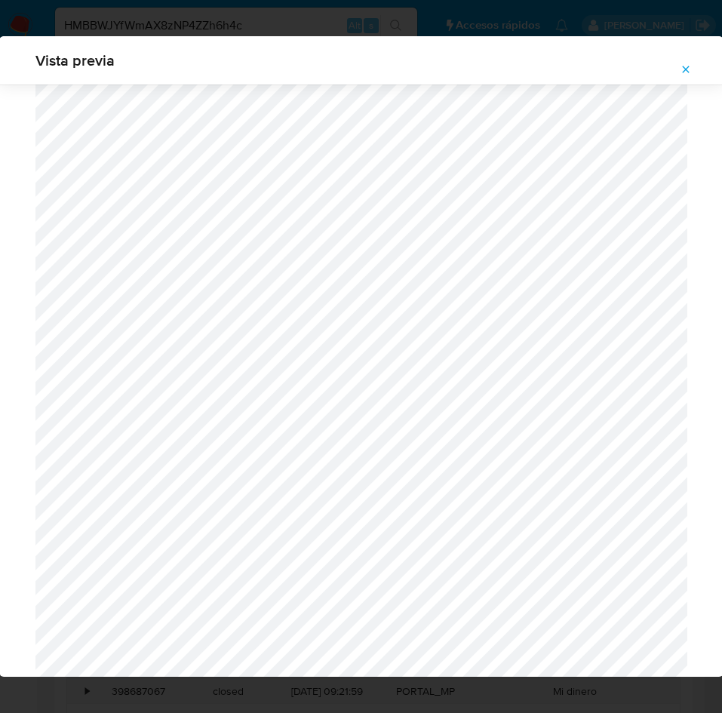
scroll to position [536, 0]
